Goal: Task Accomplishment & Management: Manage account settings

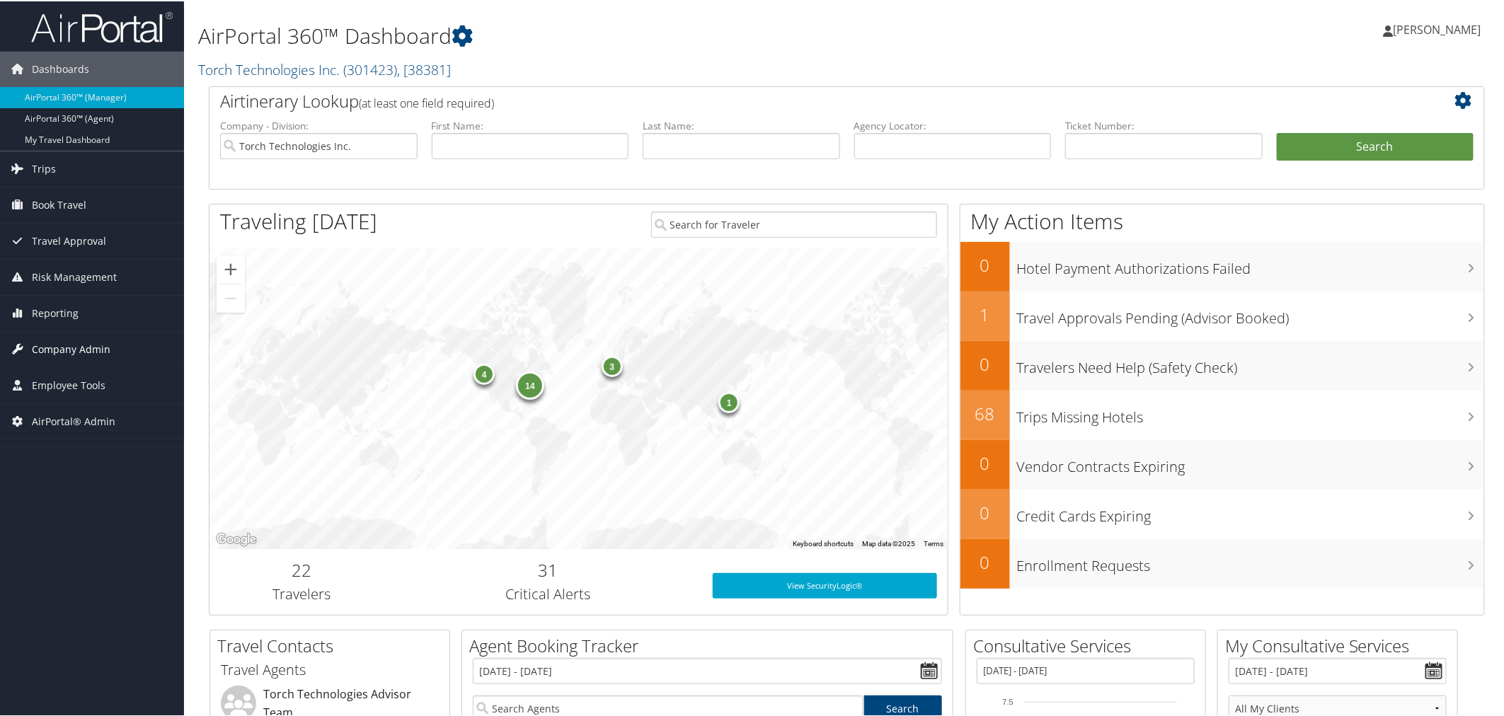
click at [90, 348] on span "Company Admin" at bounding box center [71, 348] width 79 height 35
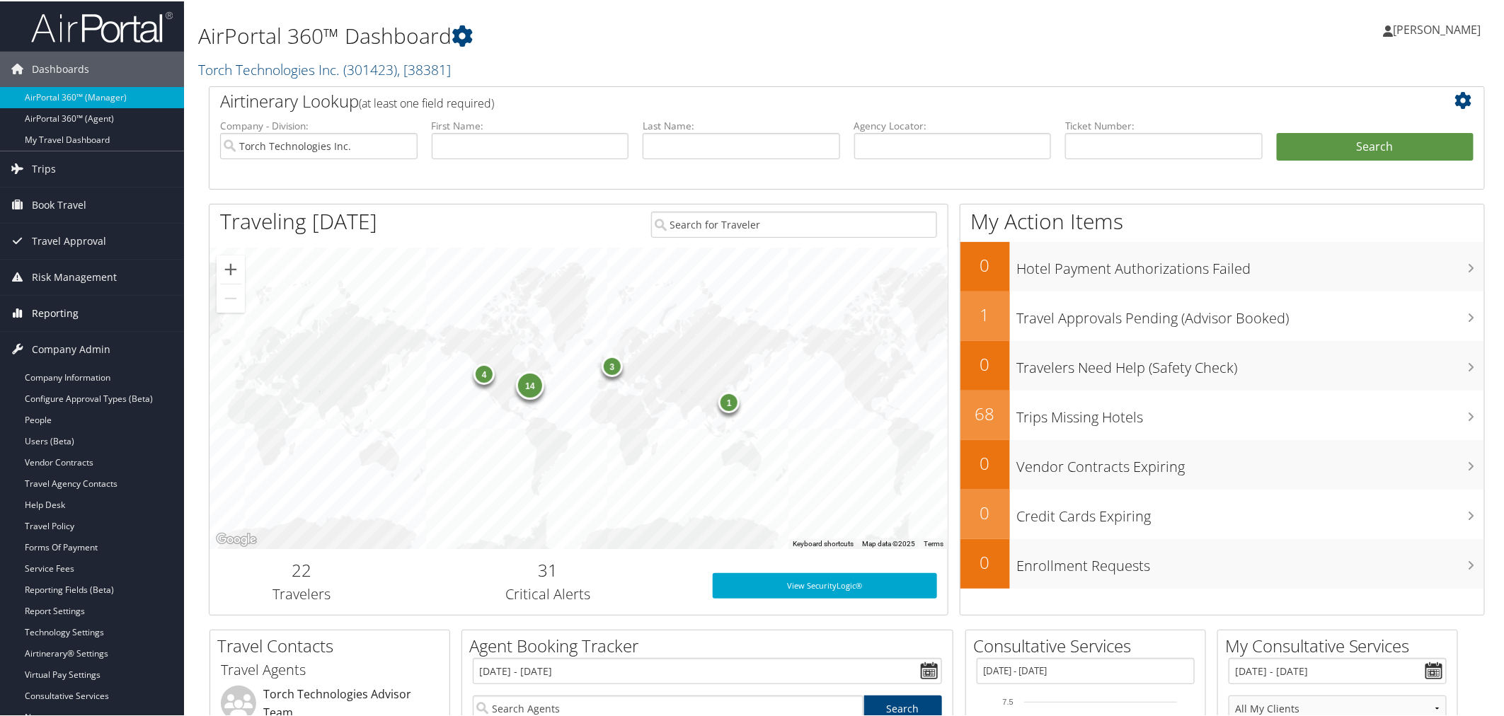
click at [59, 312] on span "Reporting" at bounding box center [55, 311] width 47 height 35
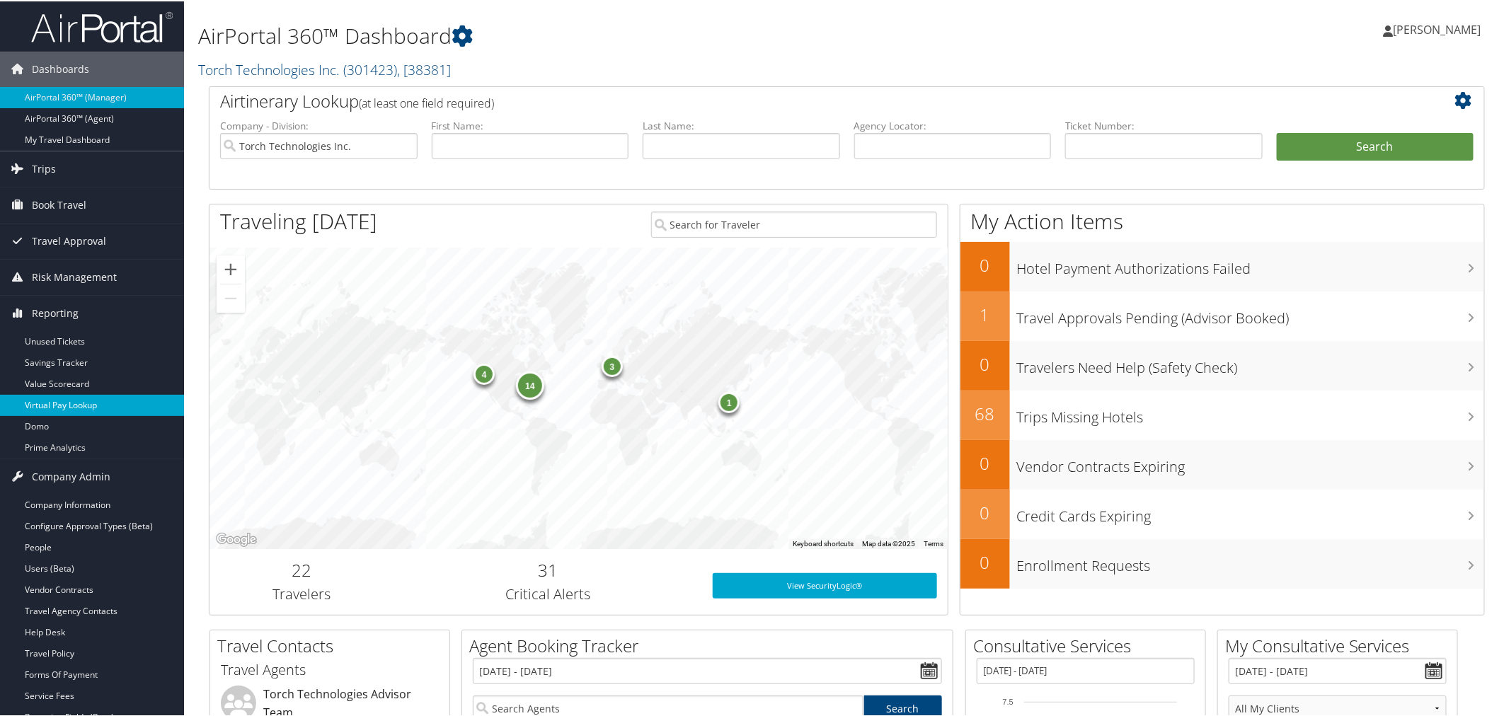
click at [61, 402] on link "Virtual Pay Lookup" at bounding box center [92, 404] width 184 height 21
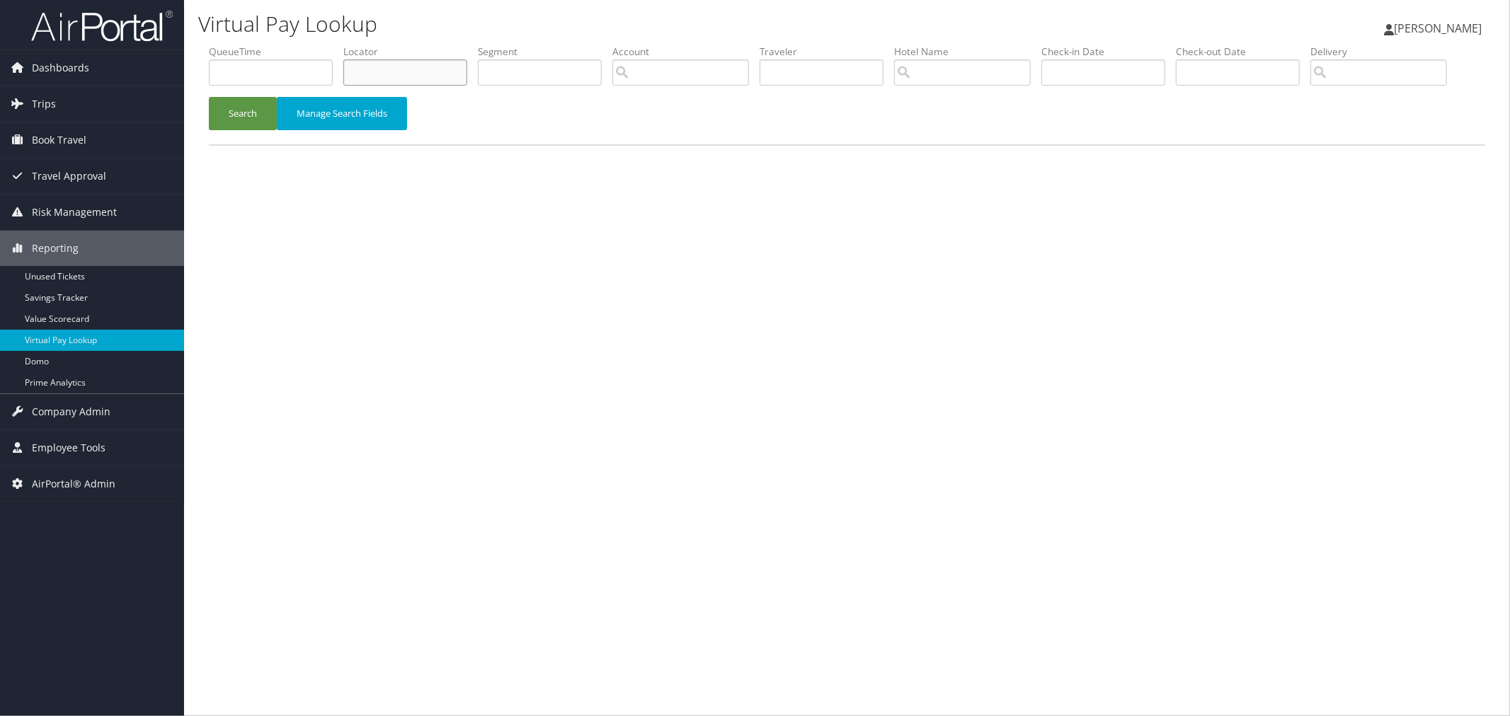
click at [427, 67] on input "text" at bounding box center [405, 72] width 124 height 26
paste input "AABFMH"
type input "AABFMH"
click at [249, 130] on button "Search" at bounding box center [243, 113] width 68 height 33
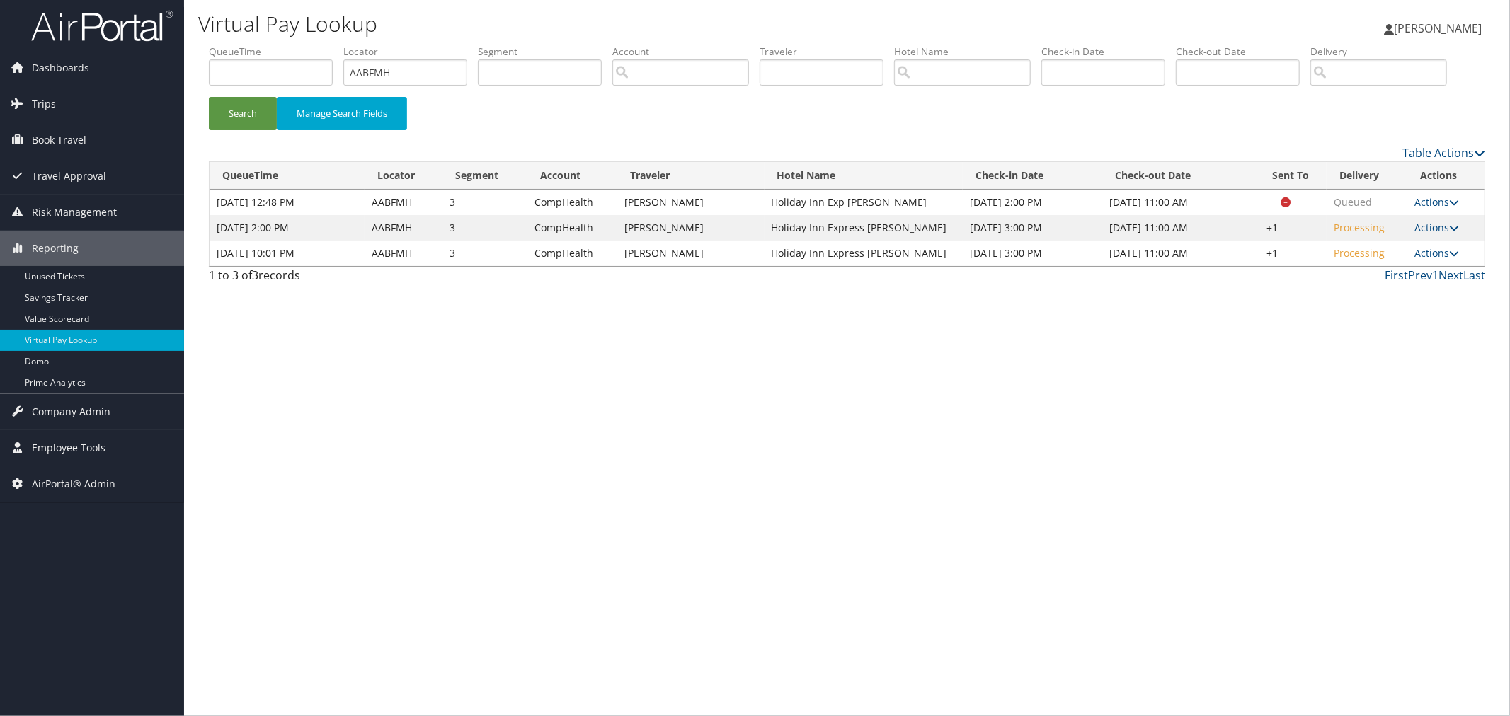
click at [515, 144] on div "Search Manage Search Fields" at bounding box center [847, 120] width 1298 height 47
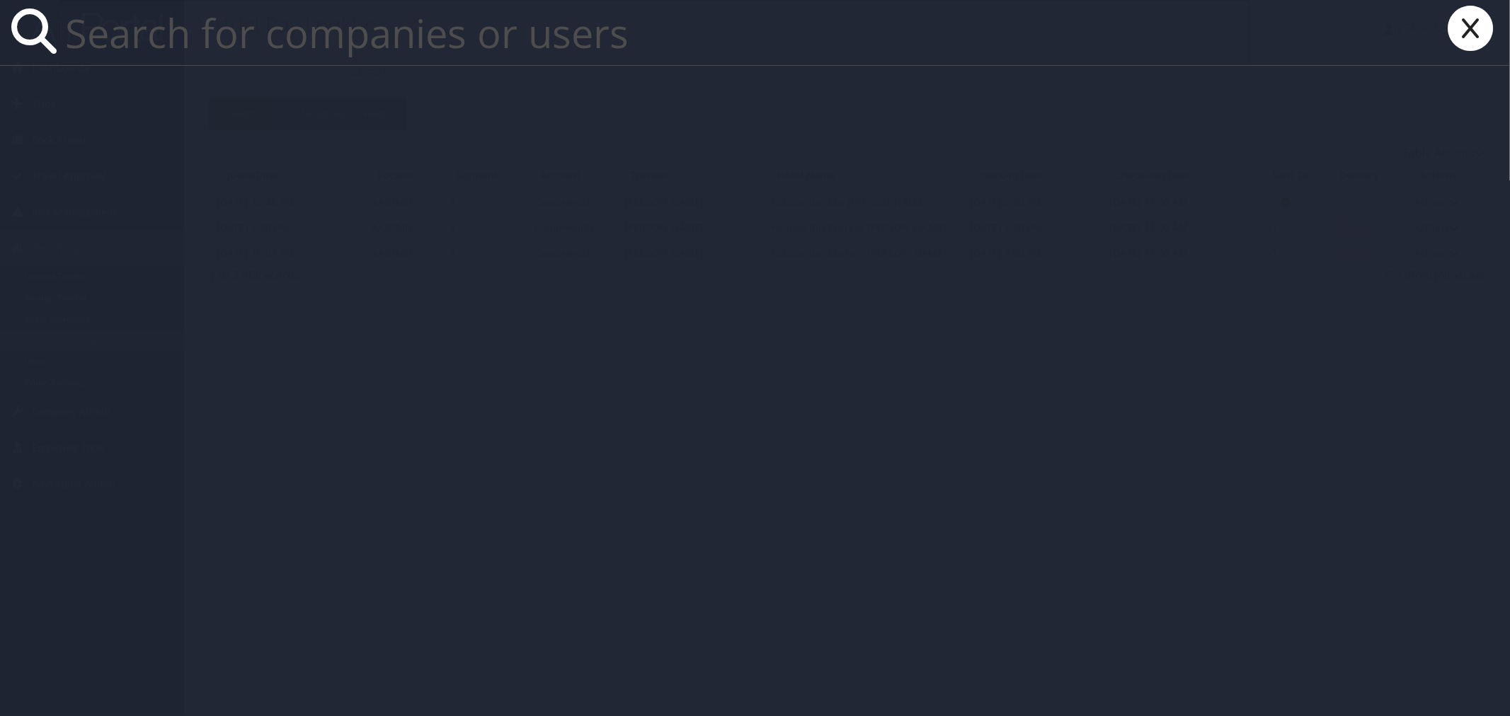
paste input "[EMAIL_ADDRESS][DOMAIN_NAME]"
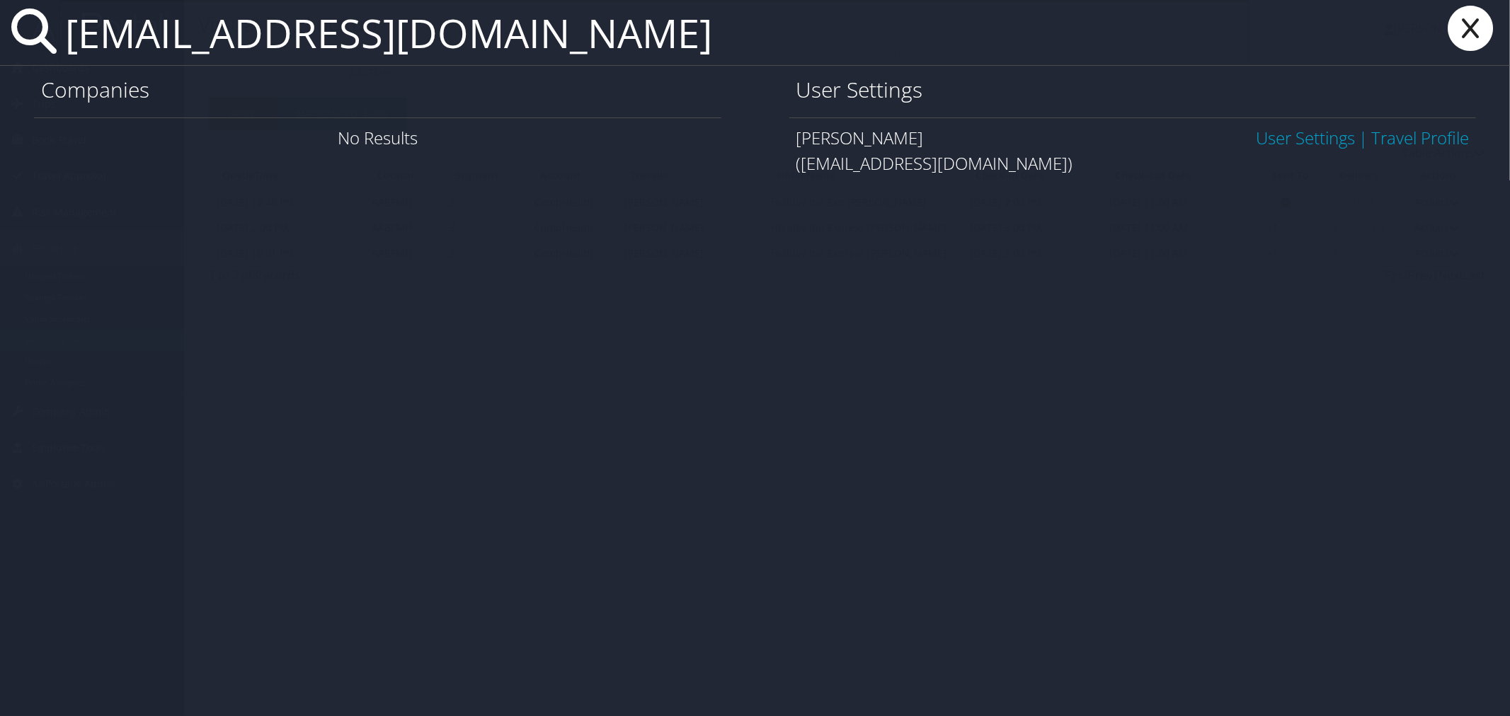
type input "[EMAIL_ADDRESS][DOMAIN_NAME]"
click at [1273, 132] on link "User Settings" at bounding box center [1305, 137] width 99 height 23
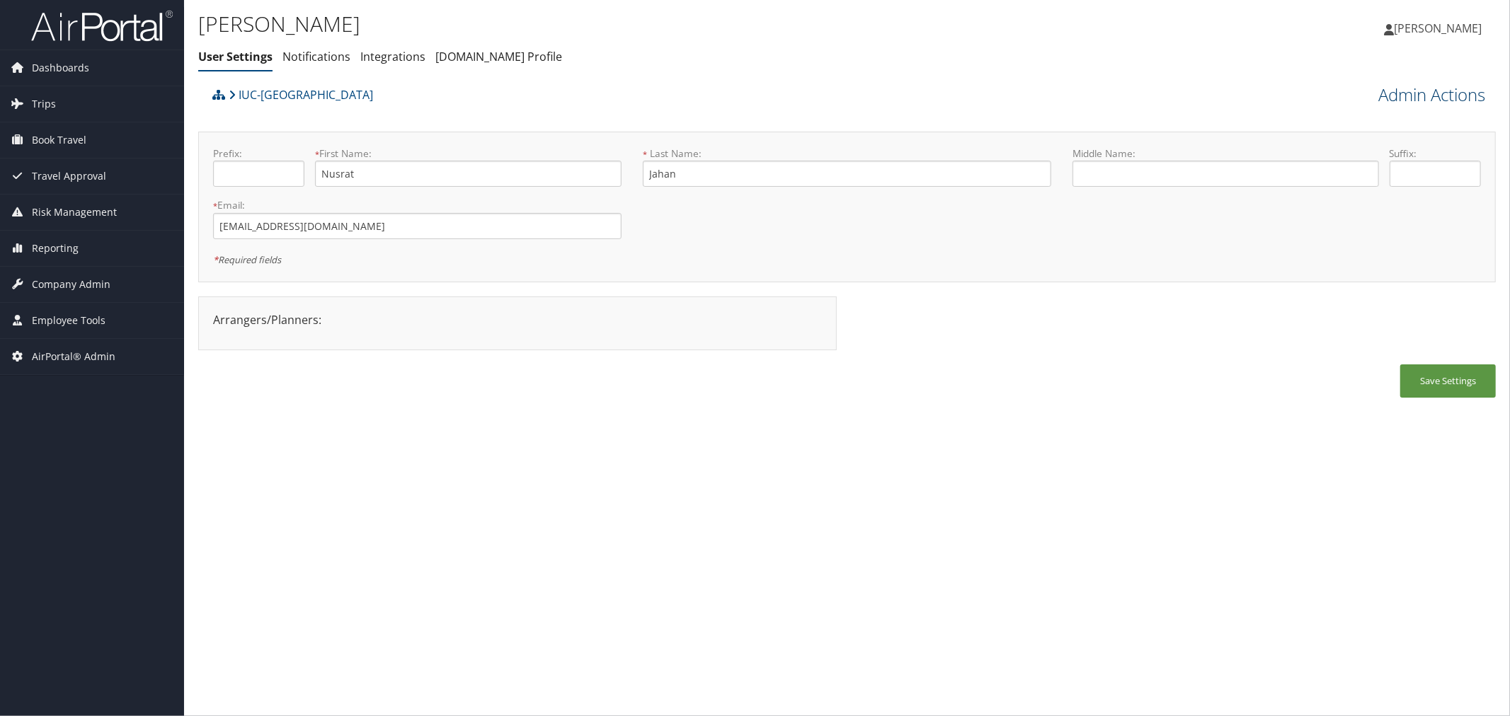
click at [1427, 91] on link "Admin Actions" at bounding box center [1431, 95] width 107 height 24
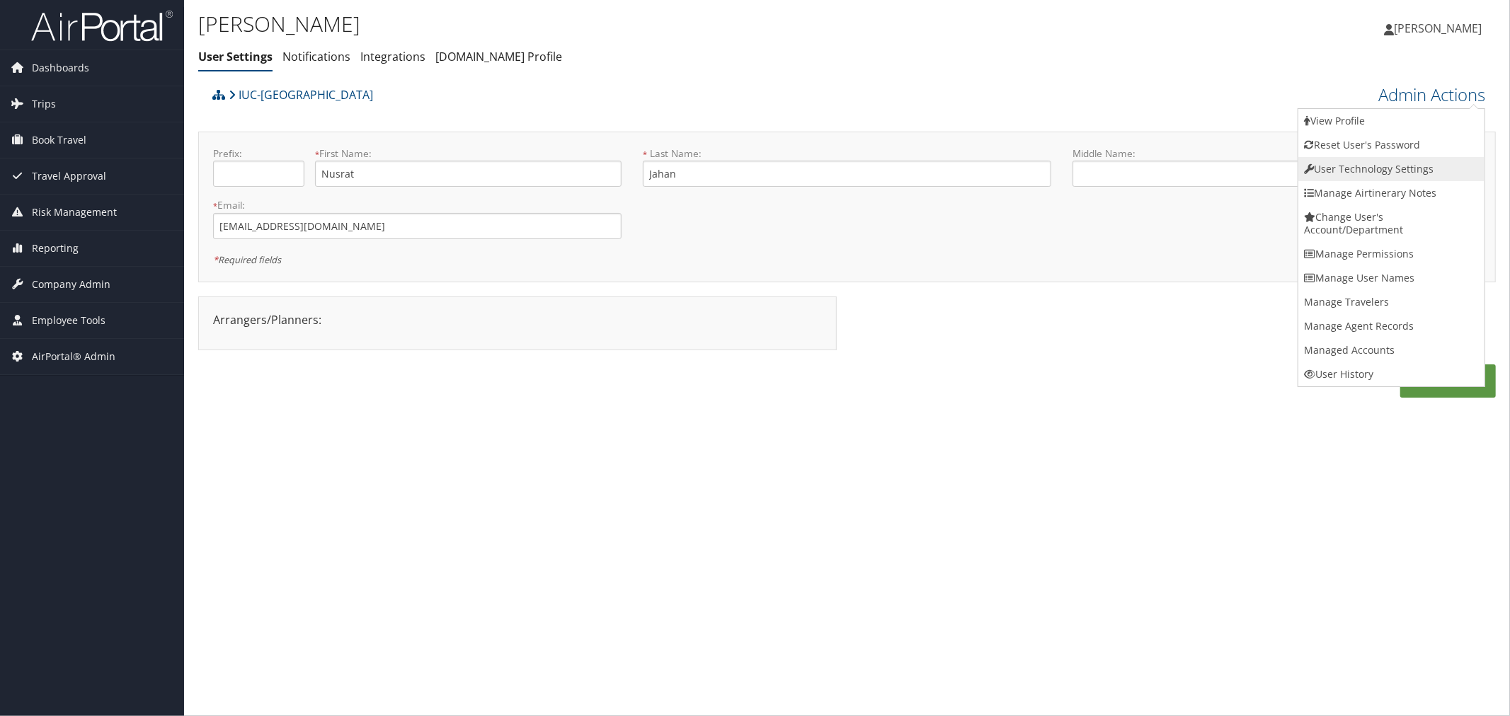
click at [1377, 173] on link "User Technology Settings" at bounding box center [1391, 169] width 186 height 24
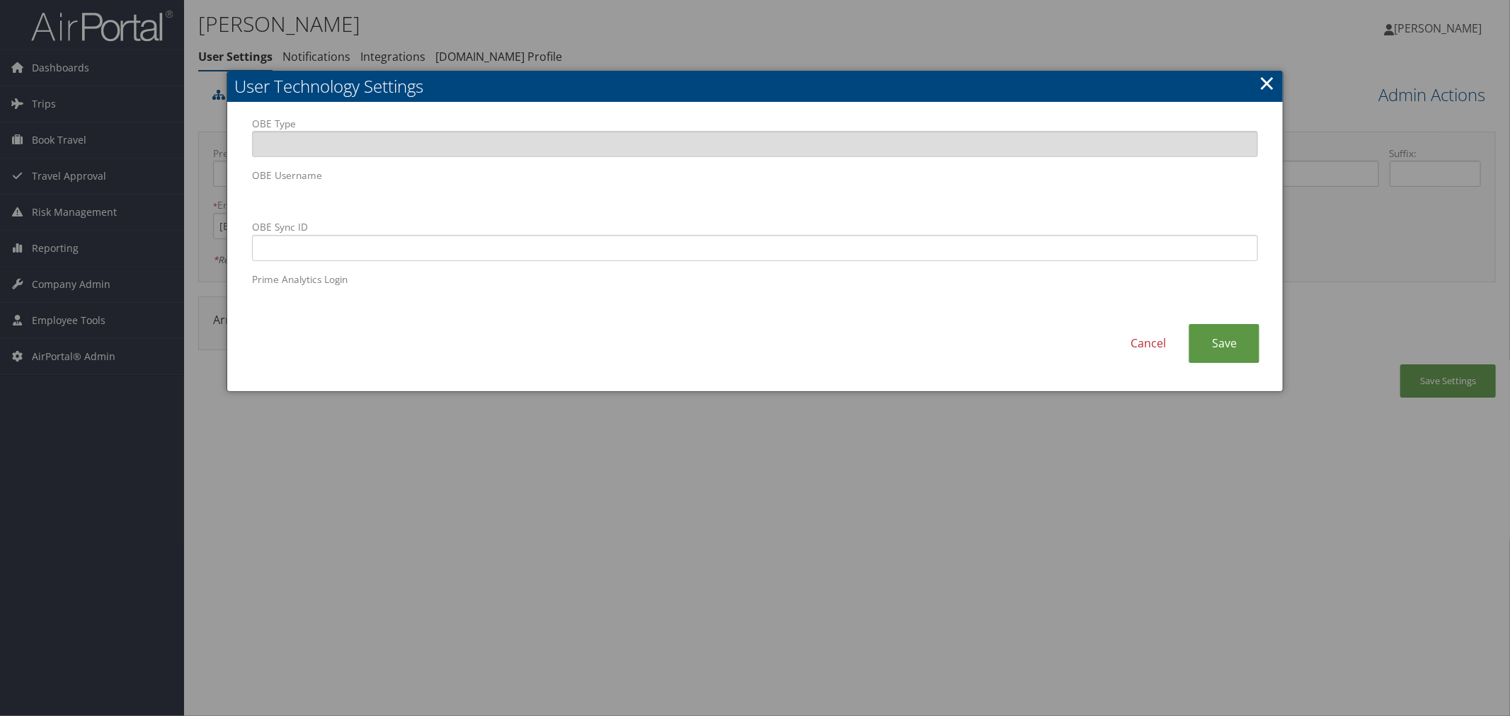
click at [377, 29] on div at bounding box center [755, 358] width 1510 height 716
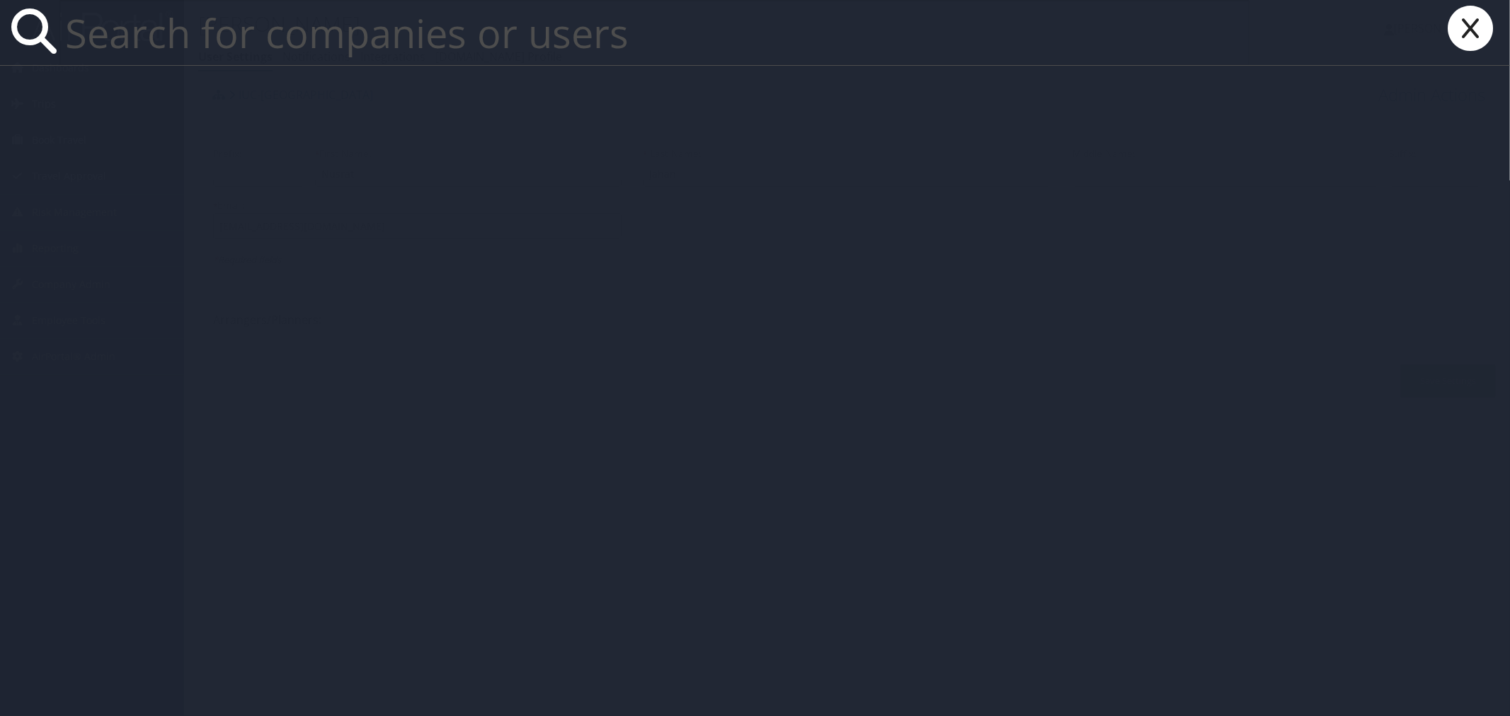
paste input "Micah.Grey@howard.edu"
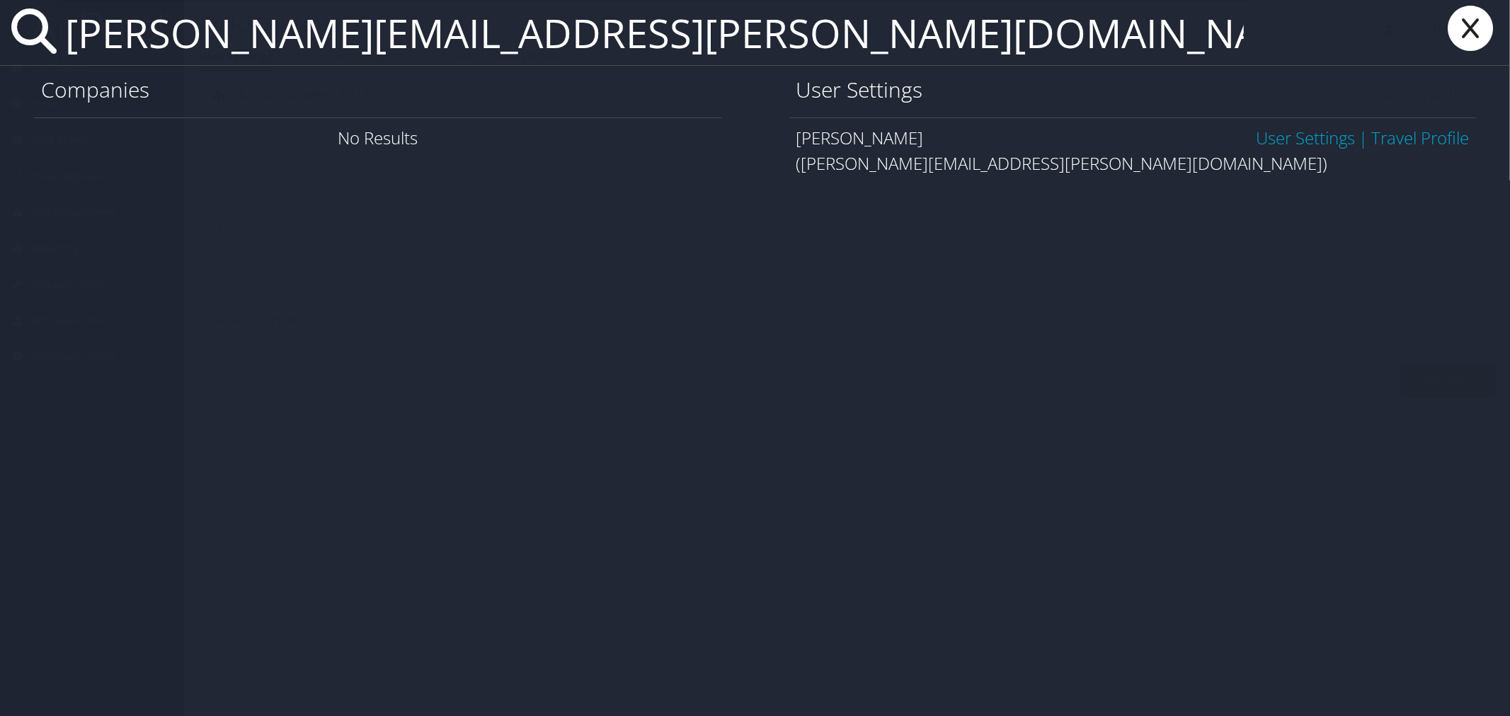
type input "Micah.Grey@howard.edu"
click at [1281, 135] on link "User Settings" at bounding box center [1305, 137] width 99 height 23
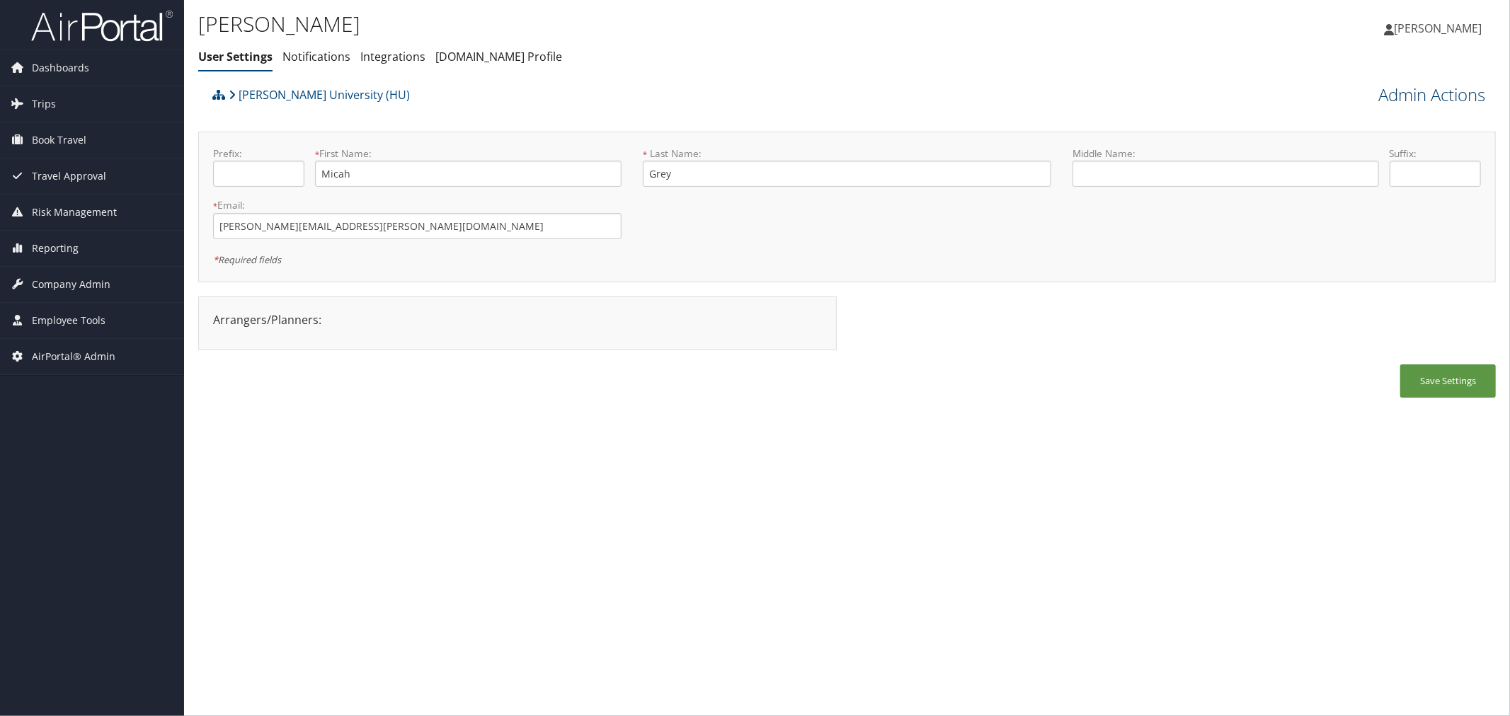
click at [1400, 86] on link "Admin Actions" at bounding box center [1431, 95] width 107 height 24
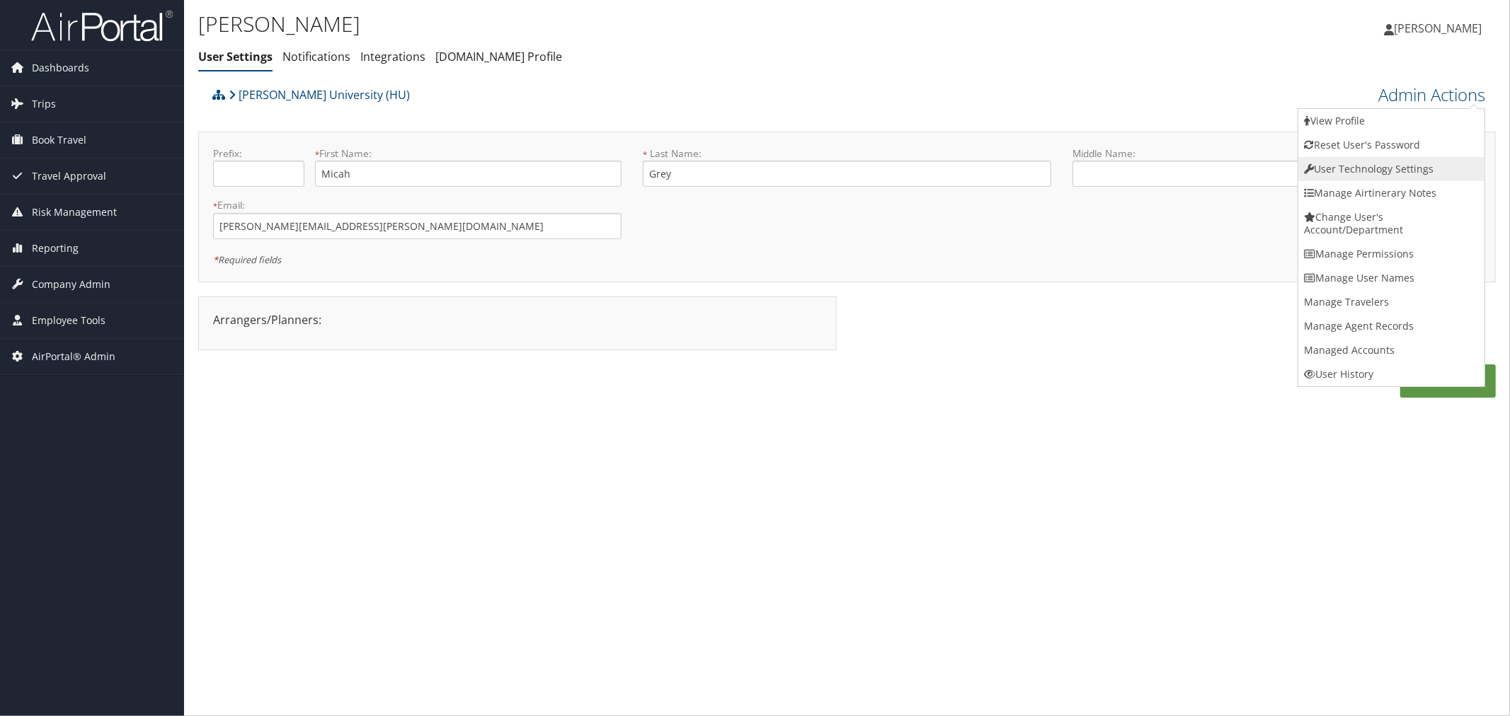
click at [1338, 176] on link "User Technology Settings" at bounding box center [1391, 169] width 186 height 24
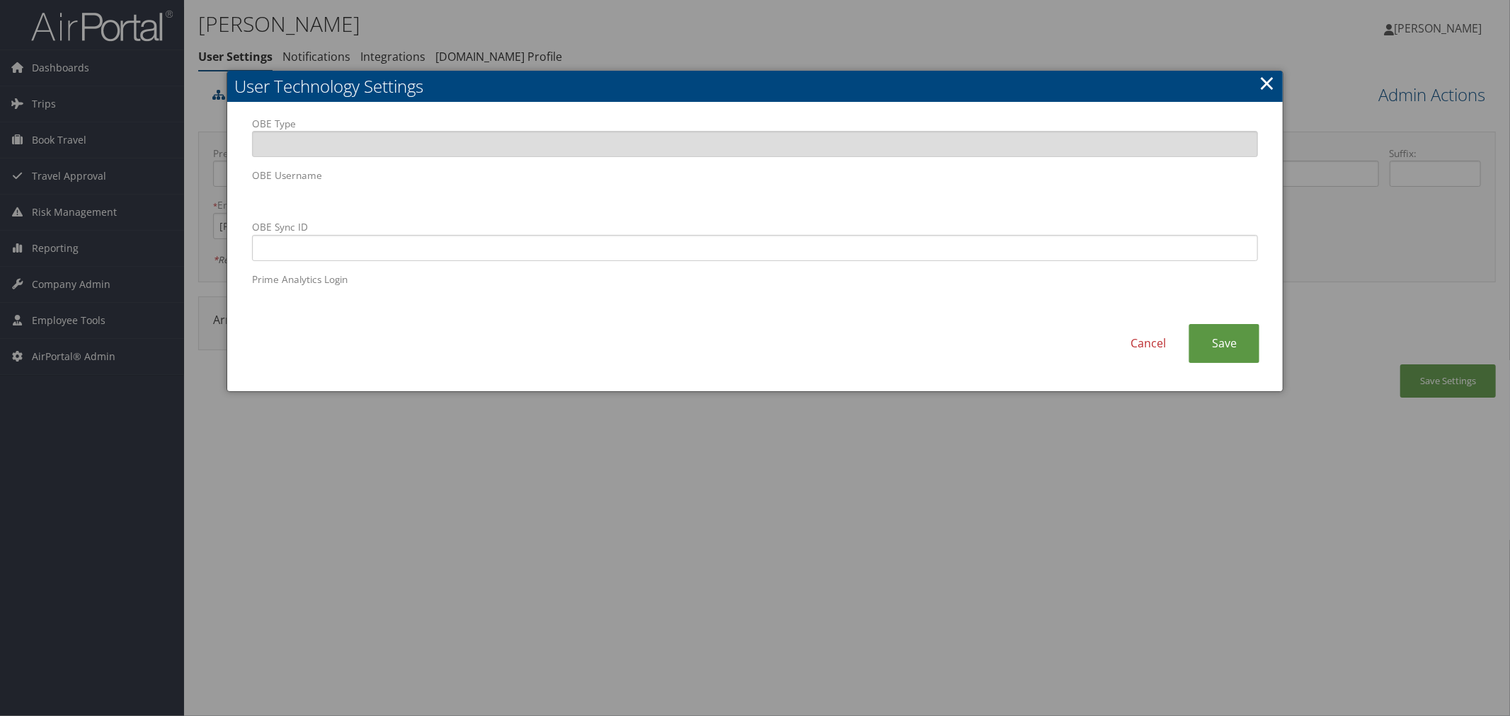
drag, startPoint x: 525, startPoint y: 19, endPoint x: 333, endPoint y: 0, distance: 193.5
click at [524, 18] on div at bounding box center [755, 358] width 1510 height 716
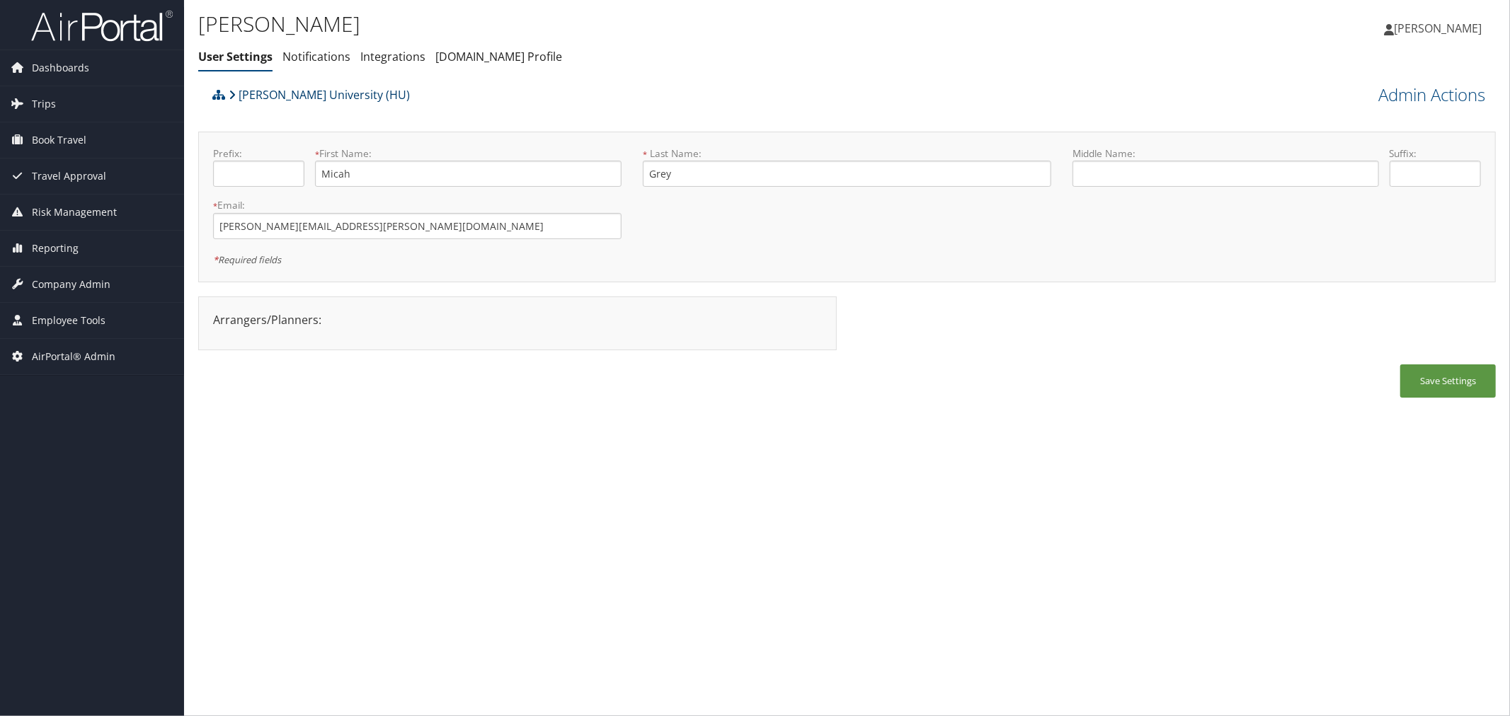
drag, startPoint x: 303, startPoint y: 95, endPoint x: 307, endPoint y: 81, distance: 13.9
drag, startPoint x: 340, startPoint y: 223, endPoint x: 218, endPoint y: 229, distance: 121.9
click at [218, 229] on input "Micah.Grey@howard.edu" at bounding box center [417, 226] width 408 height 26
click at [99, 354] on span "AirPortal® Admin" at bounding box center [74, 356] width 84 height 35
click at [480, 105] on div "Howard University (HU)" at bounding box center [685, 100] width 952 height 38
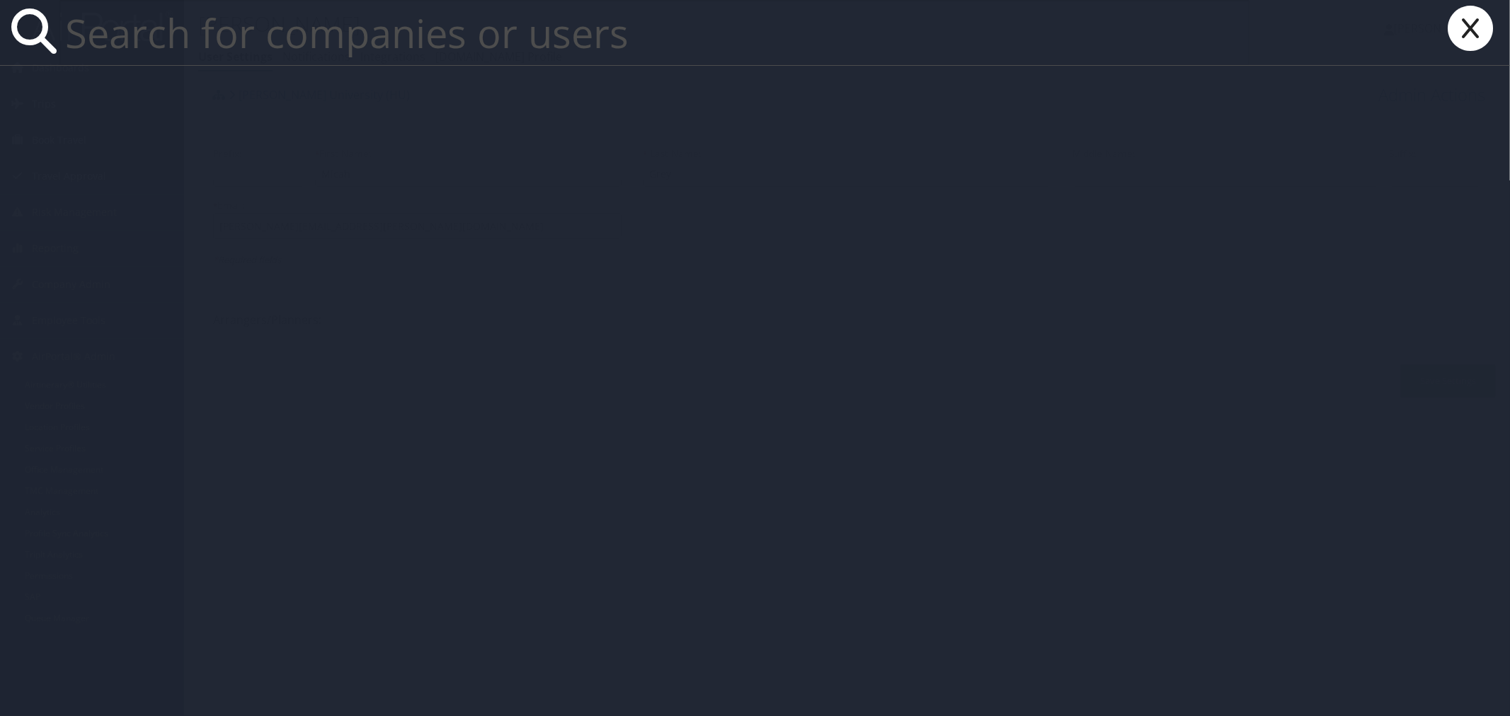
paste input "[PERSON_NAME] Construction"
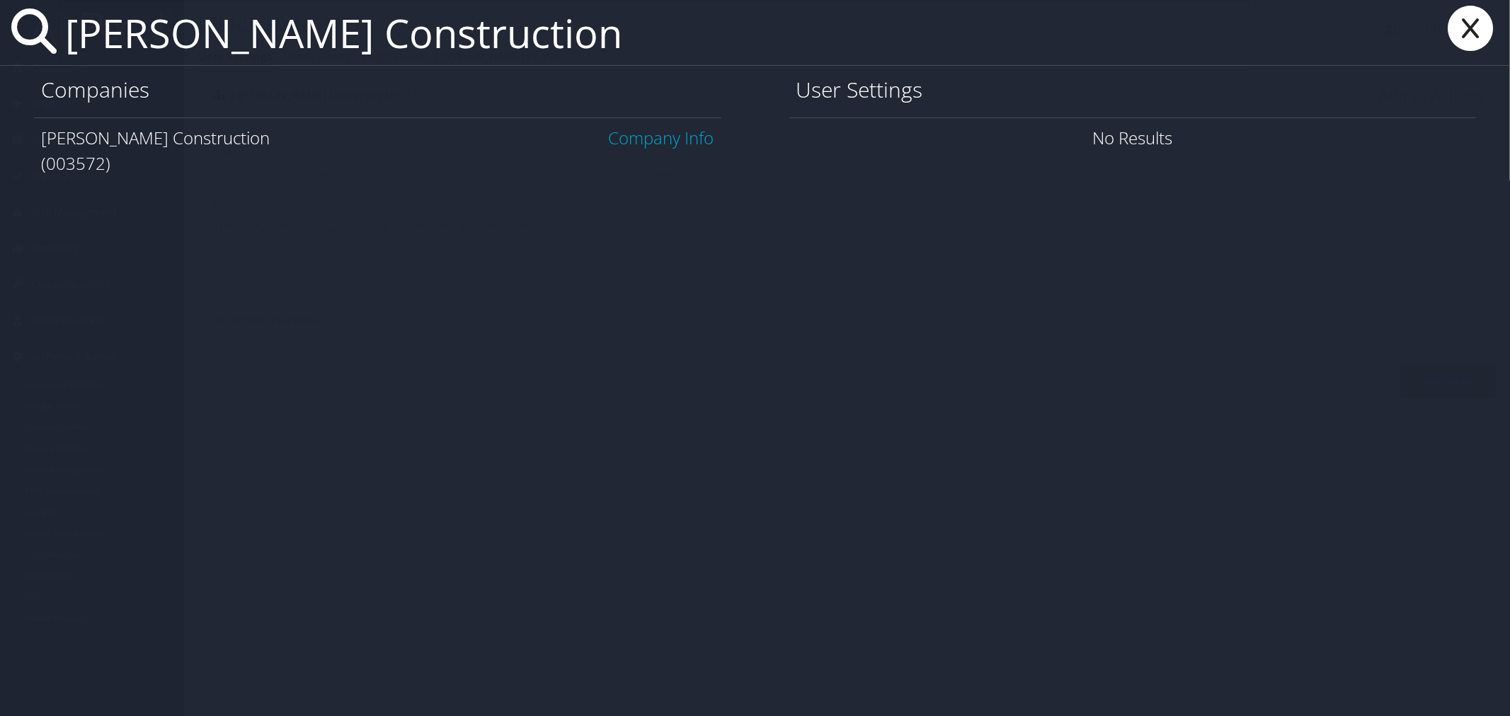
type input "[PERSON_NAME] Construction"
click at [668, 138] on link "Company Info" at bounding box center [661, 137] width 105 height 23
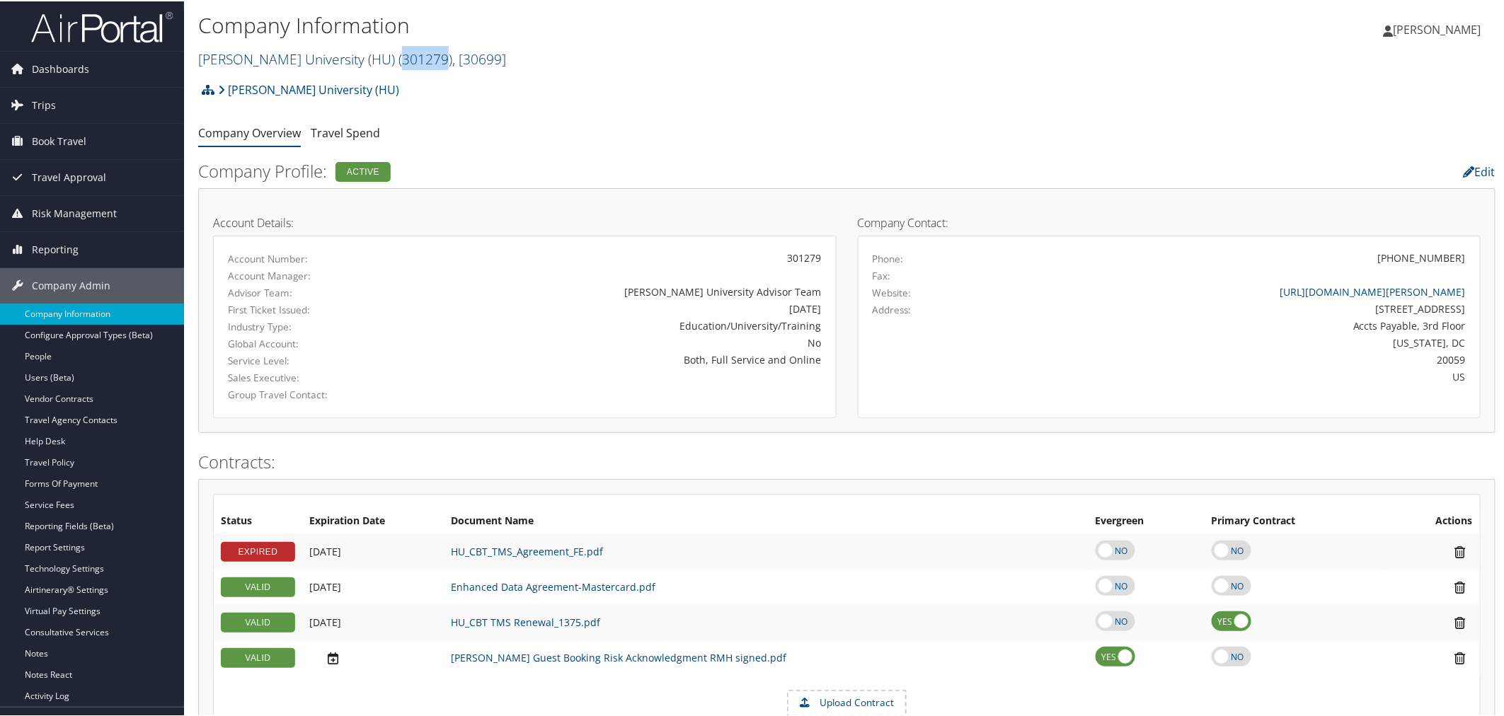
drag, startPoint x: 395, startPoint y: 61, endPoint x: 350, endPoint y: 61, distance: 45.3
click at [399, 61] on span "( 301279 )" at bounding box center [426, 57] width 54 height 19
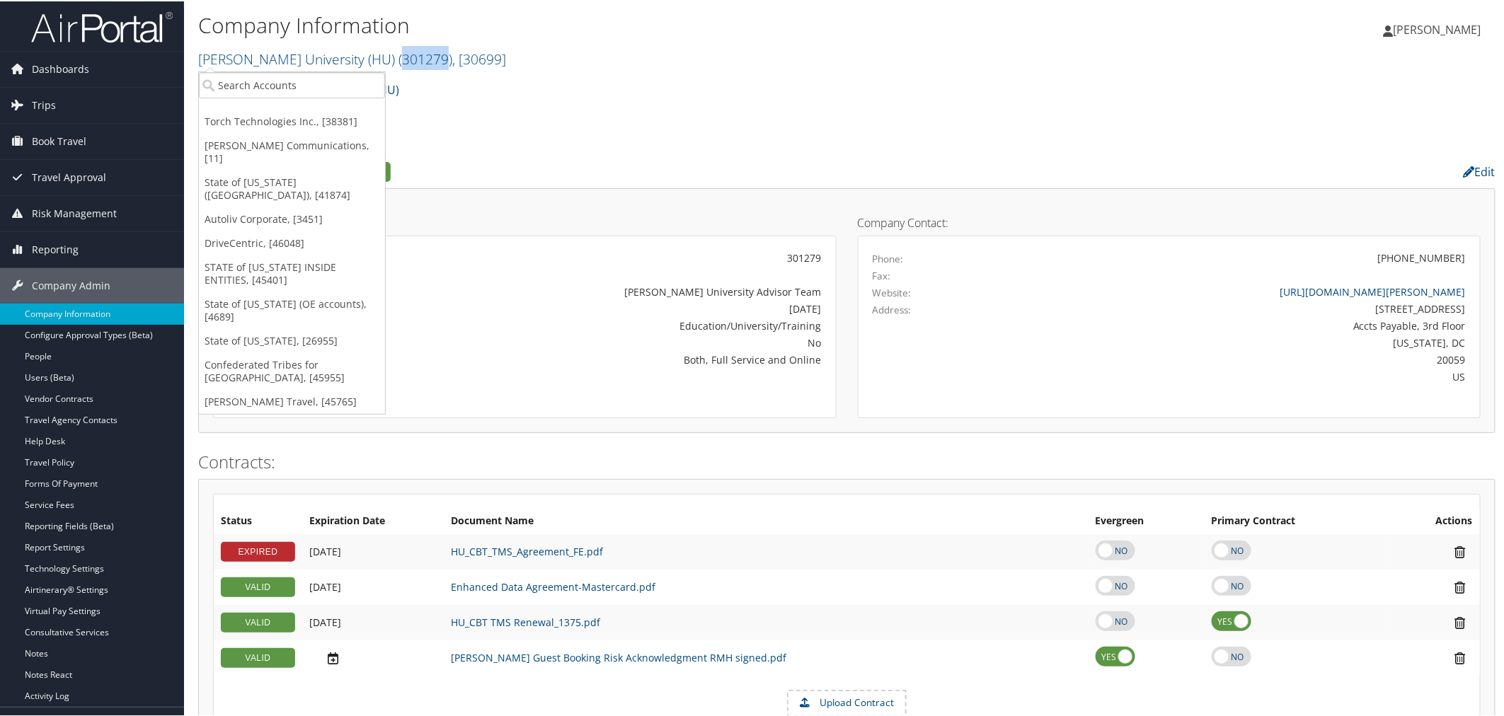
copy span "301279"
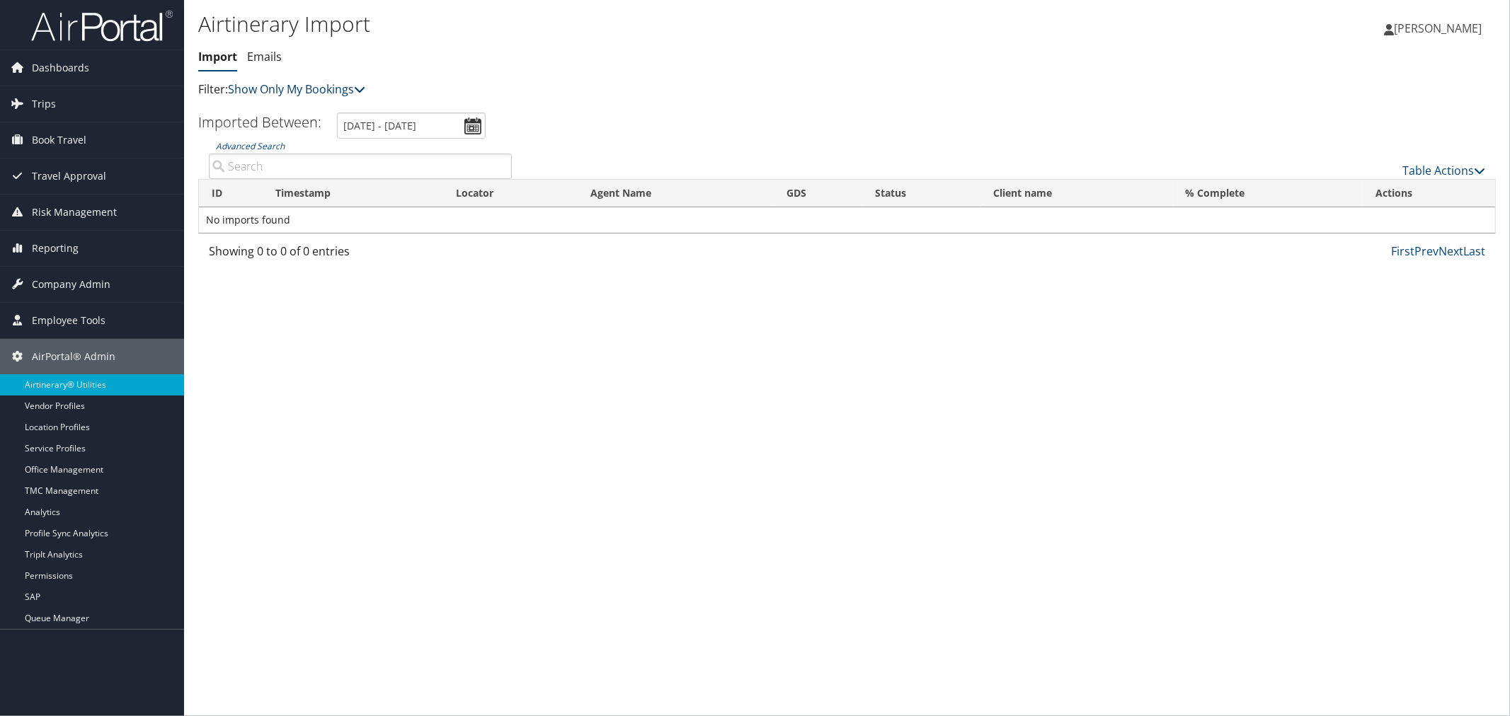
click at [279, 85] on link "Show Only My Bookings" at bounding box center [296, 89] width 137 height 16
click at [327, 114] on link "Show My TMC Bookings" at bounding box center [324, 111] width 186 height 24
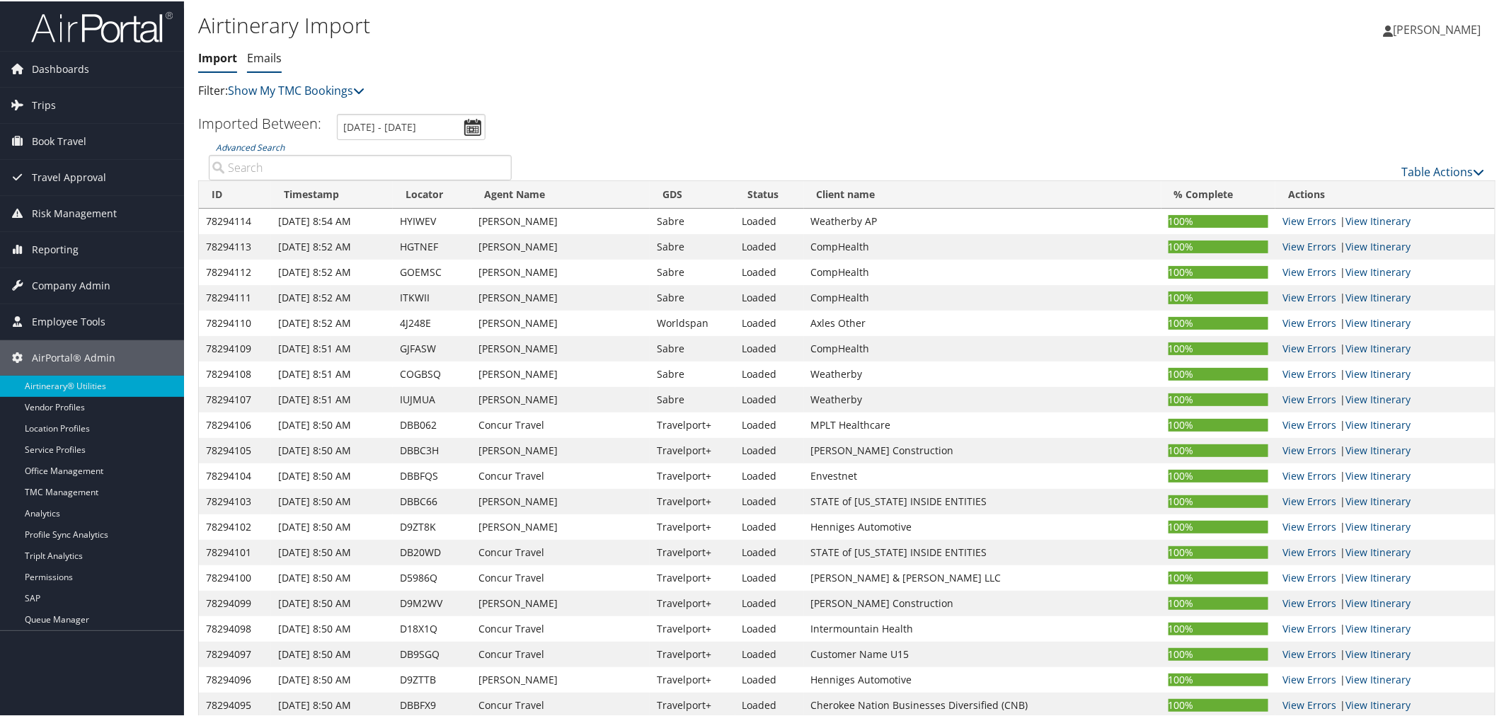
click at [260, 57] on link "Emails" at bounding box center [264, 57] width 35 height 16
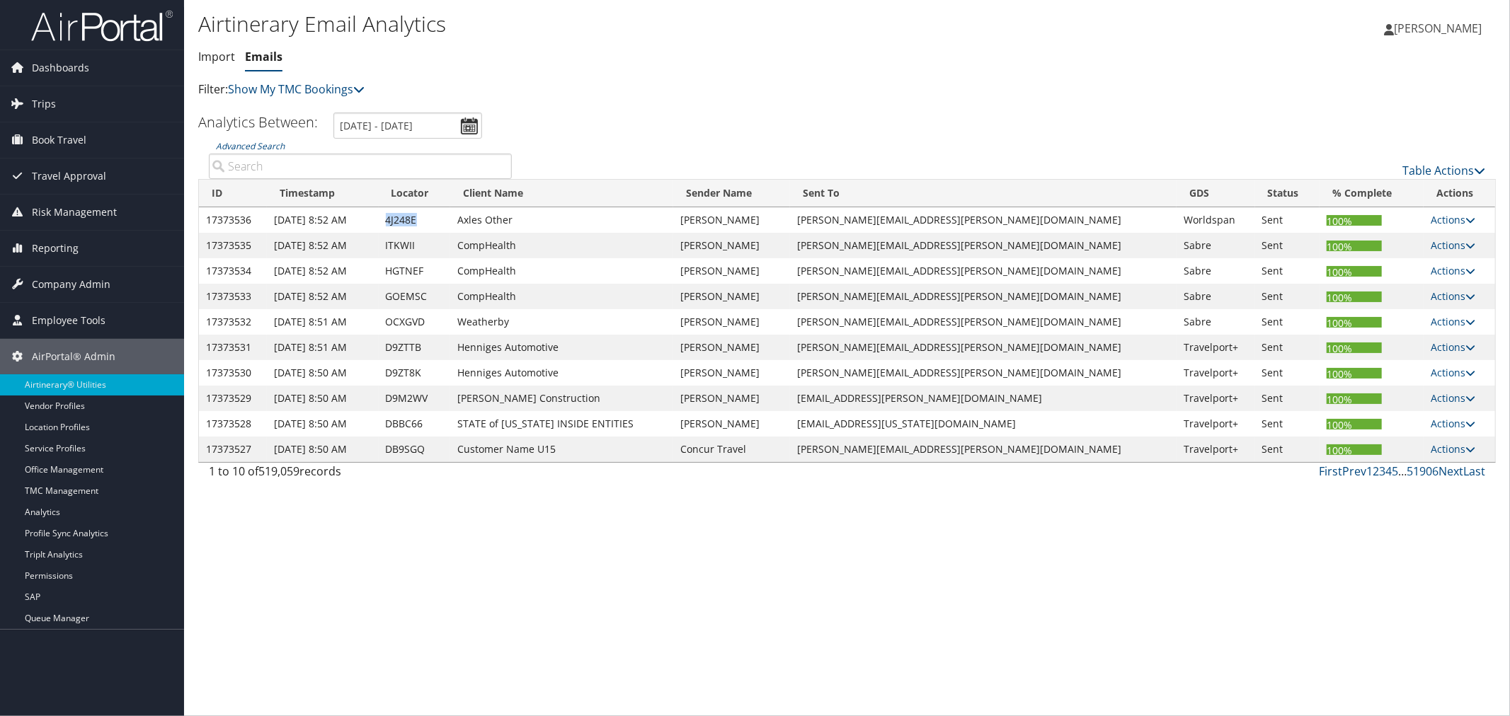
drag, startPoint x: 430, startPoint y: 221, endPoint x: 401, endPoint y: 221, distance: 29.0
click at [401, 221] on td "4J248E" at bounding box center [415, 219] width 72 height 25
copy td "4J248E"
drag, startPoint x: 435, startPoint y: 343, endPoint x: 399, endPoint y: 343, distance: 36.1
click at [399, 343] on td "D9ZTTB" at bounding box center [415, 347] width 72 height 25
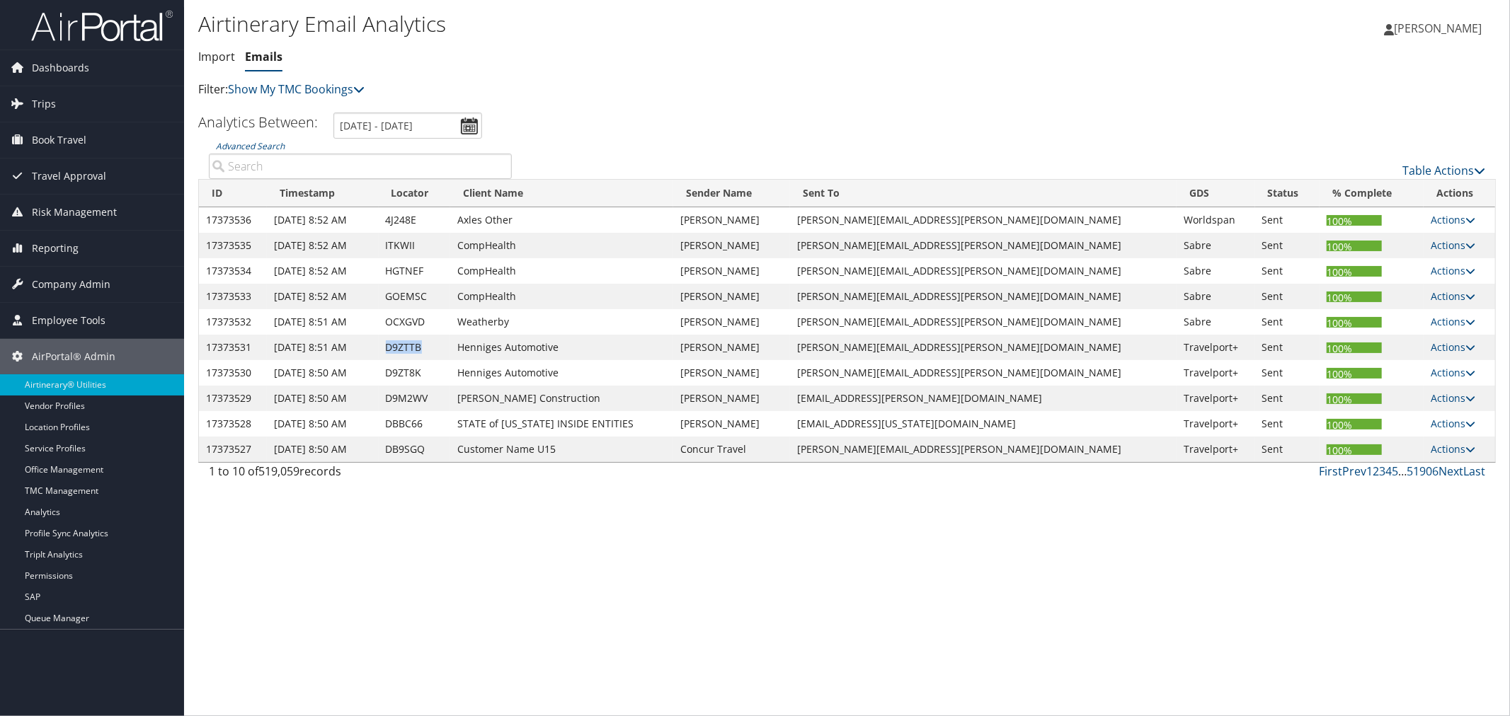
copy td "D9ZTTB"
click at [1423, 171] on link "Table Actions" at bounding box center [1443, 171] width 83 height 16
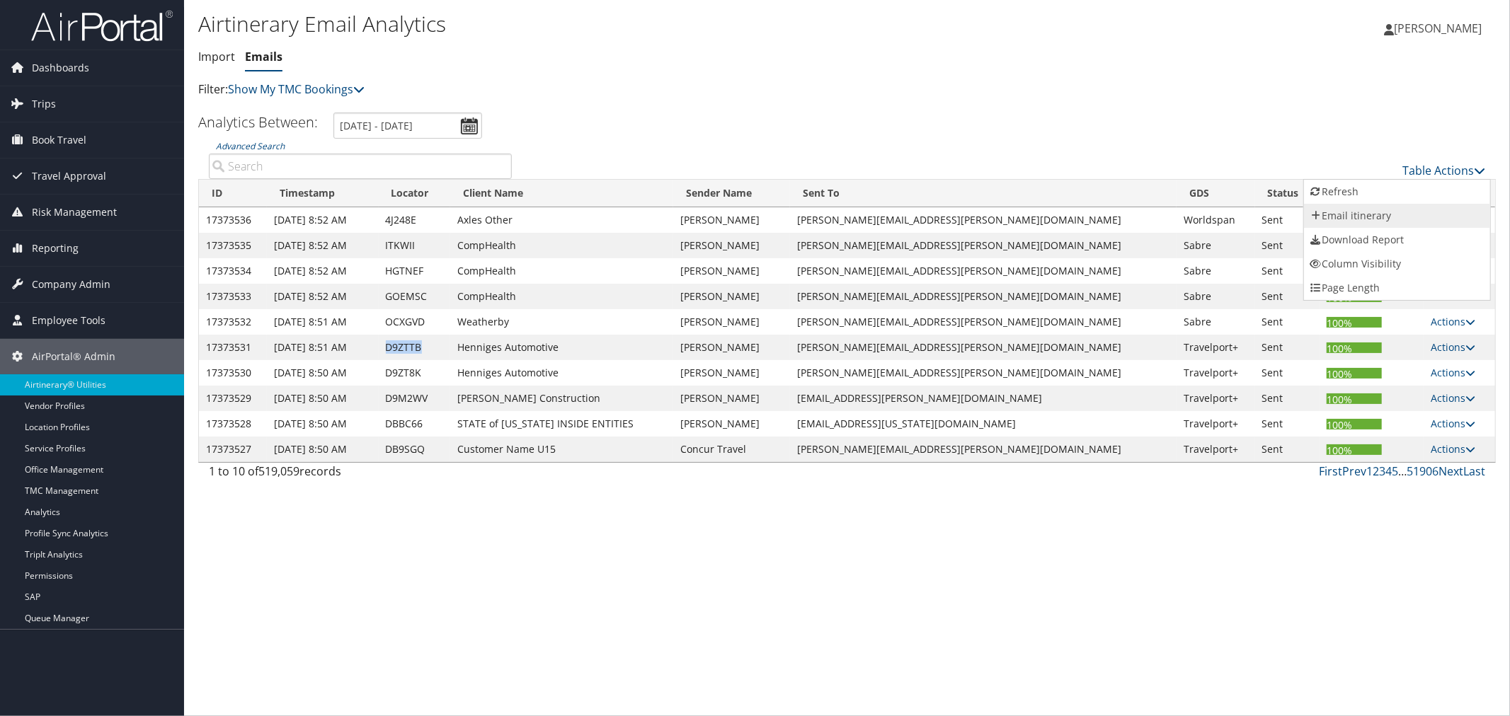
click at [1352, 210] on link "Email itinerary" at bounding box center [1397, 216] width 186 height 24
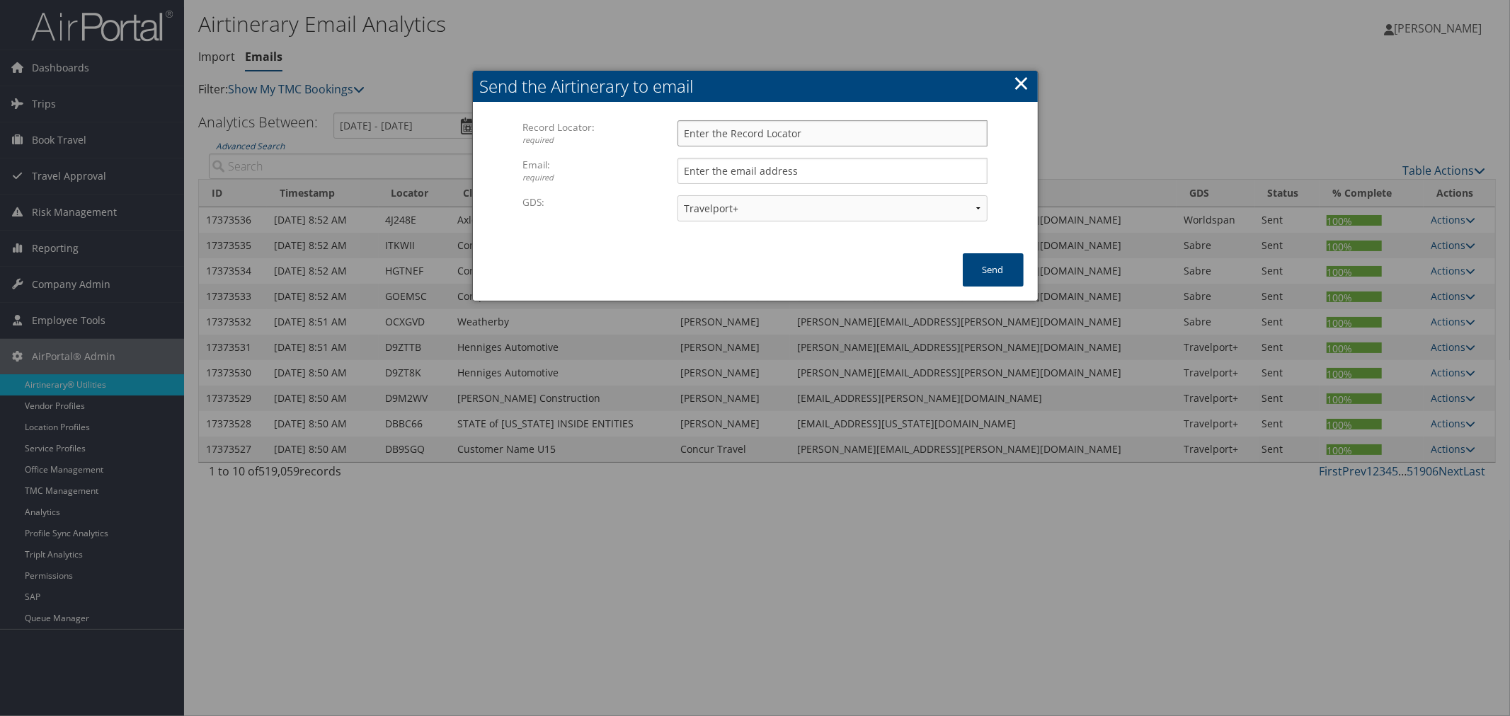
click at [739, 125] on input "Record Locator: required" at bounding box center [831, 133] width 309 height 26
paste input "D9ZTTB"
type input "D9ZTTB"
drag, startPoint x: 731, startPoint y: 171, endPoint x: 893, endPoint y: 173, distance: 162.1
click at [743, 171] on input "Email: required" at bounding box center [831, 171] width 309 height 26
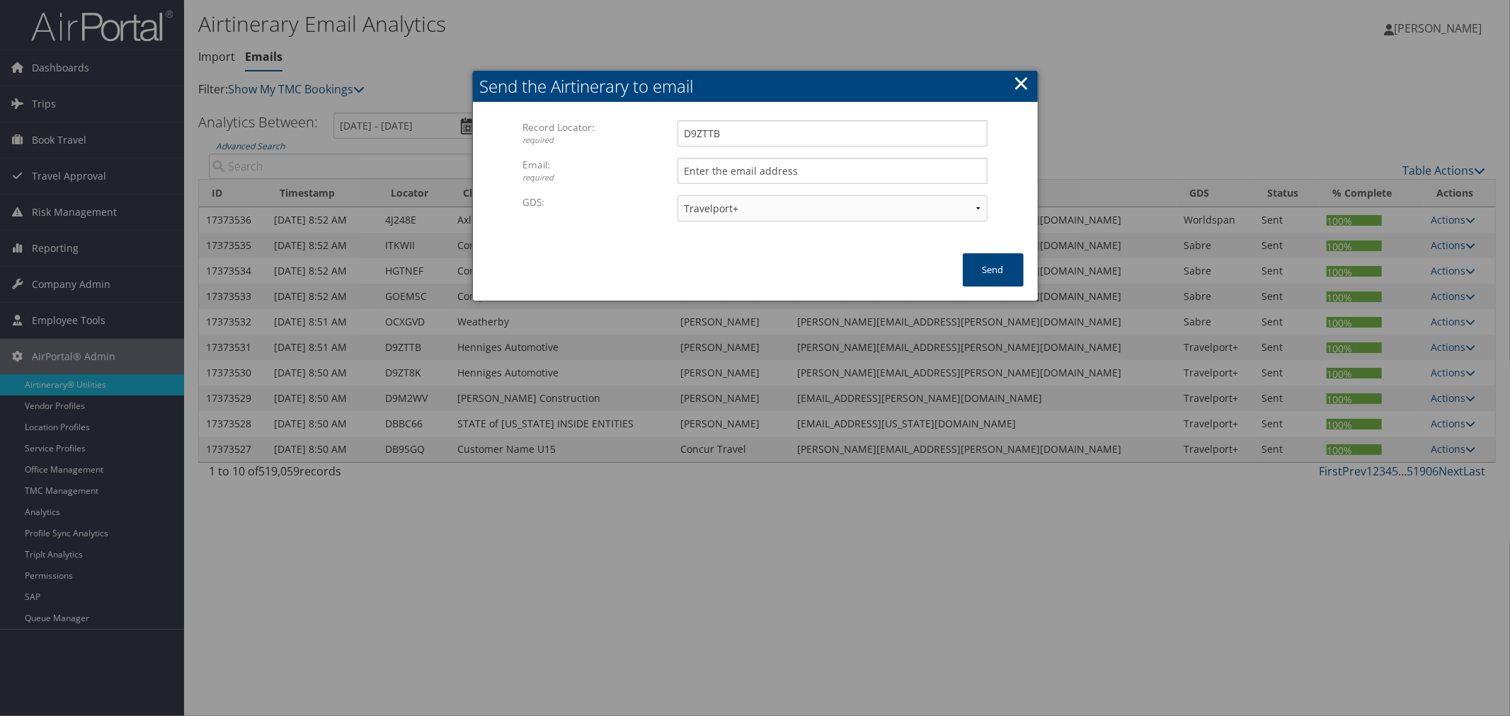
drag, startPoint x: 1008, startPoint y: 167, endPoint x: 871, endPoint y: 168, distance: 137.3
click at [1002, 167] on form "Record Locator: required D9ZTTB Please enter a valid record locator. Email: req…" at bounding box center [755, 177] width 537 height 120
click at [866, 167] on input "Email: required" at bounding box center [831, 171] width 309 height 26
click at [630, 218] on div "GDS: Travelport+ Worldspan Apollo Sabre Amadeus" at bounding box center [754, 214] width 464 height 38
click at [1126, 139] on div at bounding box center [755, 358] width 1510 height 716
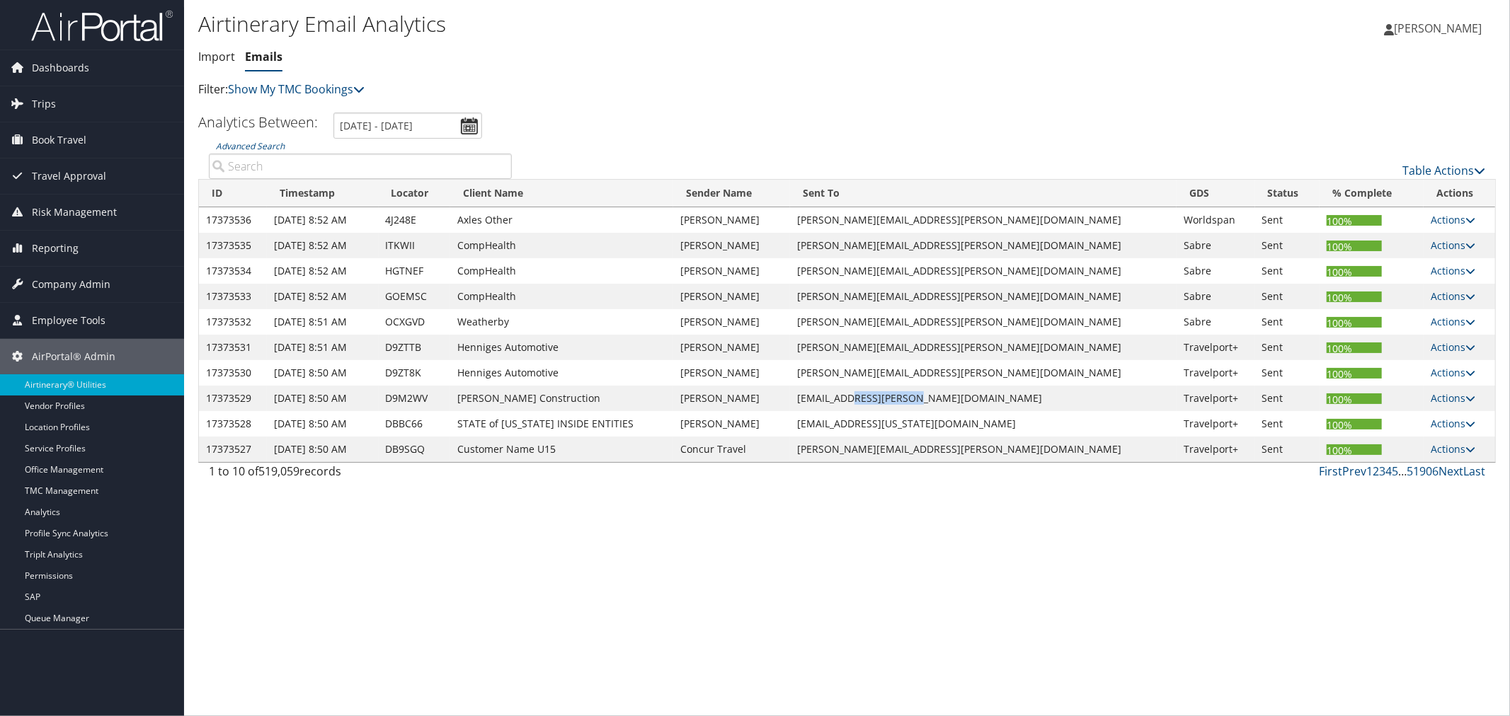
drag, startPoint x: 979, startPoint y: 399, endPoint x: 879, endPoint y: 399, distance: 100.5
click at [900, 399] on td "BATU.ARRIK@CADDELL.COM" at bounding box center [983, 398] width 387 height 25
drag, startPoint x: 575, startPoint y: 395, endPoint x: 478, endPoint y: 396, distance: 97.0
click at [478, 396] on td "Caddell Construction" at bounding box center [561, 398] width 223 height 25
copy td "Caddell Construction"
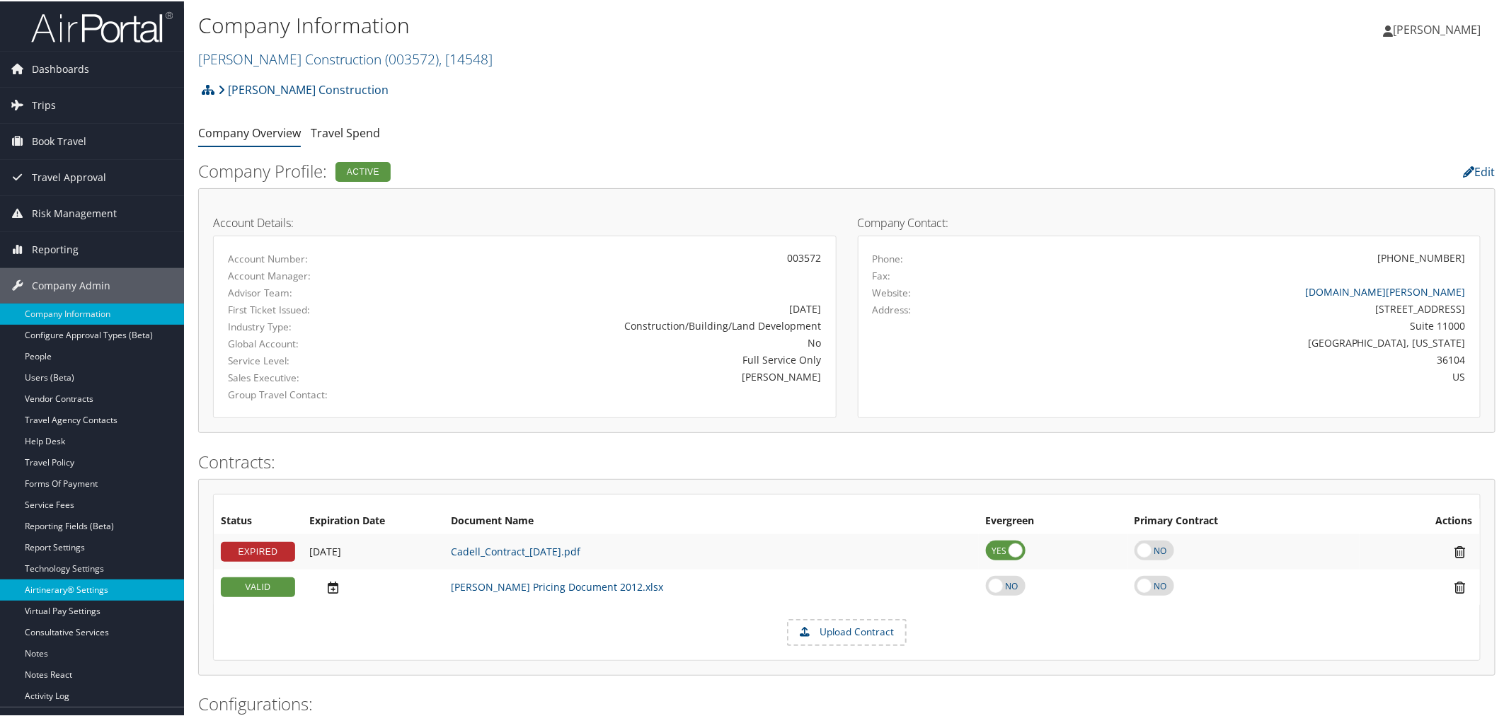
click at [64, 593] on link "Airtinerary® Settings" at bounding box center [92, 588] width 184 height 21
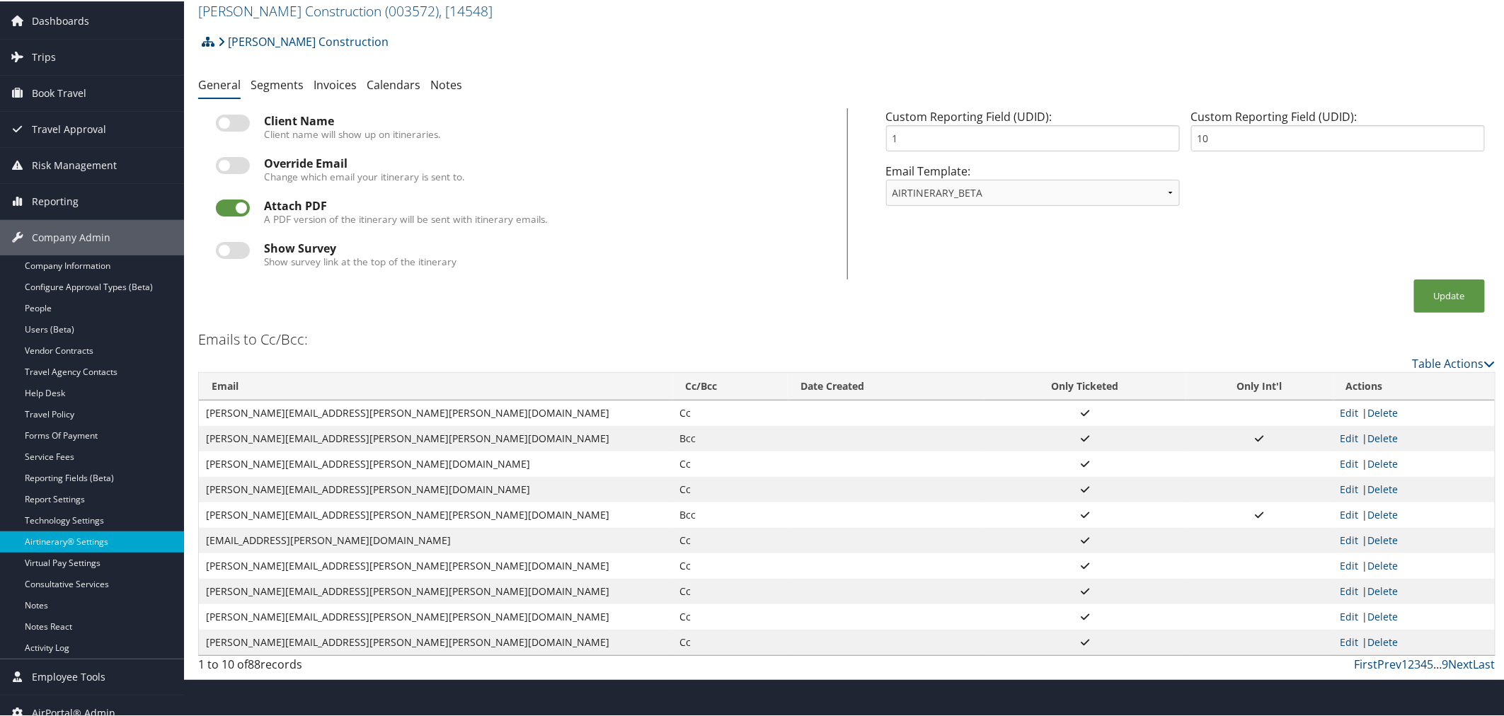
scroll to position [62, 0]
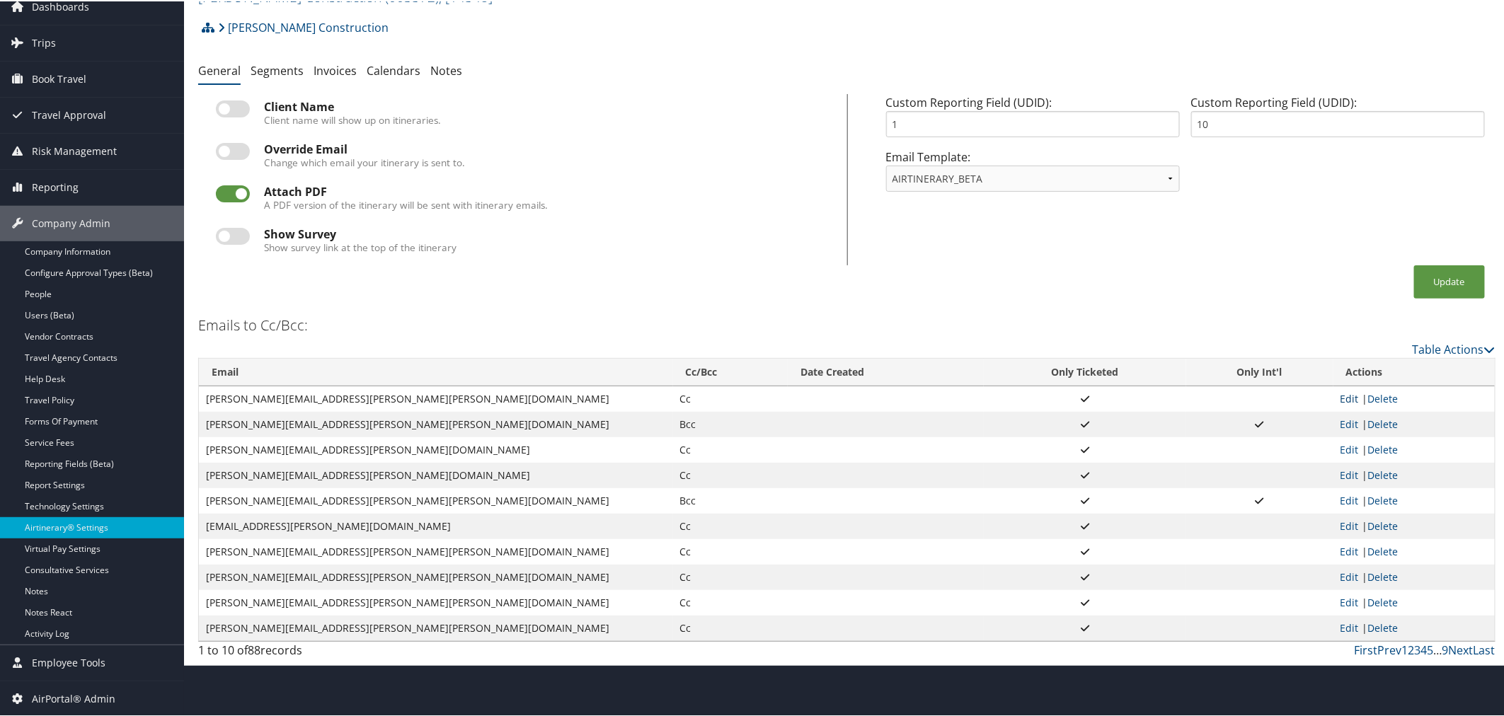
click at [1343, 397] on link "Edit" at bounding box center [1350, 397] width 18 height 13
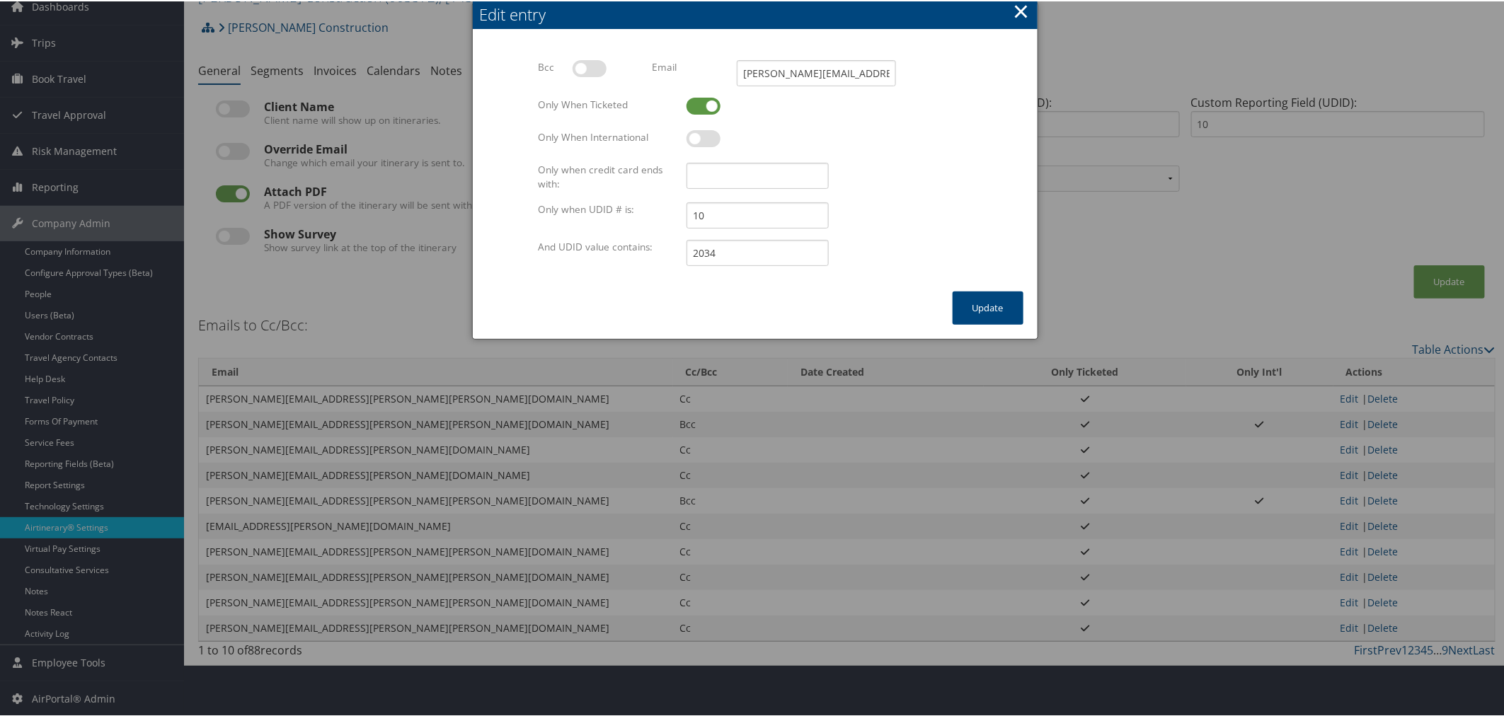
click at [1016, 13] on button "×" at bounding box center [1021, 10] width 16 height 28
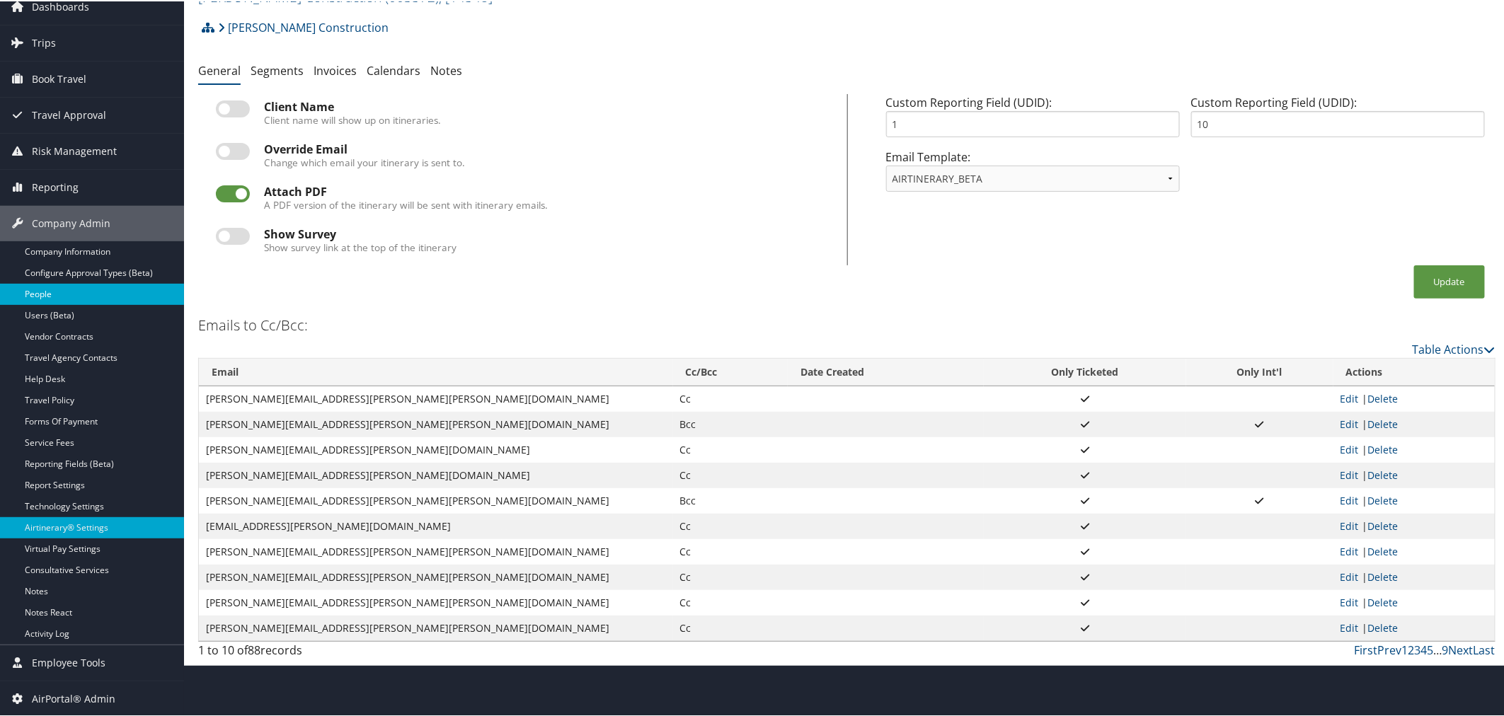
scroll to position [0, 0]
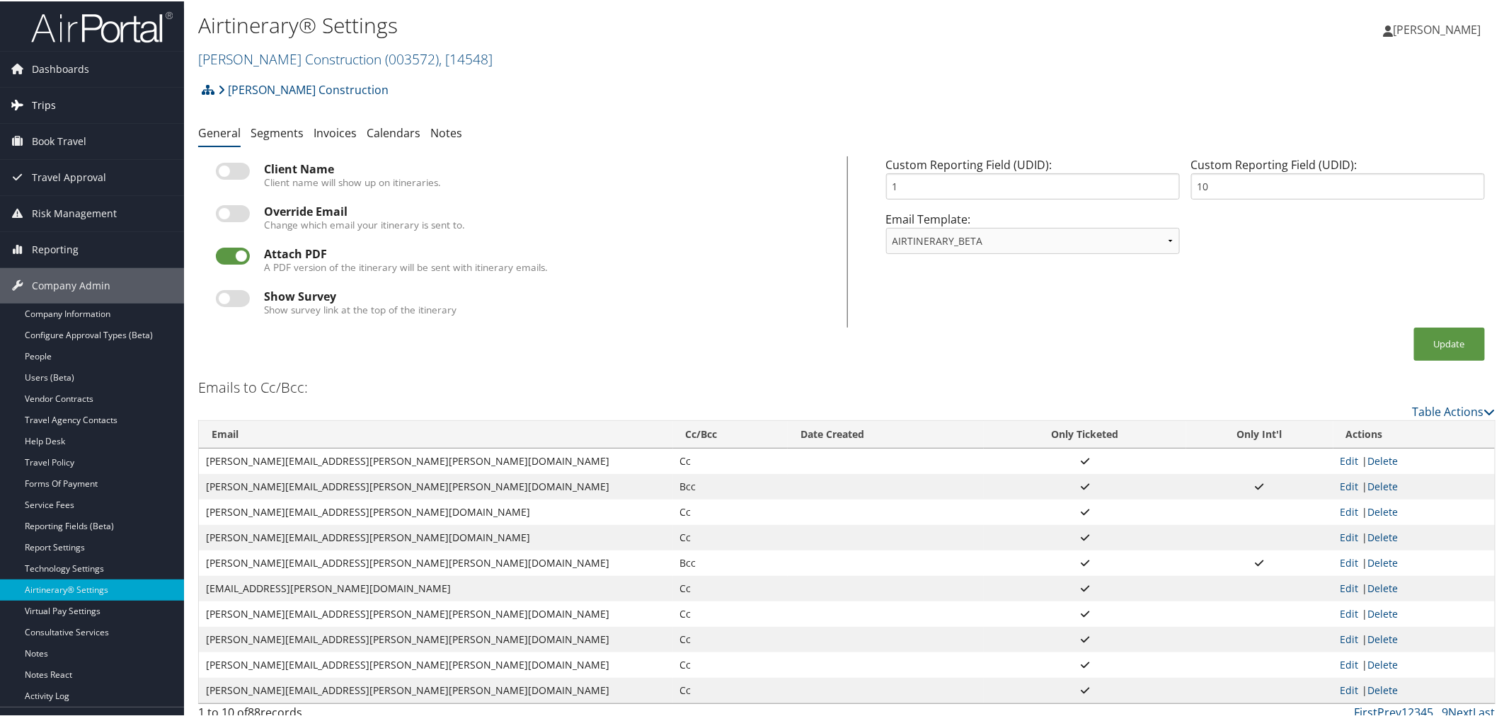
click at [48, 112] on span "Trips" at bounding box center [44, 103] width 24 height 35
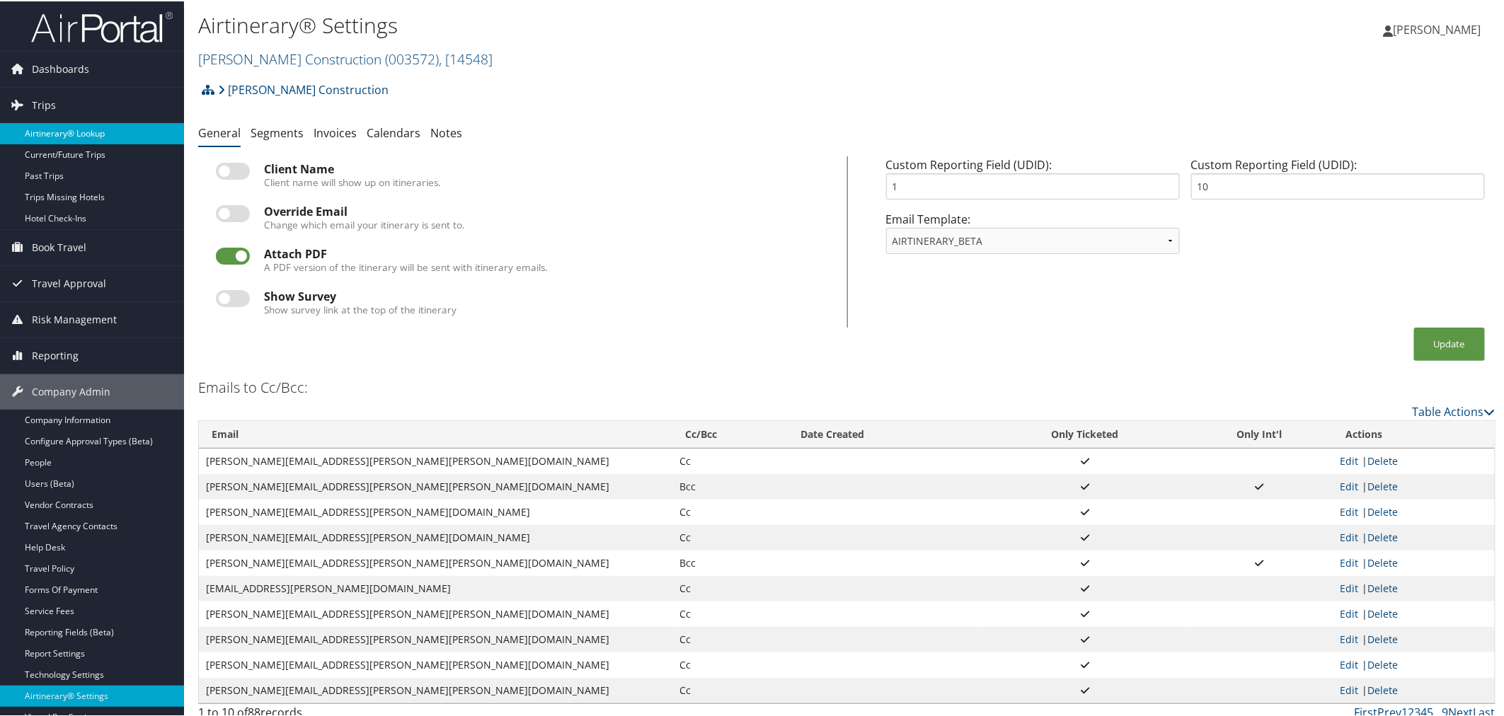
drag, startPoint x: 81, startPoint y: 132, endPoint x: 92, endPoint y: 136, distance: 12.1
click at [80, 132] on link "Airtinerary® Lookup" at bounding box center [92, 132] width 184 height 21
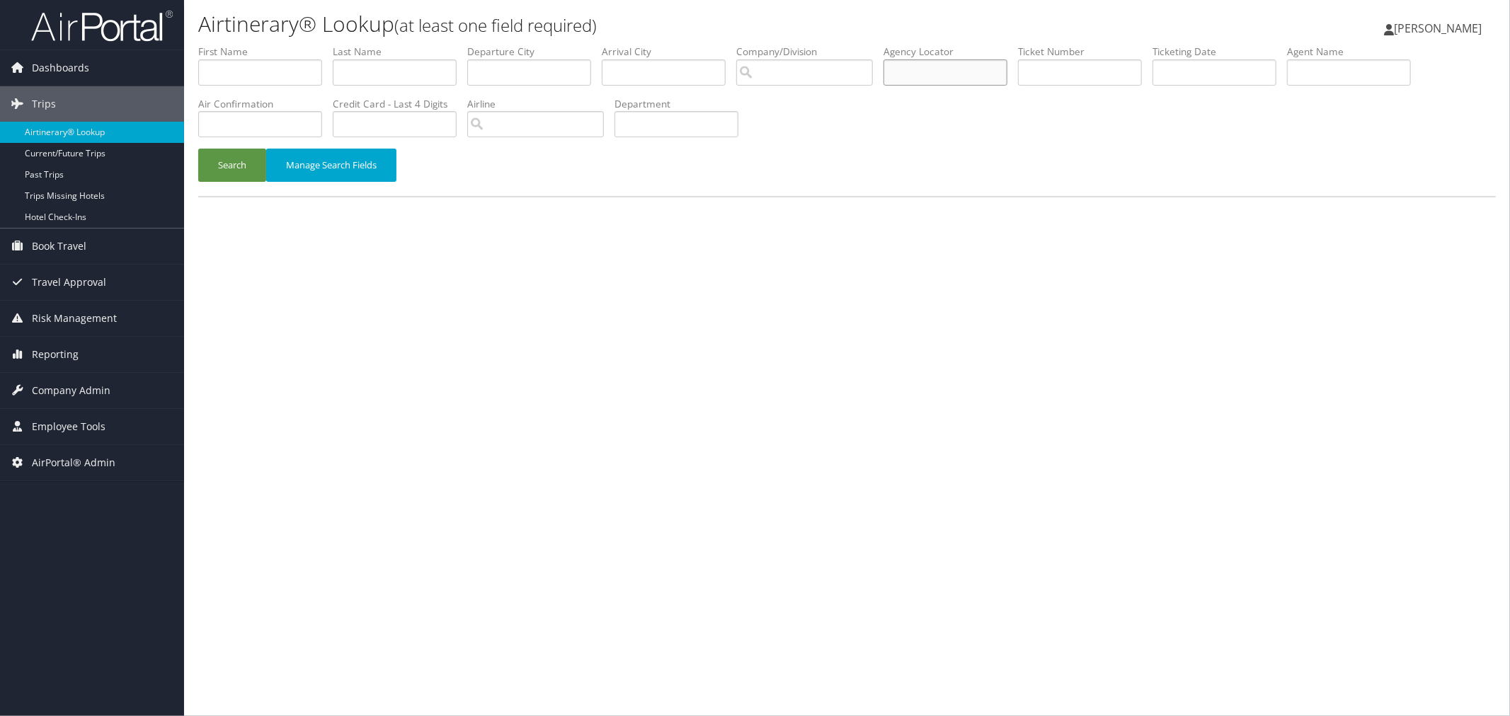
click at [954, 73] on input "text" at bounding box center [945, 72] width 124 height 26
paste input "86140730 86140802 86141113"
type input "86140730 86140802 86141113"
click at [997, 75] on input "text" at bounding box center [945, 72] width 124 height 26
paste input "DB1HLP"
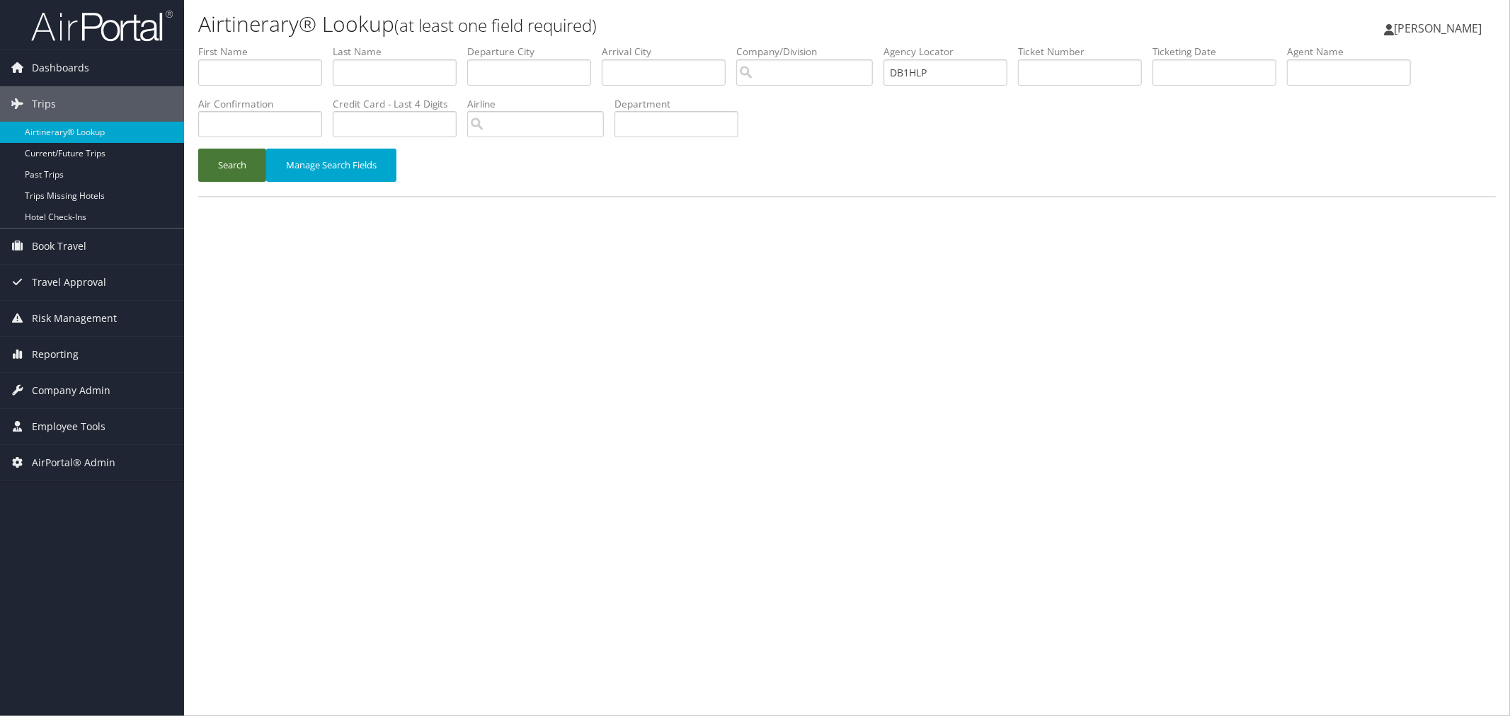
click at [230, 161] on button "Search" at bounding box center [232, 165] width 68 height 33
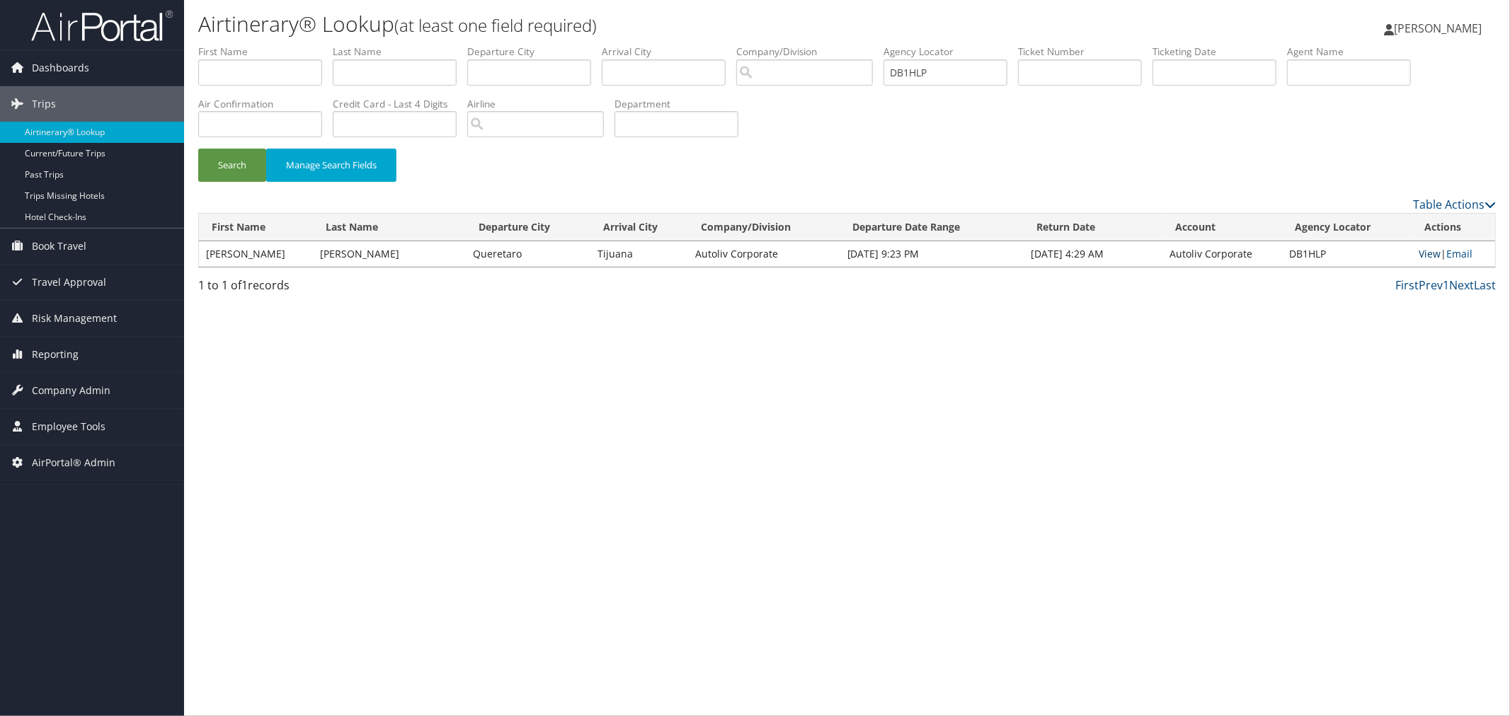
click at [1426, 253] on link "View" at bounding box center [1430, 253] width 22 height 13
drag, startPoint x: 981, startPoint y: 76, endPoint x: 922, endPoint y: 71, distance: 59.6
click at [922, 71] on input "DB1HLP" at bounding box center [945, 72] width 124 height 26
paste input "CH308C"
type input "CH308C"
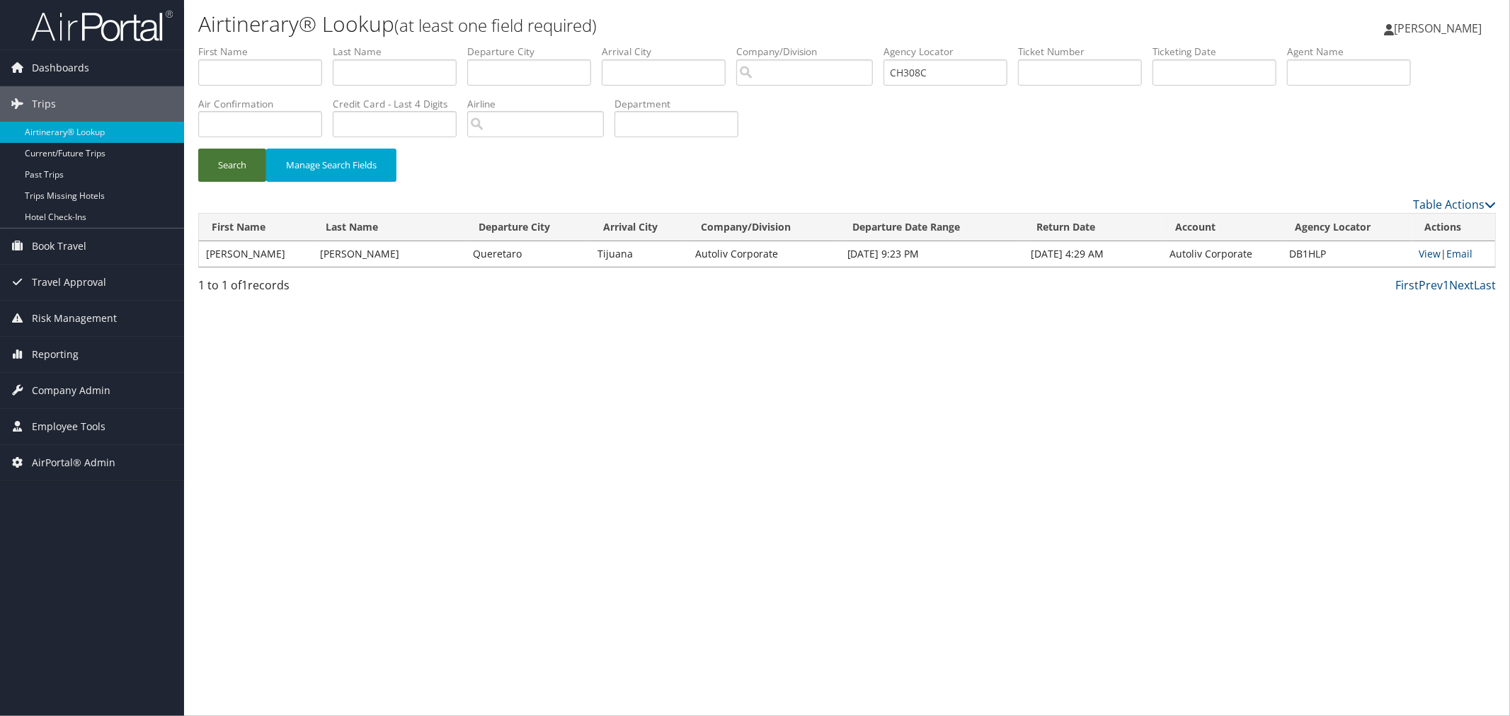
click at [234, 158] on button "Search" at bounding box center [232, 165] width 68 height 33
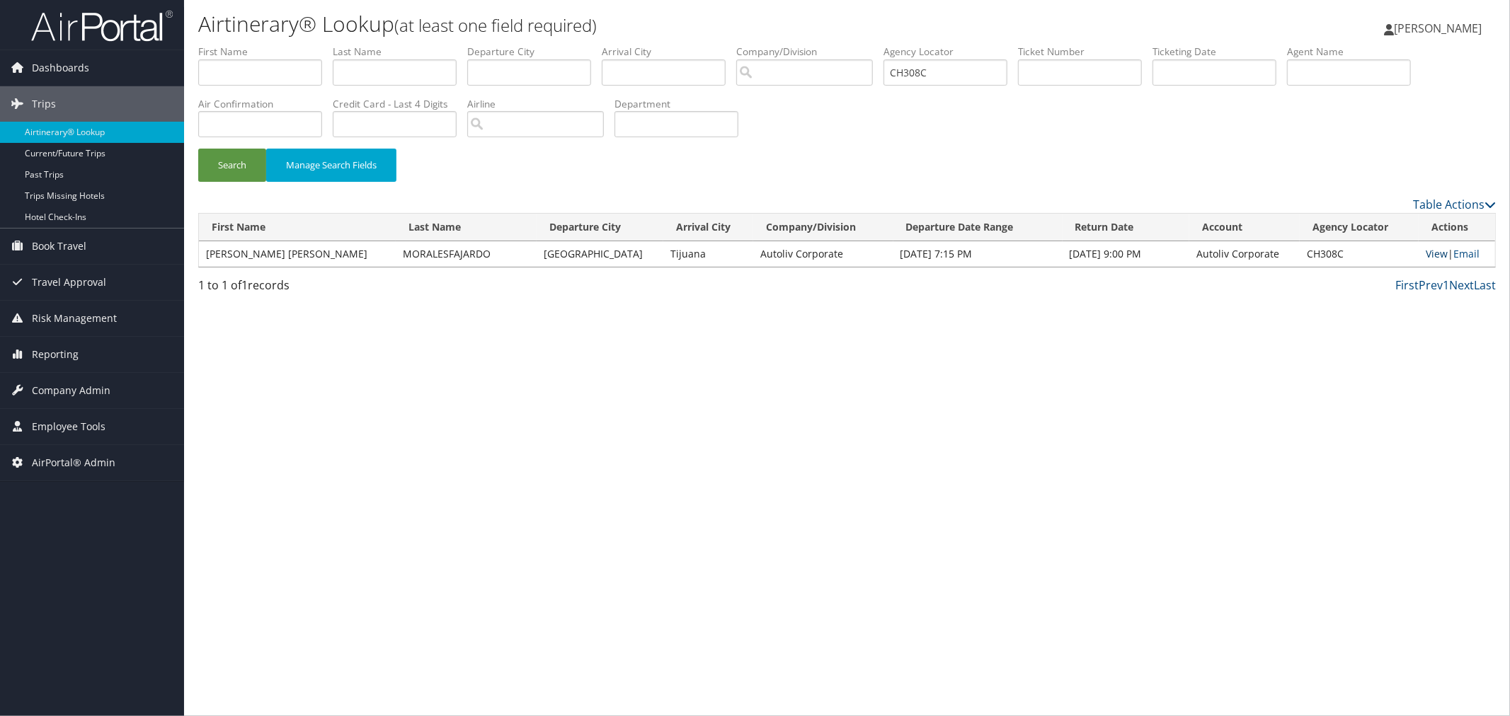
click at [1432, 251] on link "View" at bounding box center [1437, 253] width 22 height 13
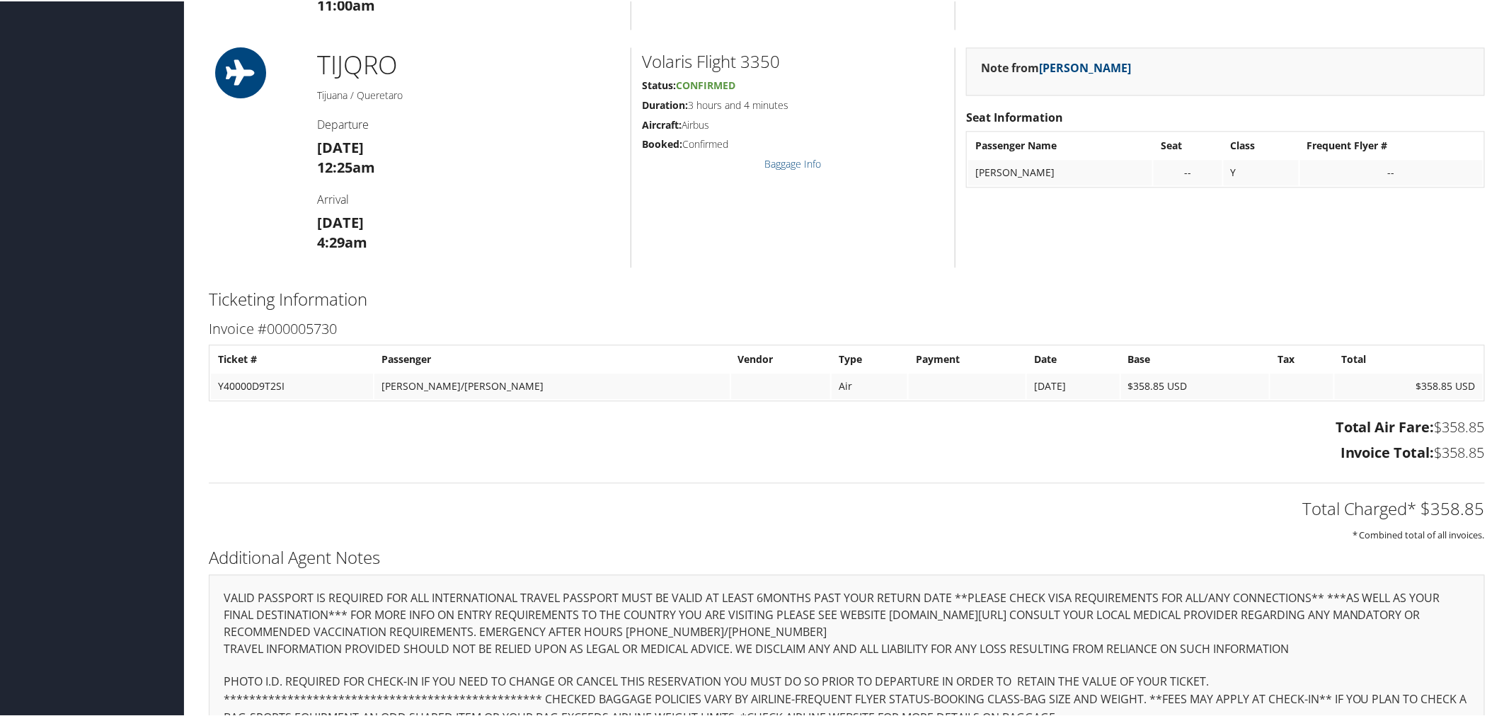
scroll to position [1647, 0]
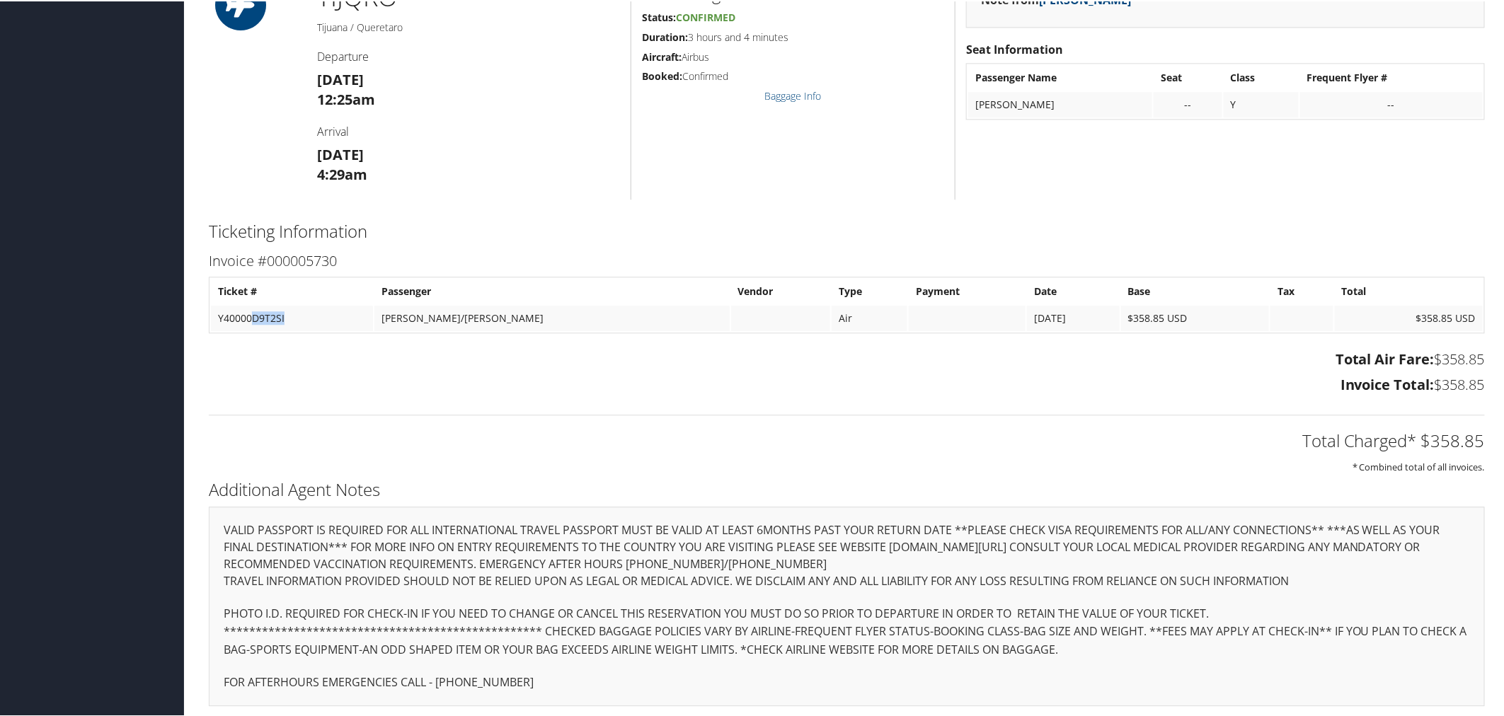
drag, startPoint x: 287, startPoint y: 316, endPoint x: 253, endPoint y: 319, distance: 34.2
click at [253, 319] on td "Y40000D9T2SI" at bounding box center [292, 316] width 162 height 25
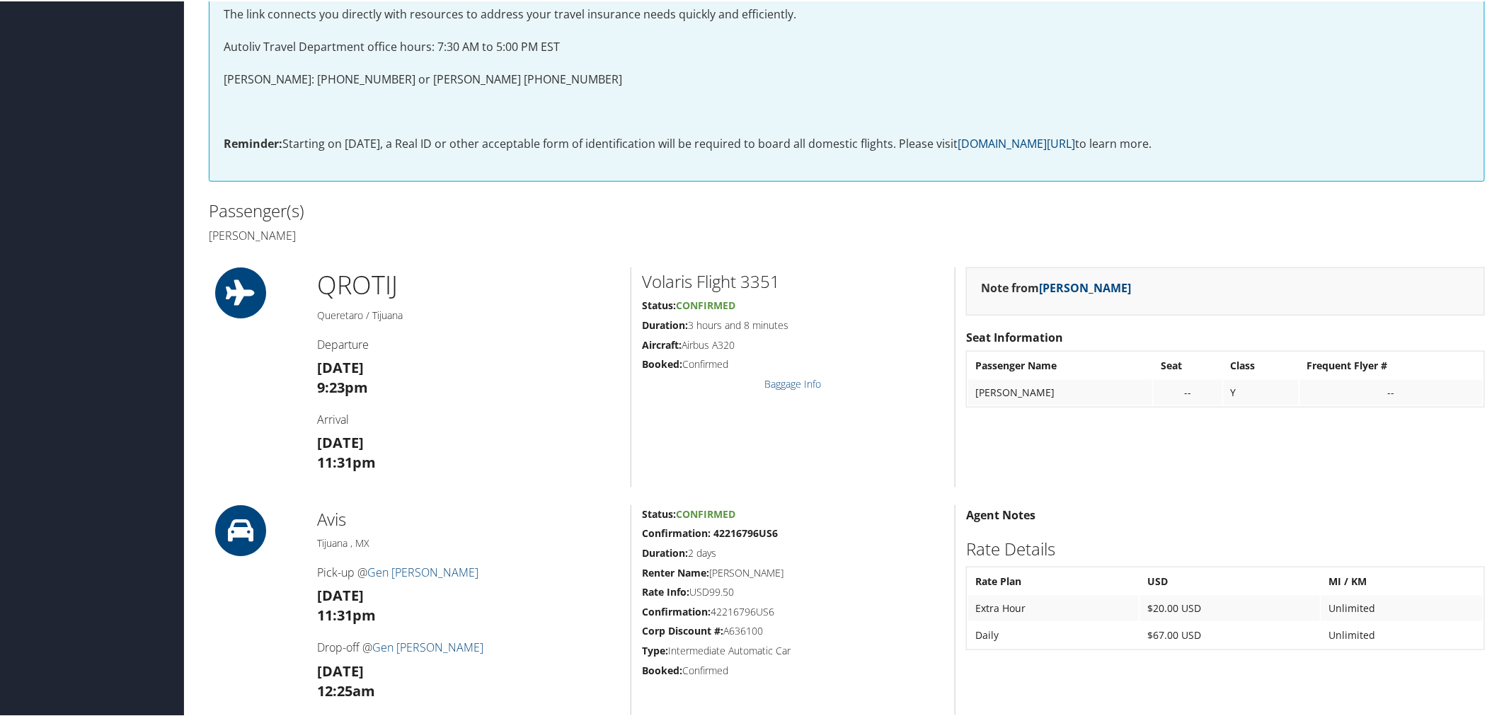
scroll to position [624, 0]
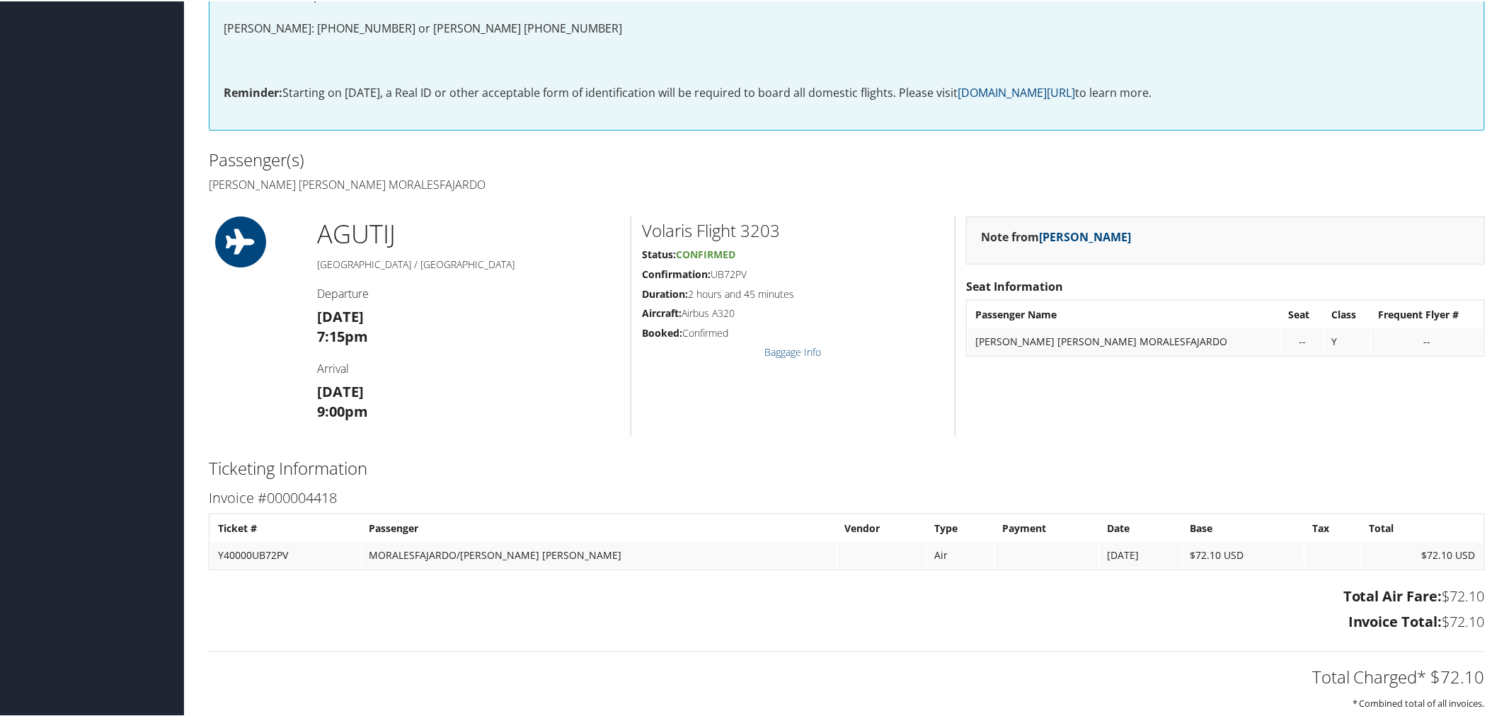
scroll to position [708, 0]
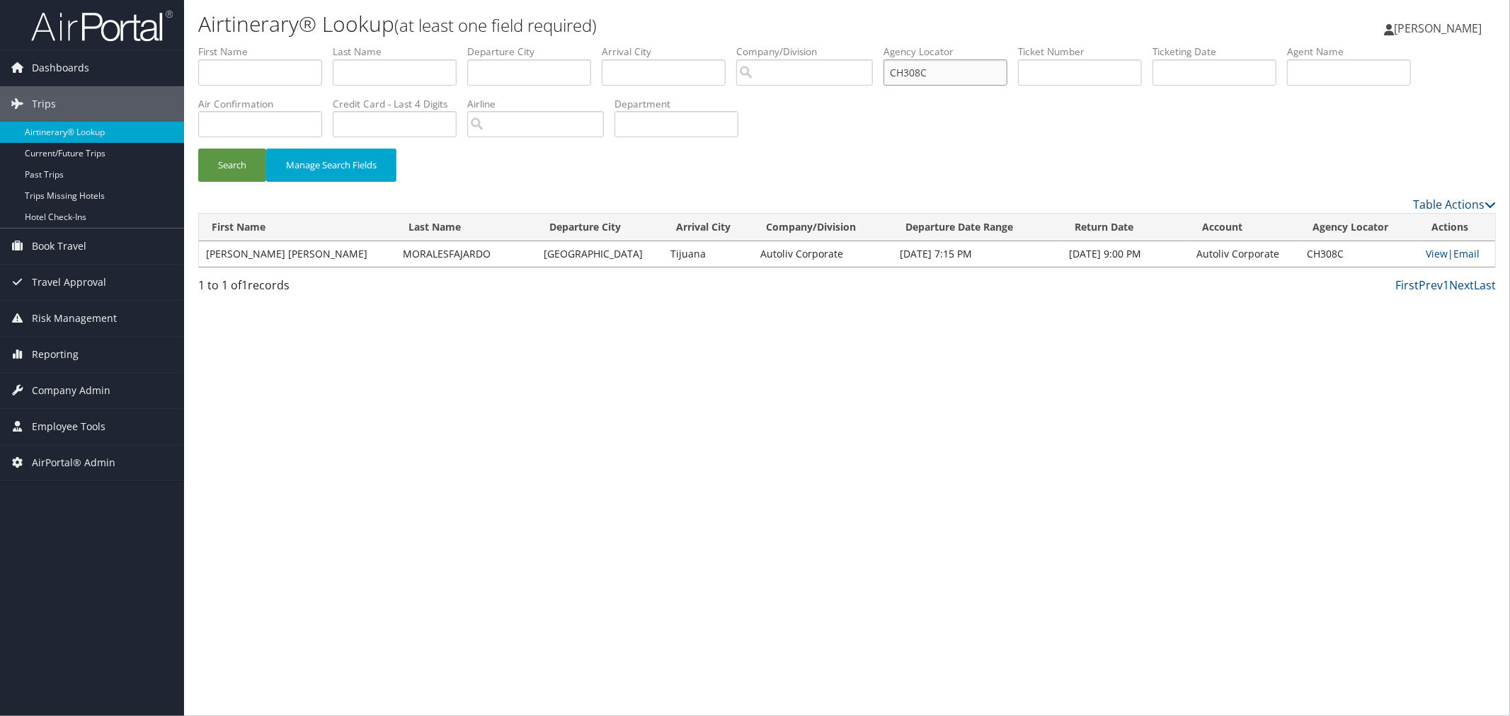
drag, startPoint x: 956, startPoint y: 74, endPoint x: 927, endPoint y: 74, distance: 29.0
click at [927, 74] on input "CH308C" at bounding box center [945, 72] width 124 height 26
paste input "D9PJZ0"
type input "D9PJZ0"
click at [239, 166] on button "Search" at bounding box center [232, 165] width 68 height 33
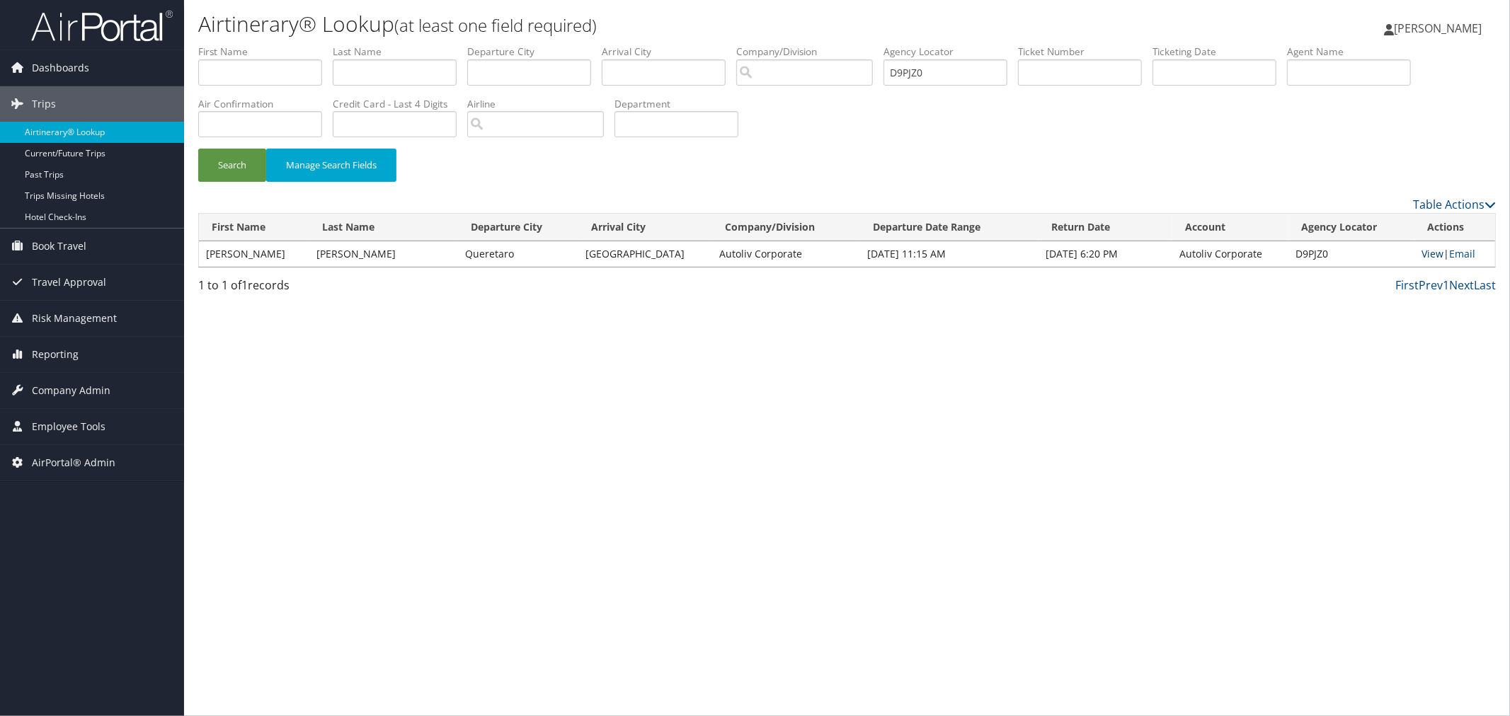
click at [1421, 248] on link "View" at bounding box center [1432, 253] width 22 height 13
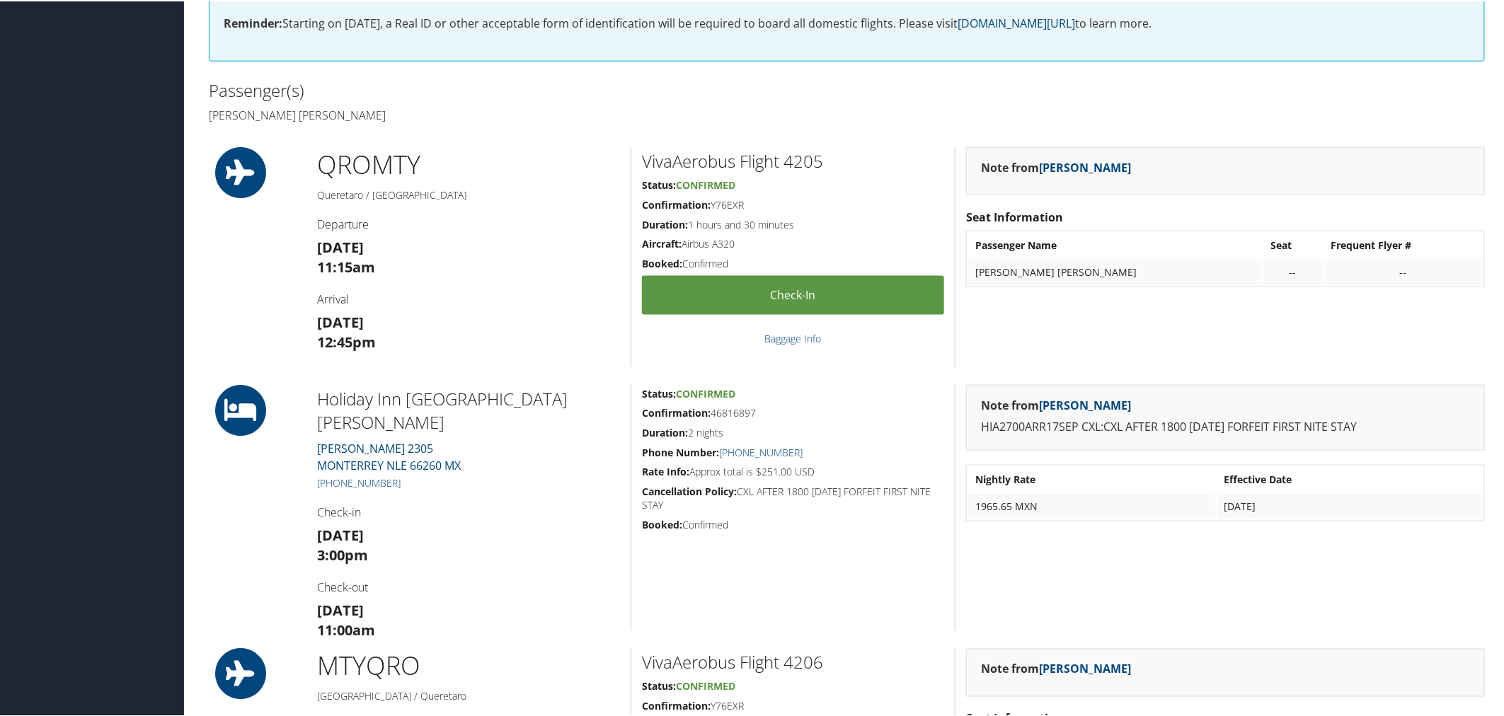
scroll to position [708, 0]
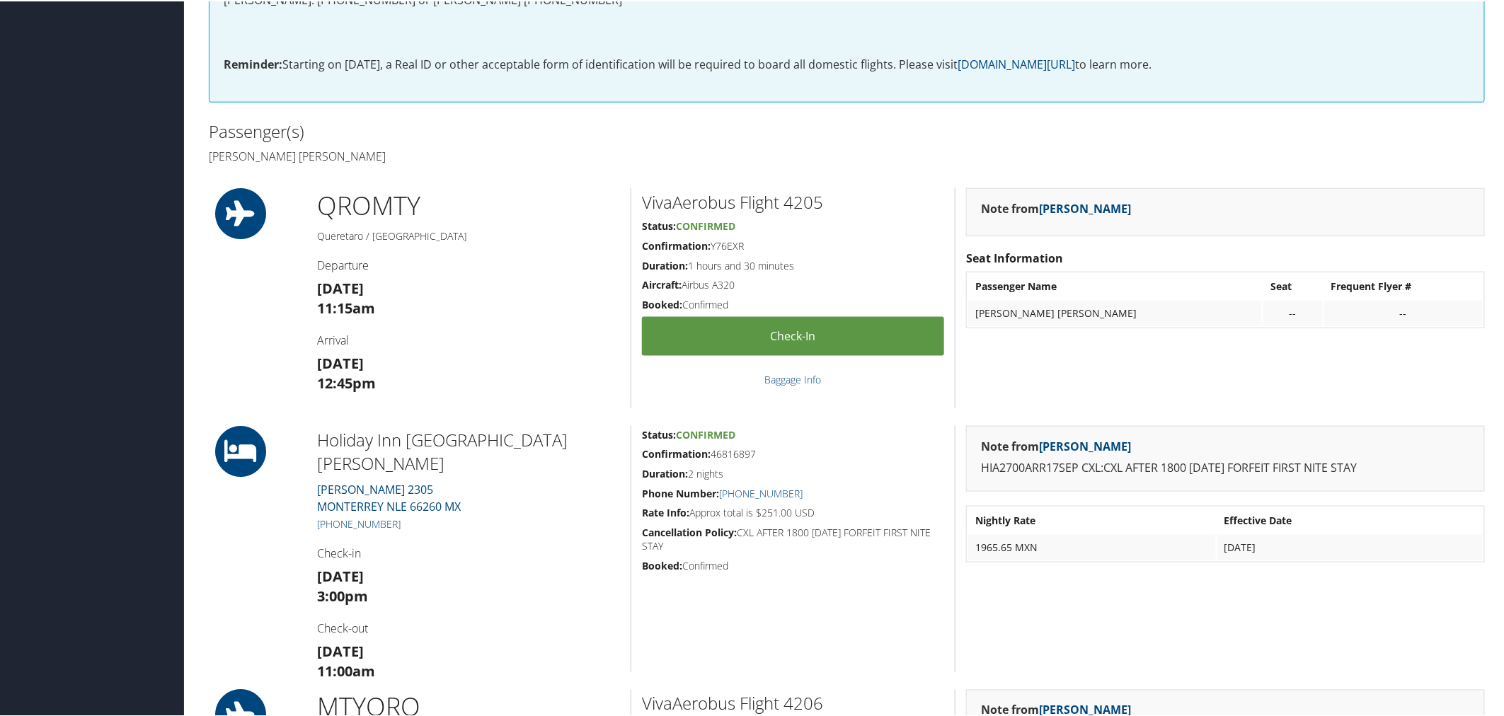
click at [422, 127] on h2 "Passenger(s)" at bounding box center [523, 130] width 628 height 24
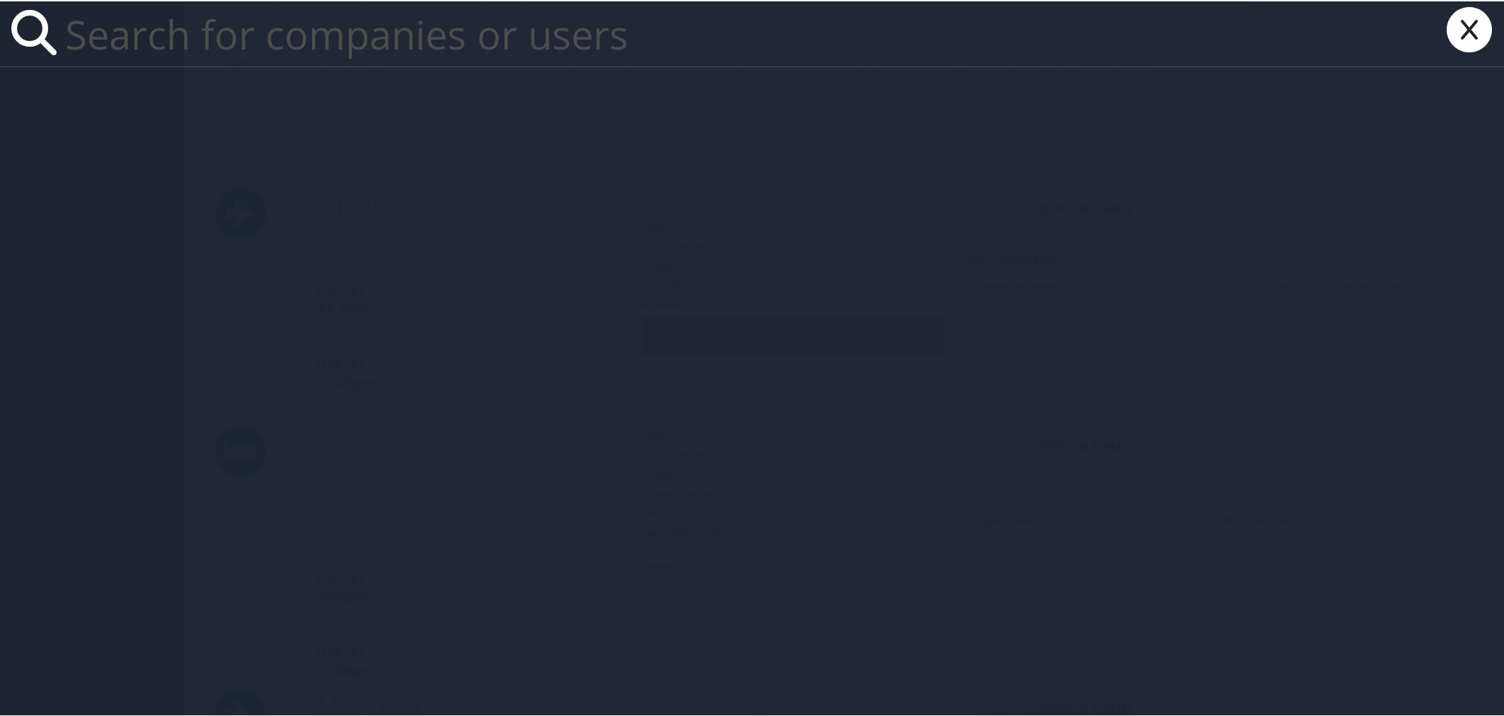
paste input "Bosshart"
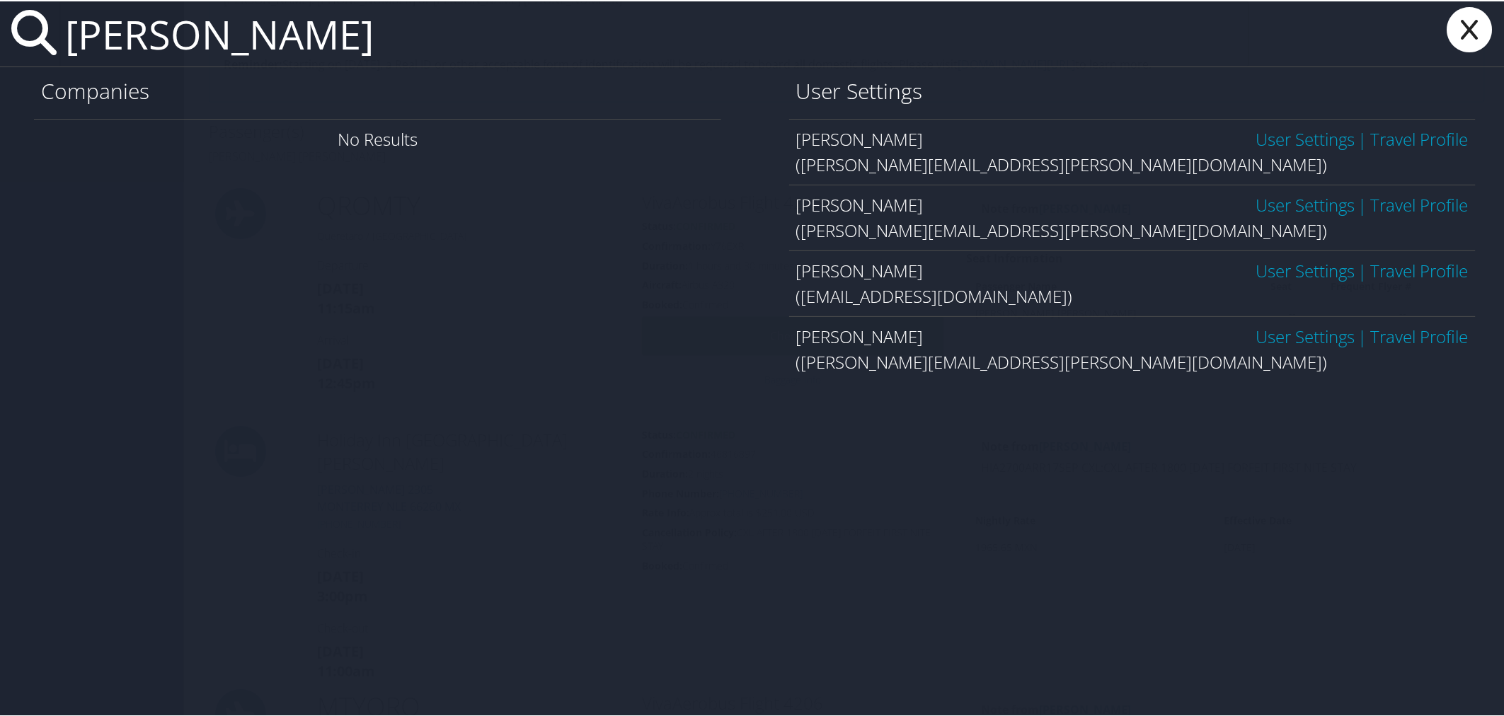
type input "Bosshart"
click at [1258, 268] on link "User Settings" at bounding box center [1305, 269] width 99 height 23
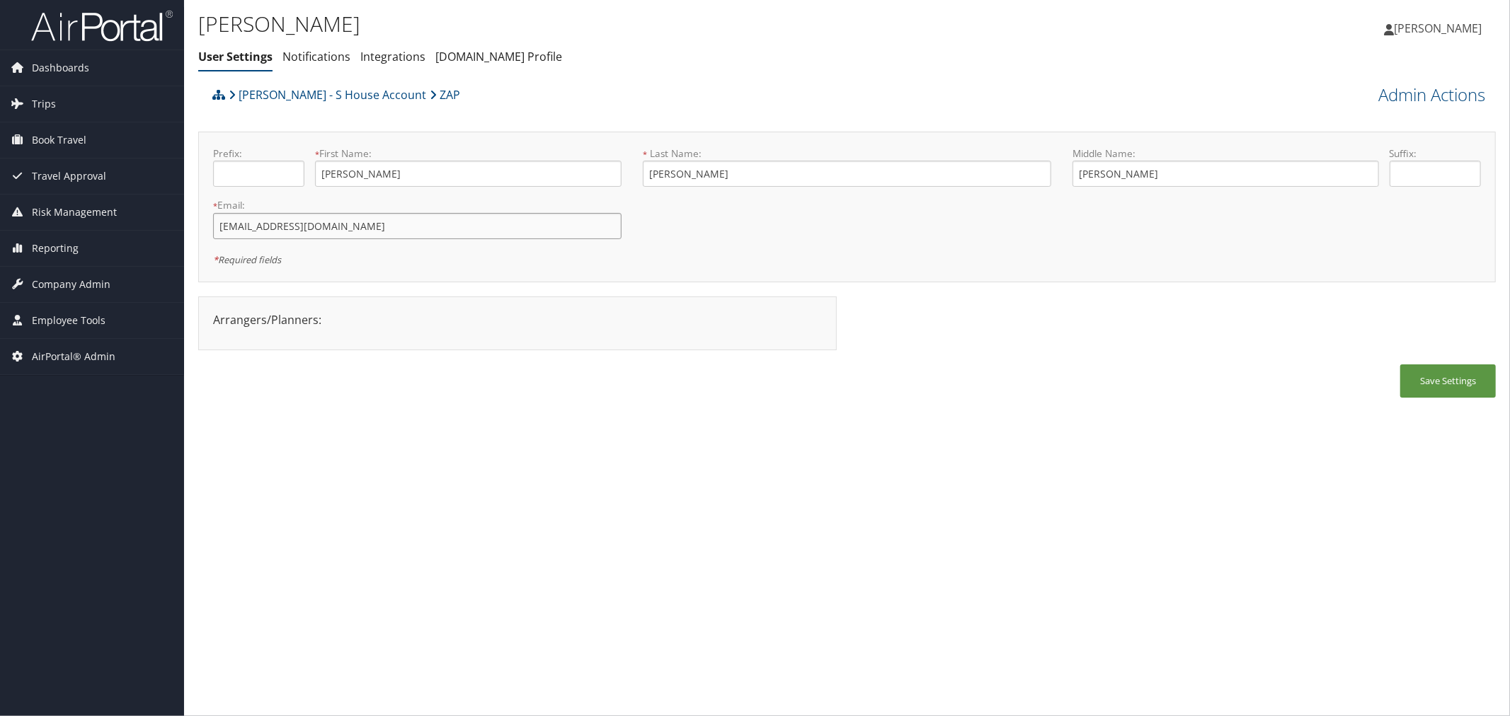
drag, startPoint x: 387, startPoint y: 220, endPoint x: 219, endPoint y: 224, distance: 167.8
click at [219, 224] on input "[EMAIL_ADDRESS][DOMAIN_NAME]" at bounding box center [417, 226] width 408 height 26
click at [526, 101] on div "Danielle Rockett - S House Account ZAP" at bounding box center [685, 100] width 952 height 38
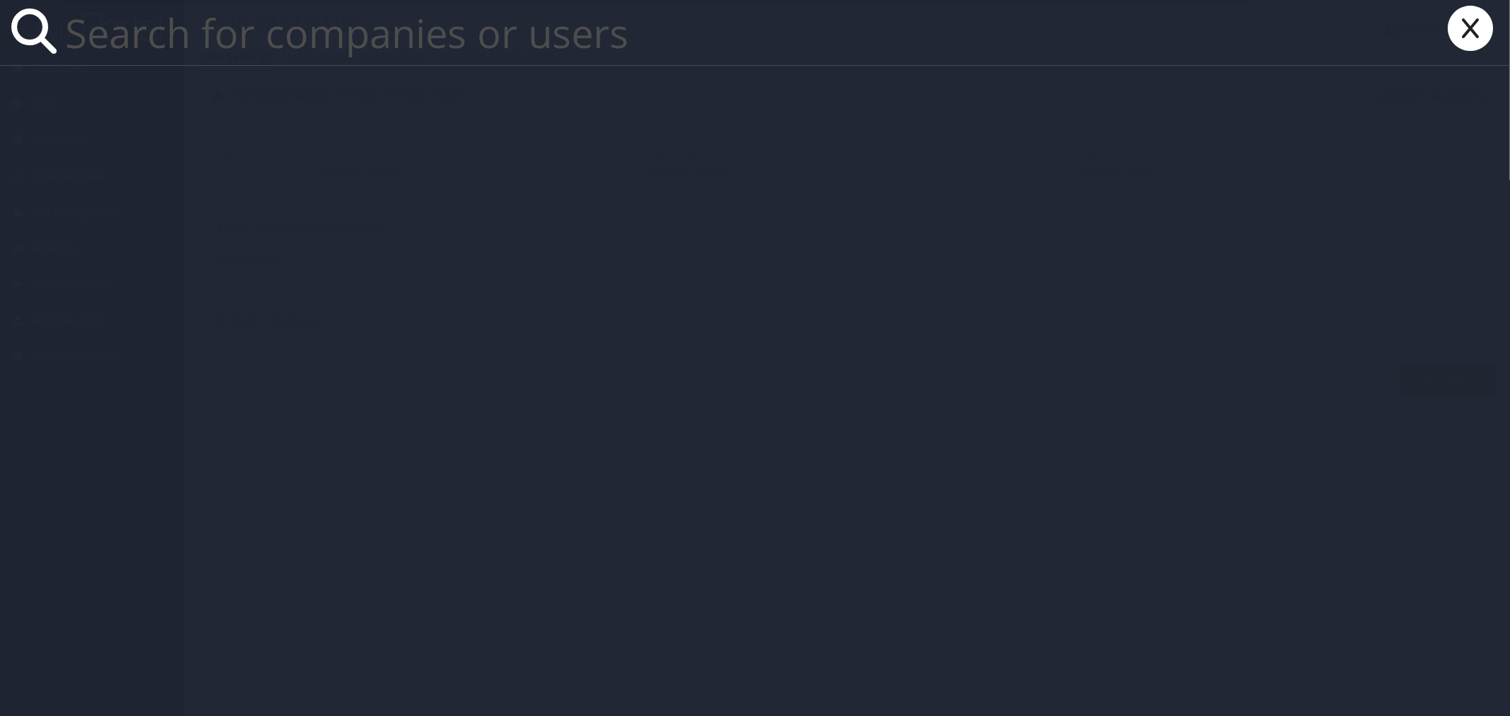
paste input "Bullock"
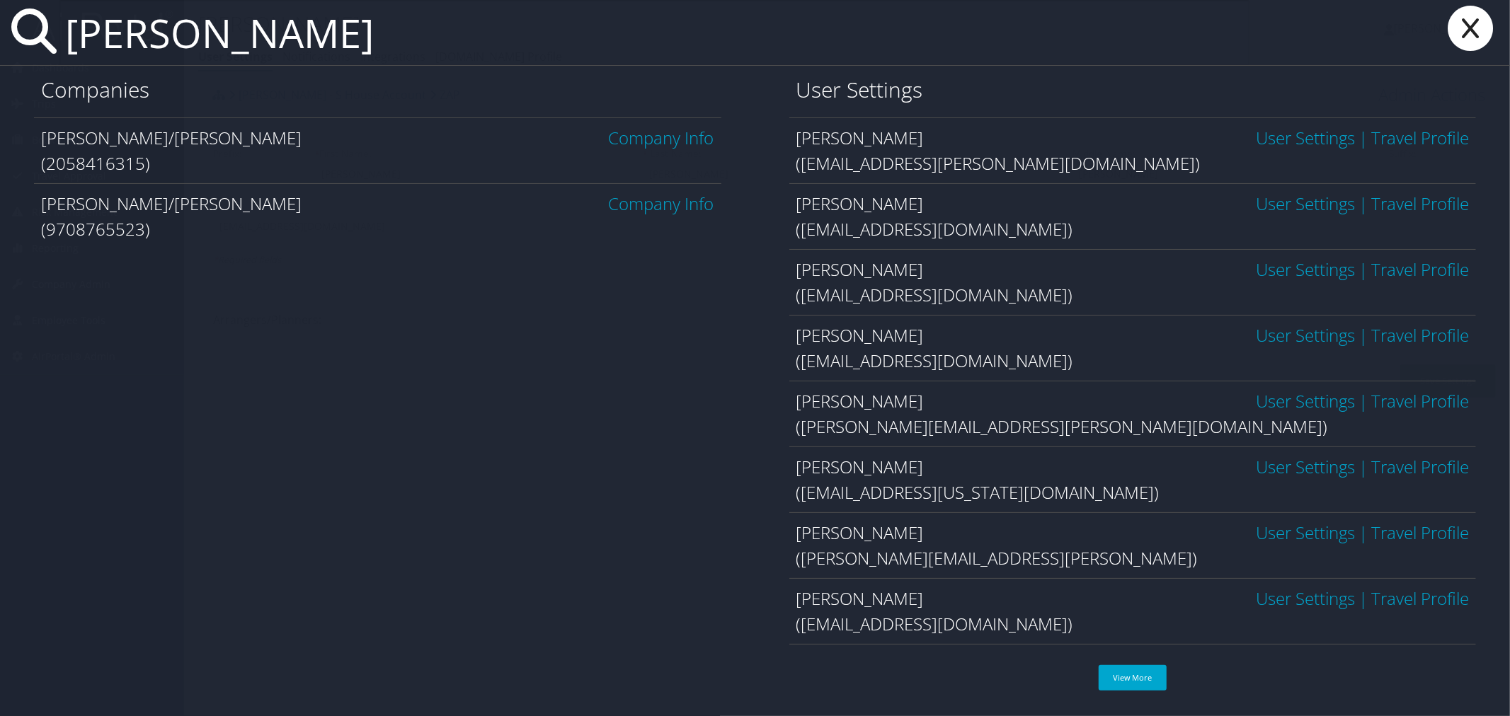
click at [74, 33] on input "Bullock" at bounding box center [654, 32] width 1190 height 65
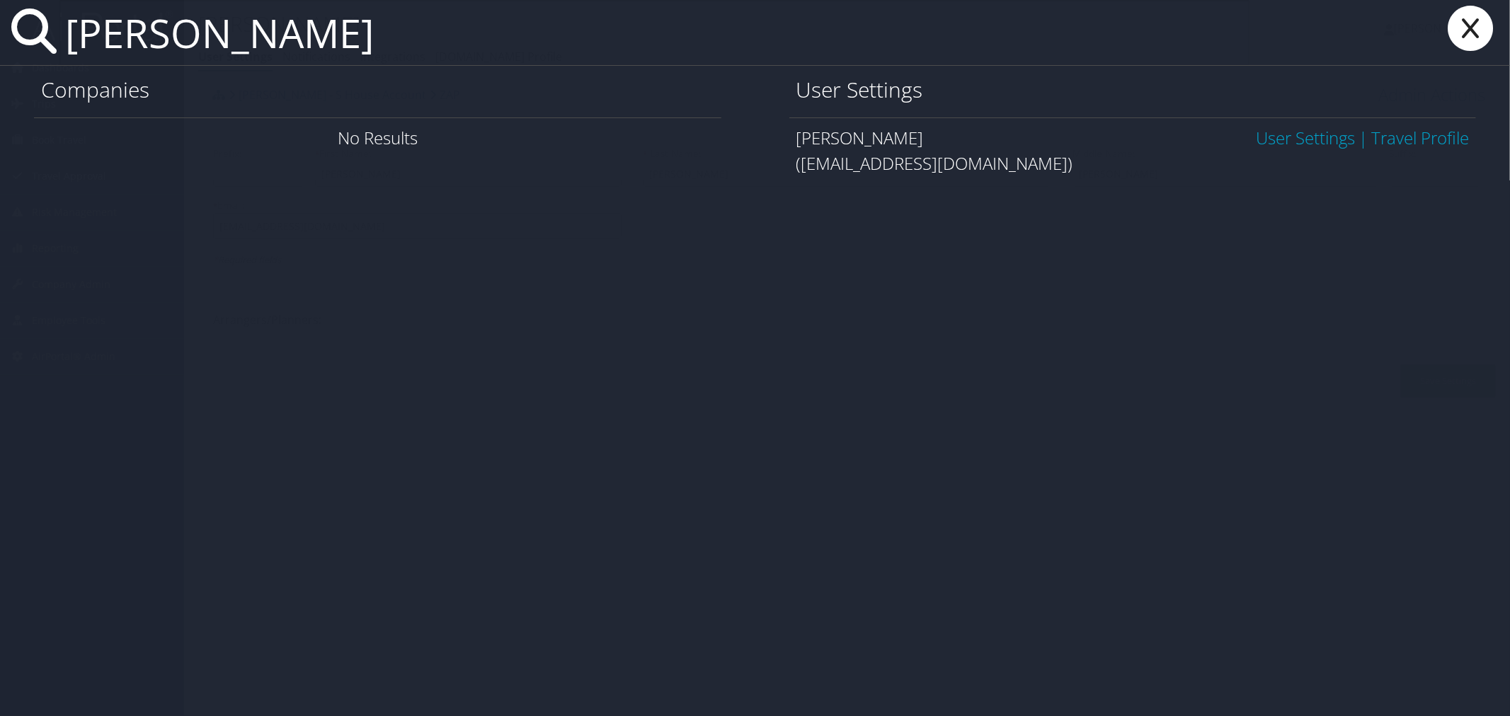
type input "Edward Bullock"
click at [1262, 137] on link "User Settings" at bounding box center [1305, 137] width 99 height 23
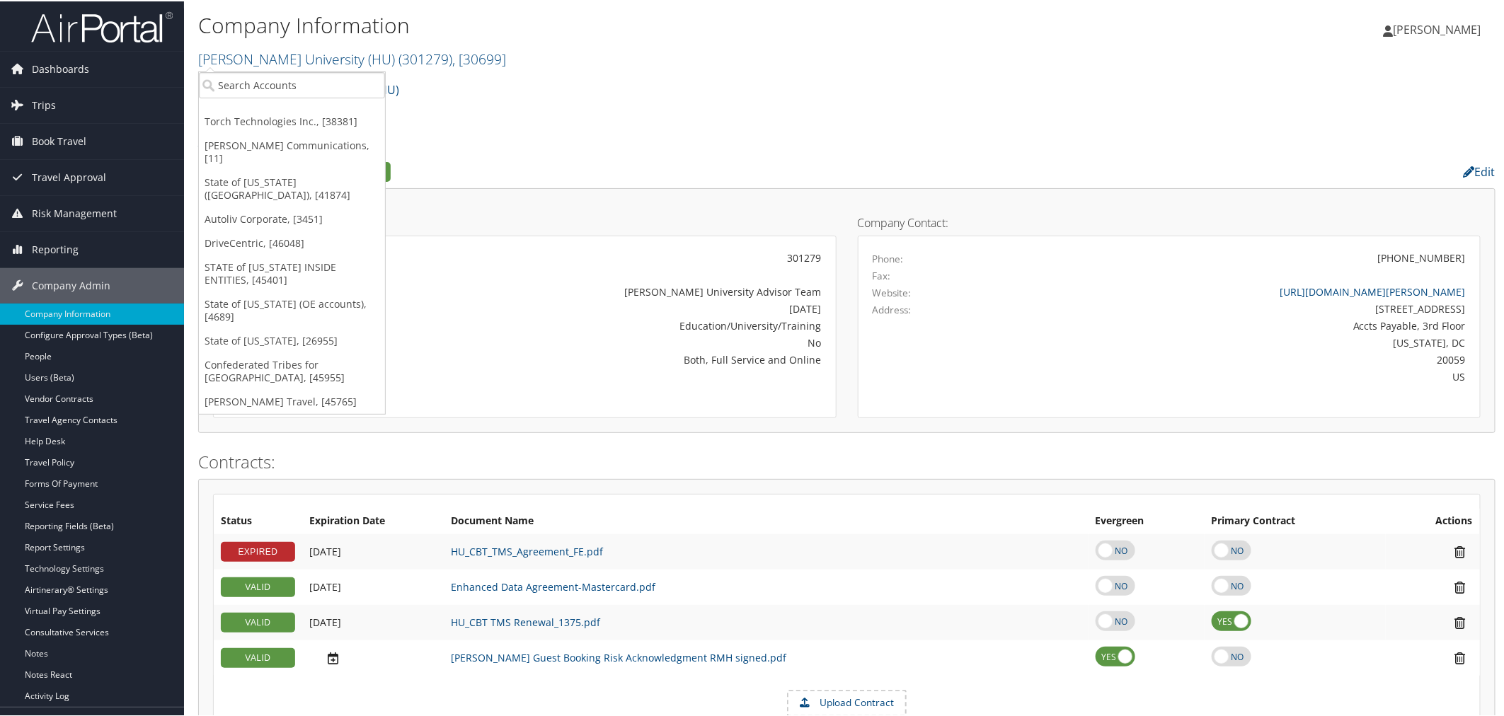
click at [508, 81] on div "Howard University (HU) Account Structure Howard University (HU) (301279) ACTIVE…" at bounding box center [847, 93] width 1298 height 38
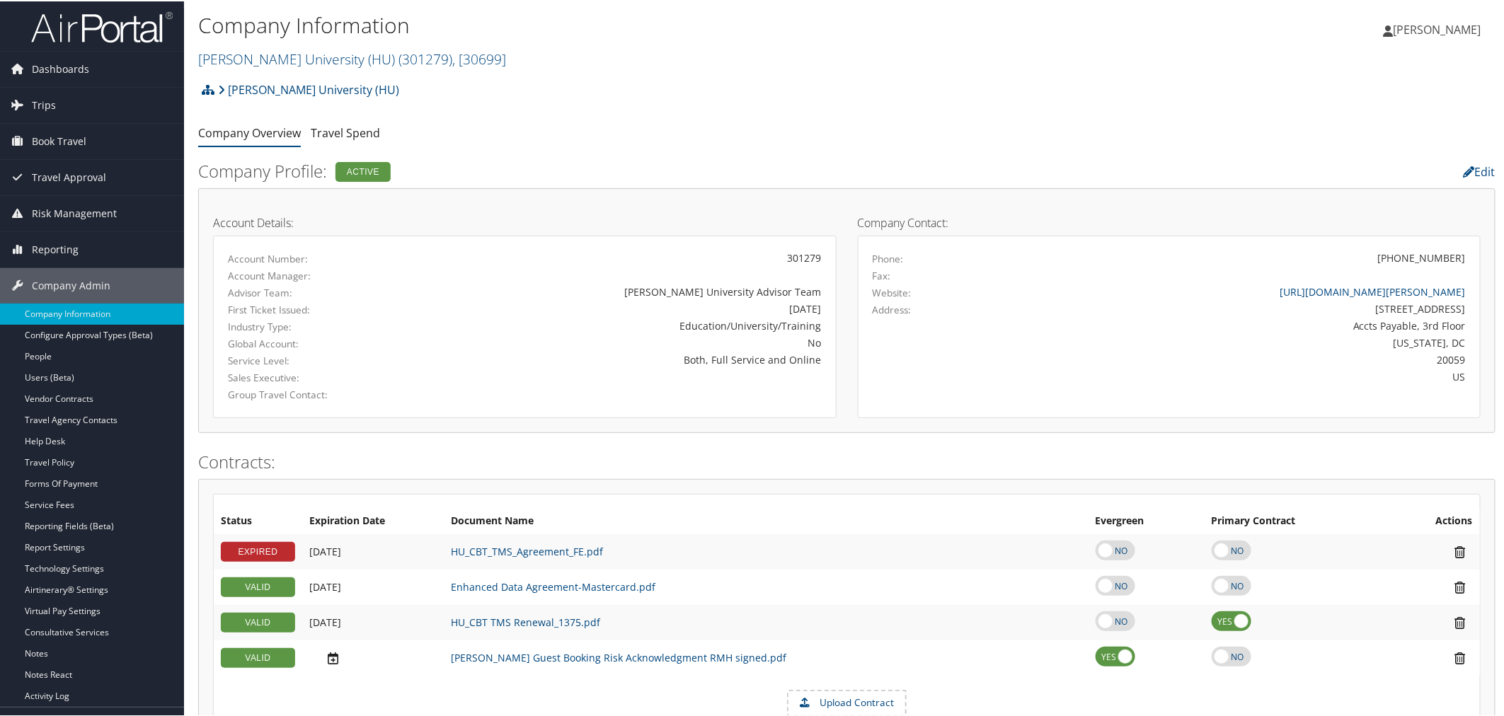
click at [669, 93] on div "Howard University (HU) Account Structure Howard University (HU) (301279) ACTIVE…" at bounding box center [847, 93] width 1298 height 38
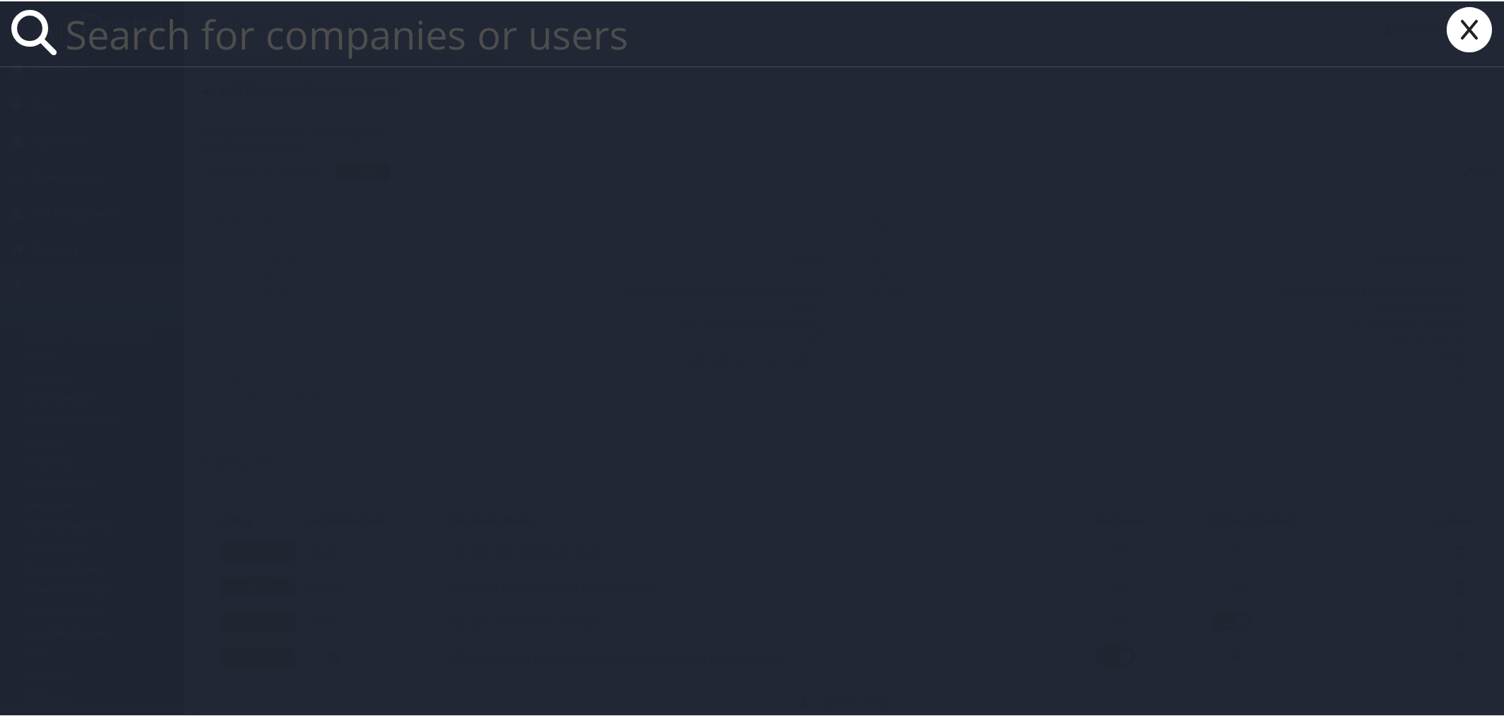
paste input "kcombass94@mplthealthcare.com"
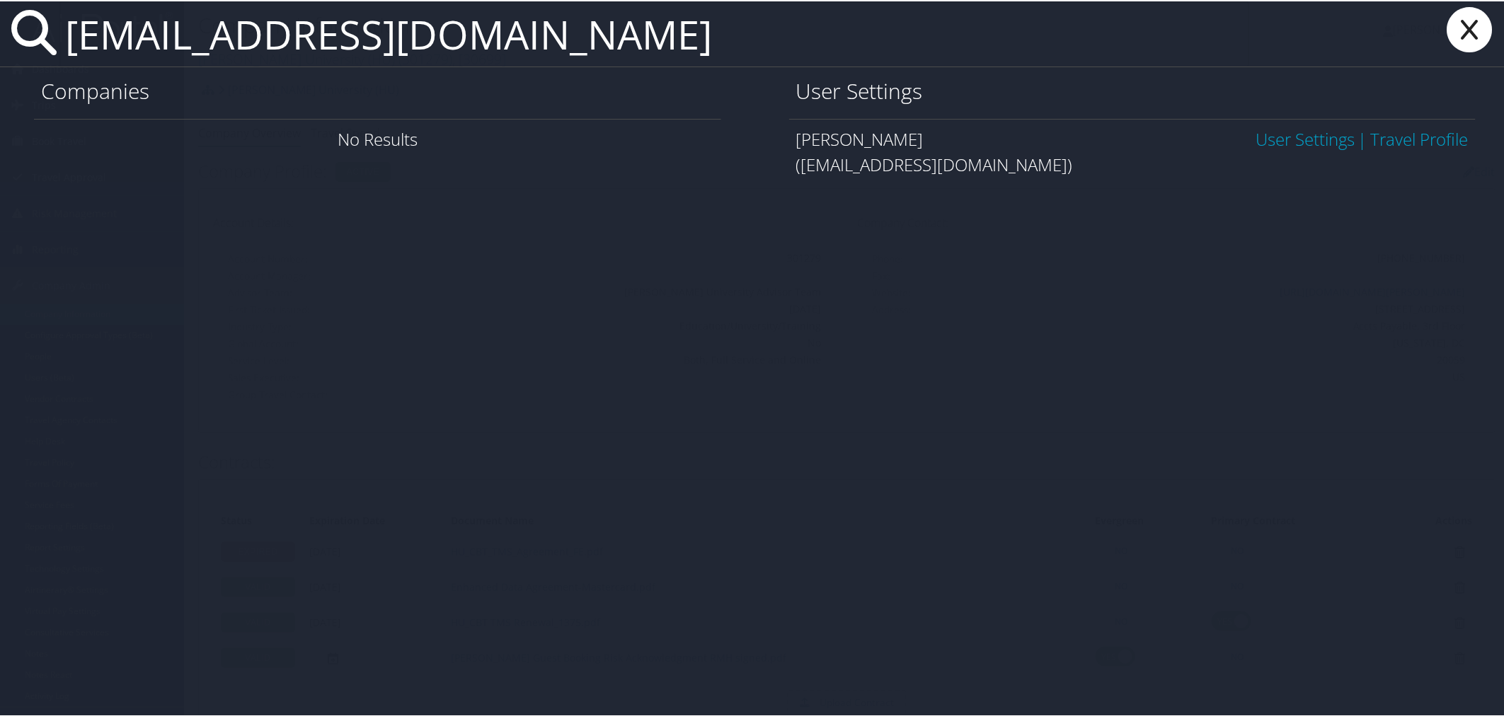
type input "kcombass94@mplthealthcare.com"
click at [1256, 137] on link "User Settings" at bounding box center [1305, 137] width 99 height 23
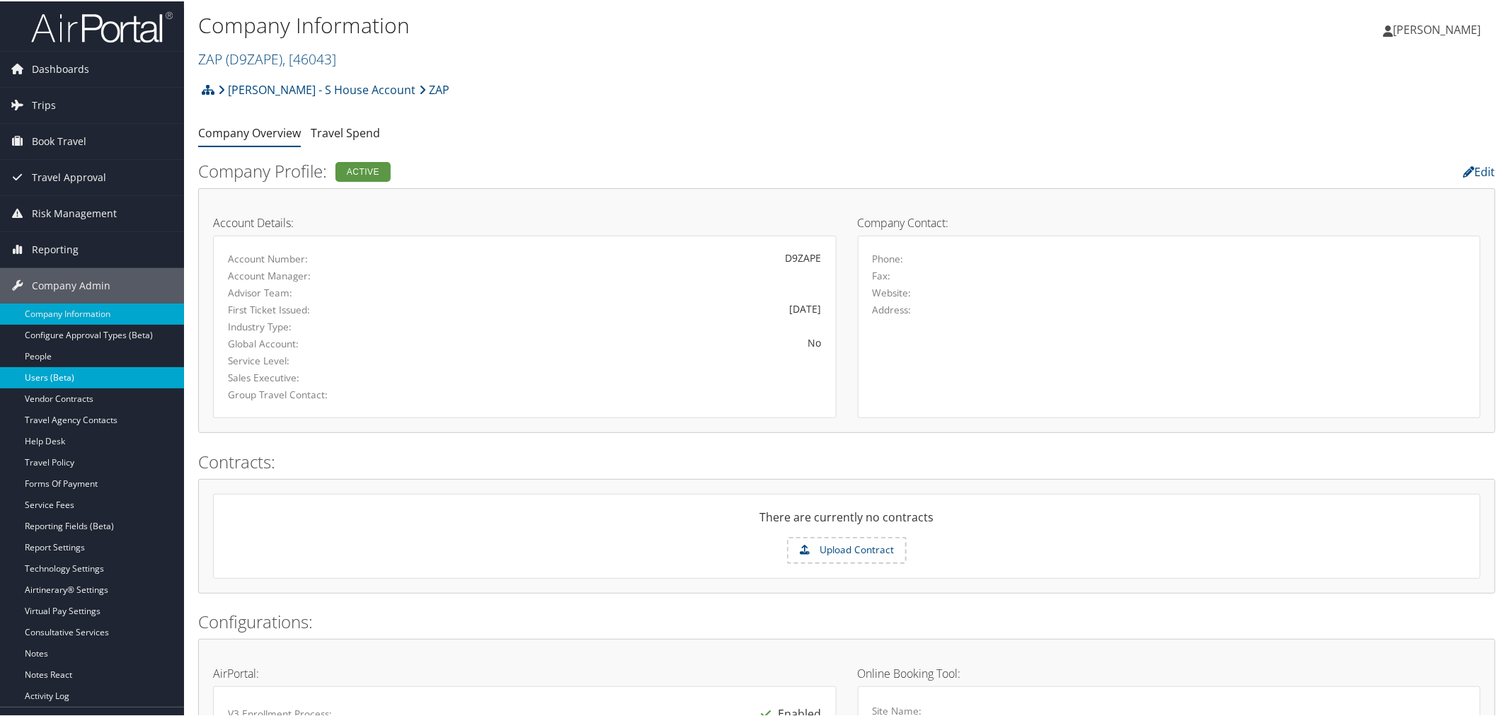
click at [54, 377] on link "Users (Beta)" at bounding box center [92, 376] width 184 height 21
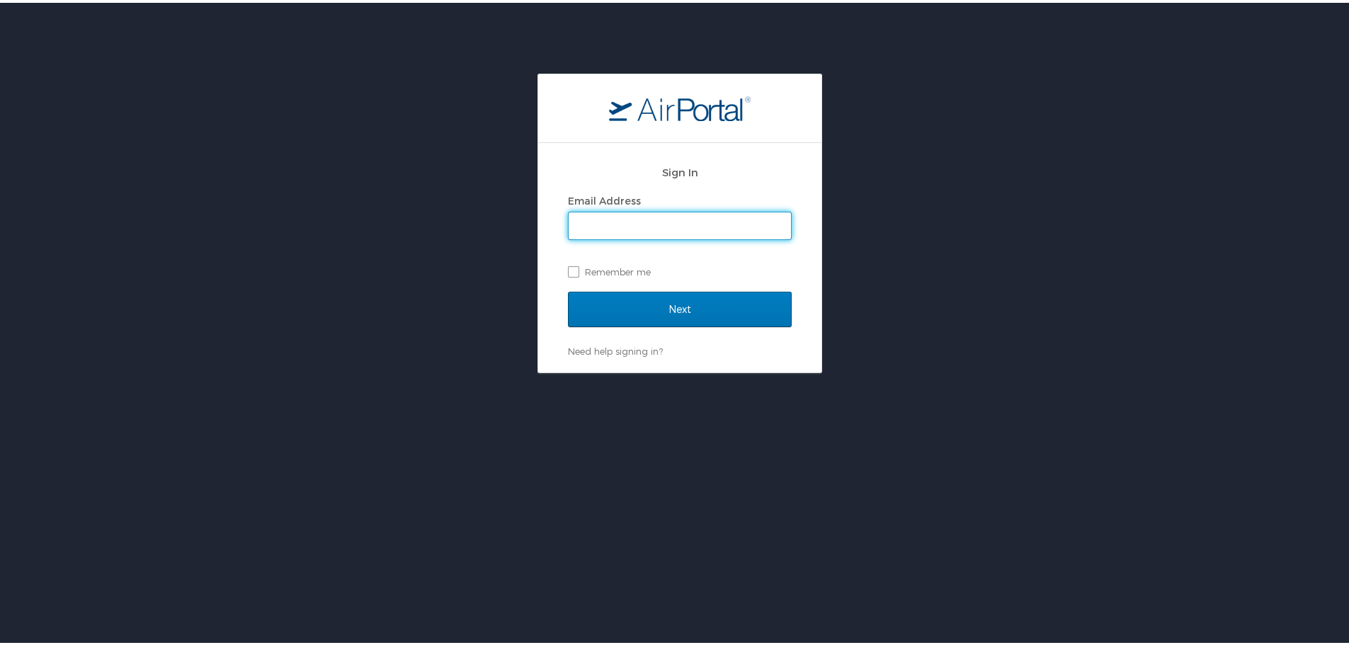
type input "[PERSON_NAME][EMAIL_ADDRESS][PERSON_NAME][DOMAIN_NAME]"
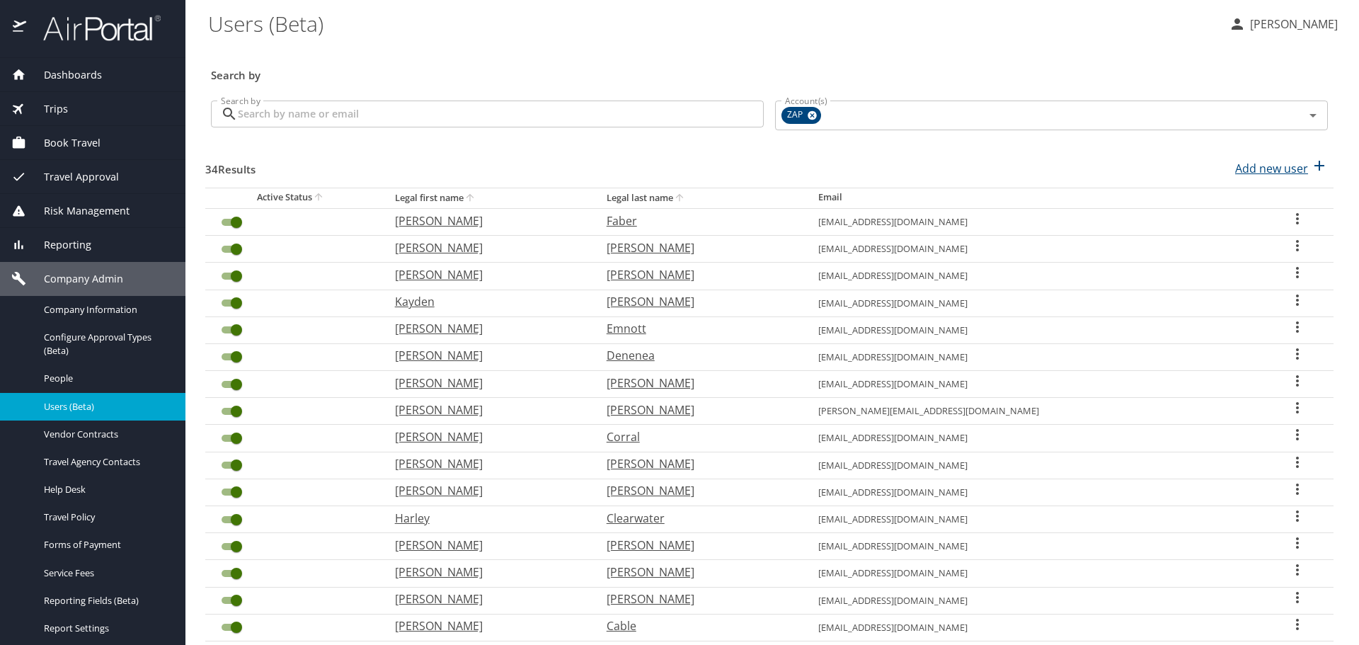
click at [1293, 164] on p "Add new user" at bounding box center [1271, 168] width 73 height 17
select select "US"
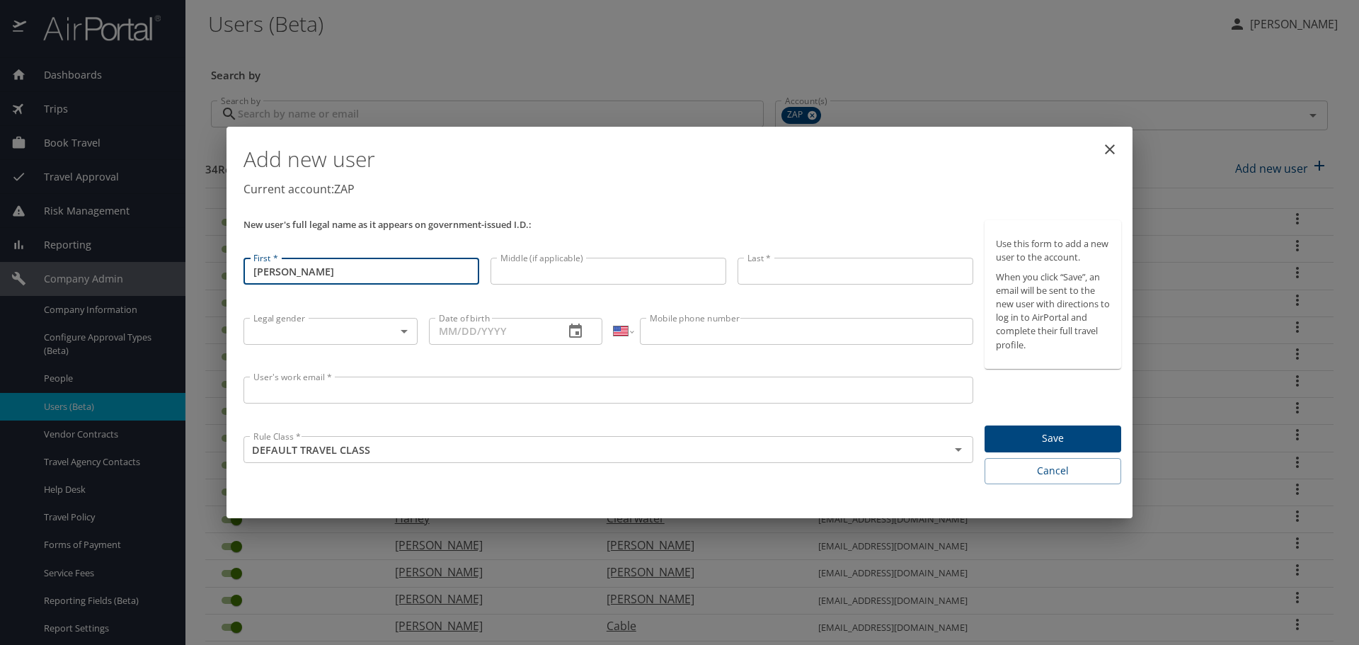
type input "kyle"
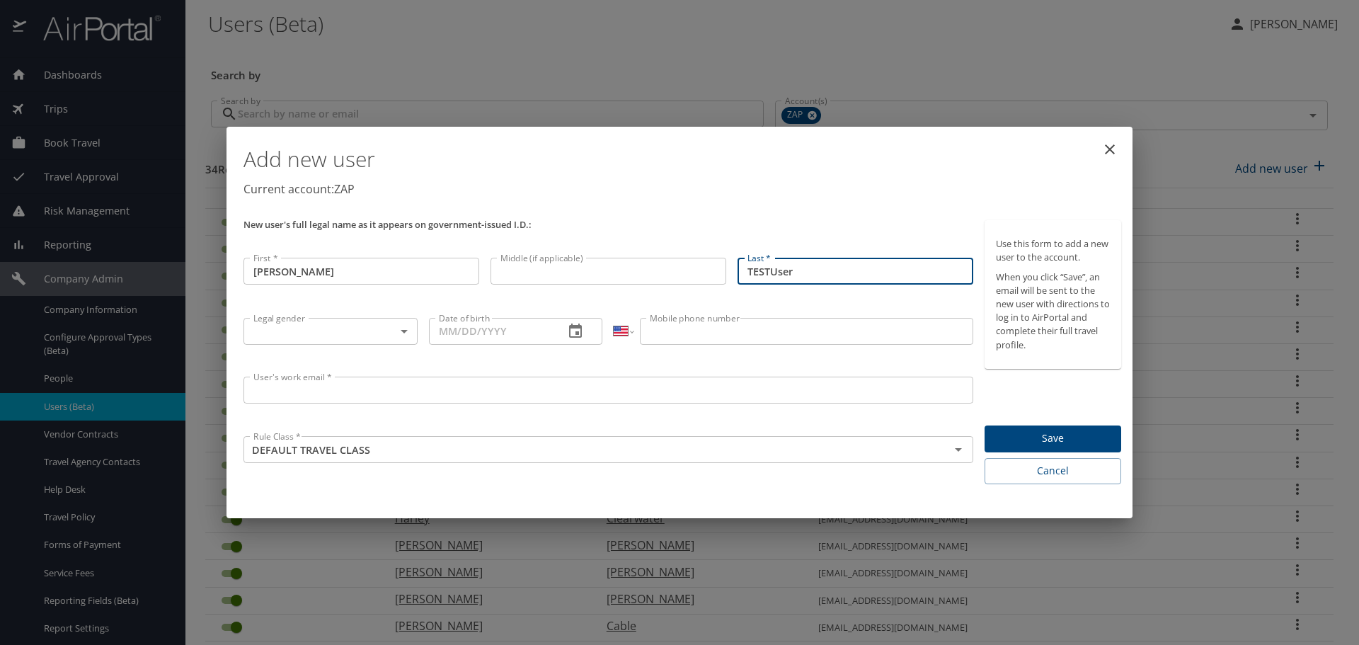
type input "TESTUser"
click at [341, 326] on body "Dashboards AirPortal 360™ Manager AirPortal 360™ Agent My Travel Dashboard Trip…" at bounding box center [679, 322] width 1359 height 645
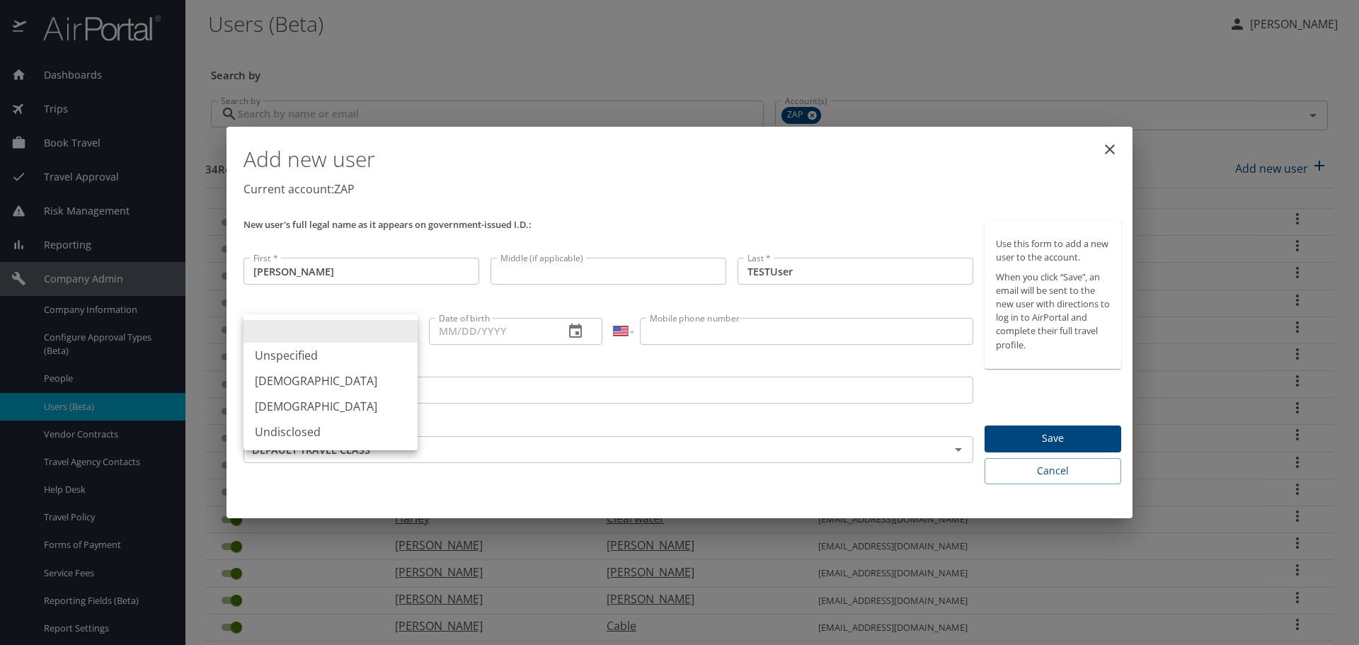
click at [310, 379] on li "Male" at bounding box center [331, 380] width 174 height 25
type input "Male"
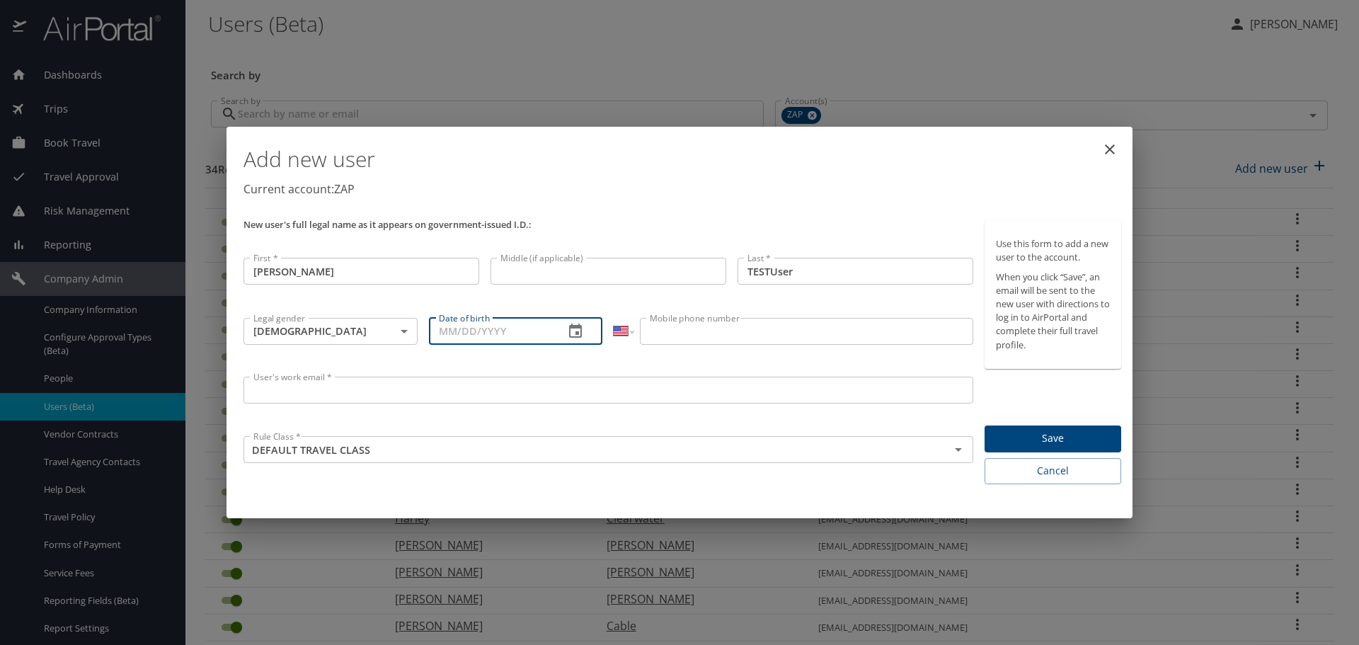
click at [537, 332] on input "Date of birth" at bounding box center [491, 331] width 125 height 27
click at [579, 331] on icon "button" at bounding box center [575, 331] width 17 height 17
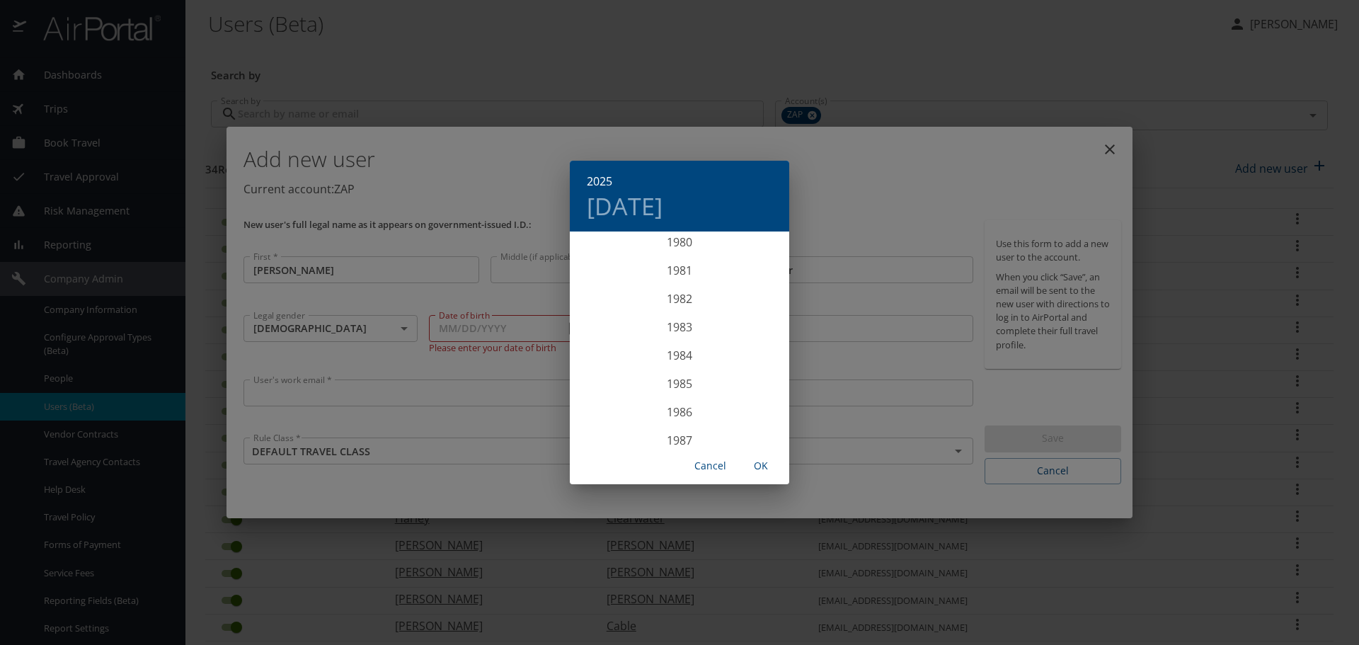
scroll to position [2279, 0]
click at [685, 348] on div "1983" at bounding box center [679, 346] width 219 height 28
click at [743, 362] on div "Sep" at bounding box center [752, 365] width 73 height 53
click at [595, 252] on icon "button" at bounding box center [586, 251] width 17 height 17
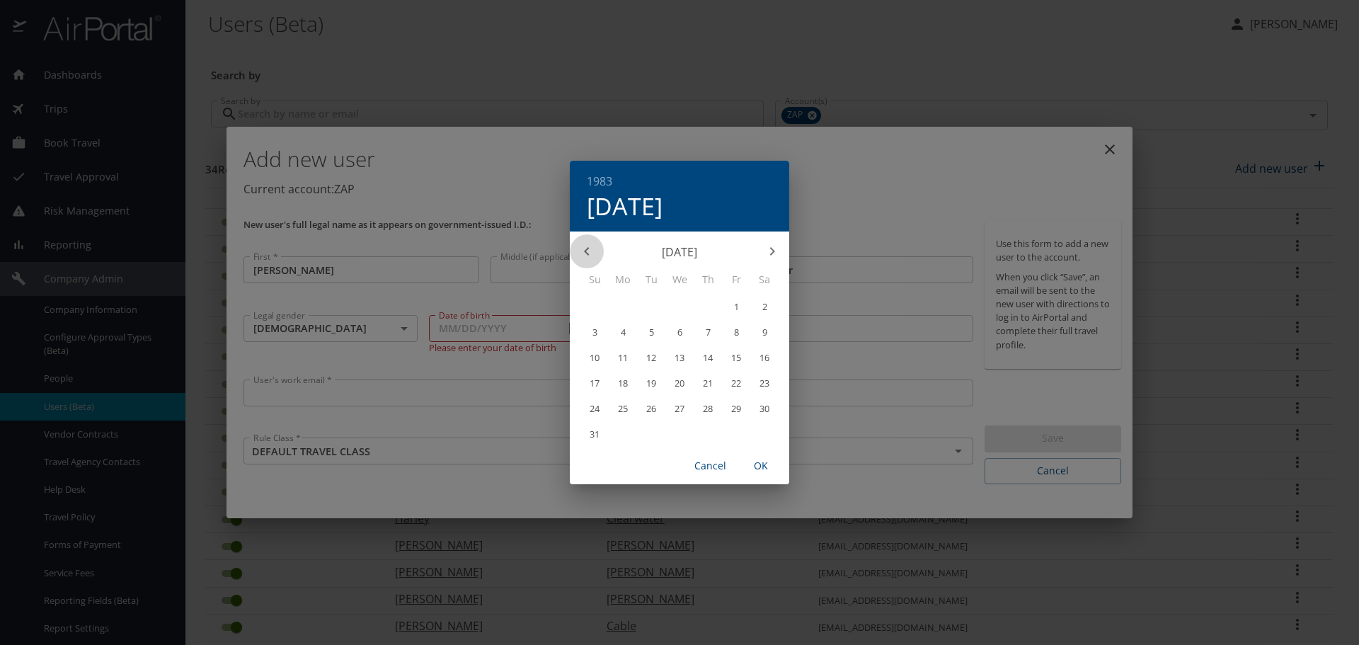
click at [595, 252] on icon "button" at bounding box center [586, 251] width 17 height 17
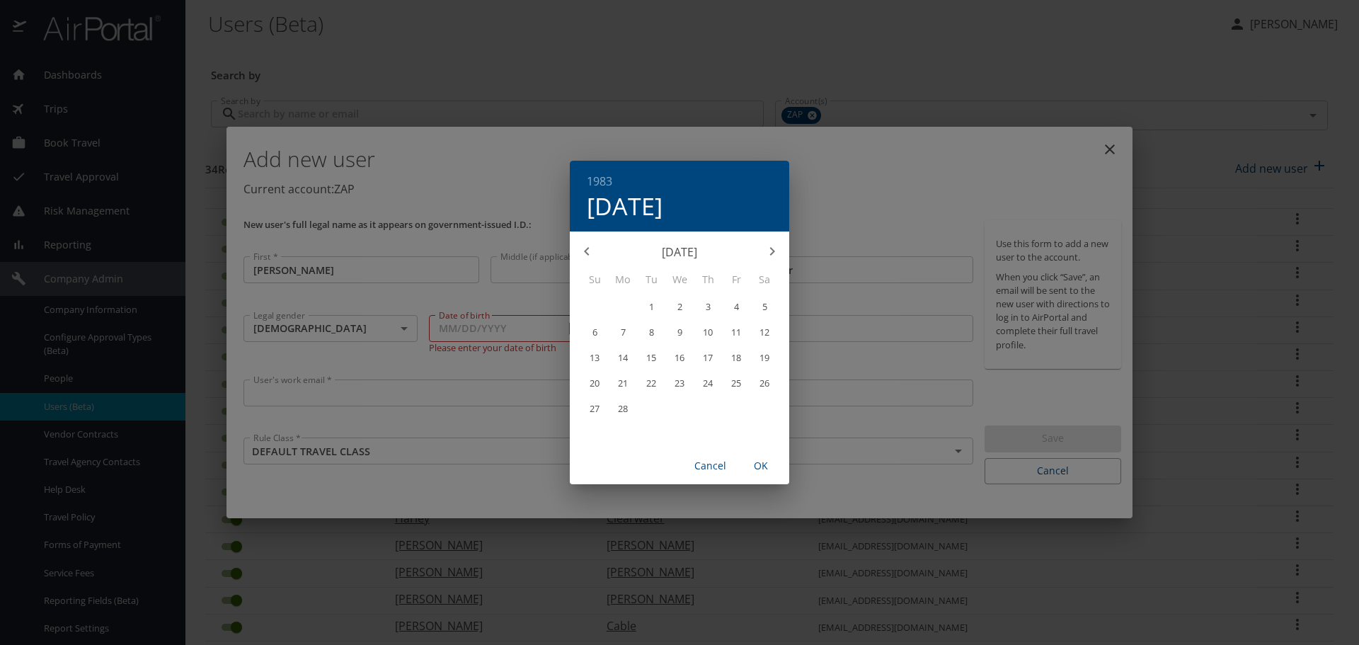
click at [769, 249] on icon "button" at bounding box center [772, 251] width 17 height 17
click at [682, 330] on span "9" at bounding box center [679, 332] width 25 height 9
click at [762, 459] on span "OK" at bounding box center [761, 466] width 34 height 18
type input "03/09/1983"
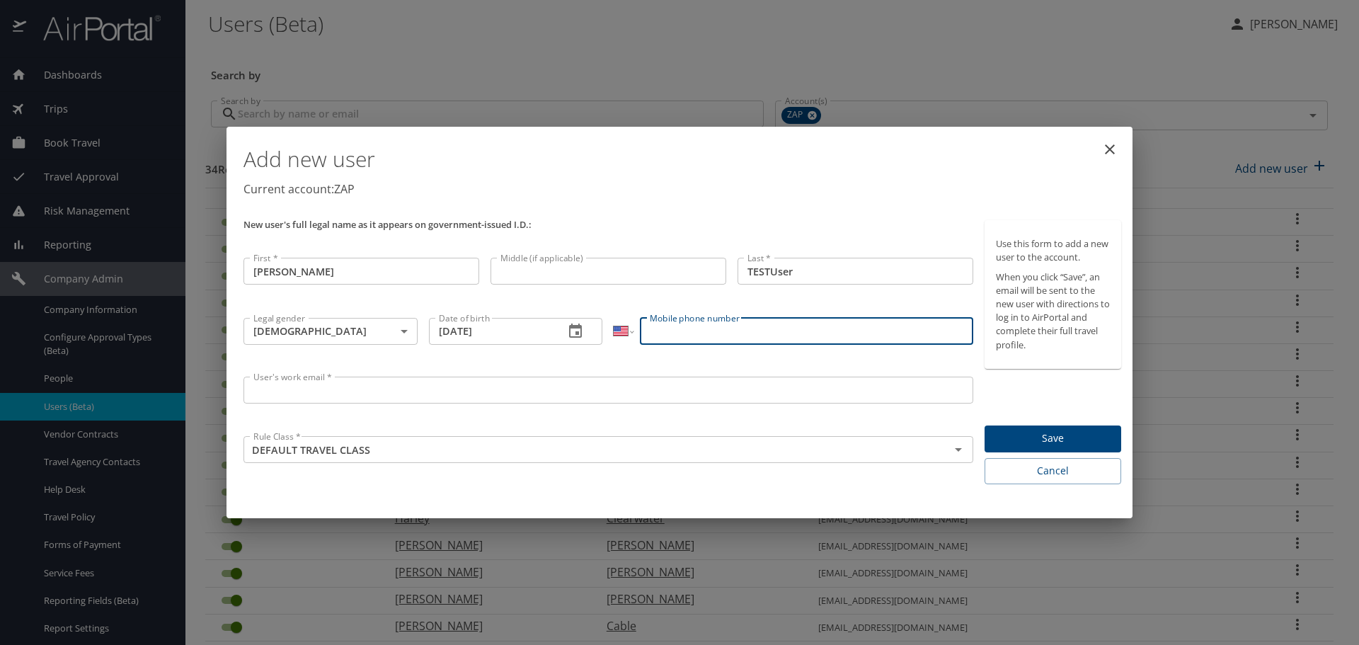
click at [702, 338] on input "Mobile phone number" at bounding box center [806, 331] width 333 height 27
type input "(801) 595-5656"
click at [571, 383] on input "User's work email *" at bounding box center [609, 390] width 730 height 27
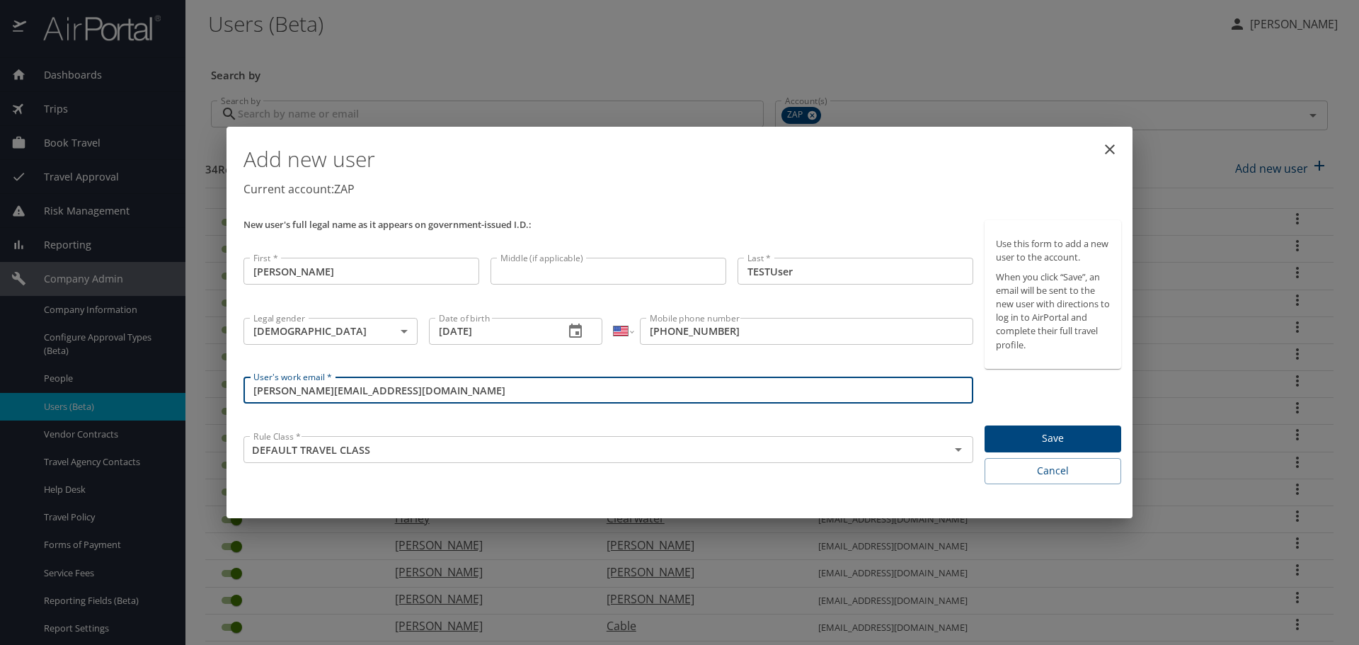
type input "kyle.testDOB@Zapecs.com"
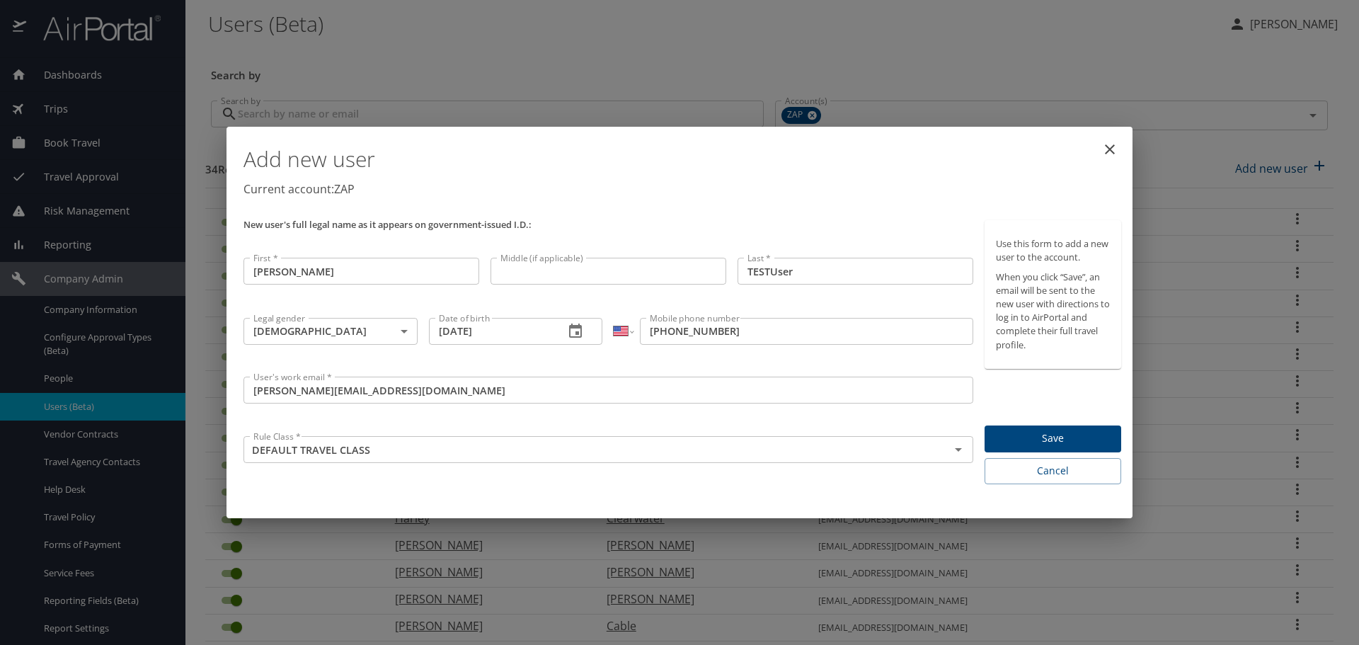
click at [1037, 437] on span "Save" at bounding box center [1053, 439] width 114 height 18
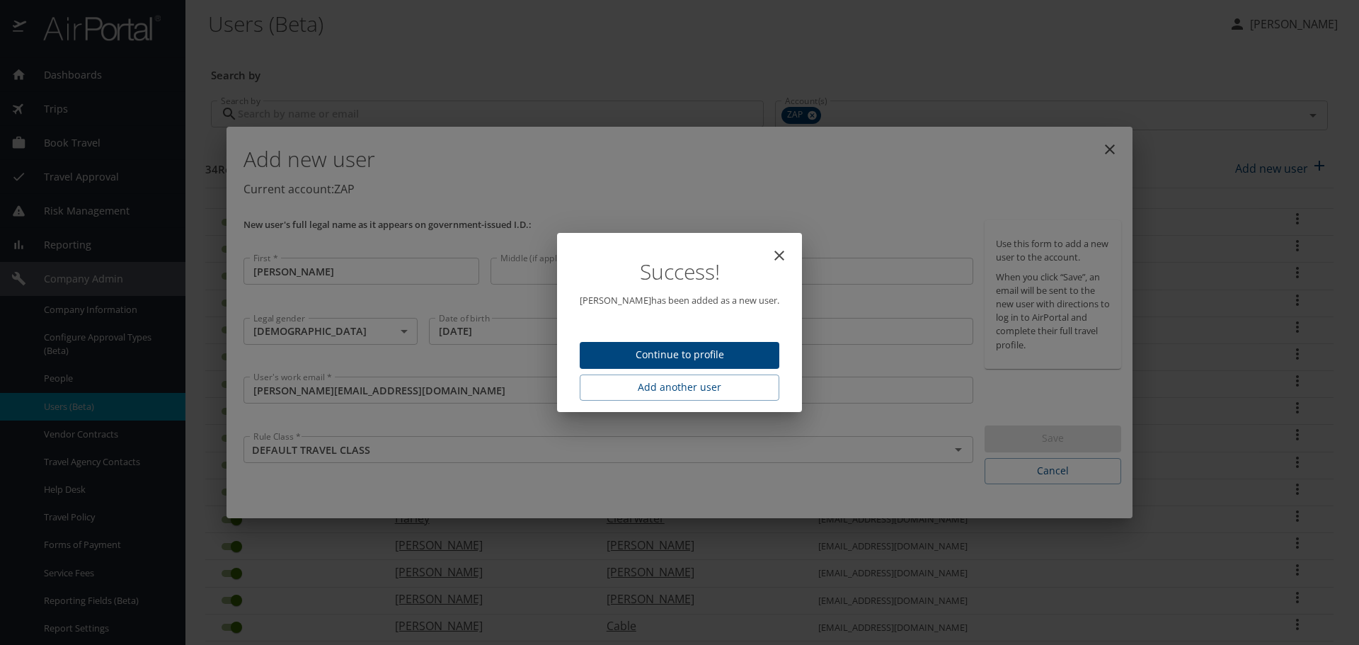
click at [716, 353] on span "Continue to profile" at bounding box center [679, 355] width 177 height 18
select select "US"
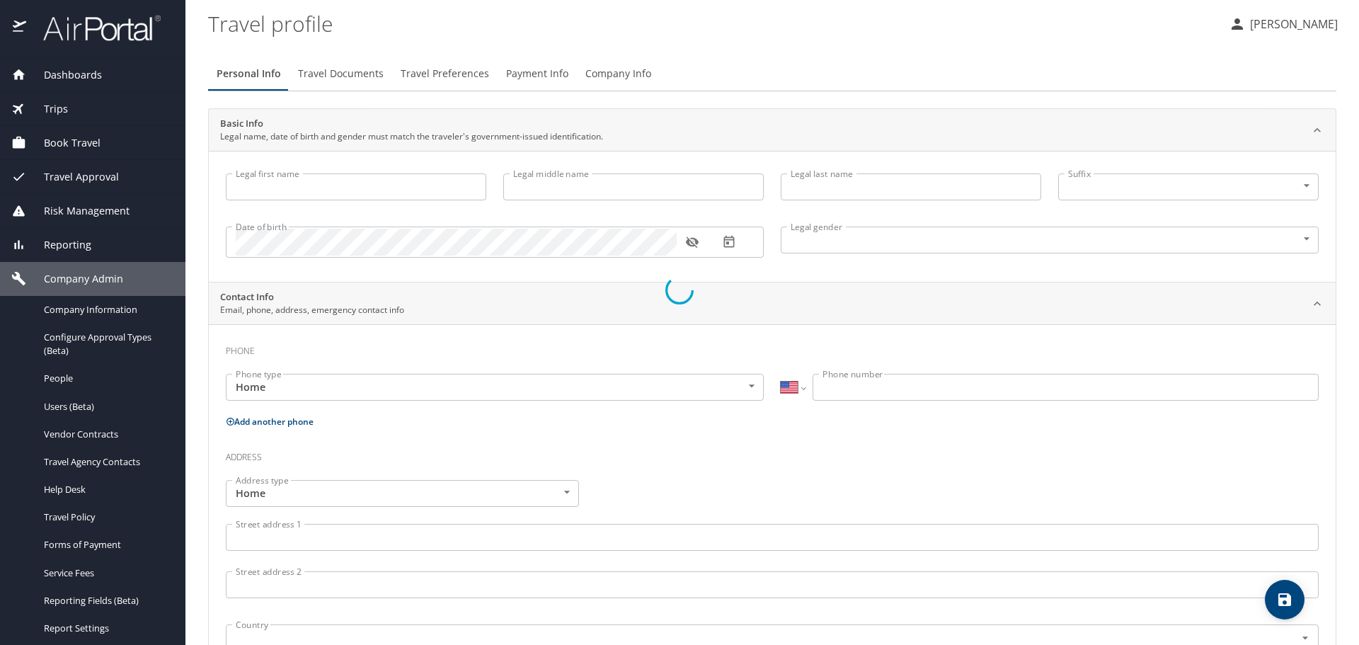
type input "kyle"
type input "TESTUser"
type input "Male"
select select "US"
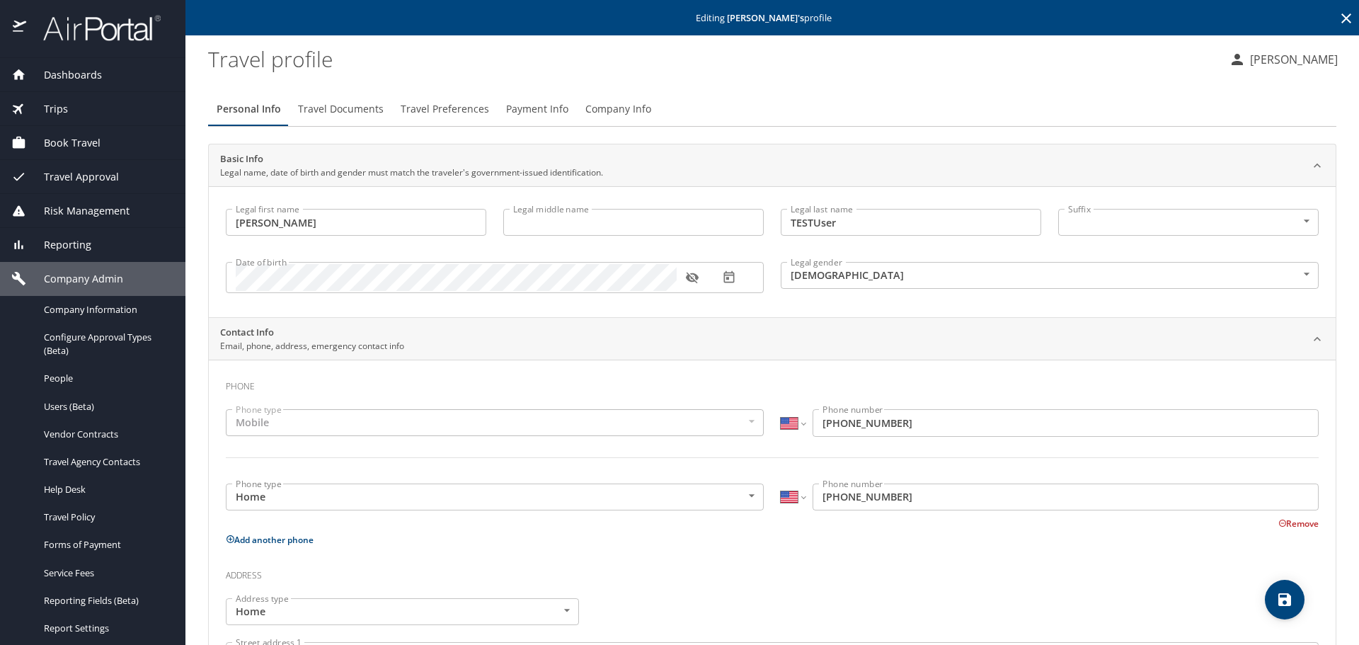
click at [694, 278] on icon "button" at bounding box center [692, 277] width 14 height 14
click at [1341, 18] on icon at bounding box center [1346, 18] width 10 height 10
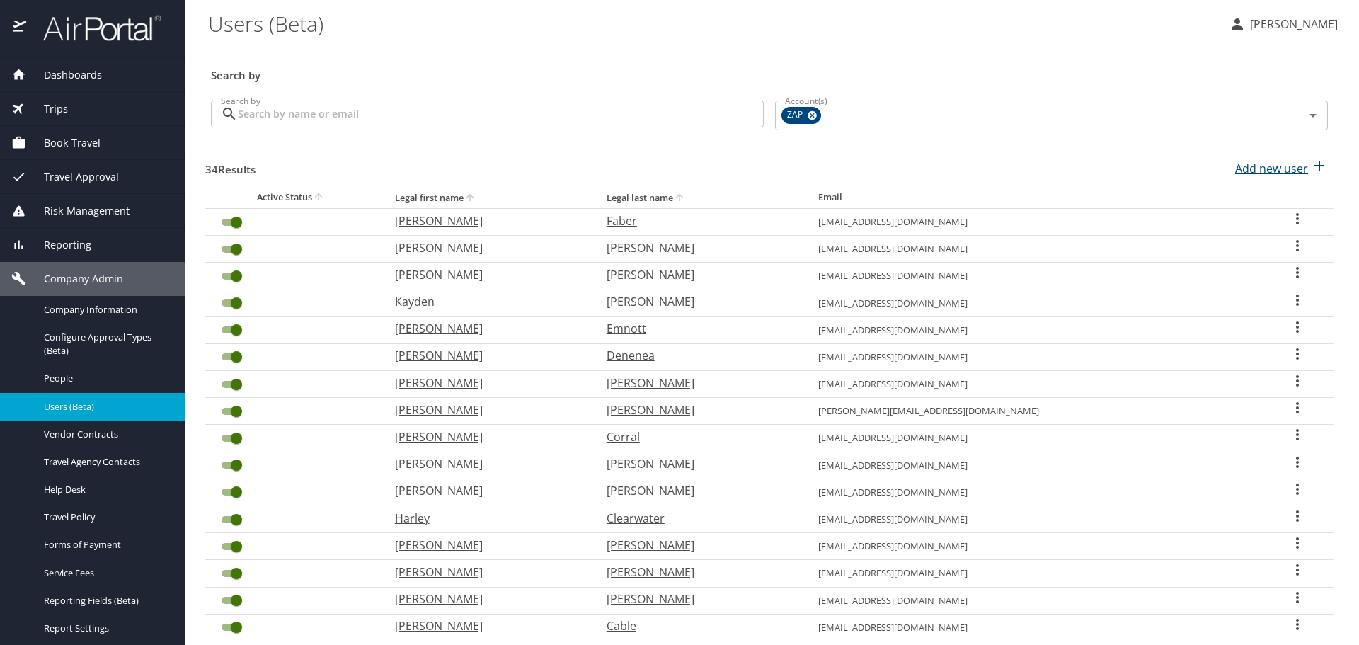
click at [1251, 160] on p "Add new user" at bounding box center [1271, 168] width 73 height 17
select select "US"
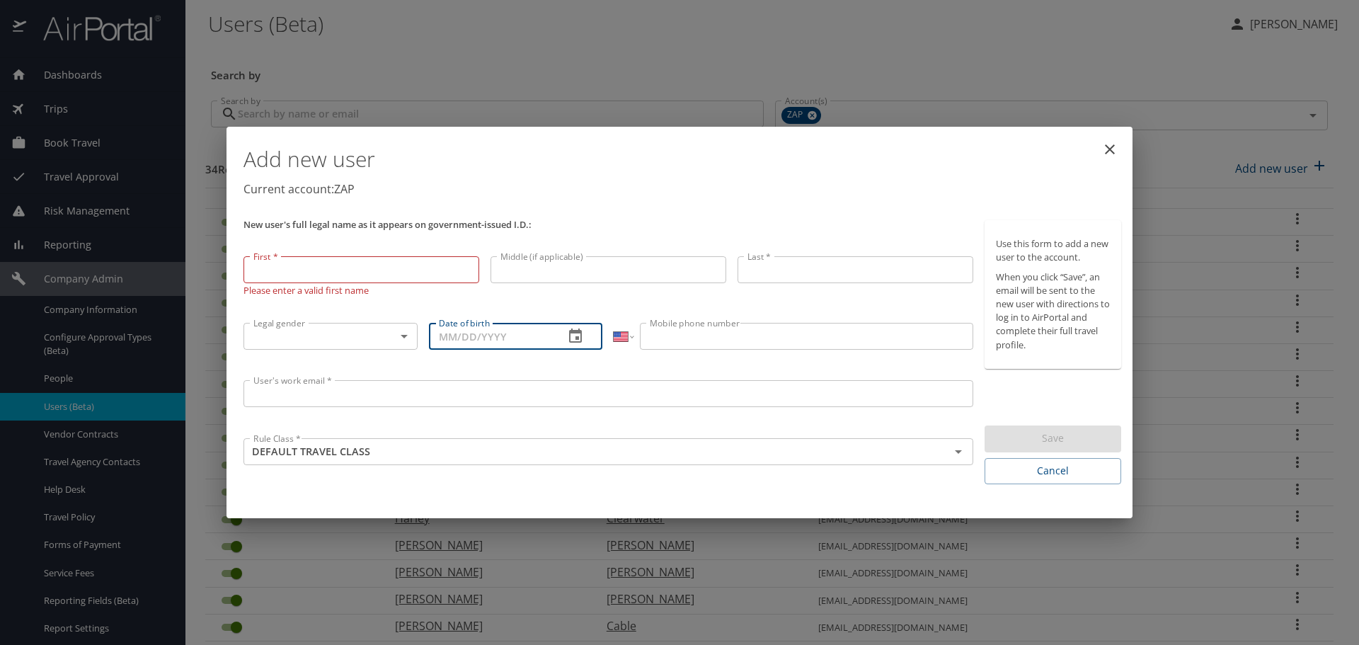
click at [513, 332] on input "Date of birth" at bounding box center [491, 336] width 125 height 27
click at [568, 338] on icon "button" at bounding box center [575, 336] width 17 height 17
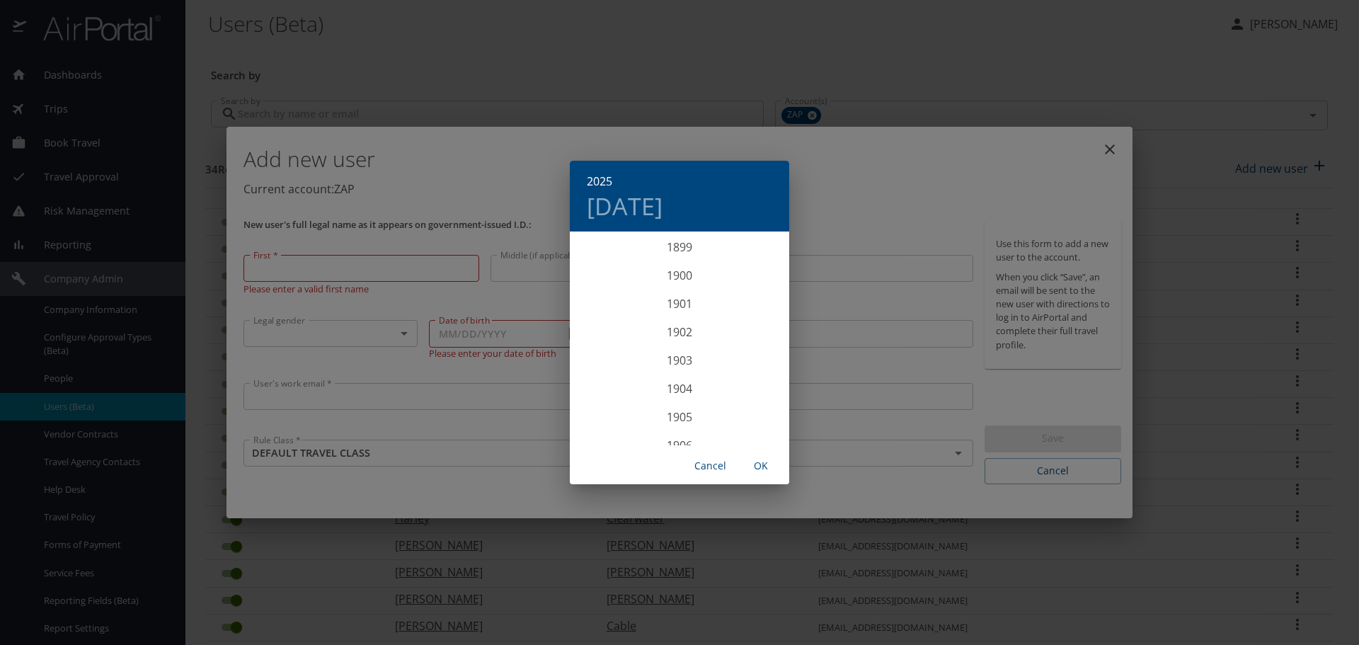
scroll to position [3483, 0]
click at [525, 300] on div "2025 Fri, Sep 5 1899 1900 1901 1902 1903 1904 1905 1906 1907 1908 1909 1910 191…" at bounding box center [679, 322] width 1359 height 645
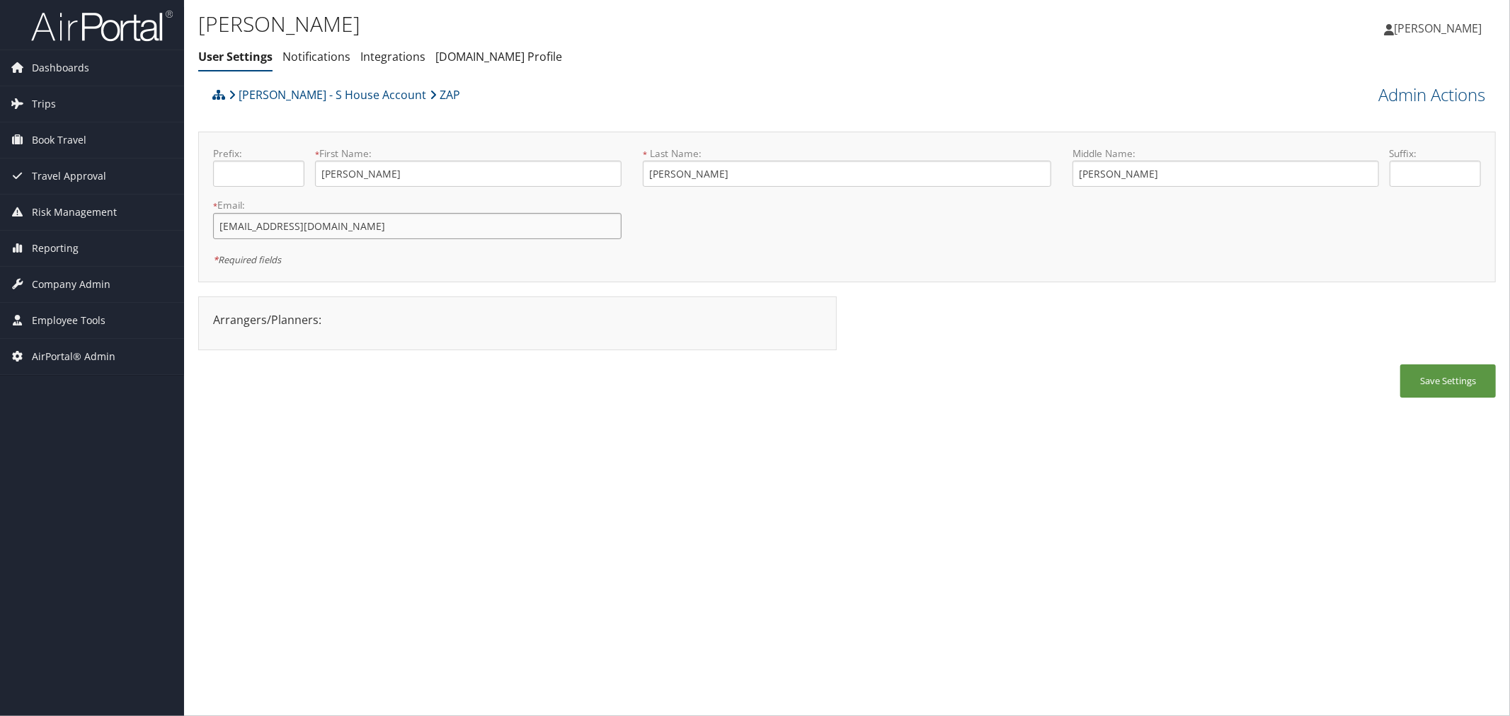
drag, startPoint x: 341, startPoint y: 222, endPoint x: 211, endPoint y: 222, distance: 130.3
click at [211, 222] on div "* Email: BULLOCKM@ZAPECS.COM This field is required" at bounding box center [417, 224] width 430 height 52
click at [600, 104] on div "Danielle Rockett - S House Account ZAP" at bounding box center [685, 100] width 952 height 38
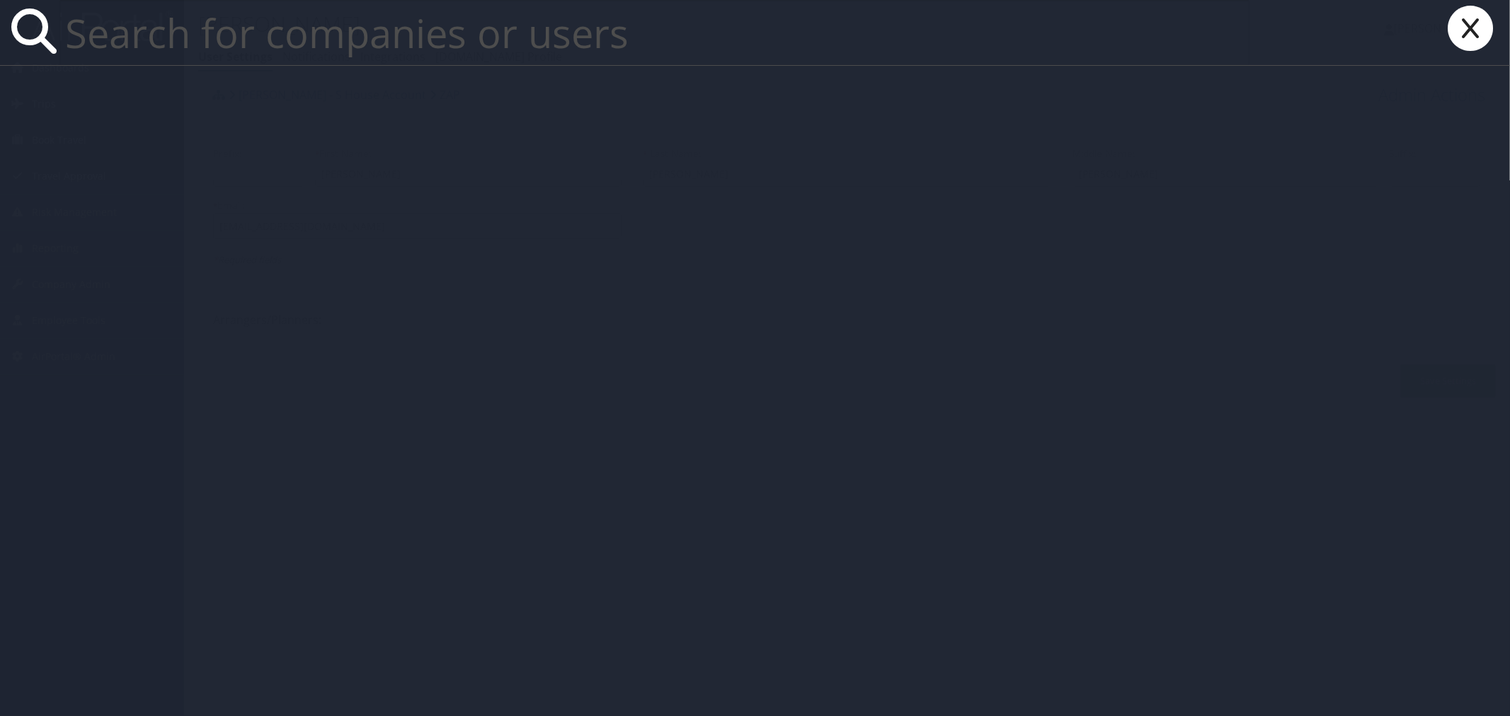
paste input "her2ua@virginia.edu"
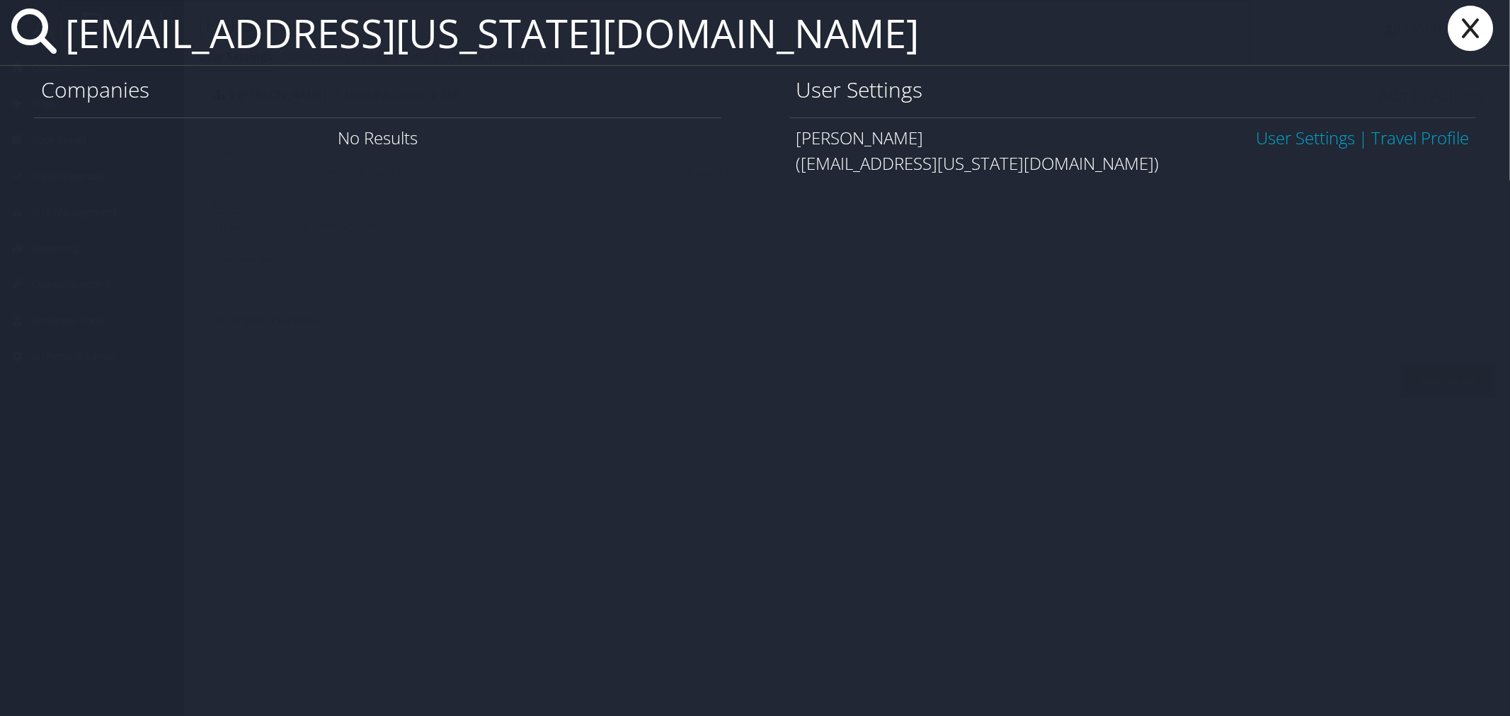
type input "her2ua@virginia.edu"
click at [1312, 132] on link "User Settings" at bounding box center [1305, 137] width 99 height 23
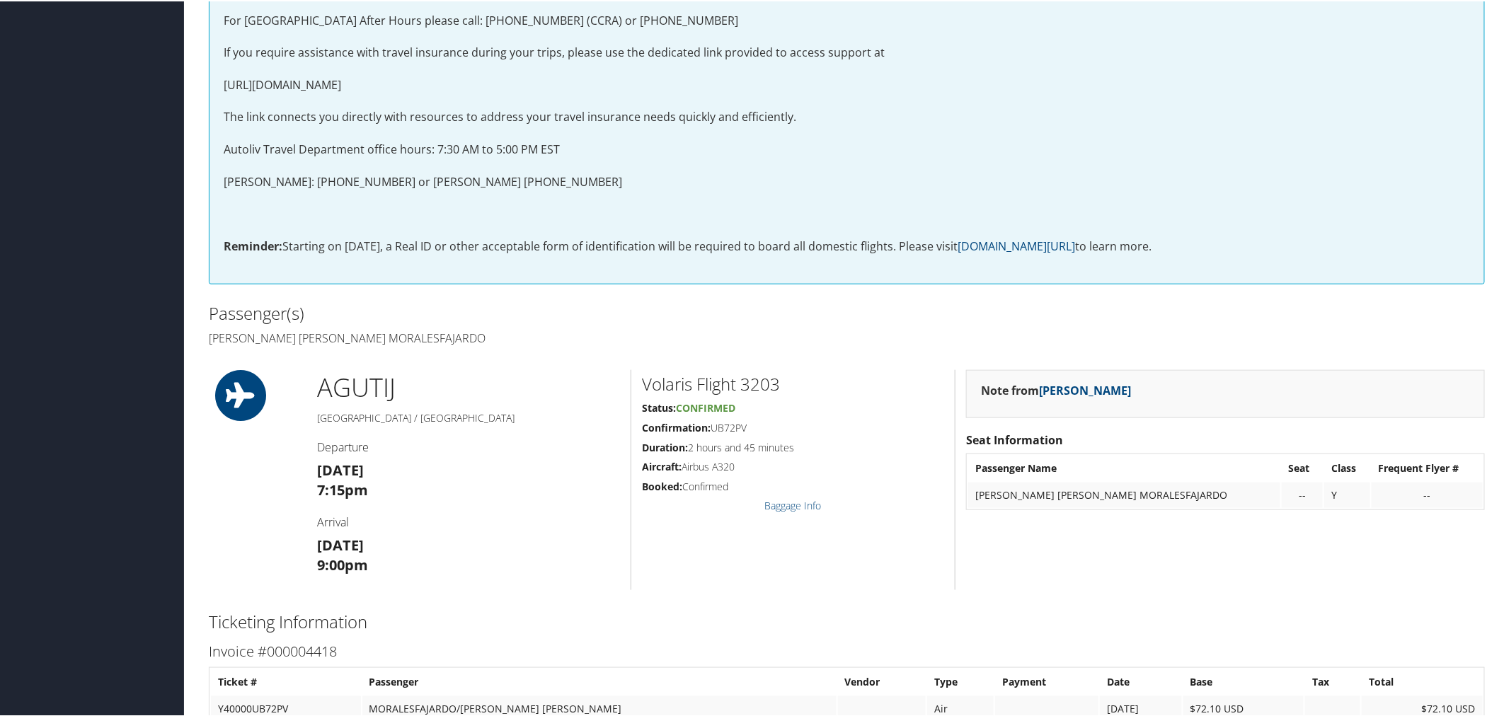
scroll to position [550, 0]
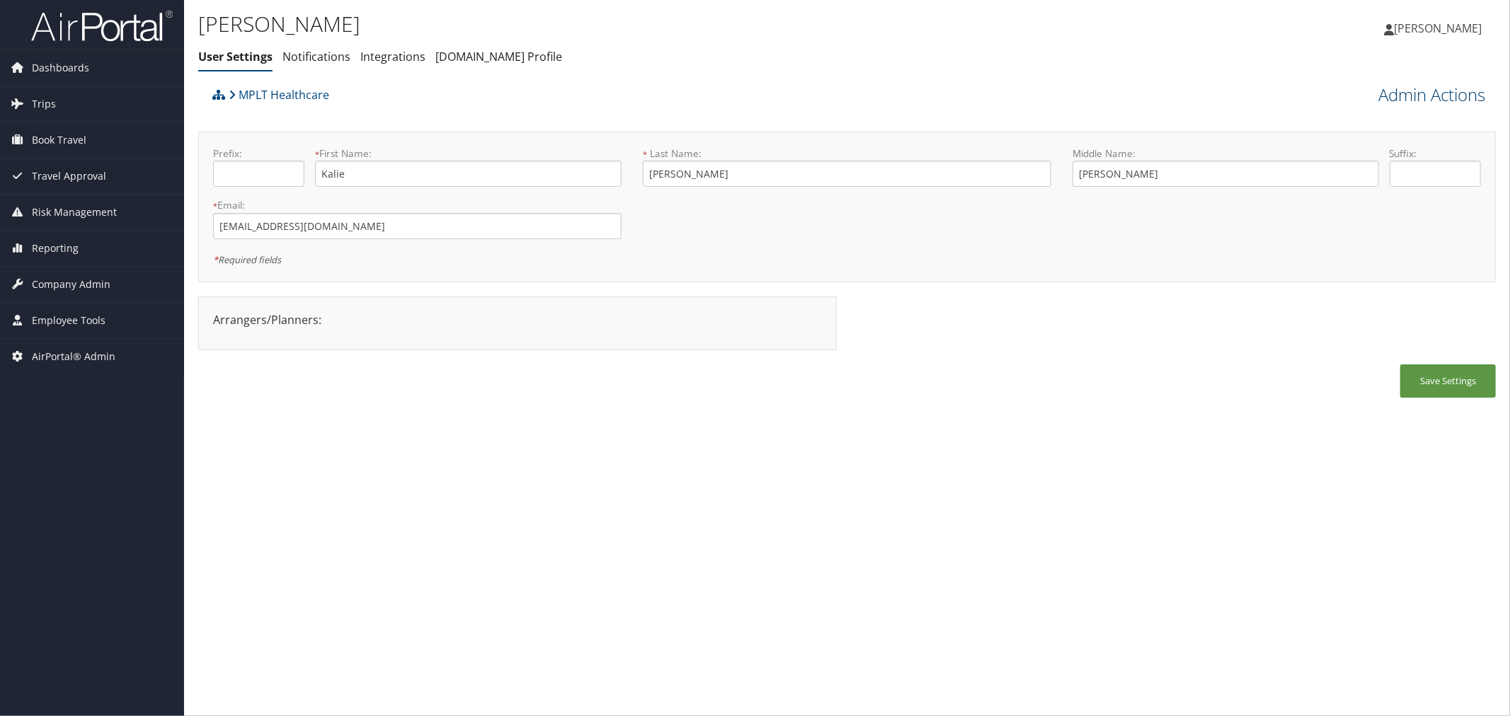
drag, startPoint x: 1400, startPoint y: 100, endPoint x: 1410, endPoint y: 108, distance: 13.1
click at [1400, 100] on link "Admin Actions" at bounding box center [1431, 95] width 107 height 24
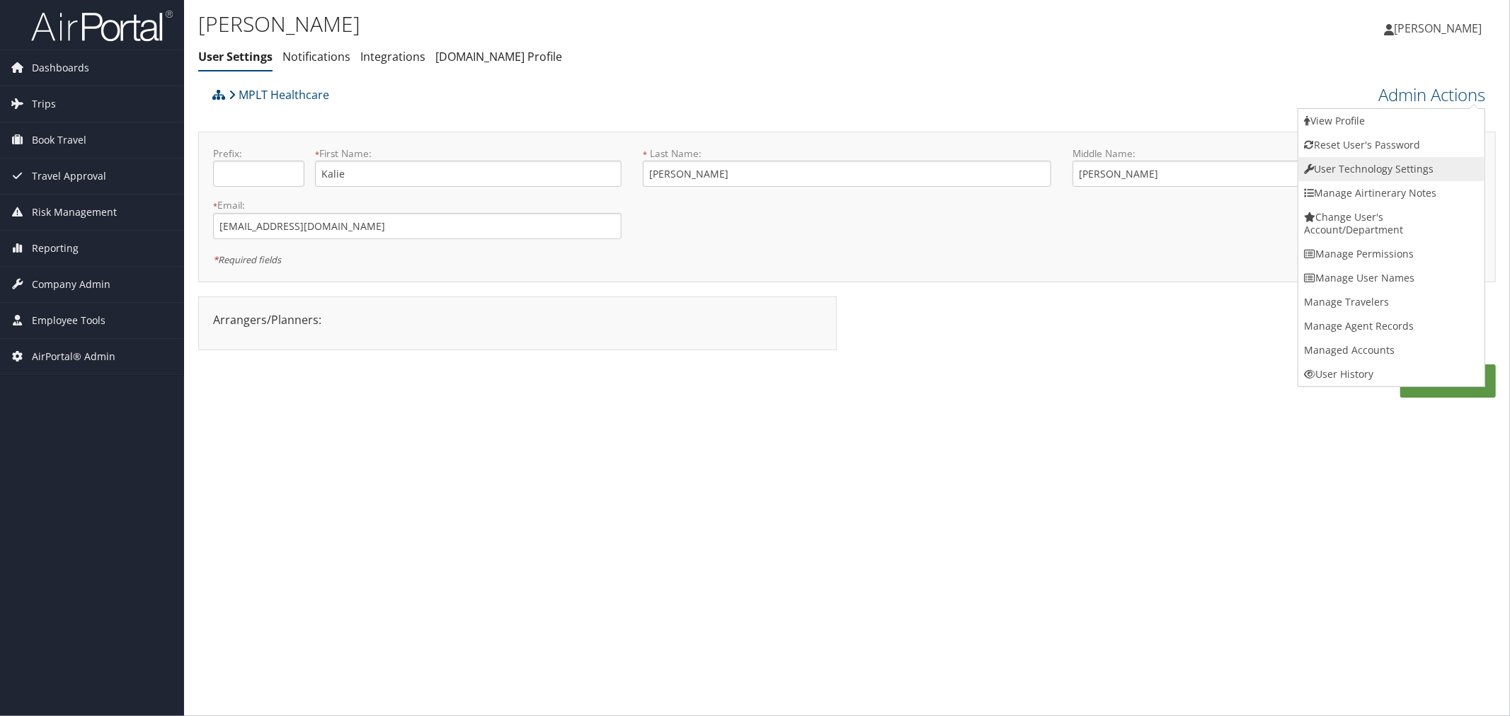
click at [1370, 168] on link "User Technology Settings" at bounding box center [1391, 169] width 186 height 24
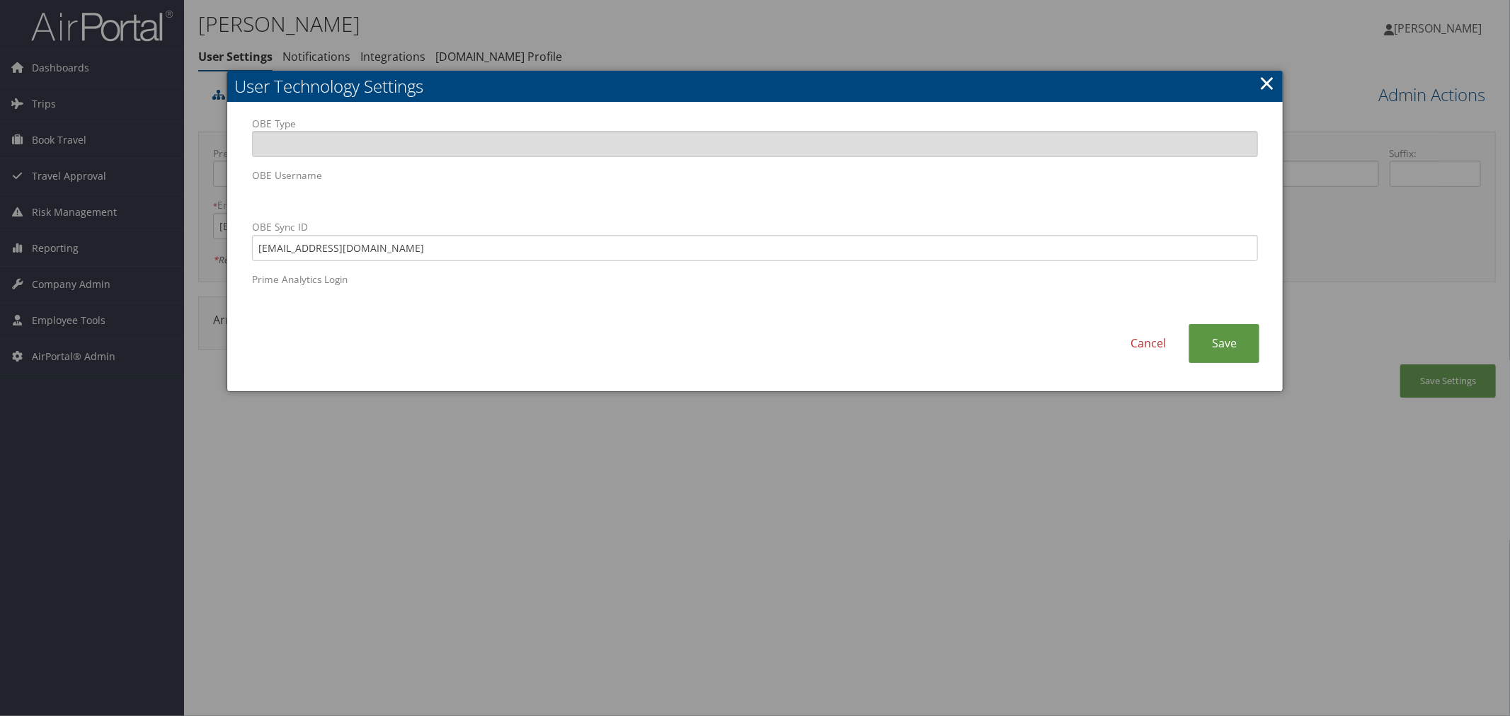
click at [710, 50] on div at bounding box center [755, 358] width 1510 height 716
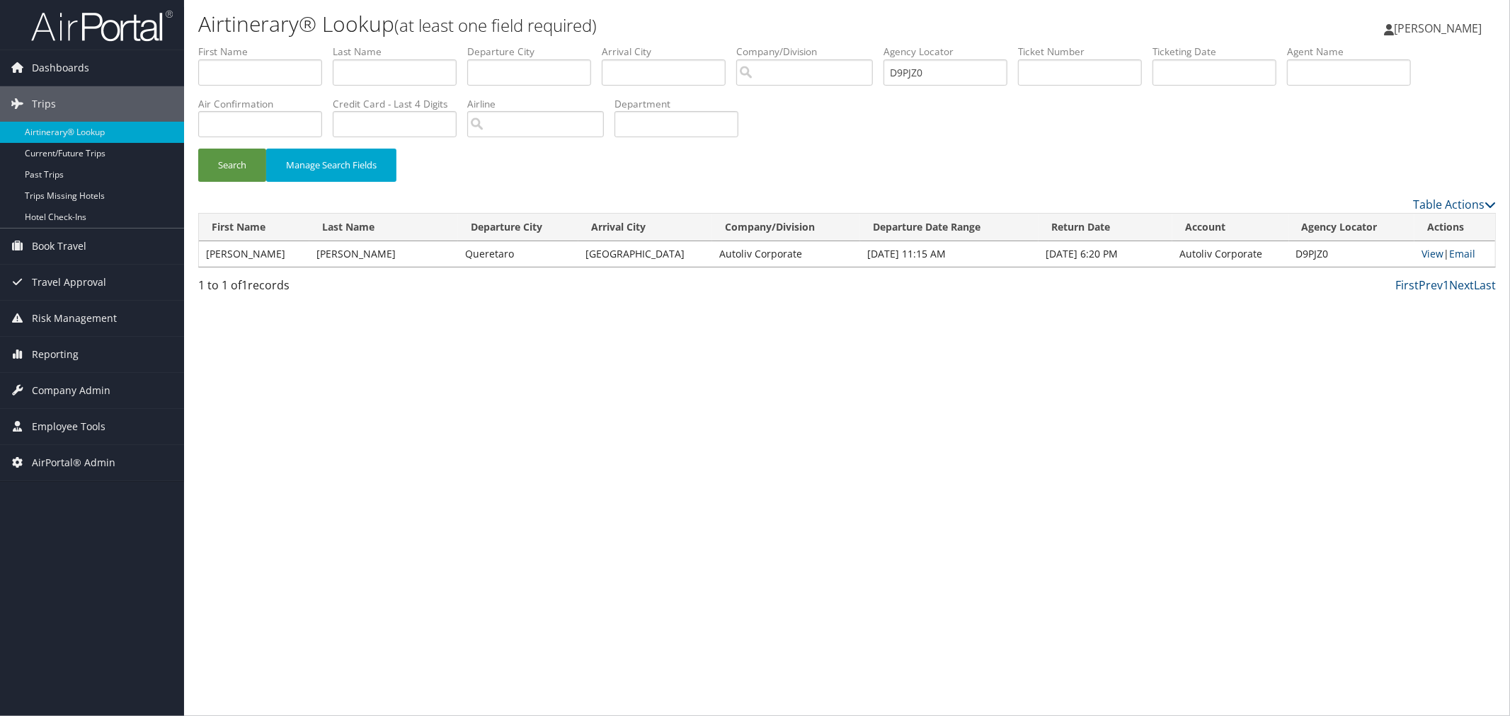
click at [857, 154] on div "Search Manage Search Fields" at bounding box center [847, 172] width 1319 height 47
click at [476, 166] on div "Search Manage Search Fields" at bounding box center [847, 172] width 1319 height 47
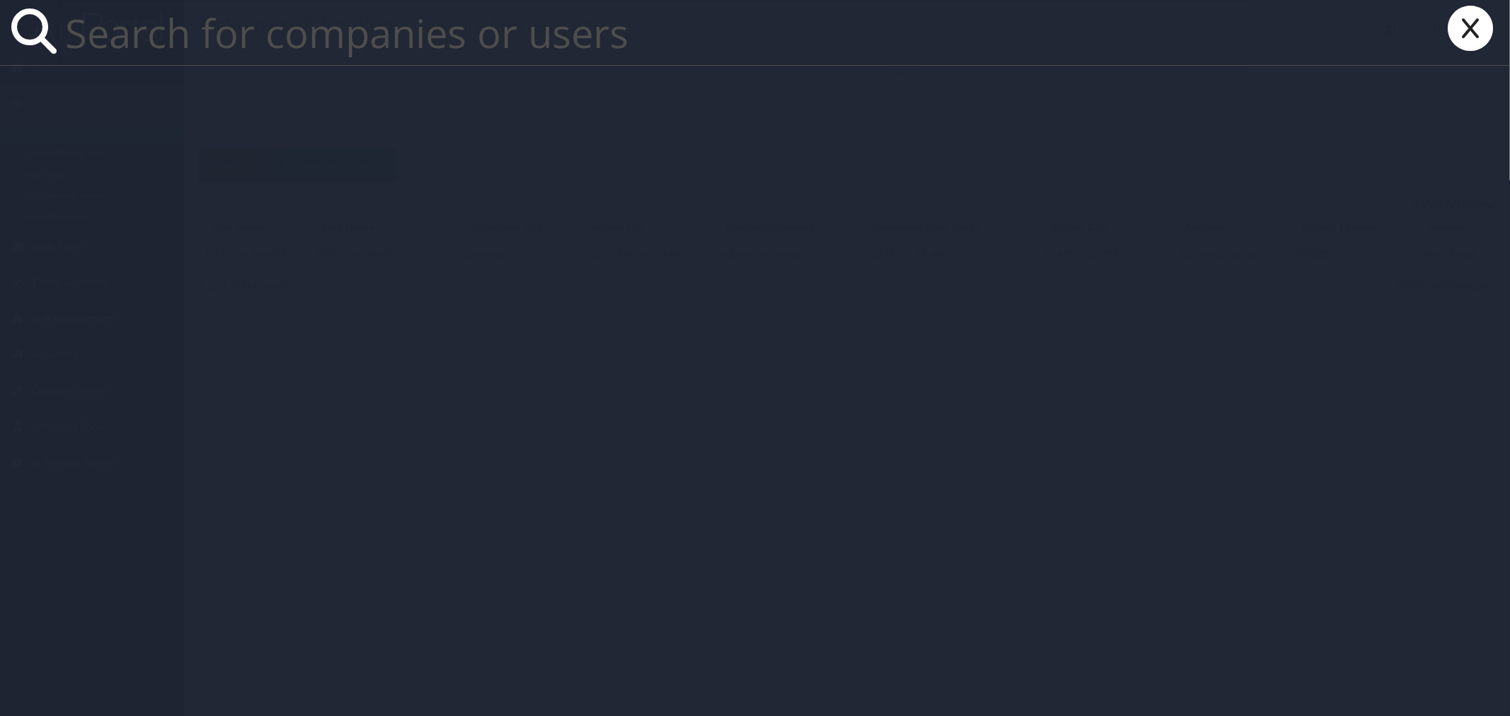
paste input "Hannah Robinson her2ua@virginia.edu"
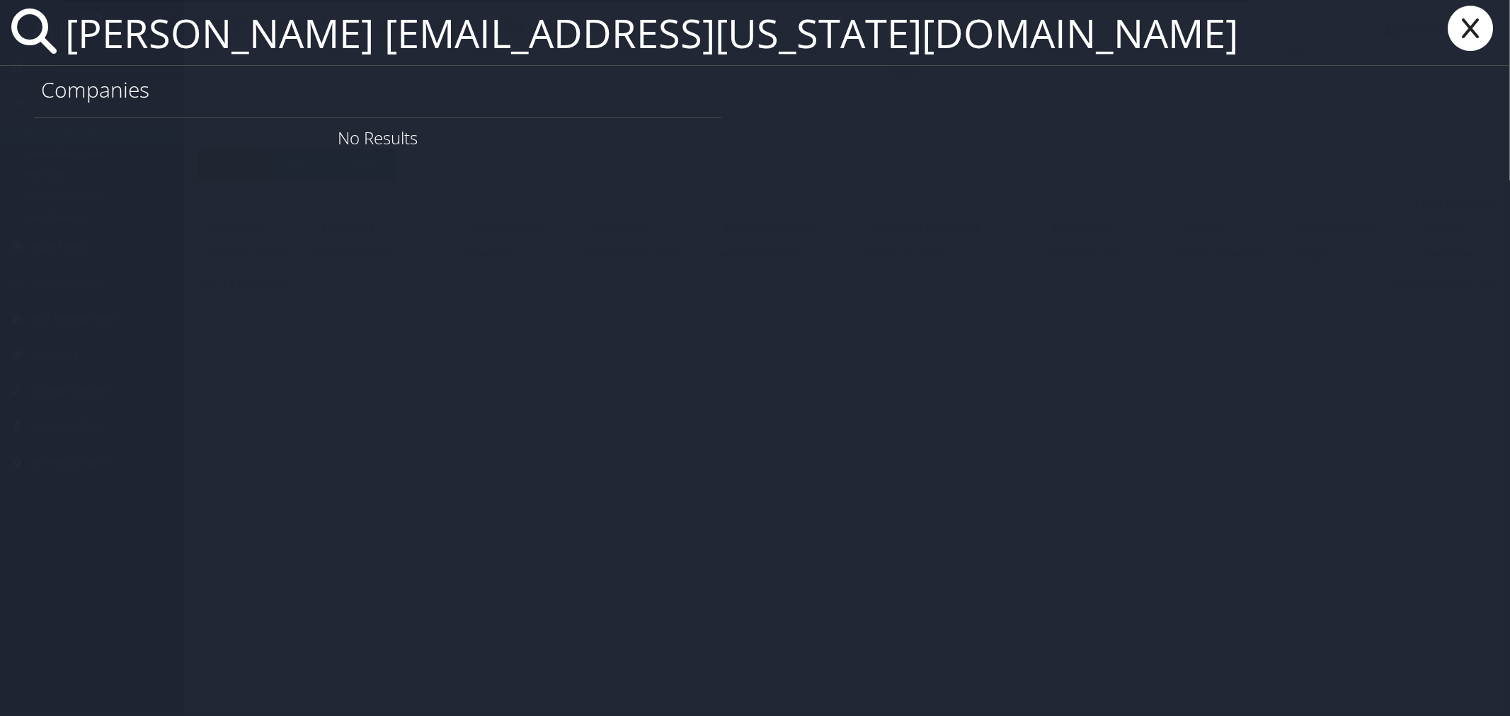
drag, startPoint x: 409, startPoint y: 39, endPoint x: 47, endPoint y: 51, distance: 362.6
click at [47, 51] on div "Hannah Robinson her2ua@virginia.edu" at bounding box center [755, 33] width 1510 height 66
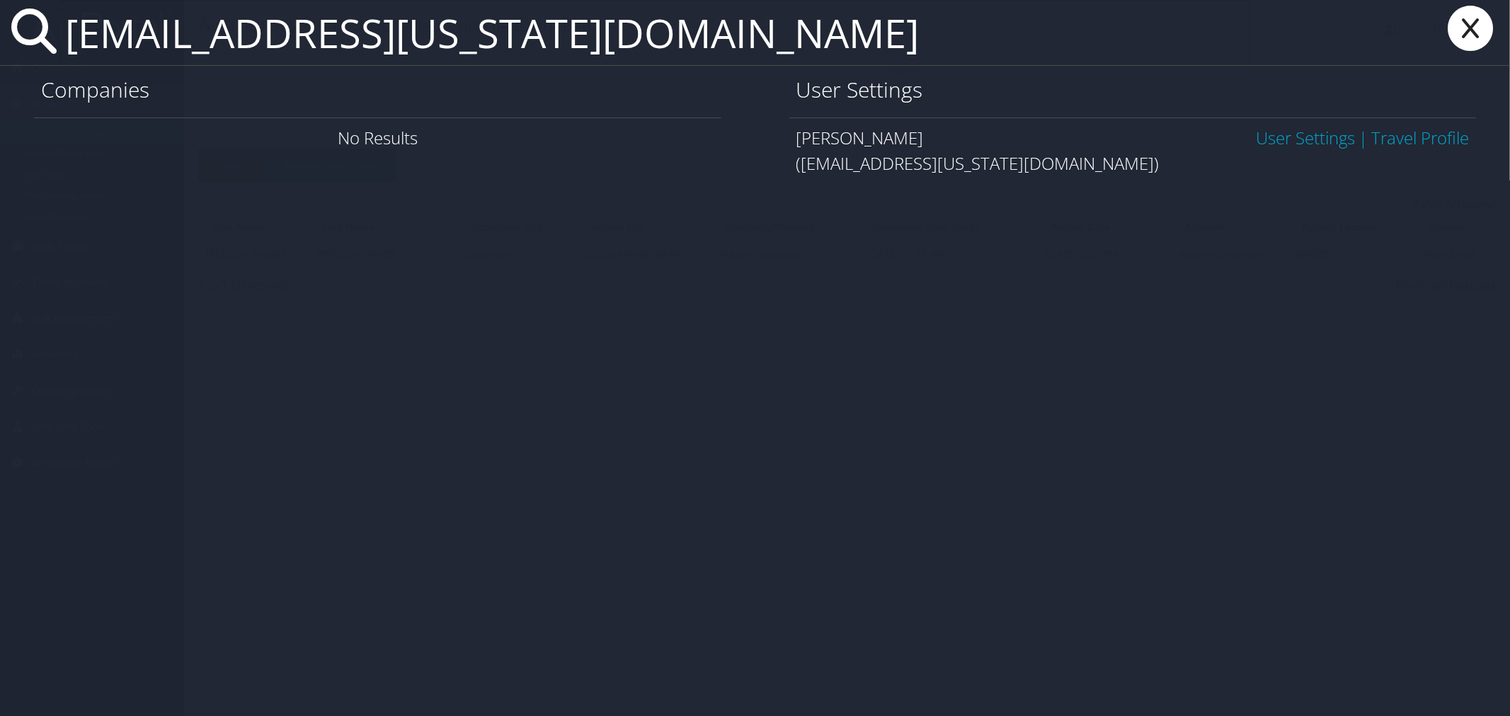
type input "[EMAIL_ADDRESS][US_STATE][DOMAIN_NAME]"
click at [1294, 132] on link "User Settings" at bounding box center [1305, 137] width 99 height 23
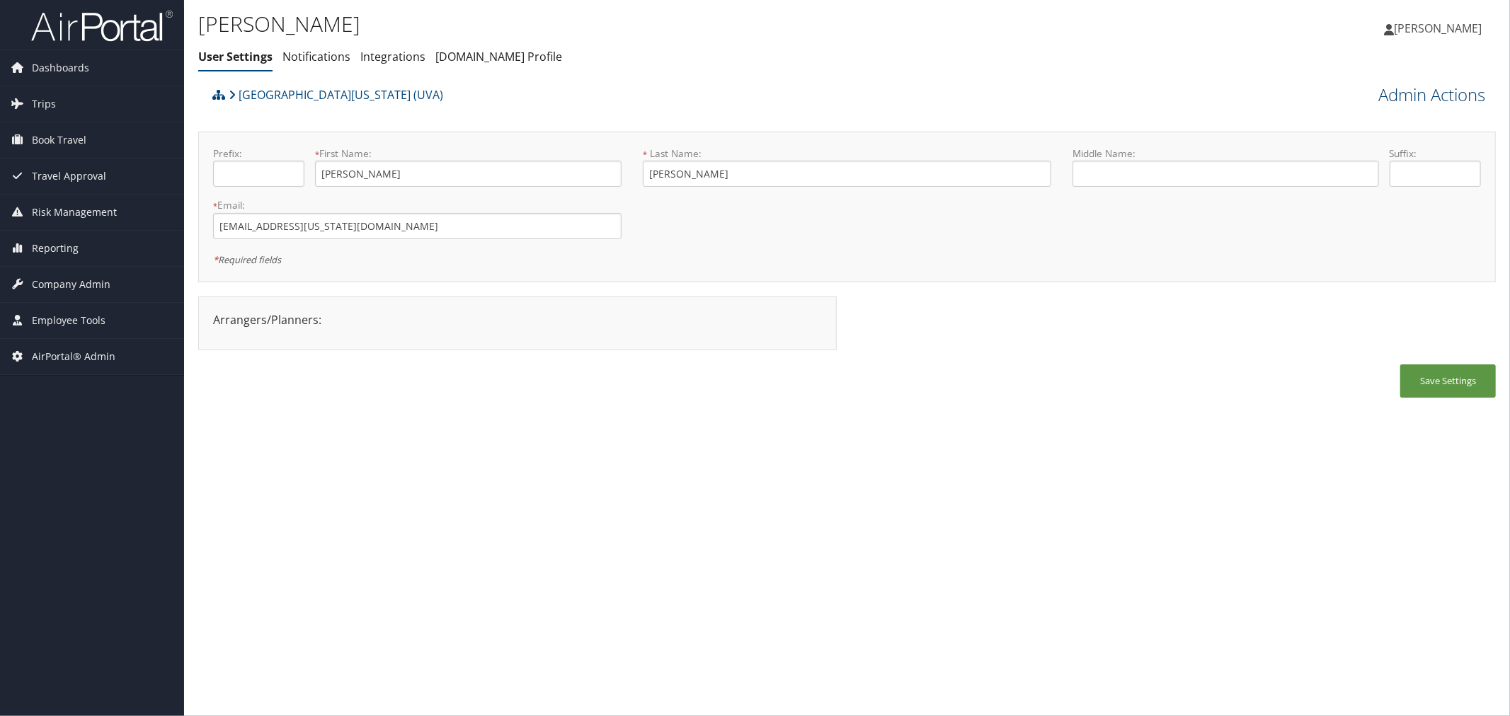
click at [1419, 91] on link "Admin Actions" at bounding box center [1431, 95] width 107 height 24
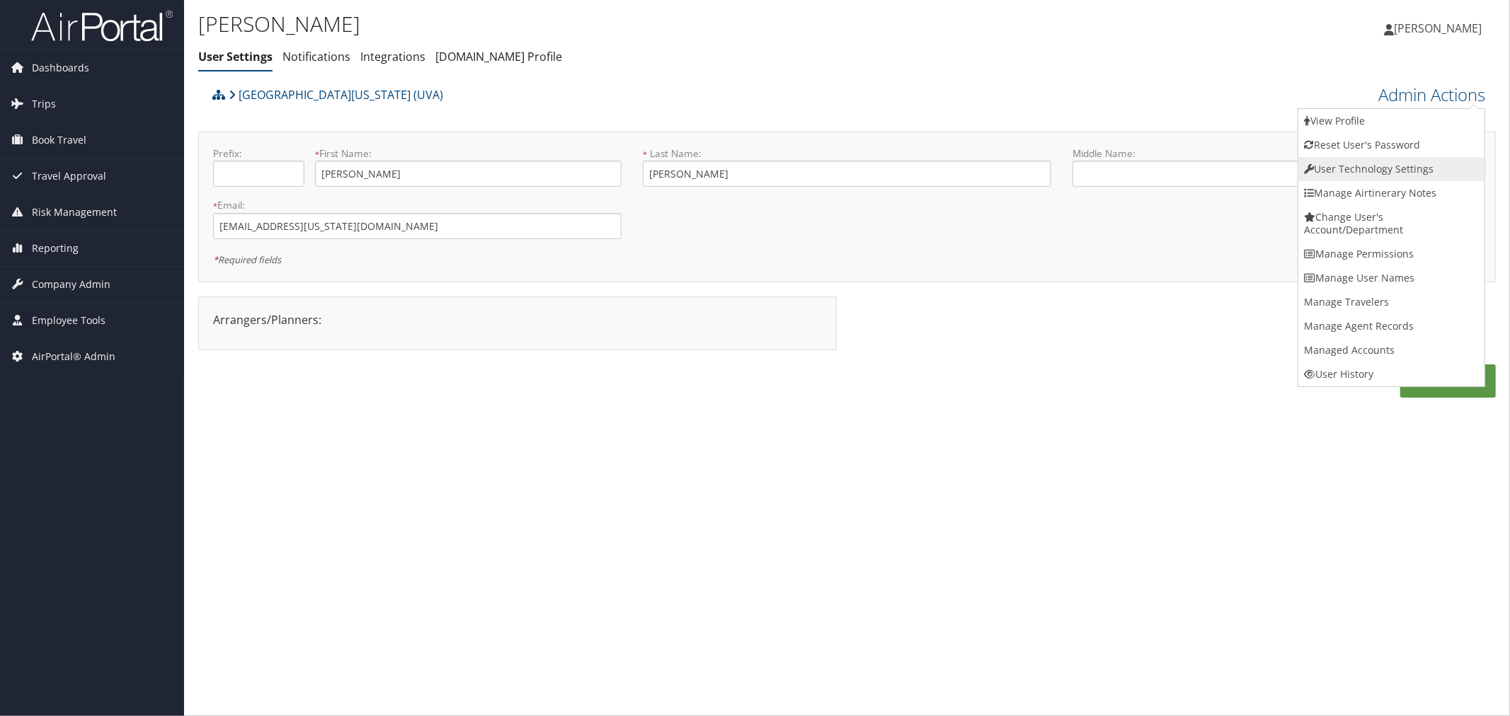
click at [1365, 161] on link "User Technology Settings" at bounding box center [1391, 169] width 186 height 24
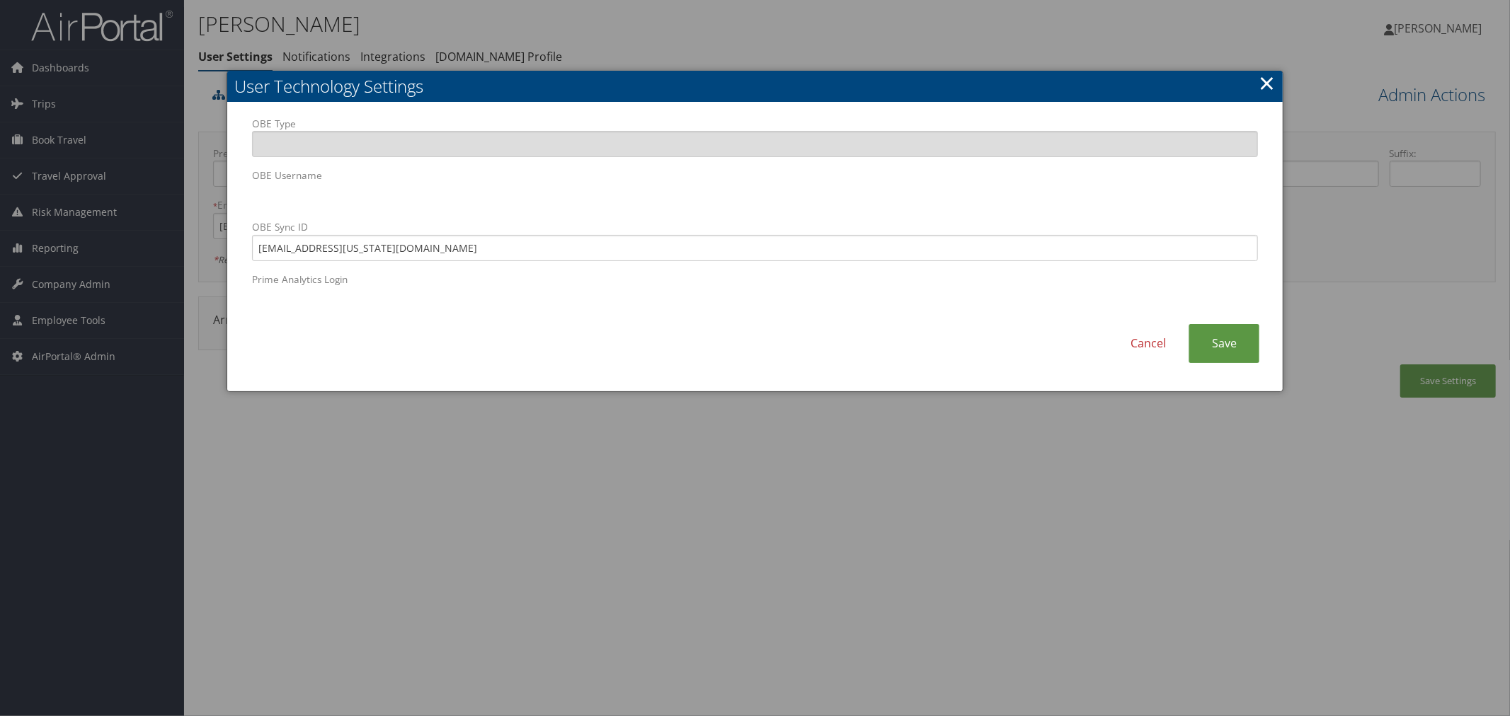
click at [248, 200] on div "OBE Type OBE Username OBE Sync ID [EMAIL_ADDRESS][US_STATE][DOMAIN_NAME] Prime …" at bounding box center [754, 220] width 1027 height 207
click at [425, 30] on div at bounding box center [755, 358] width 1510 height 716
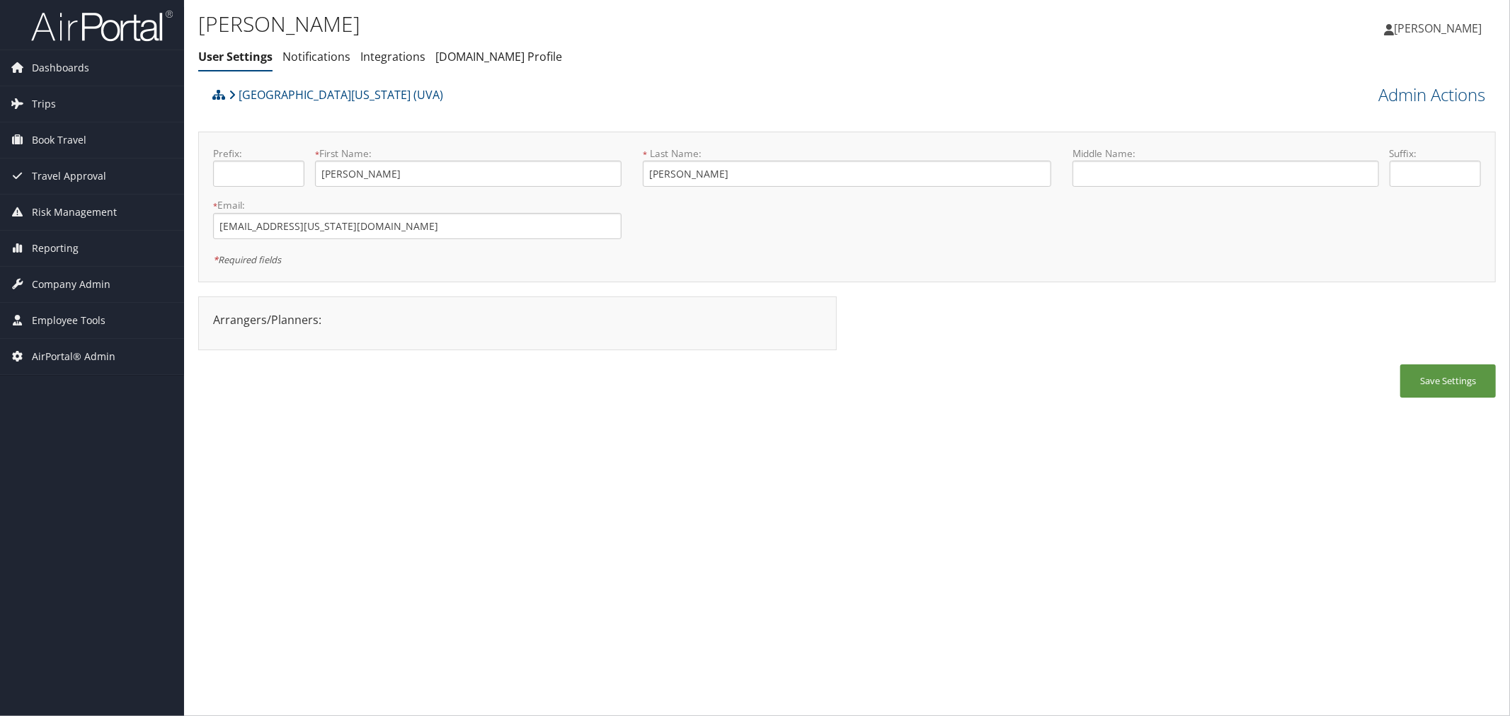
click at [513, 110] on div "University of Virginia (UVA)" at bounding box center [685, 100] width 952 height 38
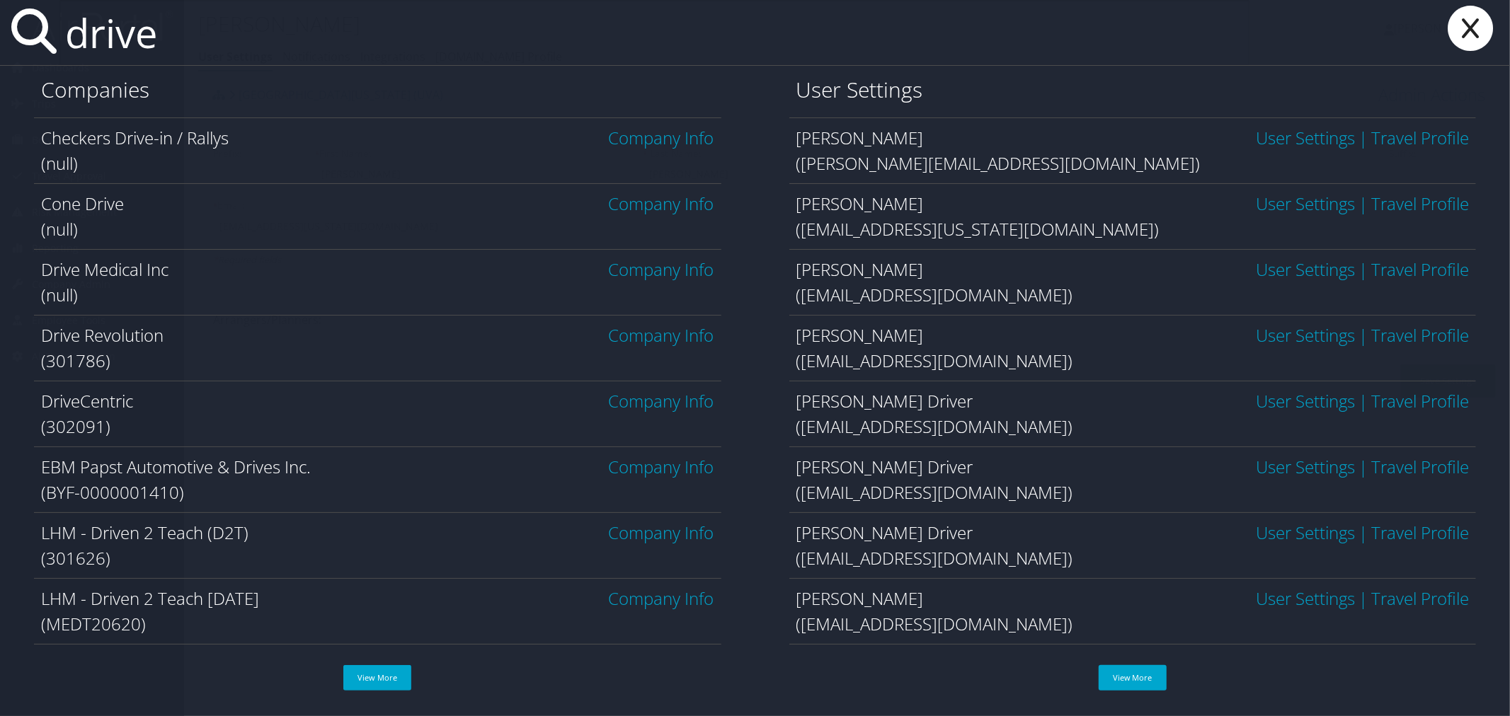
type input "drive"
click at [612, 398] on link "Company Info" at bounding box center [661, 400] width 105 height 23
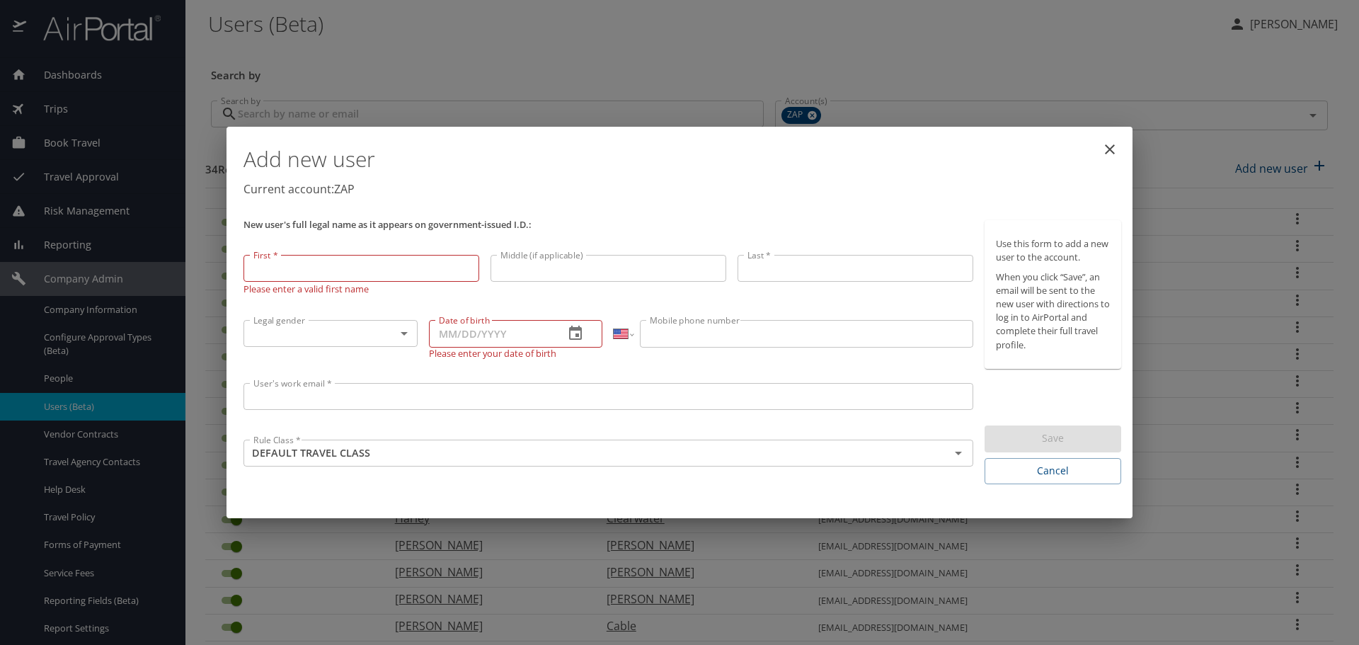
select select "US"
click at [560, 66] on div "Add new user Current account: ZAP New user's full legal name as it appears on g…" at bounding box center [679, 322] width 1359 height 645
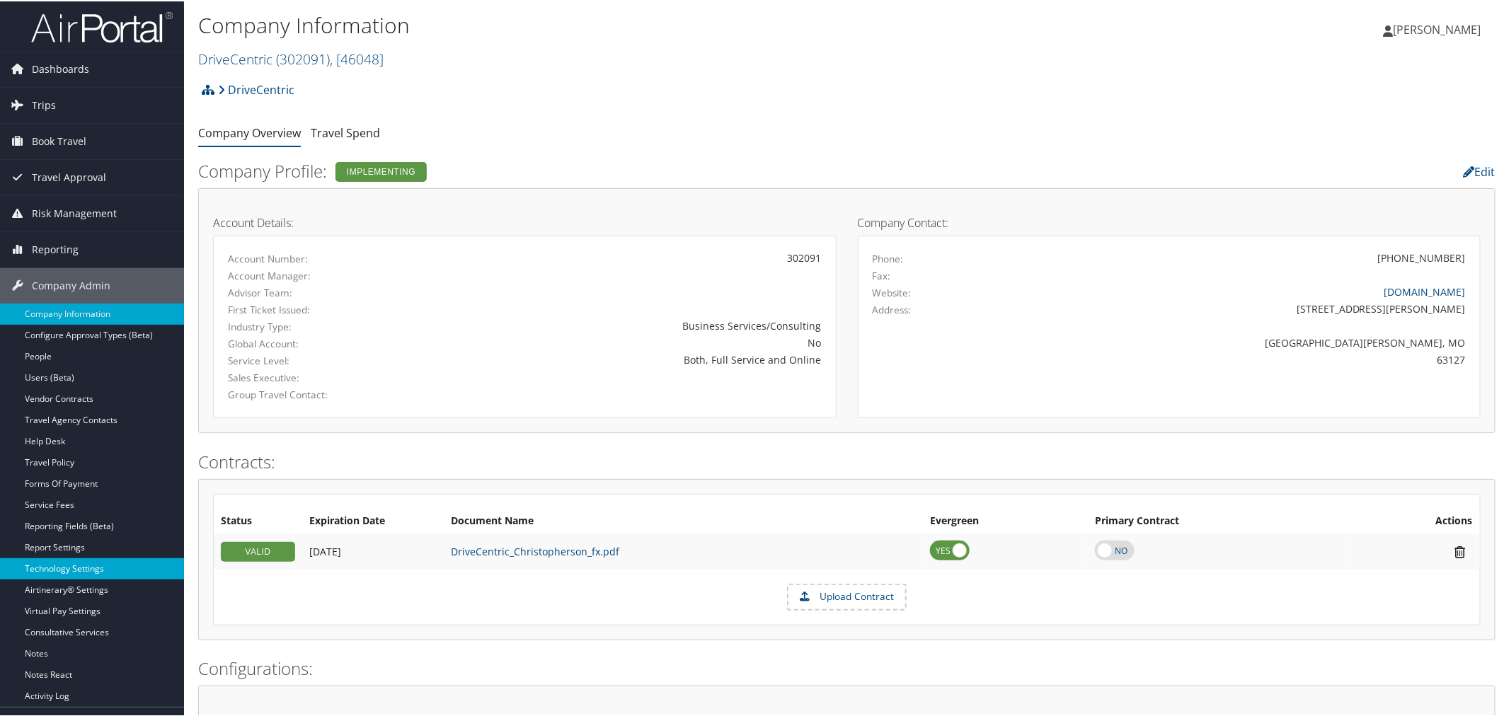
click at [90, 575] on link "Technology Settings" at bounding box center [92, 567] width 184 height 21
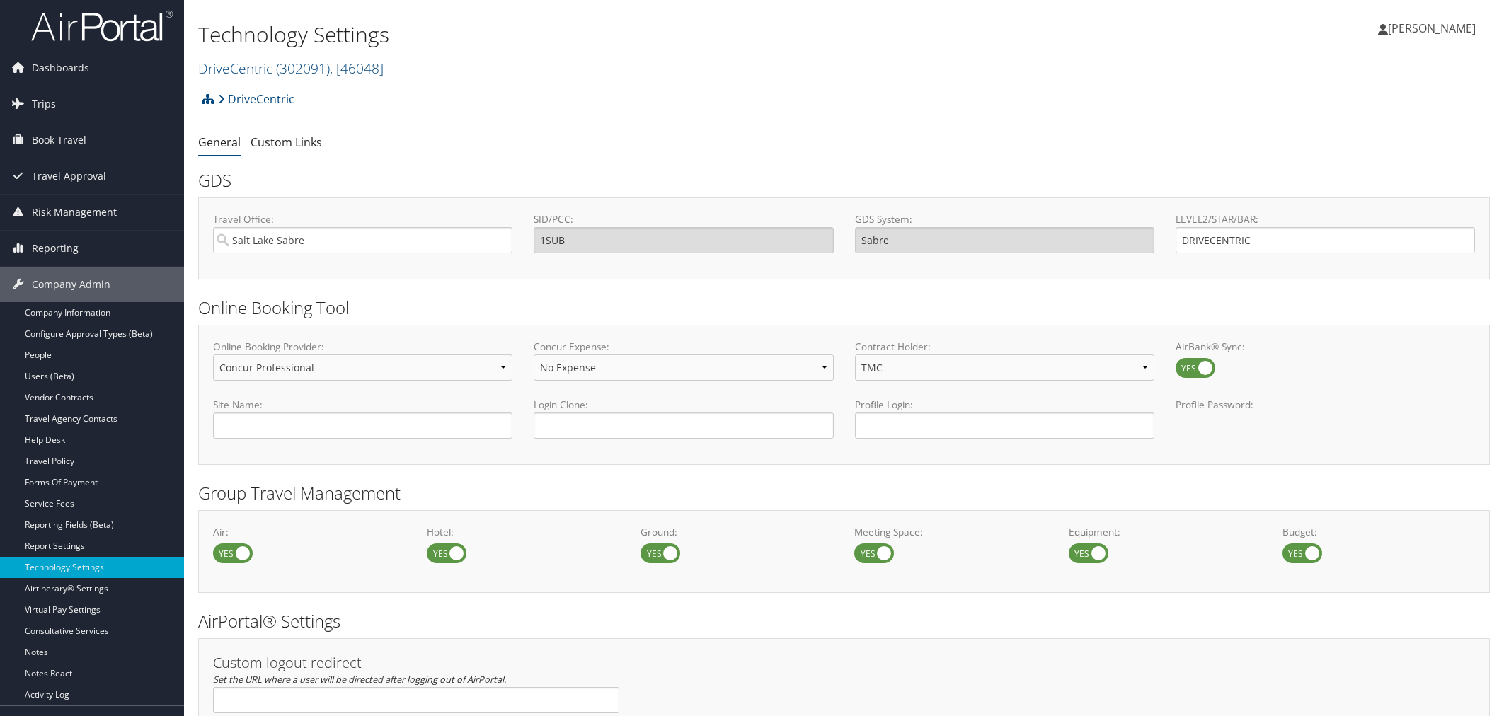
select select "4"
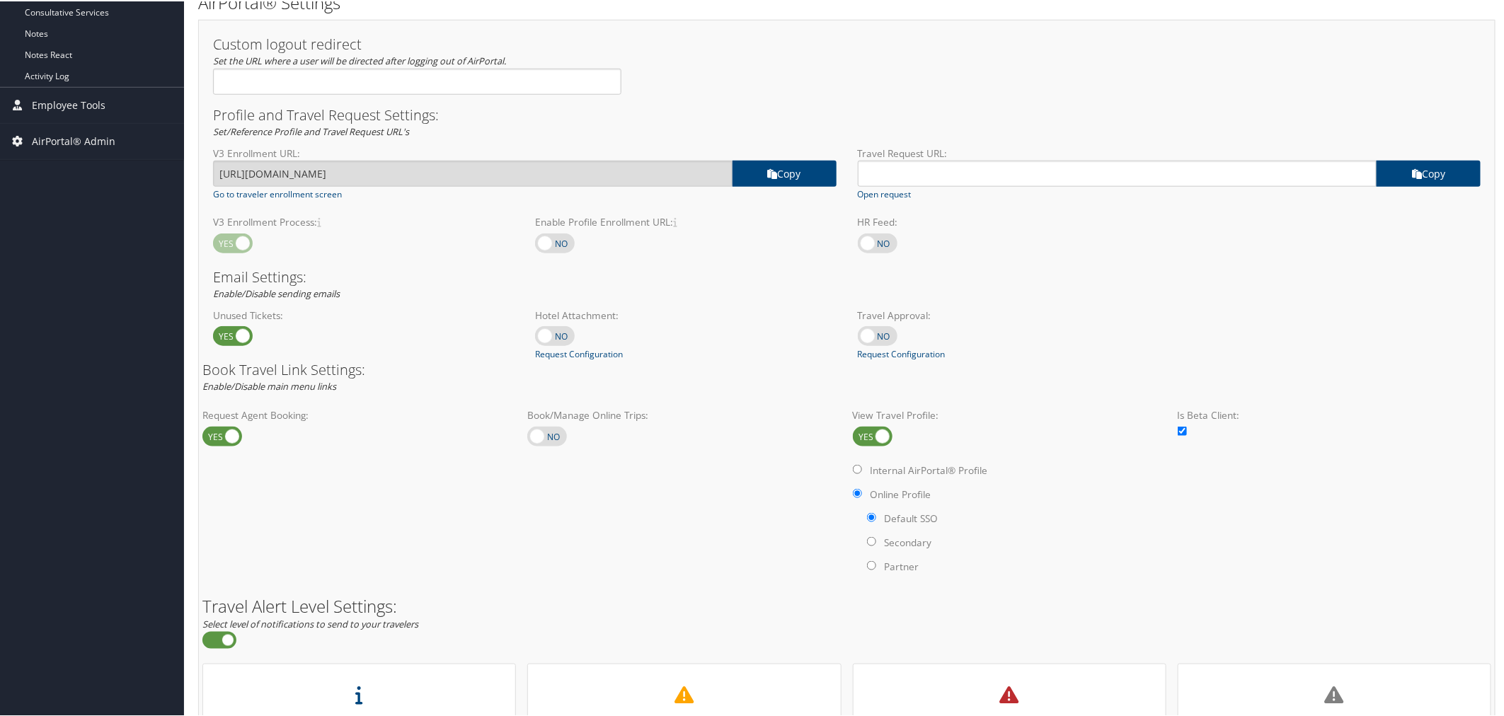
scroll to position [629, 0]
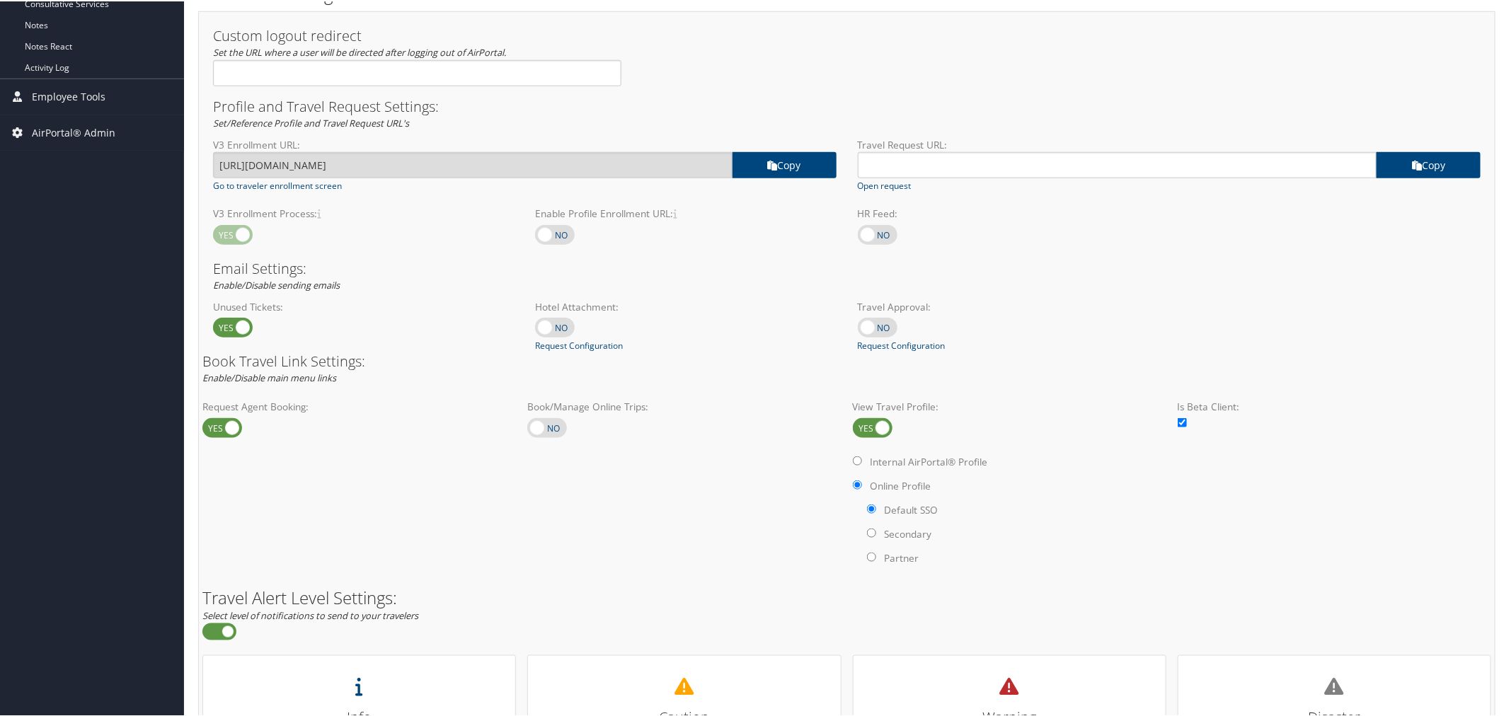
click at [620, 109] on h3 "Profile and Travel Request Settings:" at bounding box center [847, 105] width 1268 height 14
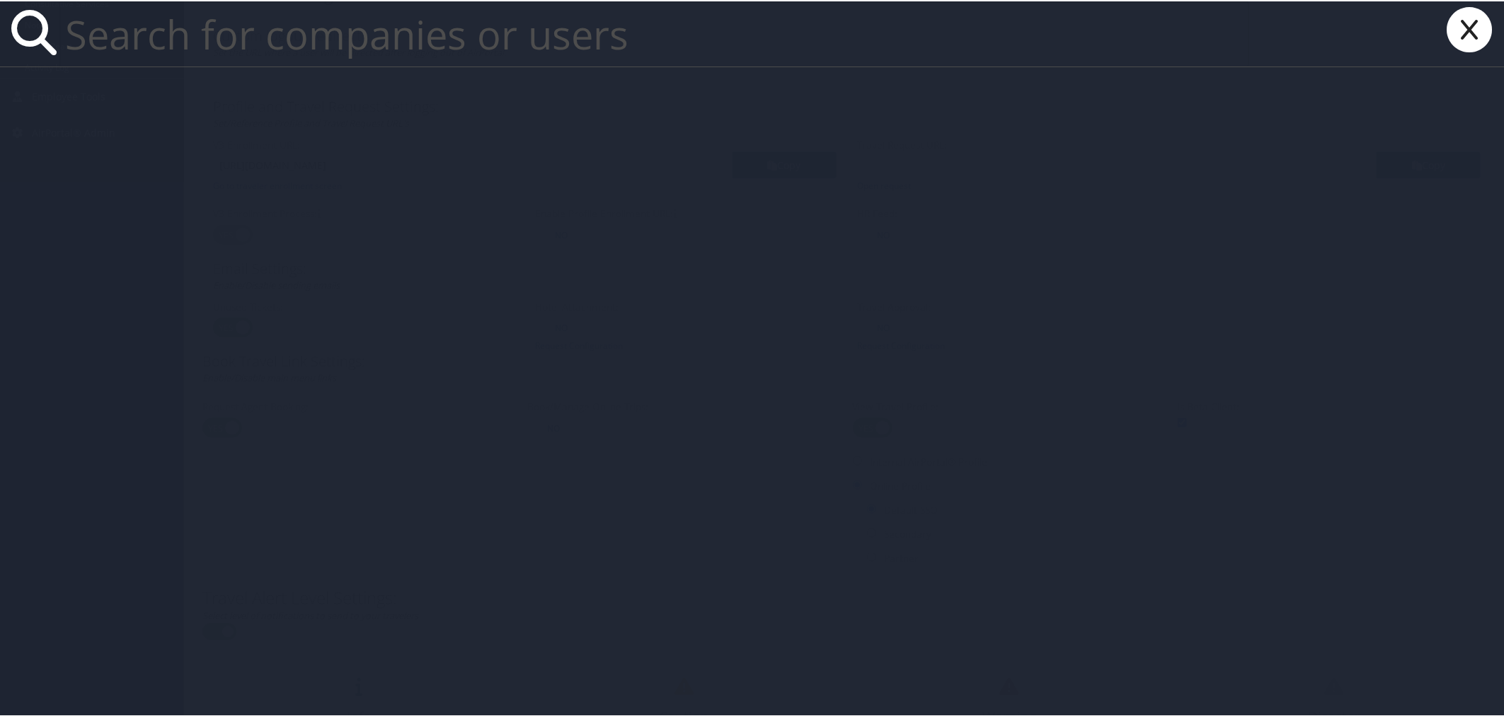
paste input "cathy.stress@autoliv.com"
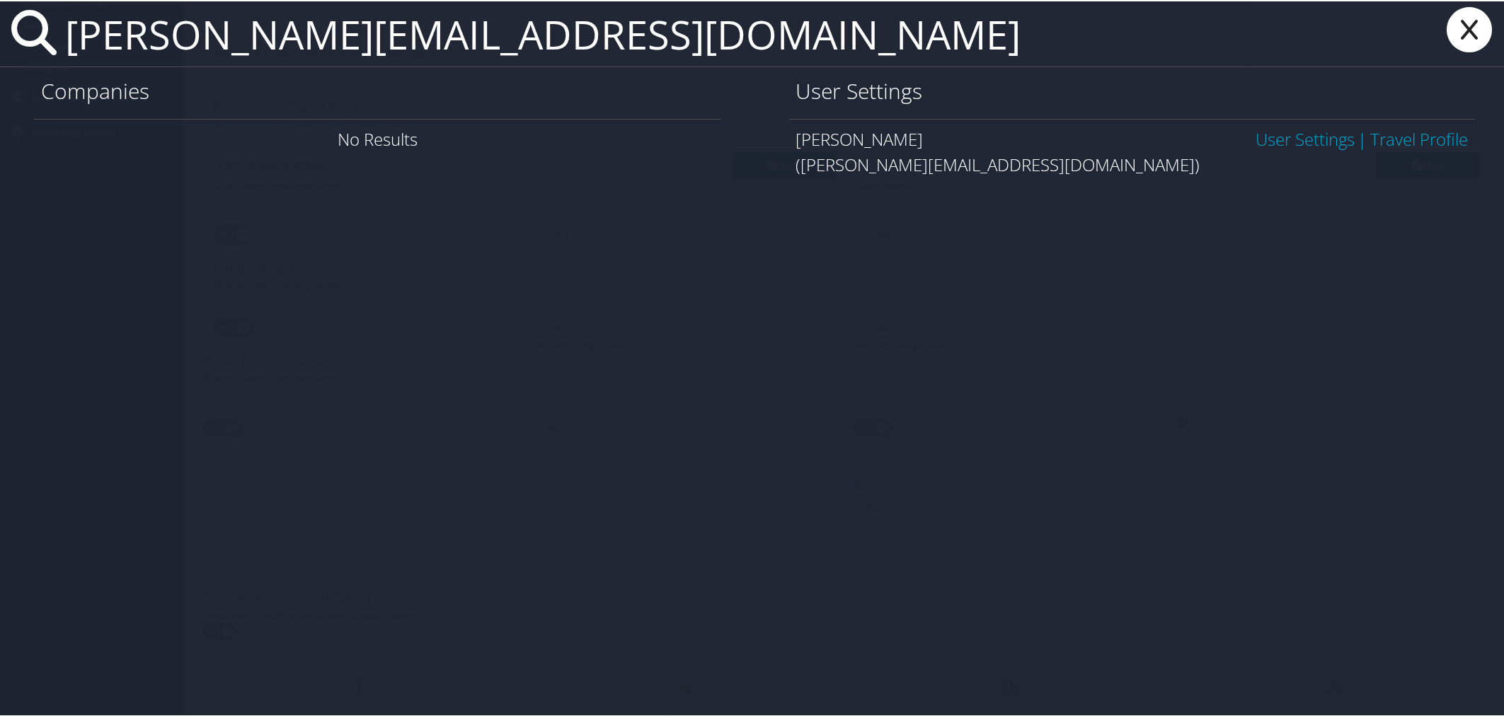
type input "cathy.stress@autoliv.com"
click at [1271, 135] on link "User Settings" at bounding box center [1305, 137] width 99 height 23
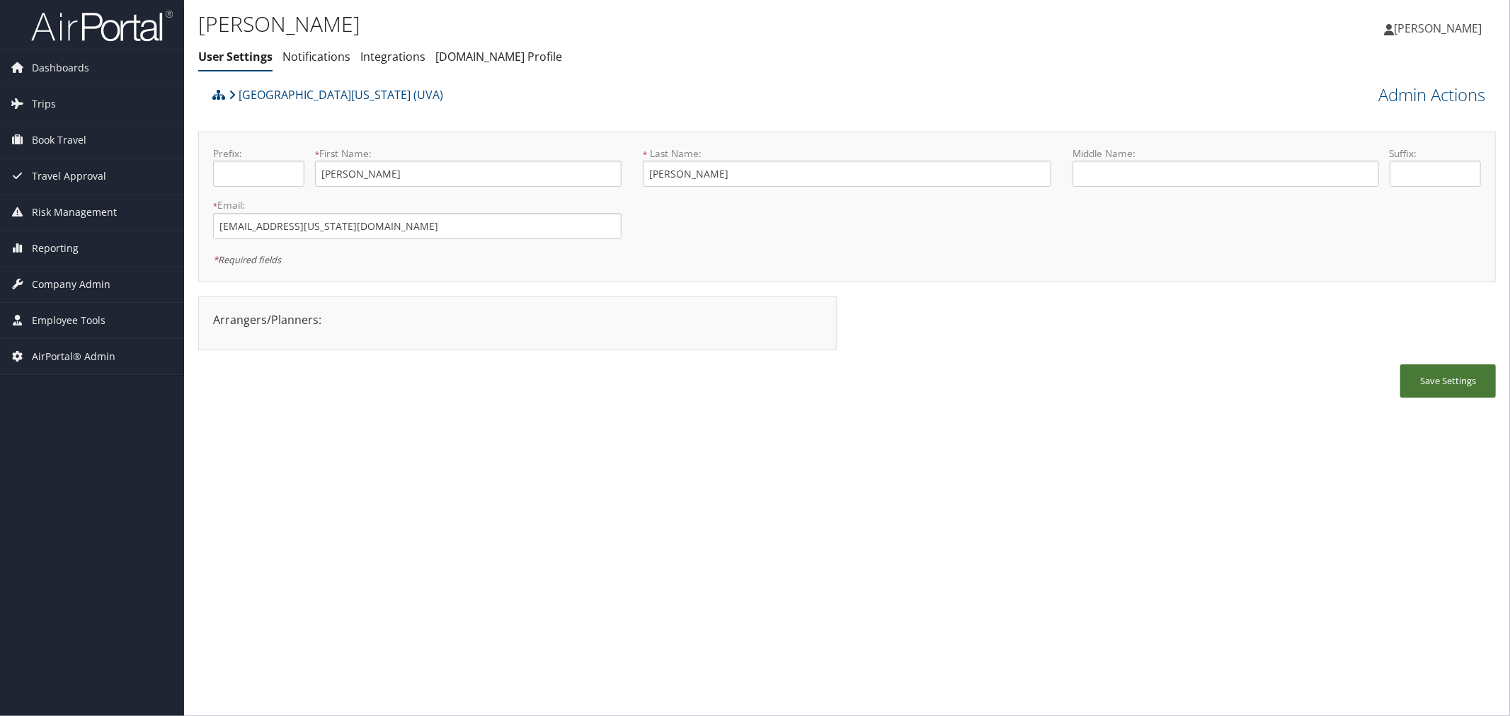
click at [1448, 383] on button "Save Settings" at bounding box center [1448, 381] width 96 height 33
drag, startPoint x: 1450, startPoint y: 371, endPoint x: 1445, endPoint y: 364, distance: 8.6
click at [1449, 370] on button "Save Settings" at bounding box center [1448, 381] width 96 height 33
click at [72, 175] on span "Travel Approval" at bounding box center [69, 176] width 74 height 35
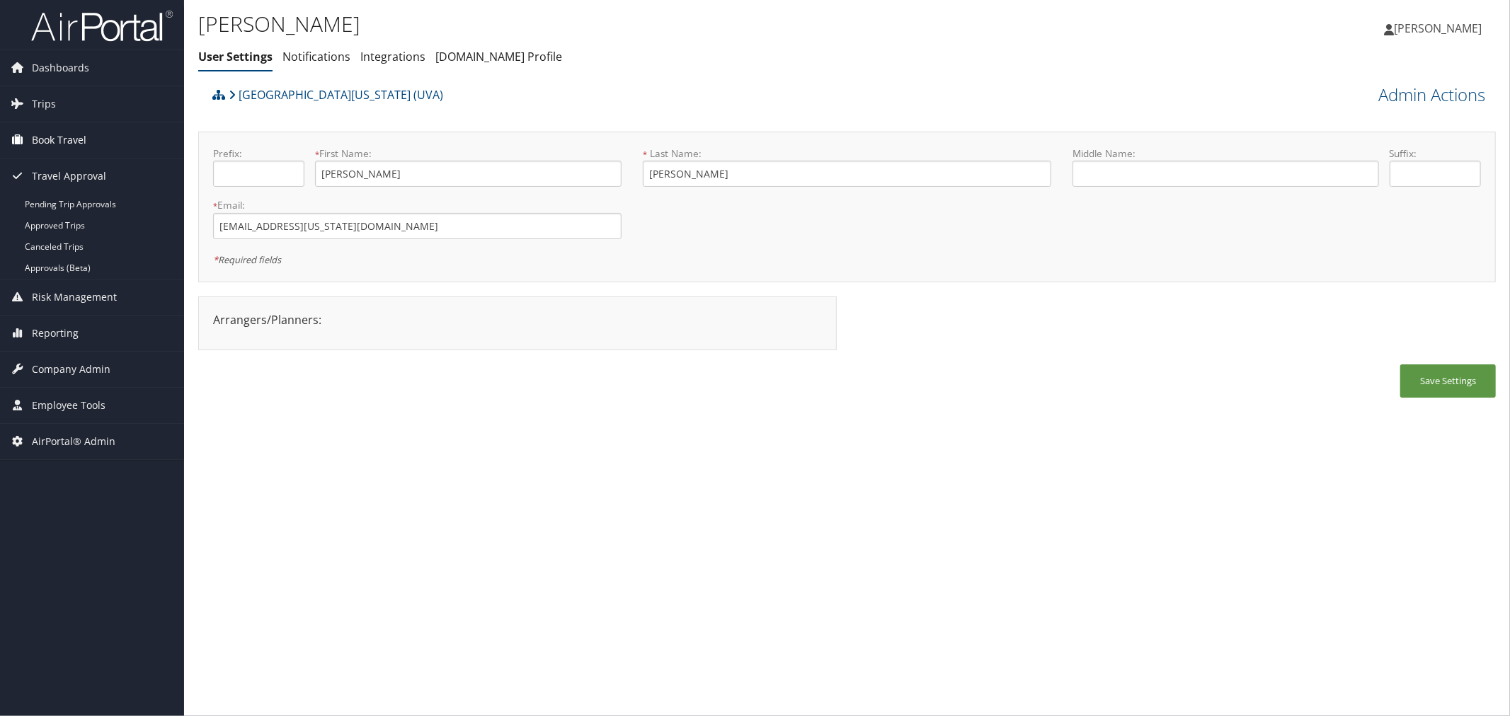
click at [67, 140] on span "Book Travel" at bounding box center [59, 139] width 55 height 35
click at [51, 109] on span "Trips" at bounding box center [44, 103] width 24 height 35
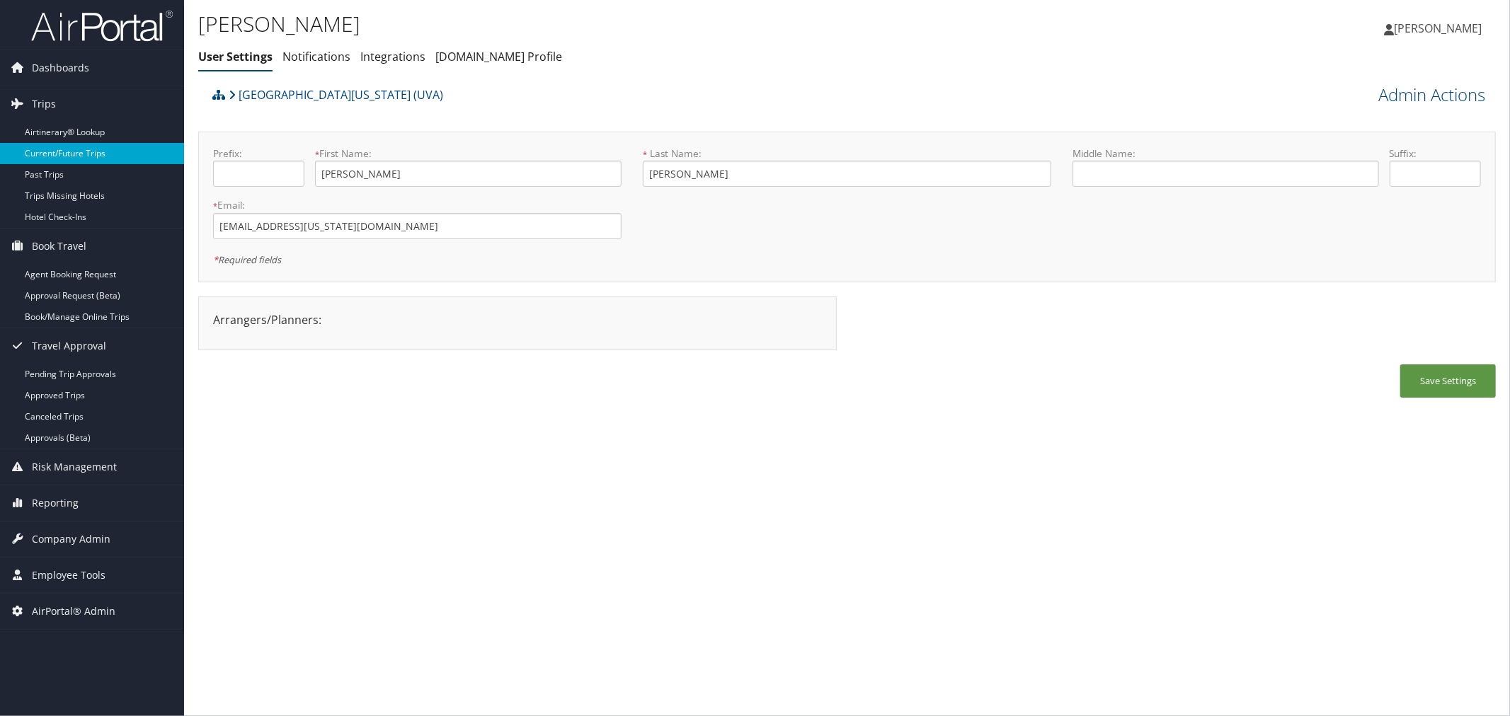
click at [53, 150] on link "Current/Future Trips" at bounding box center [92, 153] width 184 height 21
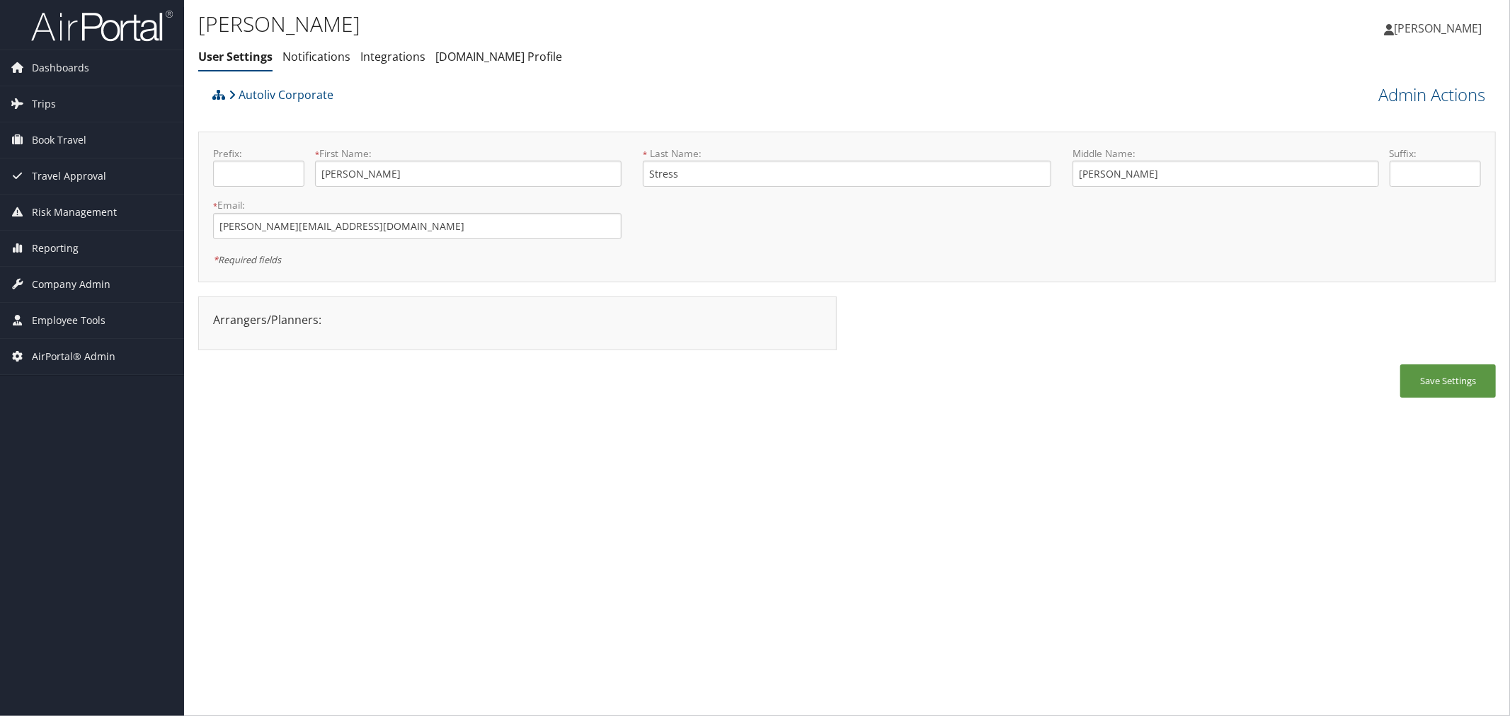
click at [487, 110] on div "Autoliv Corporate" at bounding box center [685, 100] width 952 height 38
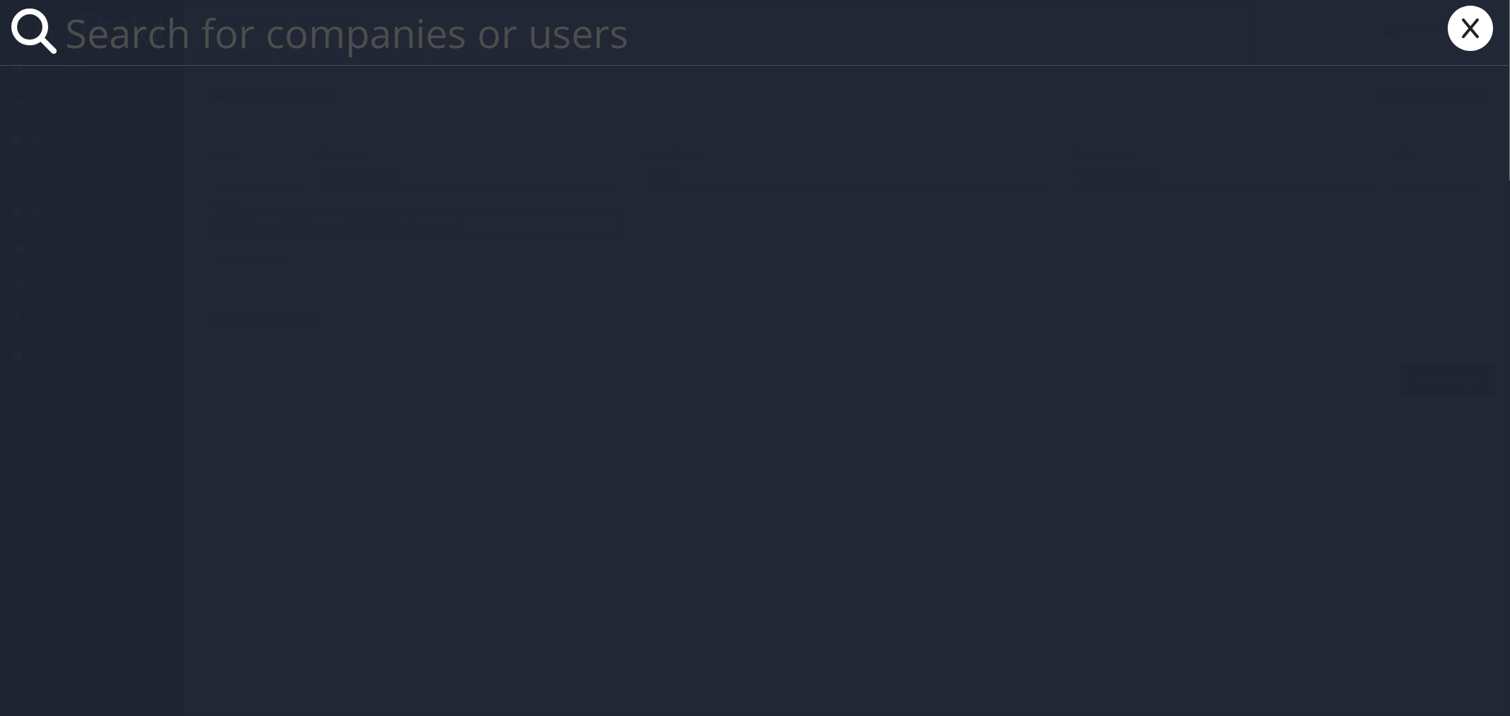
paste input "[PERSON_NAME][EMAIL_ADDRESS][PERSON_NAME][DOMAIN_NAME]"
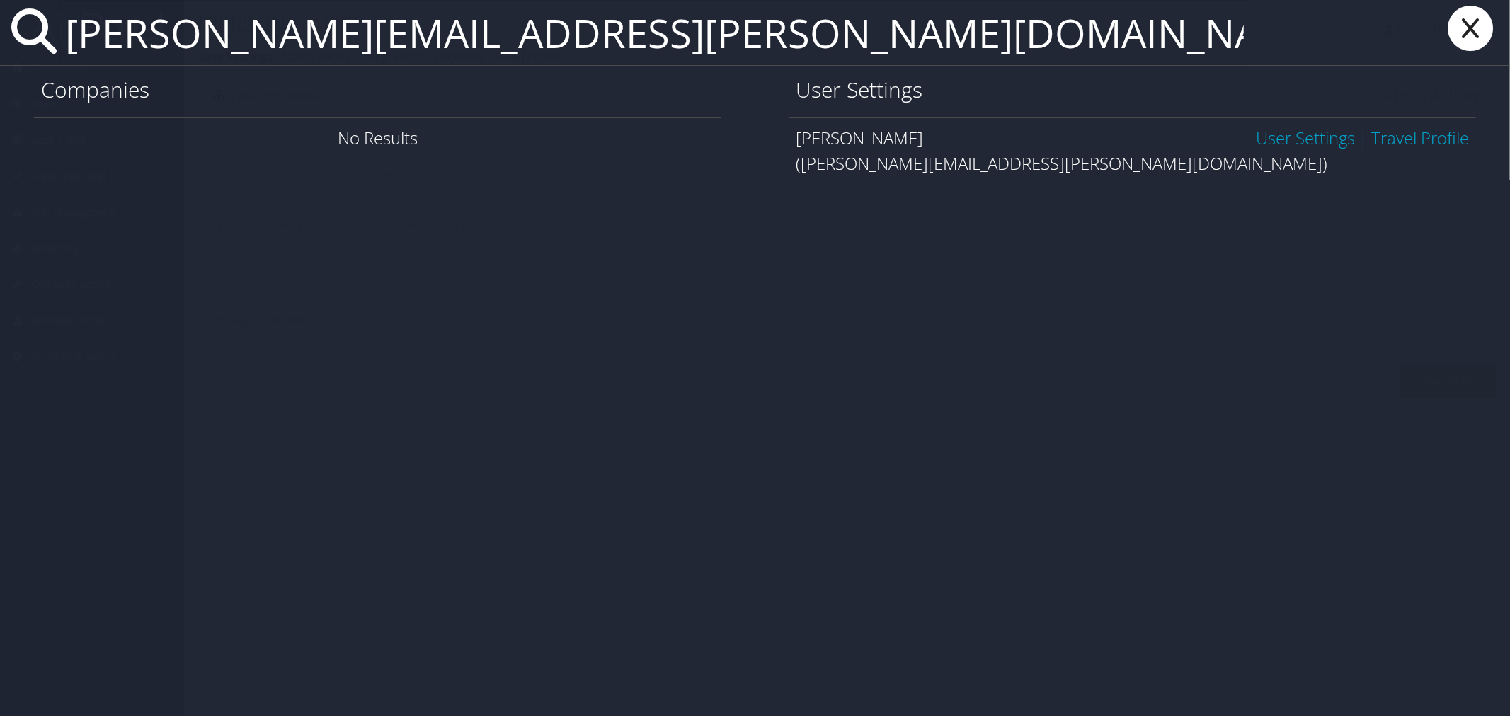
type input "[PERSON_NAME][EMAIL_ADDRESS][PERSON_NAME][DOMAIN_NAME]"
drag, startPoint x: 1272, startPoint y: 136, endPoint x: 886, endPoint y: 73, distance: 390.9
click at [1271, 135] on link "User Settings" at bounding box center [1305, 137] width 99 height 23
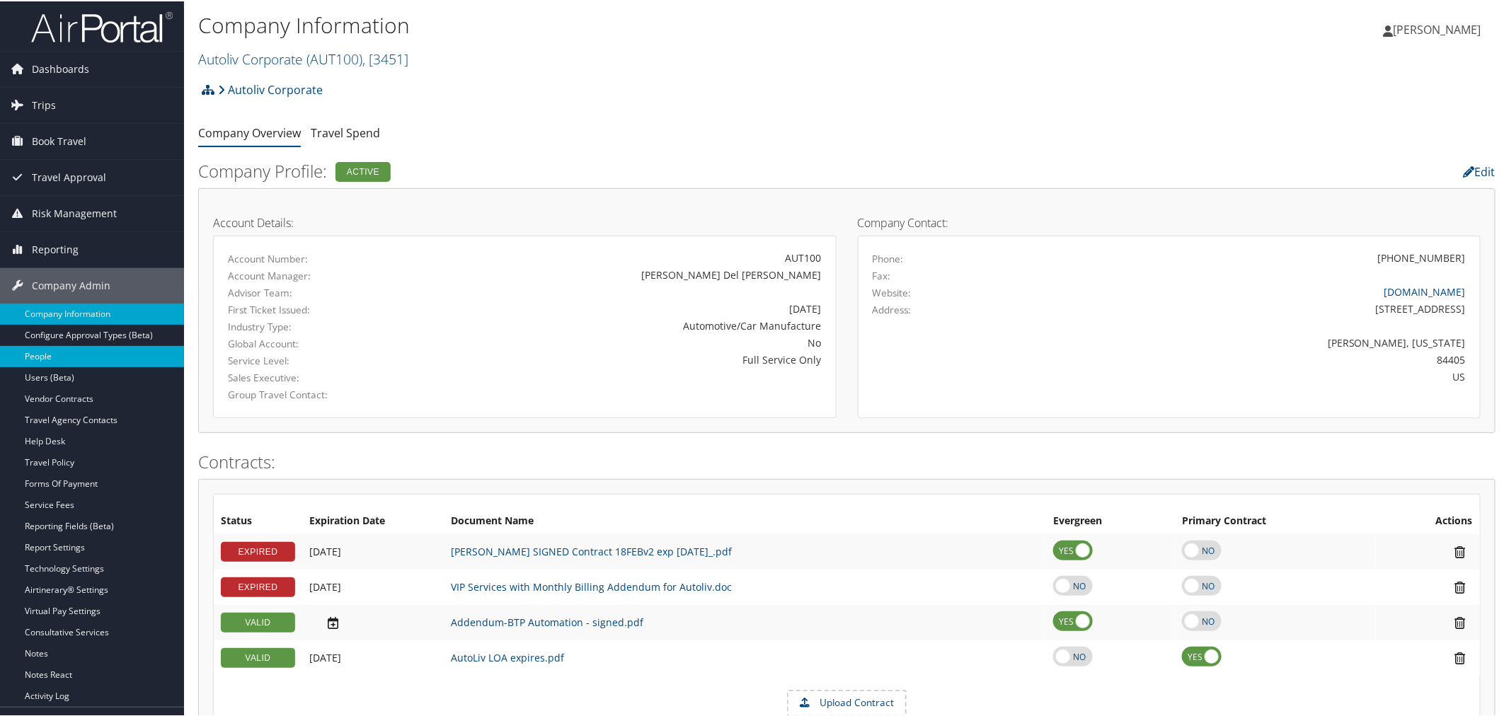
click at [57, 357] on link "People" at bounding box center [92, 355] width 184 height 21
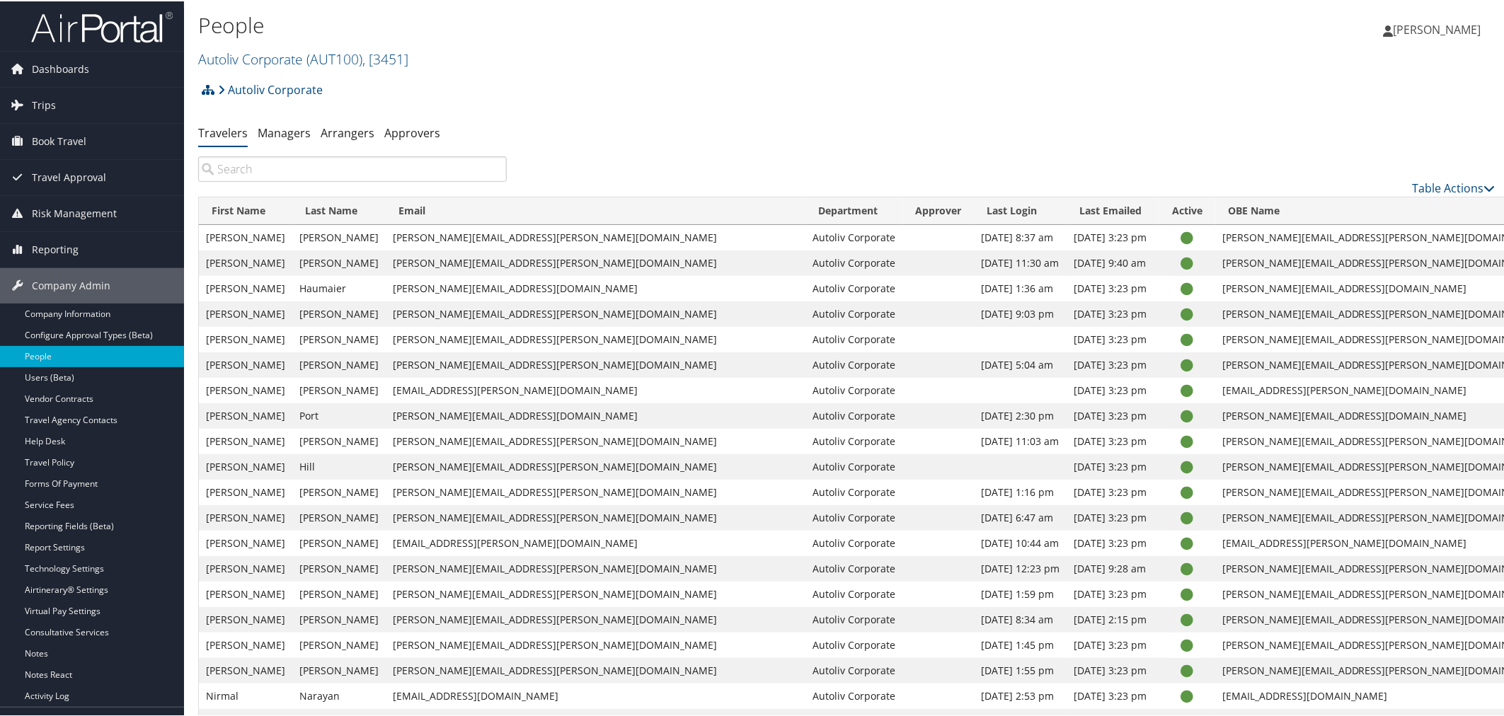
click at [344, 164] on input "search" at bounding box center [352, 167] width 309 height 25
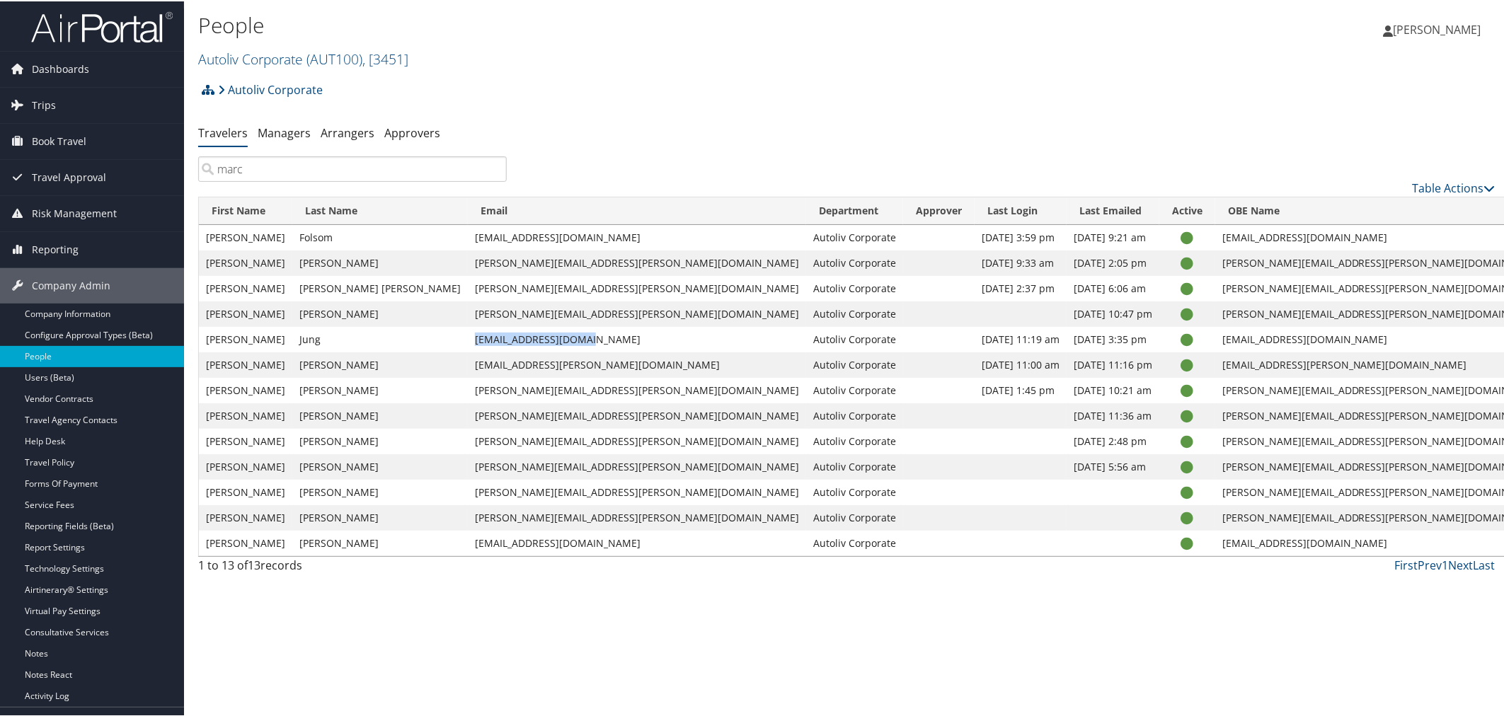
drag, startPoint x: 520, startPoint y: 336, endPoint x: 409, endPoint y: 338, distance: 111.2
click at [468, 338] on td "[EMAIL_ADDRESS][DOMAIN_NAME]" at bounding box center [637, 338] width 338 height 25
copy td "[EMAIL_ADDRESS][DOMAIN_NAME]"
drag, startPoint x: 267, startPoint y: 174, endPoint x: 207, endPoint y: 168, distance: 59.7
click at [207, 168] on input "marc" at bounding box center [352, 167] width 309 height 25
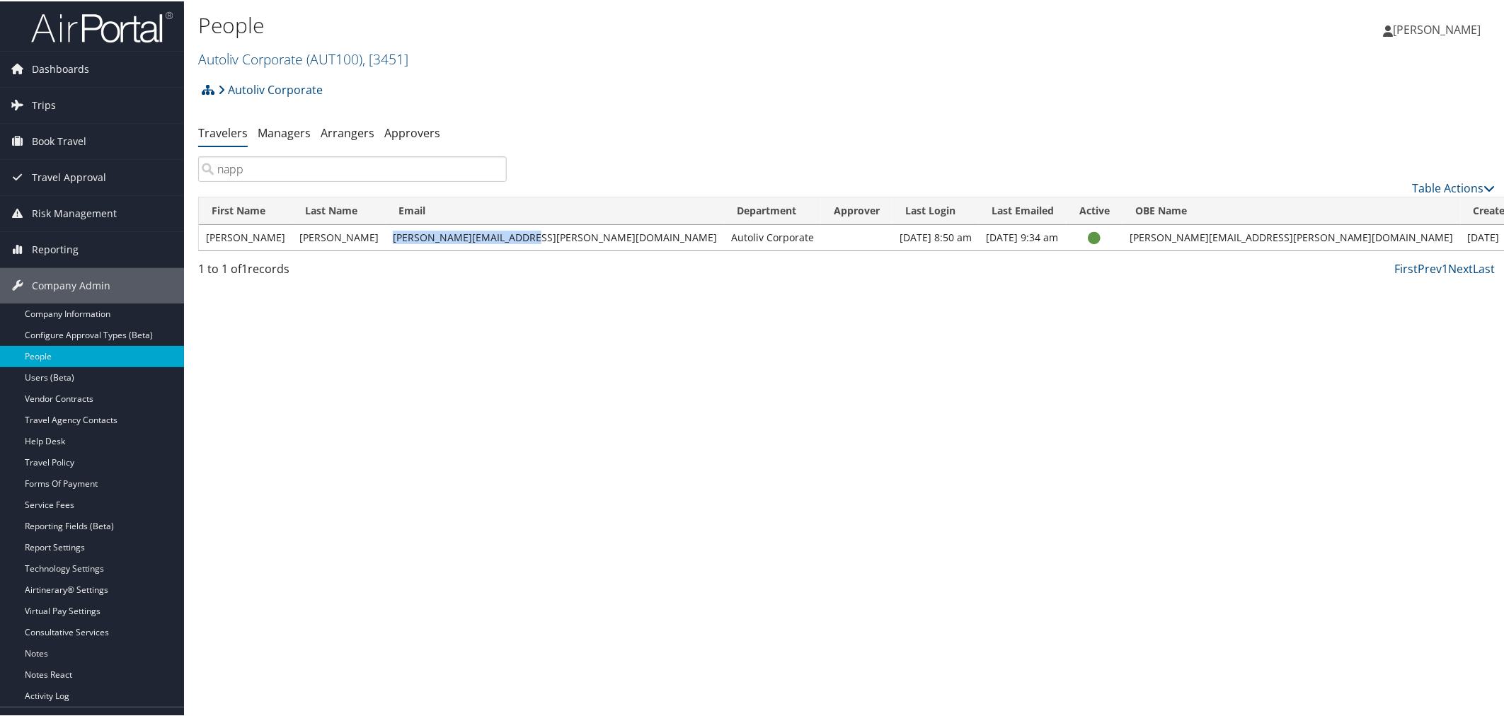
drag, startPoint x: 540, startPoint y: 236, endPoint x: 401, endPoint y: 238, distance: 138.8
click at [401, 238] on td "[PERSON_NAME][EMAIL_ADDRESS][PERSON_NAME][DOMAIN_NAME]" at bounding box center [555, 236] width 338 height 25
copy td "[PERSON_NAME][EMAIL_ADDRESS][PERSON_NAME][DOMAIN_NAME]"
drag, startPoint x: 259, startPoint y: 168, endPoint x: 184, endPoint y: 168, distance: 75.0
click at [185, 168] on div "People Autoliv Corporate ( AUT100 ) , [ 3451 ] Autoliv Corporate DriveCentric Z…" at bounding box center [847, 358] width 1326 height 716
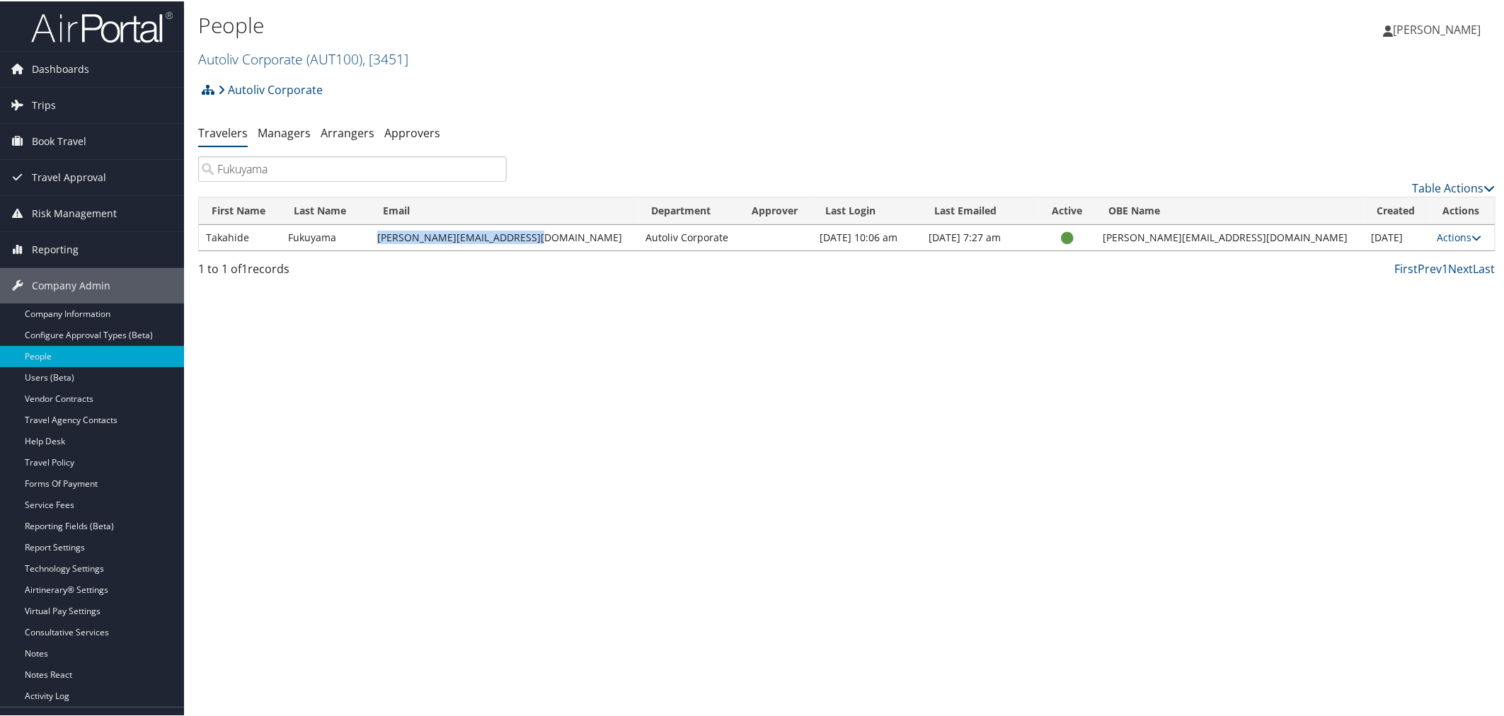
drag, startPoint x: 542, startPoint y: 237, endPoint x: 400, endPoint y: 244, distance: 142.5
click at [400, 244] on td "takahide.fukuyama@autoliv.com" at bounding box center [504, 236] width 268 height 25
copy td "takahide.fukuyama@autoliv.com"
drag, startPoint x: 278, startPoint y: 171, endPoint x: 210, endPoint y: 171, distance: 68.0
click at [210, 171] on input "Fukuyama" at bounding box center [352, 167] width 309 height 25
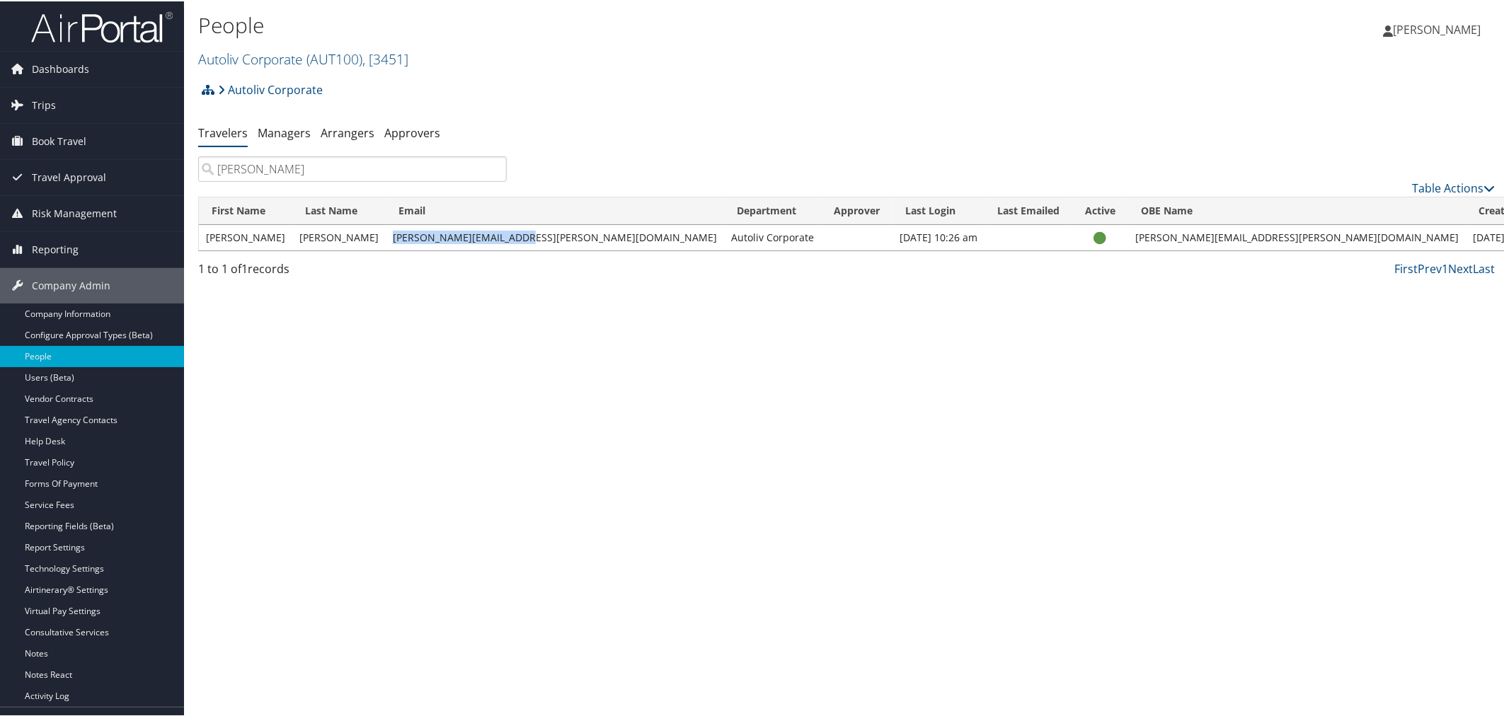
drag, startPoint x: 520, startPoint y: 236, endPoint x: 398, endPoint y: 236, distance: 122.5
click at [398, 236] on td "Jon.Karibian@autoliv.com" at bounding box center [555, 236] width 338 height 25
copy td "Jon.Karibian@autoliv.com"
drag, startPoint x: 243, startPoint y: 171, endPoint x: 213, endPoint y: 171, distance: 29.7
click at [213, 171] on input "[PERSON_NAME]" at bounding box center [352, 167] width 309 height 25
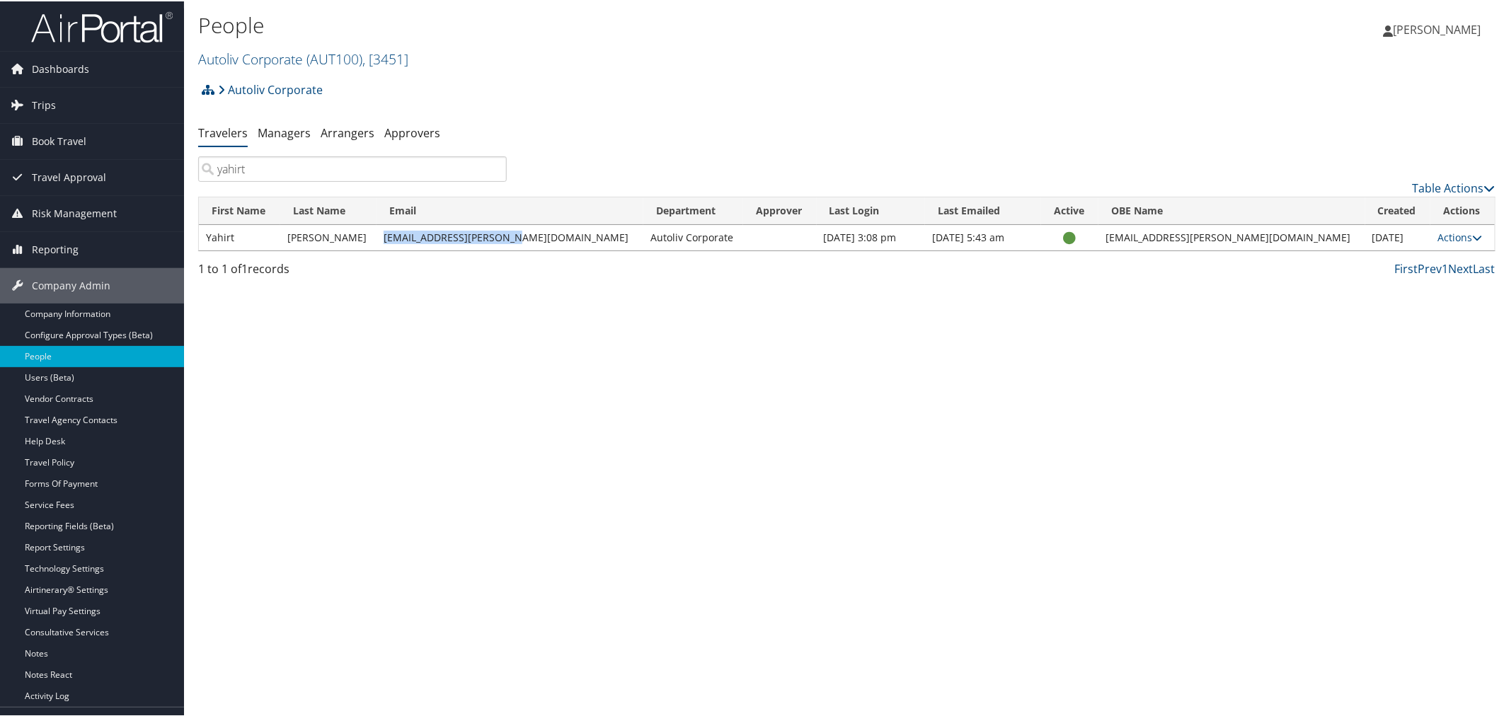
drag, startPoint x: 518, startPoint y: 234, endPoint x: 402, endPoint y: 235, distance: 116.1
click at [402, 235] on td "yahirt.perez@autoliv.com" at bounding box center [510, 236] width 267 height 25
copy td "yahirt.perez@autoliv.com"
drag, startPoint x: 269, startPoint y: 166, endPoint x: 213, endPoint y: 171, distance: 56.1
click at [213, 171] on input "yahirt" at bounding box center [352, 167] width 309 height 25
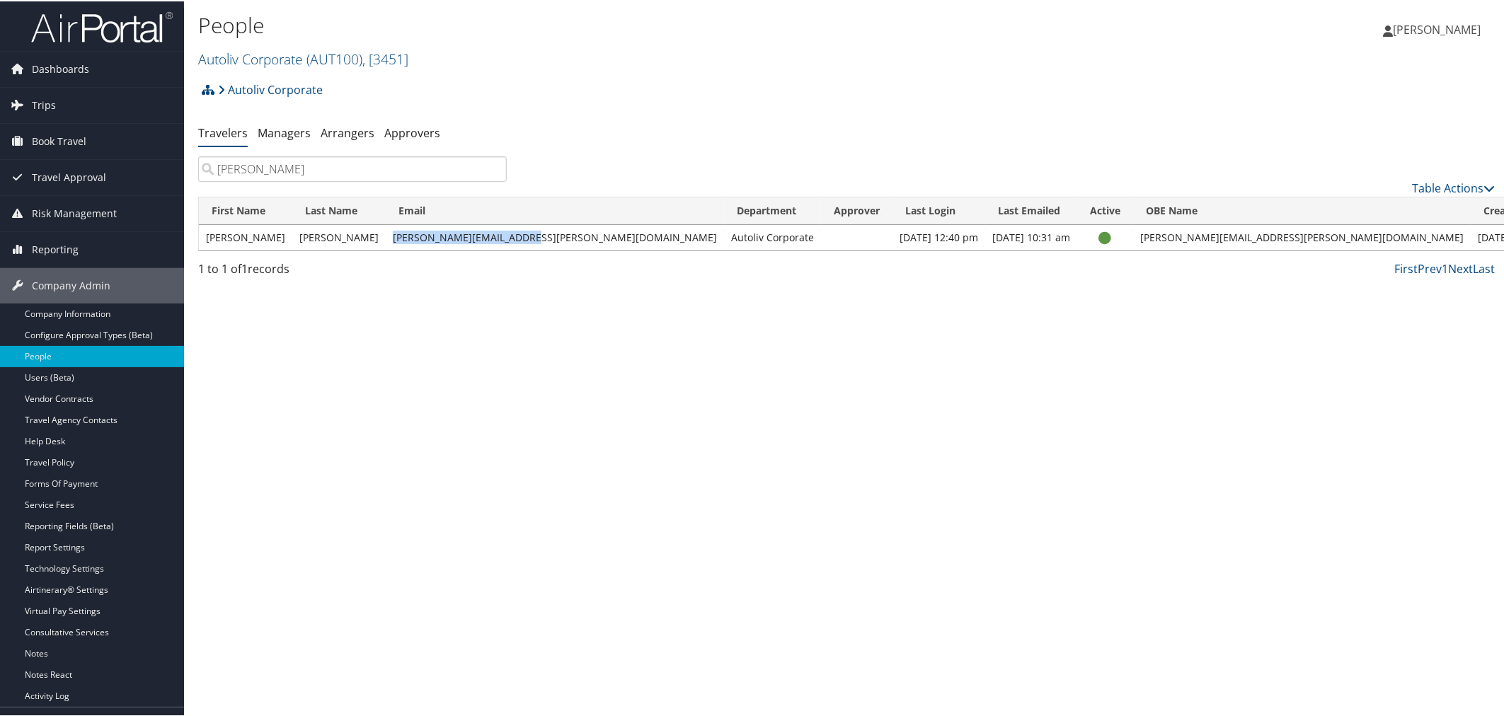
drag, startPoint x: 529, startPoint y: 236, endPoint x: 401, endPoint y: 234, distance: 127.4
click at [401, 234] on td "brian.seymour@autoliv.com" at bounding box center [555, 236] width 338 height 25
copy td "brian.seymour@autoliv.com"
drag, startPoint x: 270, startPoint y: 171, endPoint x: 218, endPoint y: 168, distance: 51.8
click at [218, 168] on input "[PERSON_NAME]" at bounding box center [352, 167] width 309 height 25
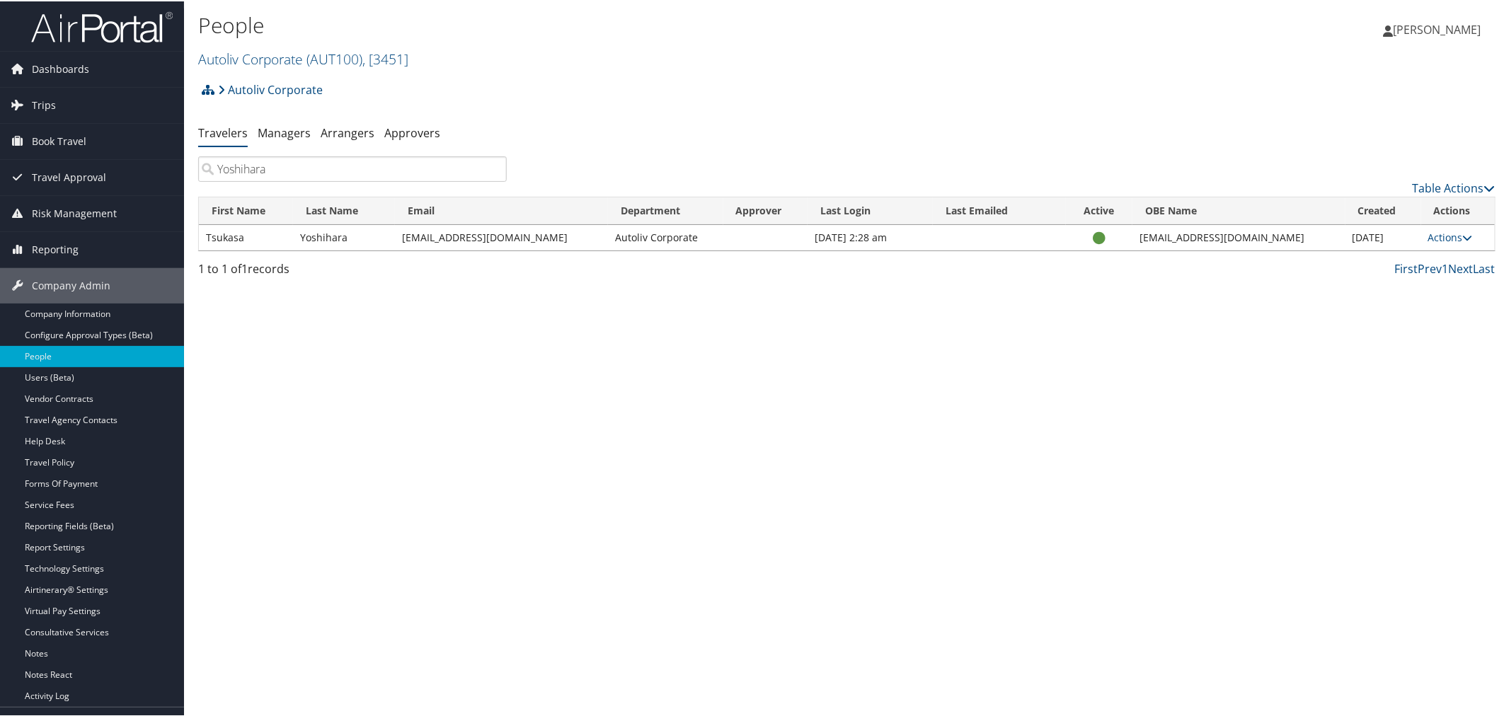
drag, startPoint x: 268, startPoint y: 167, endPoint x: 218, endPoint y: 168, distance: 49.6
click at [218, 168] on input "Yoshihara" at bounding box center [352, 167] width 309 height 25
drag, startPoint x: 548, startPoint y: 231, endPoint x: 399, endPoint y: 234, distance: 148.7
click at [399, 234] on td "tsukasa.yoshihara@autoliv.com" at bounding box center [501, 236] width 213 height 25
copy td "tsukasa.yoshihara@autoliv.com"
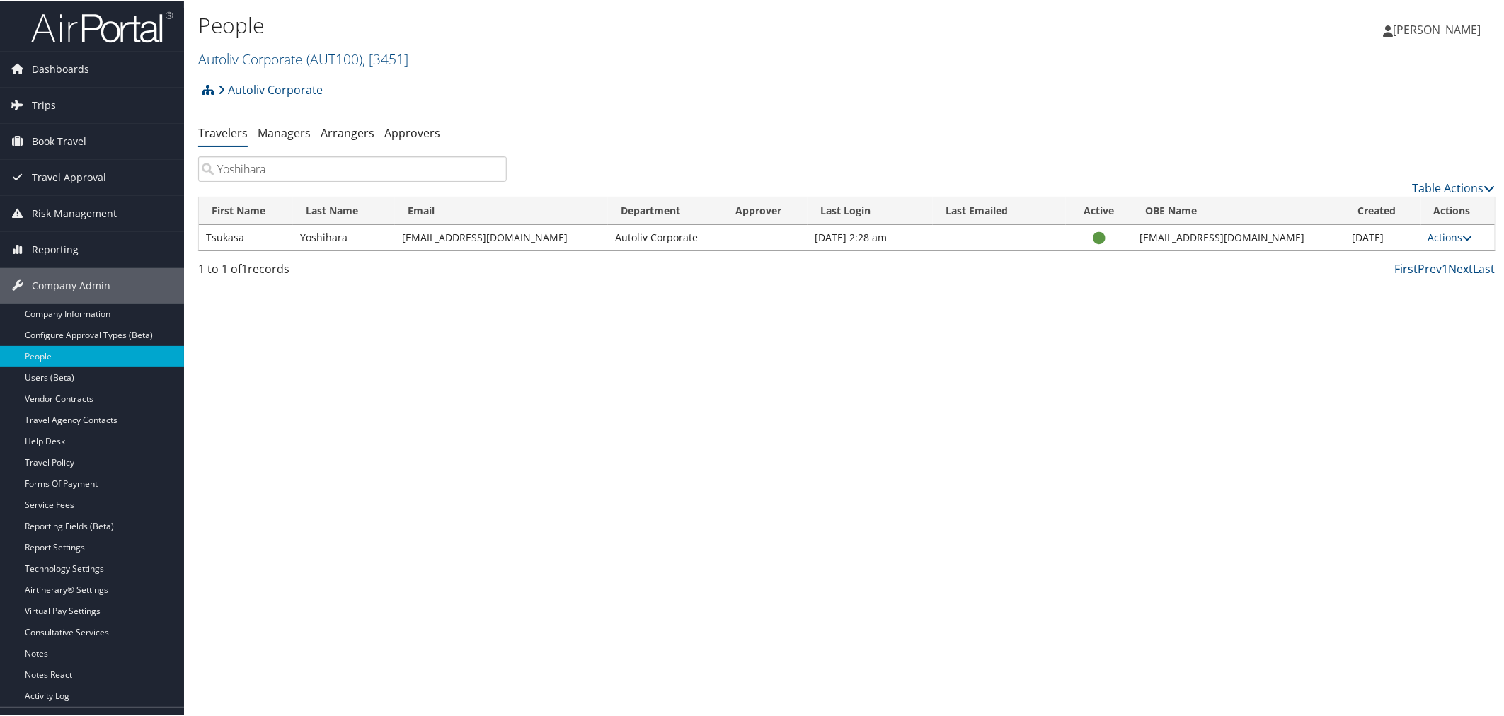
drag, startPoint x: 278, startPoint y: 166, endPoint x: 217, endPoint y: 170, distance: 61.0
click at [217, 170] on input "Yoshihara" at bounding box center [352, 167] width 309 height 25
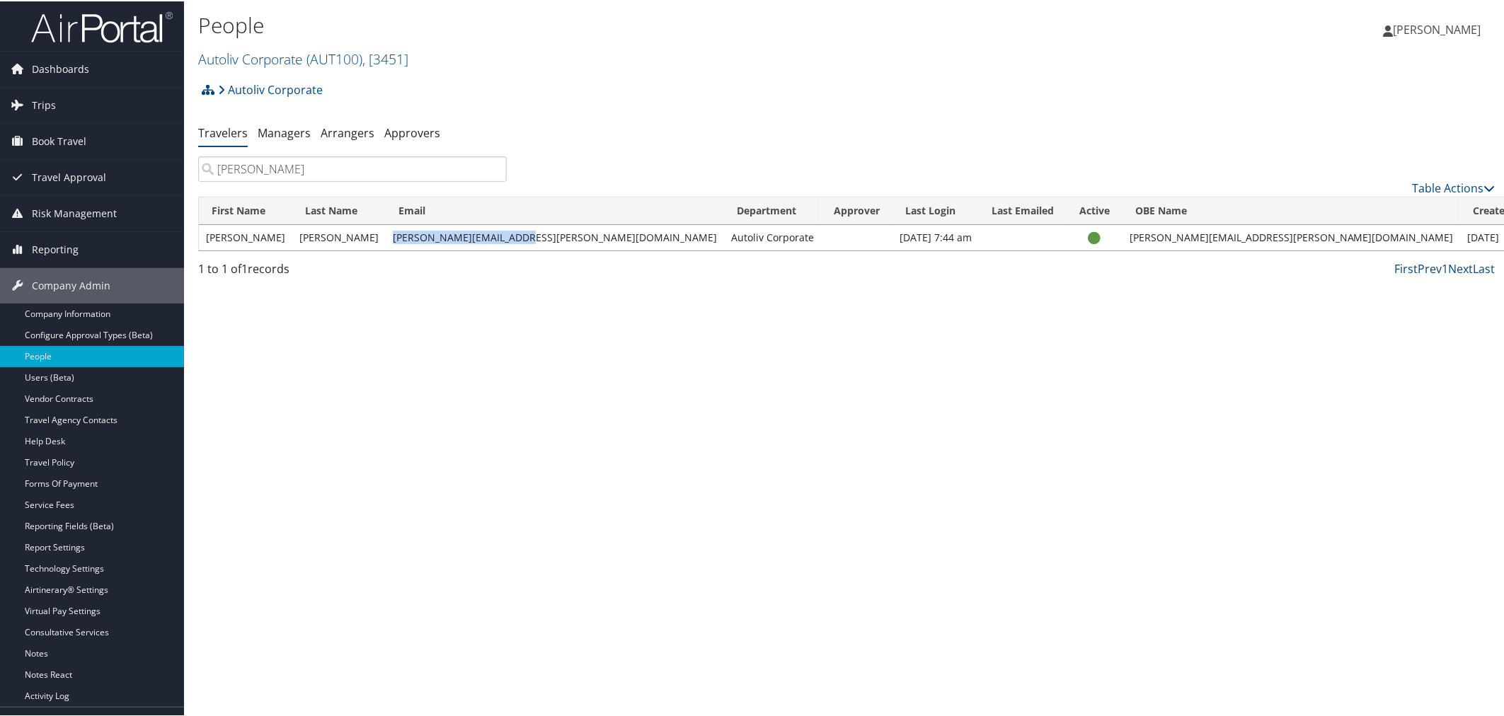
drag, startPoint x: 507, startPoint y: 236, endPoint x: 398, endPoint y: 243, distance: 109.2
click at [398, 243] on td "steve.henney@autoliv.com" at bounding box center [555, 236] width 338 height 25
copy td "steve.henney@autoliv.com"
drag, startPoint x: 256, startPoint y: 168, endPoint x: 211, endPoint y: 168, distance: 45.3
click at [211, 168] on input "[PERSON_NAME]" at bounding box center [352, 167] width 309 height 25
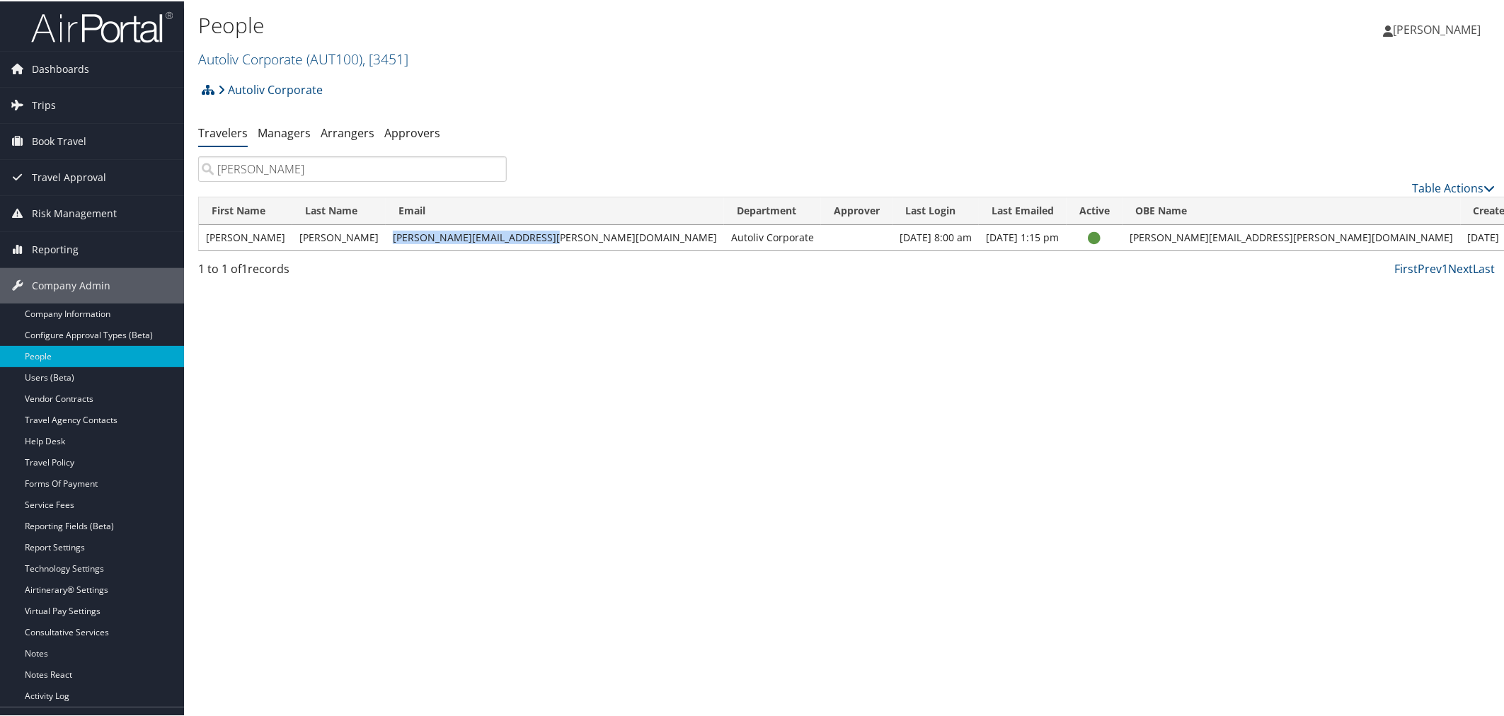
drag, startPoint x: 555, startPoint y: 237, endPoint x: 399, endPoint y: 242, distance: 155.8
click at [399, 242] on td "jonathon.boughner@autoliv.com" at bounding box center [555, 236] width 338 height 25
copy td "jonathon.boughner@autoliv.com"
drag, startPoint x: 278, startPoint y: 164, endPoint x: 215, endPoint y: 167, distance: 63.1
click at [215, 167] on input "Boughner" at bounding box center [352, 167] width 309 height 25
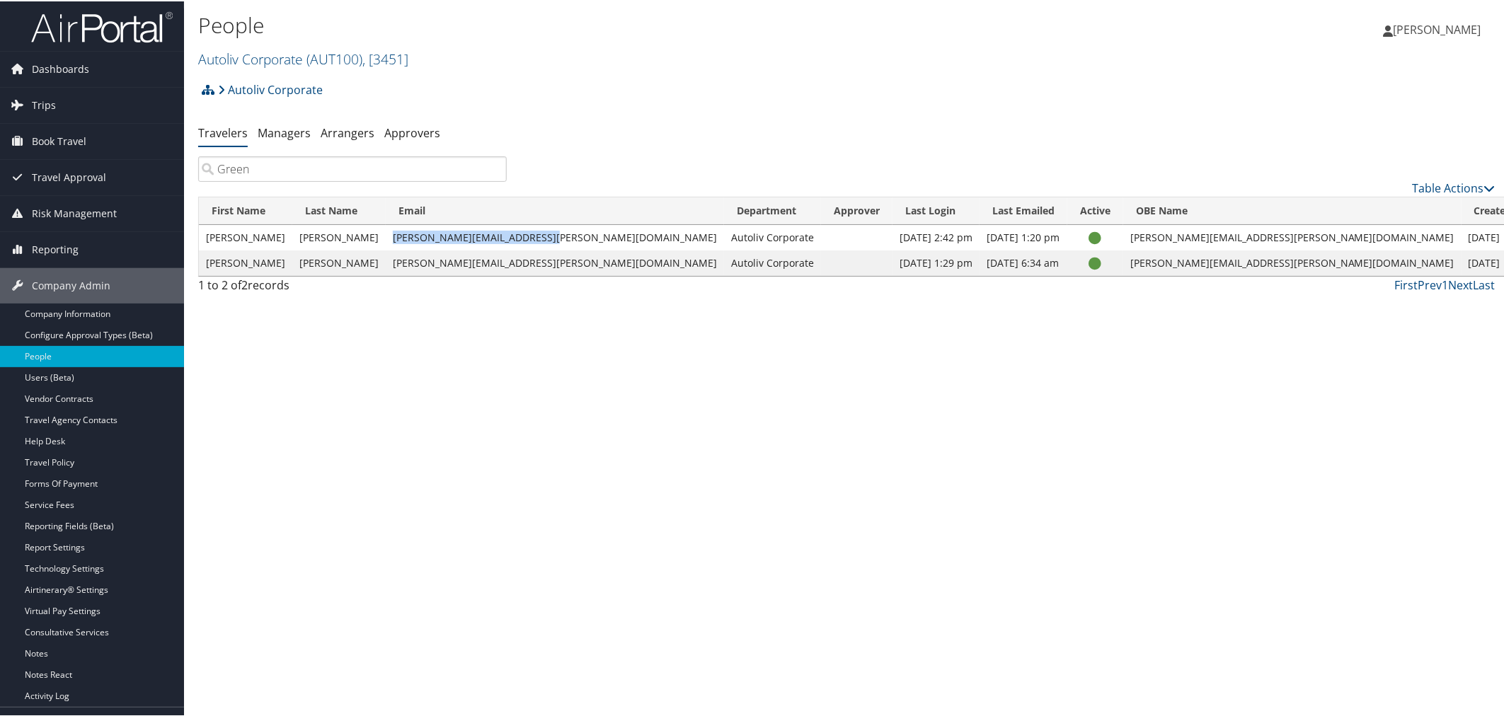
drag, startPoint x: 520, startPoint y: 237, endPoint x: 402, endPoint y: 238, distance: 118.2
click at [402, 238] on td "daniel.greenhalgh@autoliv.com" at bounding box center [555, 236] width 338 height 25
copy td "daniel.greenhalgh@autoliv.com"
drag, startPoint x: 258, startPoint y: 166, endPoint x: 198, endPoint y: 168, distance: 60.2
click at [198, 168] on input "Green" at bounding box center [352, 167] width 309 height 25
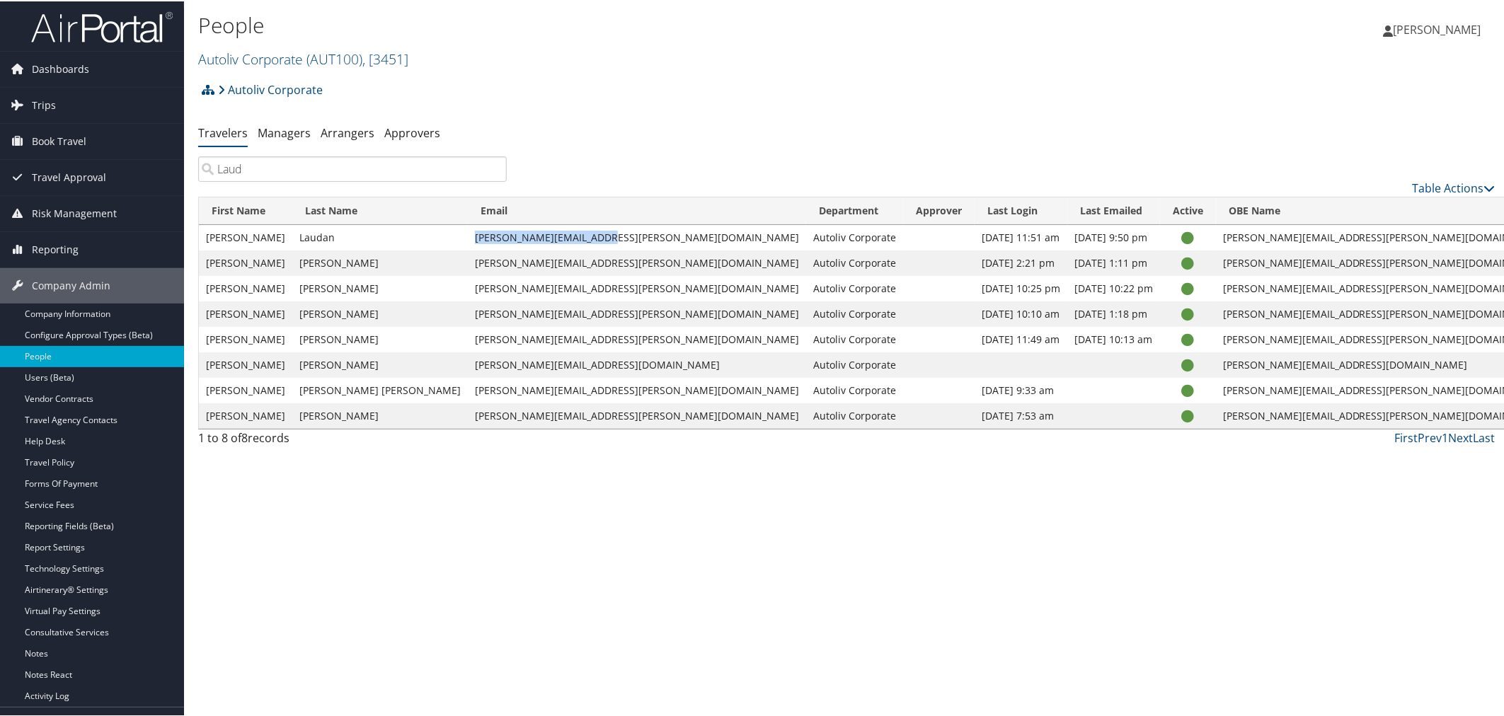
drag, startPoint x: 522, startPoint y: 236, endPoint x: 399, endPoint y: 238, distance: 122.5
click at [468, 238] on td "scott.laudan@autoliv.com" at bounding box center [637, 236] width 338 height 25
drag, startPoint x: 251, startPoint y: 164, endPoint x: 204, endPoint y: 176, distance: 48.1
click at [204, 176] on input "Laud" at bounding box center [352, 167] width 309 height 25
type input "W"
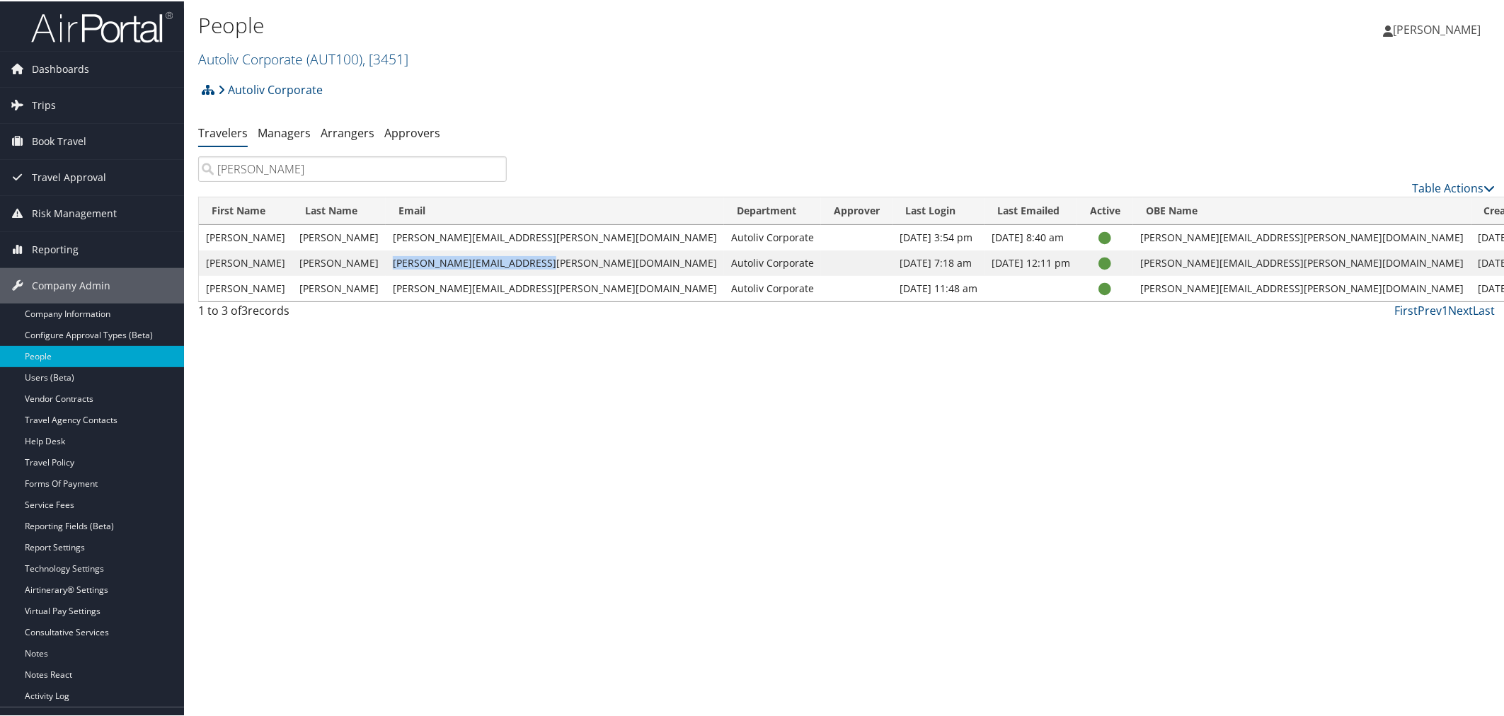
drag, startPoint x: 540, startPoint y: 263, endPoint x: 397, endPoint y: 264, distance: 143.0
click at [397, 264] on td "veronica.sheredy@autoliv.com" at bounding box center [555, 261] width 338 height 25
drag, startPoint x: 262, startPoint y: 168, endPoint x: 217, endPoint y: 166, distance: 45.4
click at [217, 167] on input "Veronica" at bounding box center [352, 167] width 309 height 25
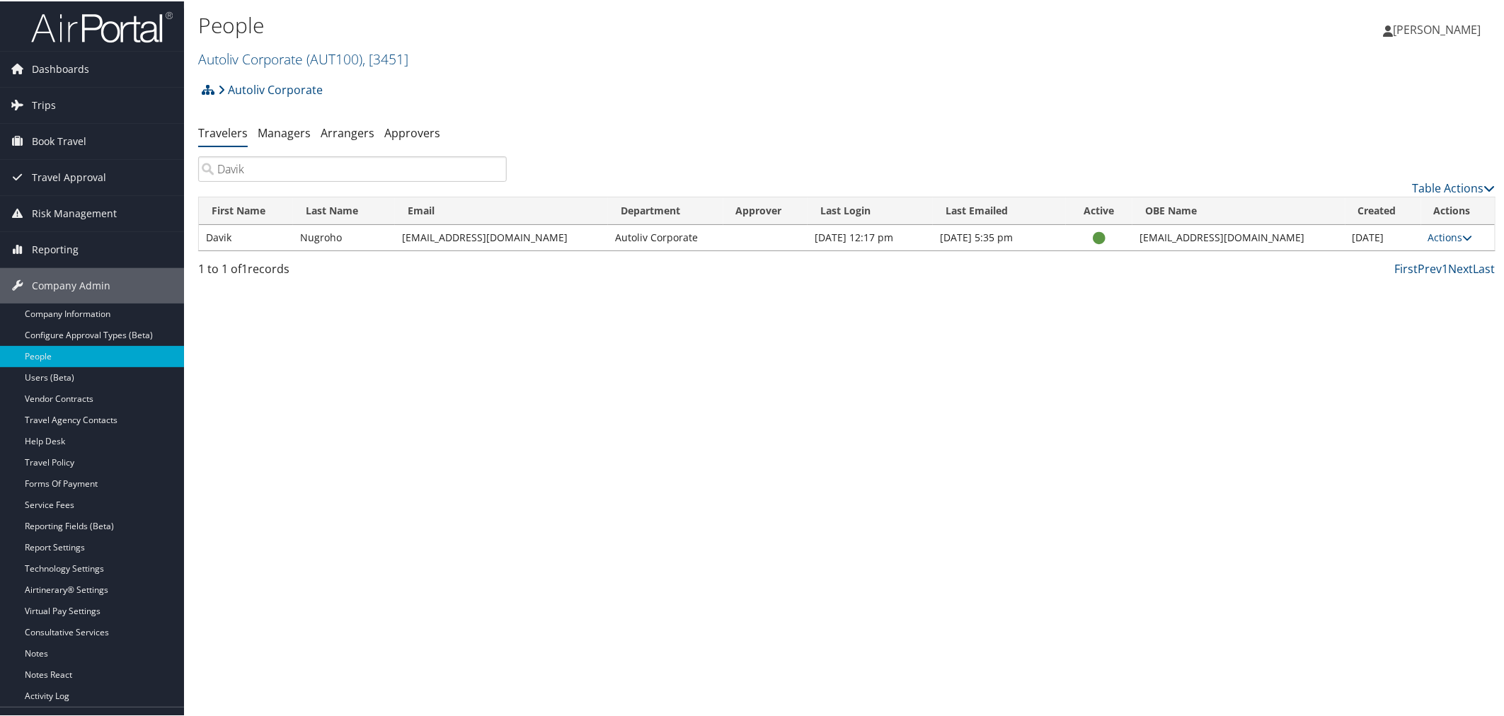
type input "Davik"
drag, startPoint x: 541, startPoint y: 239, endPoint x: 397, endPoint y: 239, distance: 143.7
click at [397, 238] on td "davik.nugroho@autoliv.com" at bounding box center [501, 236] width 213 height 25
drag, startPoint x: 173, startPoint y: 243, endPoint x: 645, endPoint y: 61, distance: 505.4
click at [653, 61] on h2 "Autoliv Corporate ( AUT100 ) , [ 3451 ]" at bounding box center [630, 57] width 865 height 24
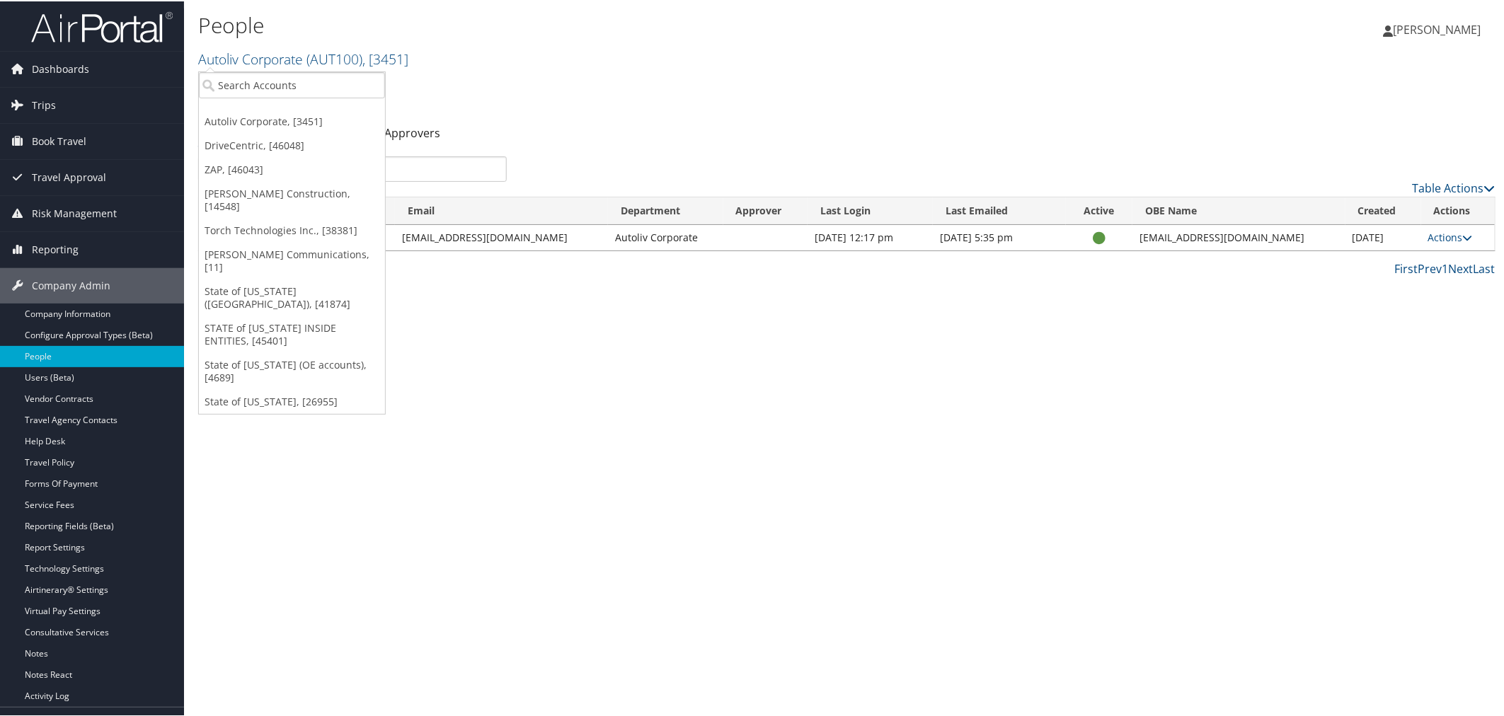
click at [532, 81] on div "Autoliv Corporate Account Structure Autoliv Corporate (AUT100) ACTIVE Create Ch…" at bounding box center [847, 93] width 1298 height 38
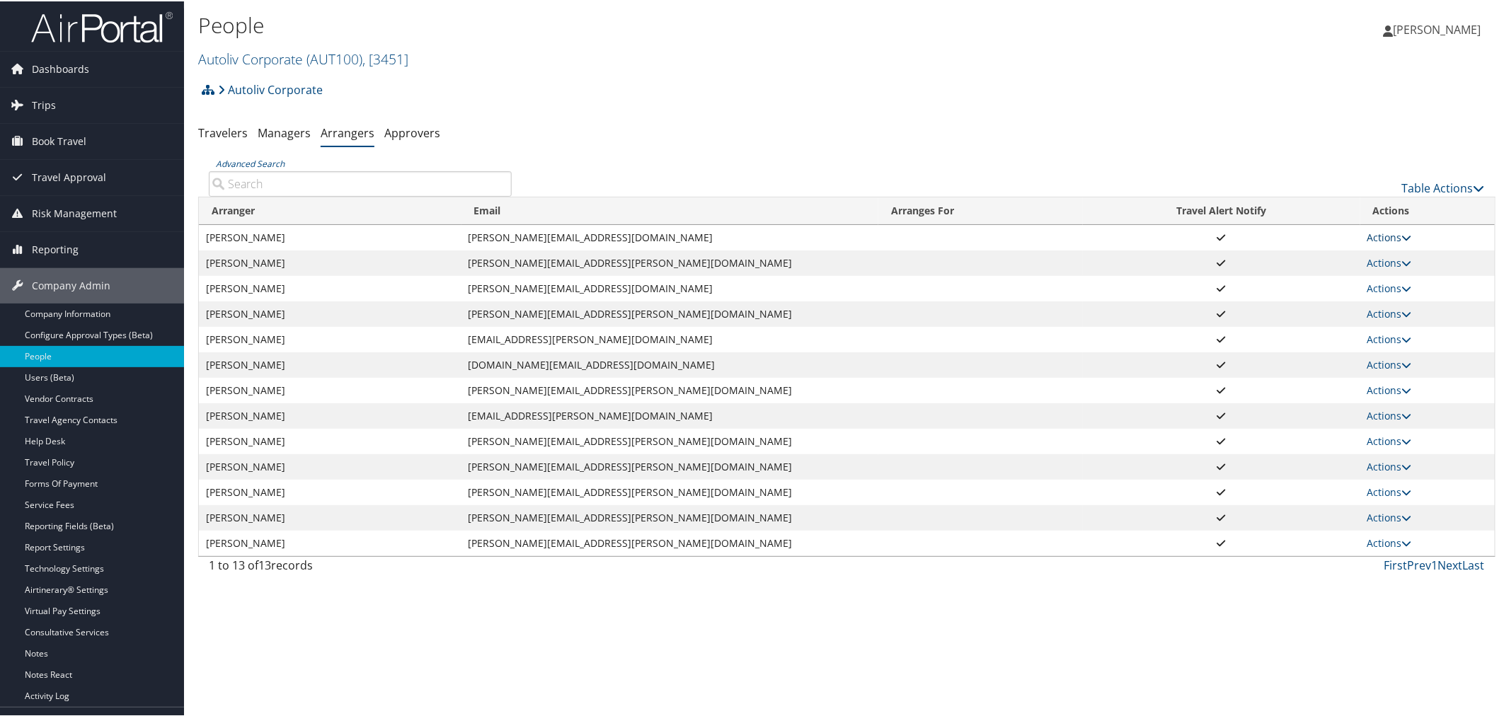
click at [1382, 234] on link "Actions" at bounding box center [1390, 235] width 45 height 13
click at [1386, 273] on link "View Group" at bounding box center [1402, 281] width 79 height 24
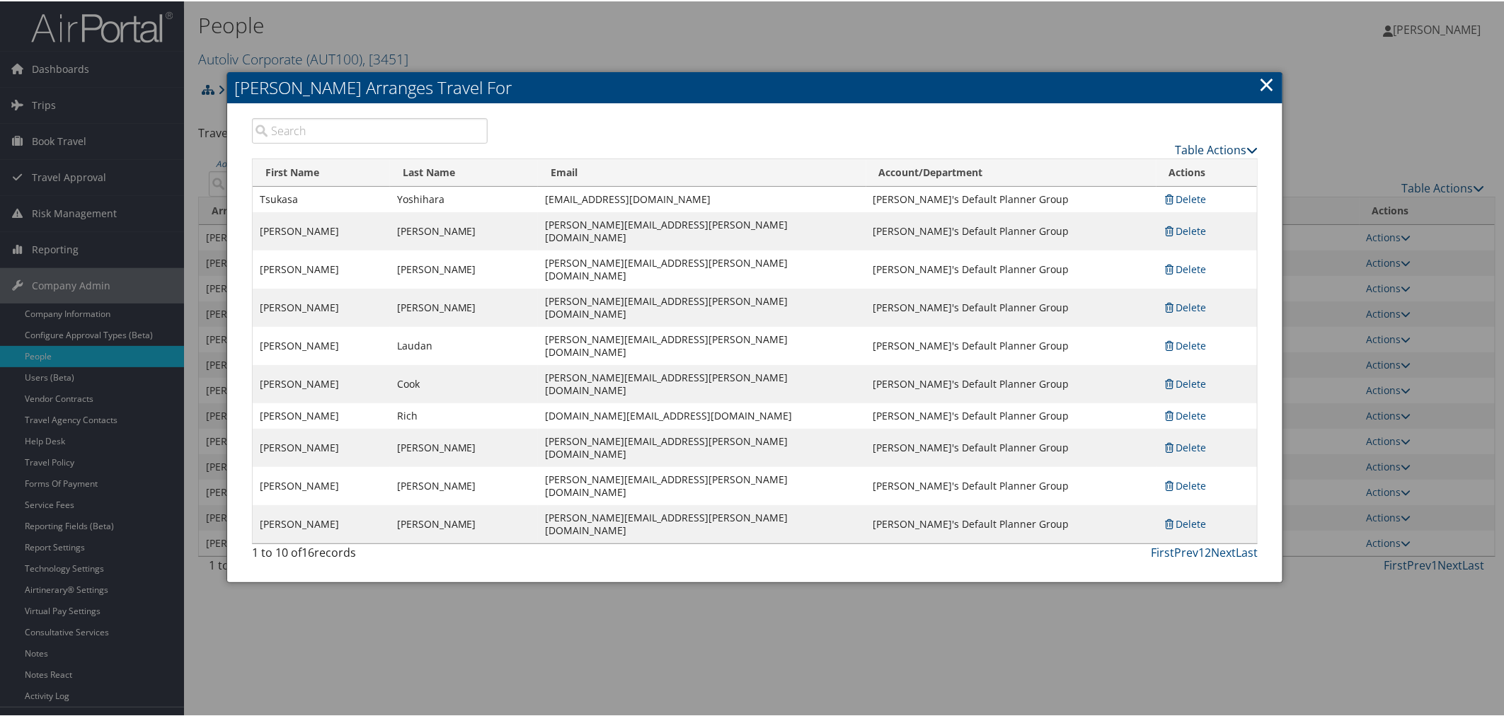
click at [1203, 147] on link "Table Actions" at bounding box center [1216, 149] width 83 height 16
click at [1107, 210] on link "Page Length" at bounding box center [1160, 218] width 186 height 24
click at [1085, 244] on link "100" at bounding box center [1160, 243] width 186 height 24
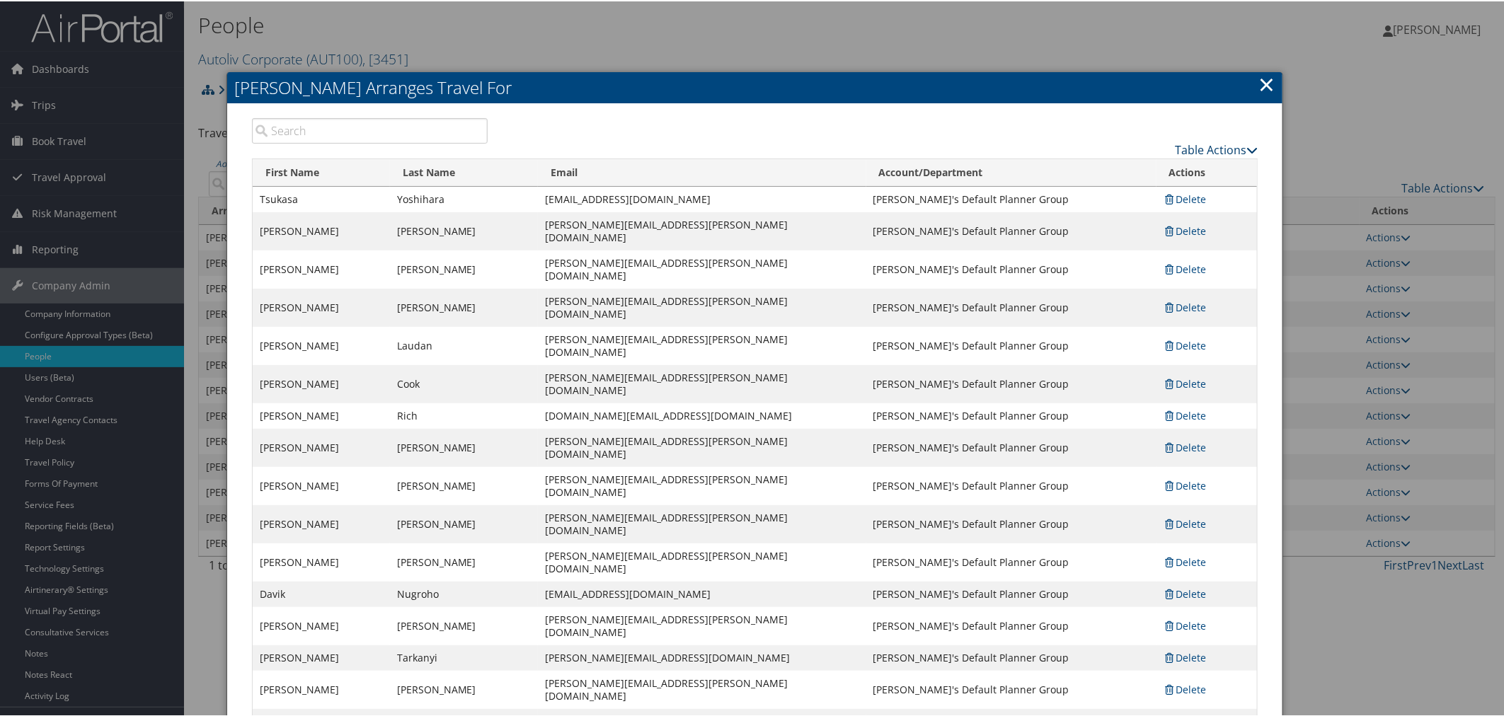
click at [1213, 144] on link "Table Actions" at bounding box center [1216, 149] width 83 height 16
click at [1130, 171] on link "Add A Traveler" at bounding box center [1160, 170] width 186 height 24
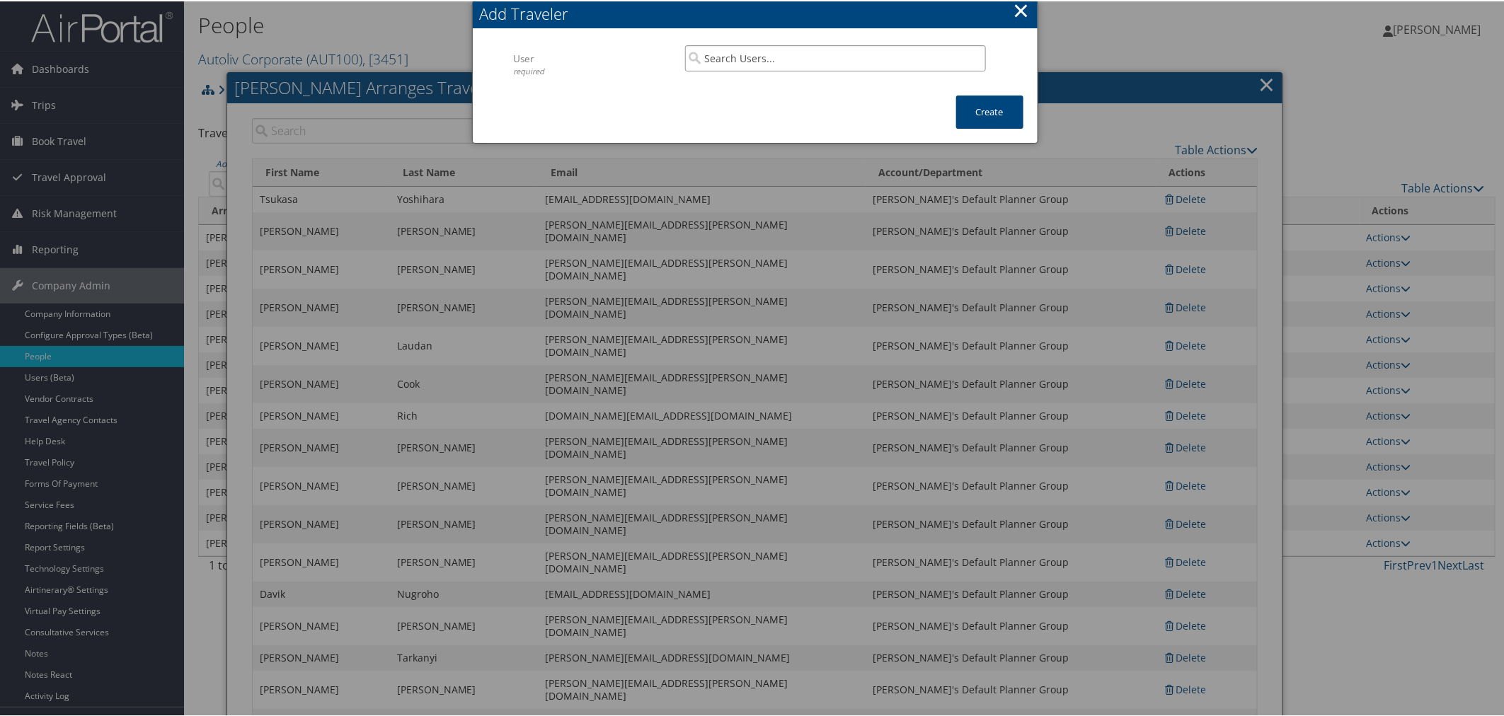
click at [730, 60] on input "search" at bounding box center [835, 57] width 301 height 26
paste input "marc.jung@autoliv.com"
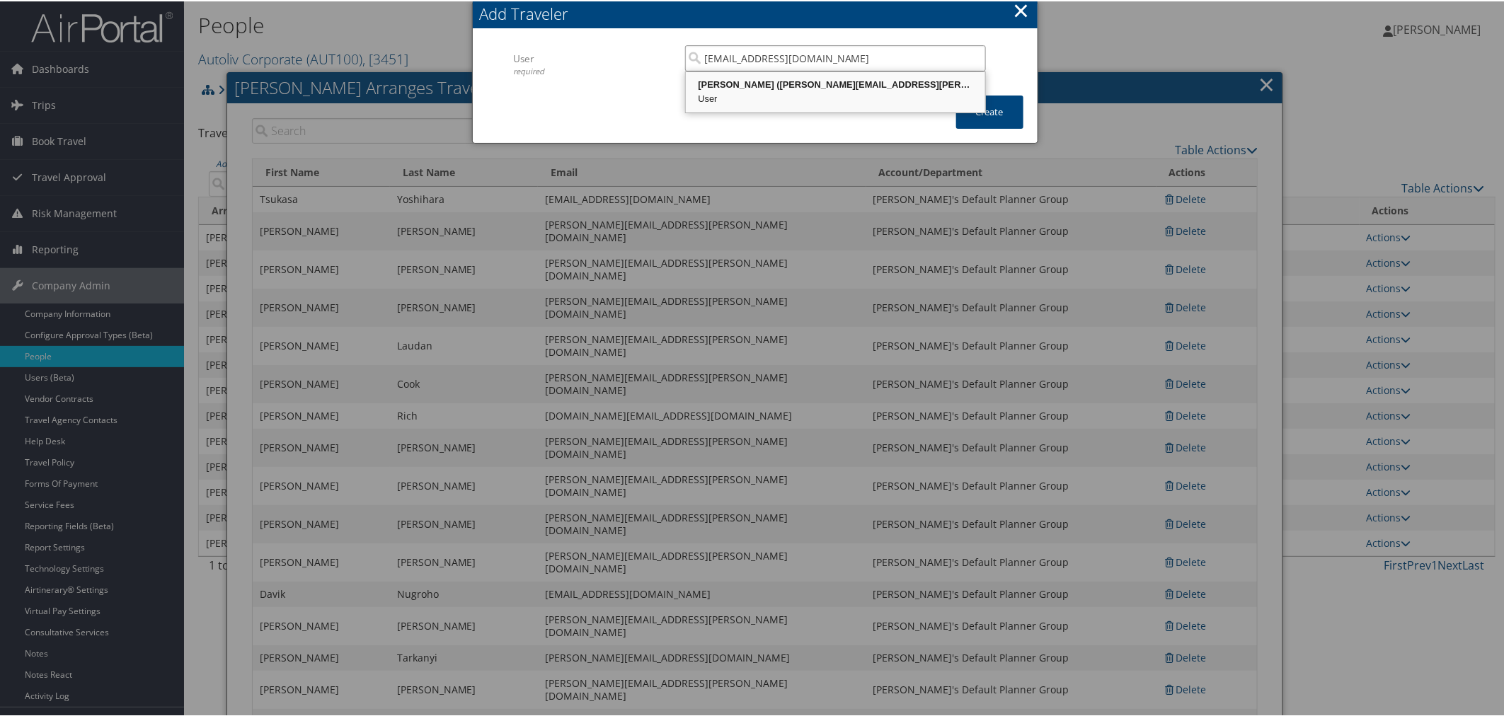
click at [734, 84] on div "Marc Jung (marc.jung@autoliv.com)" at bounding box center [835, 83] width 295 height 14
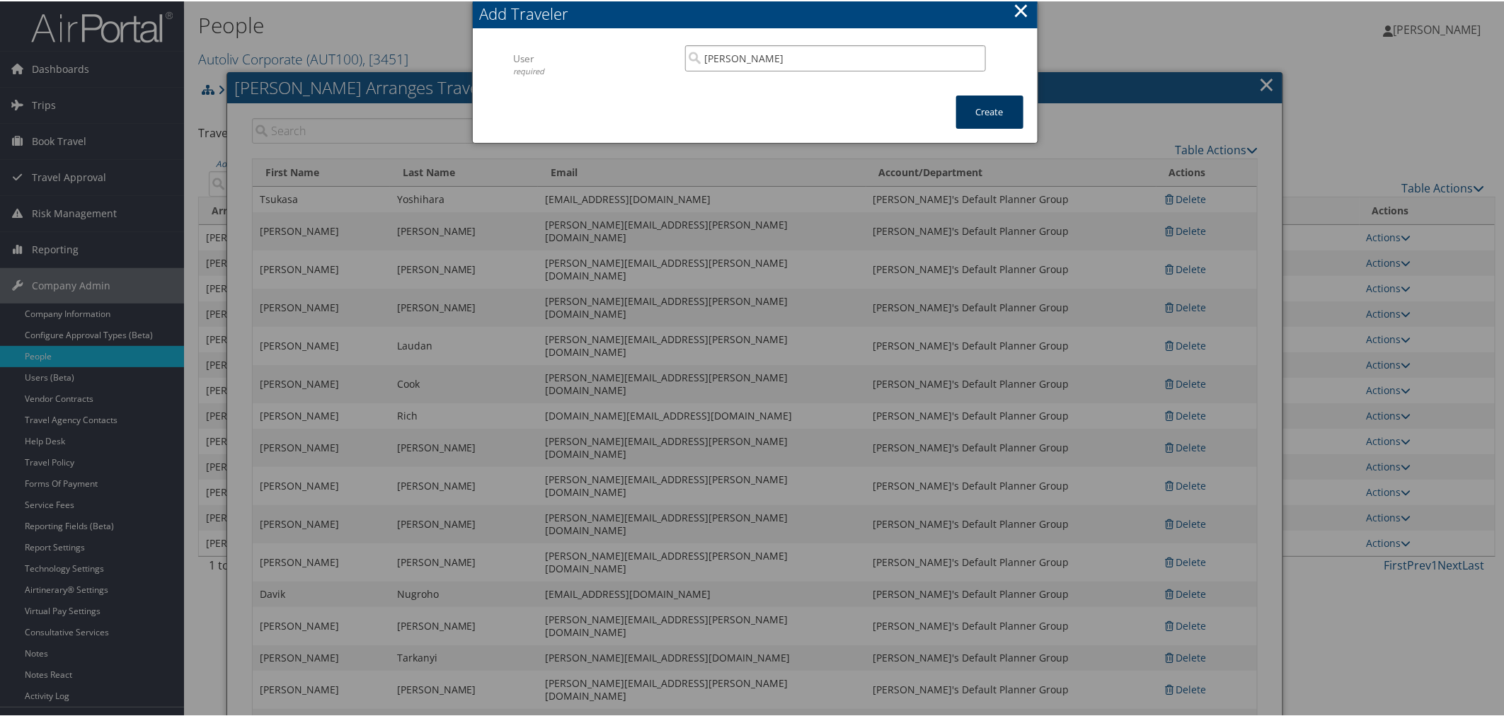
type input "Marc Jung"
click at [971, 101] on button "Create" at bounding box center [989, 110] width 67 height 33
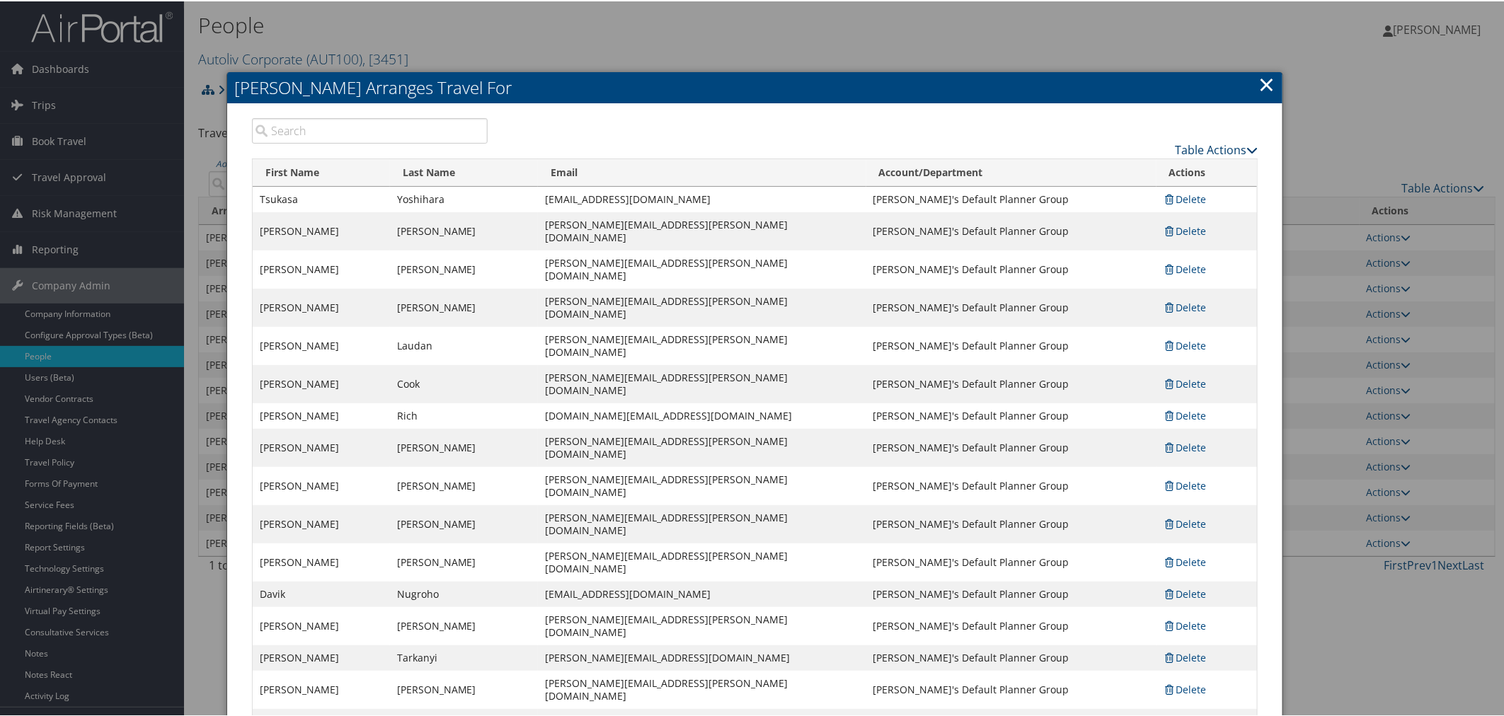
click at [1214, 149] on link "Table Actions" at bounding box center [1216, 149] width 83 height 16
click at [1150, 166] on link "Add A Traveler" at bounding box center [1160, 170] width 186 height 24
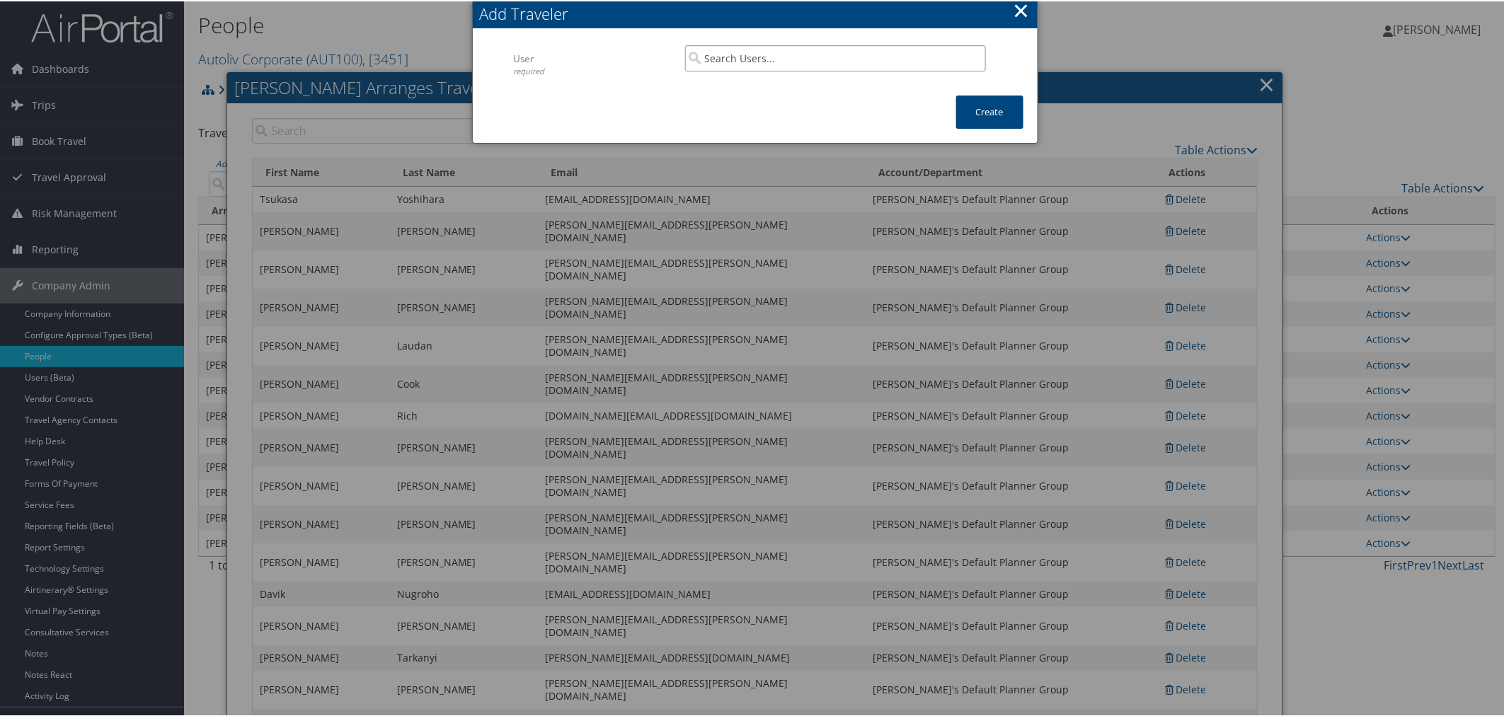
click at [699, 59] on input "search" at bounding box center [835, 57] width 301 height 26
paste input "brandon.nappo@autoliv.com"
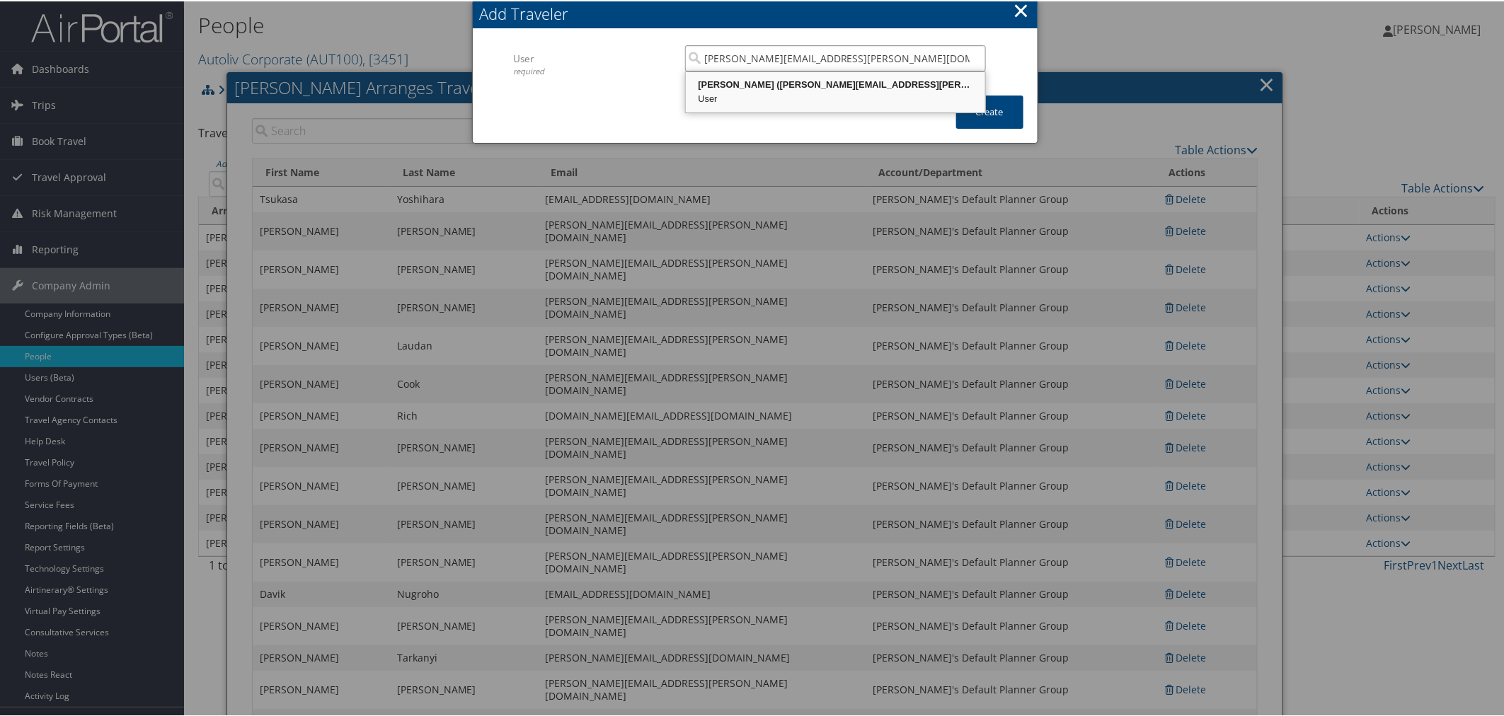
drag, startPoint x: 810, startPoint y: 82, endPoint x: 945, endPoint y: 84, distance: 135.2
click at [811, 82] on div "Brandon Nappo (brandon.nappo@autoliv.com)" at bounding box center [835, 83] width 295 height 14
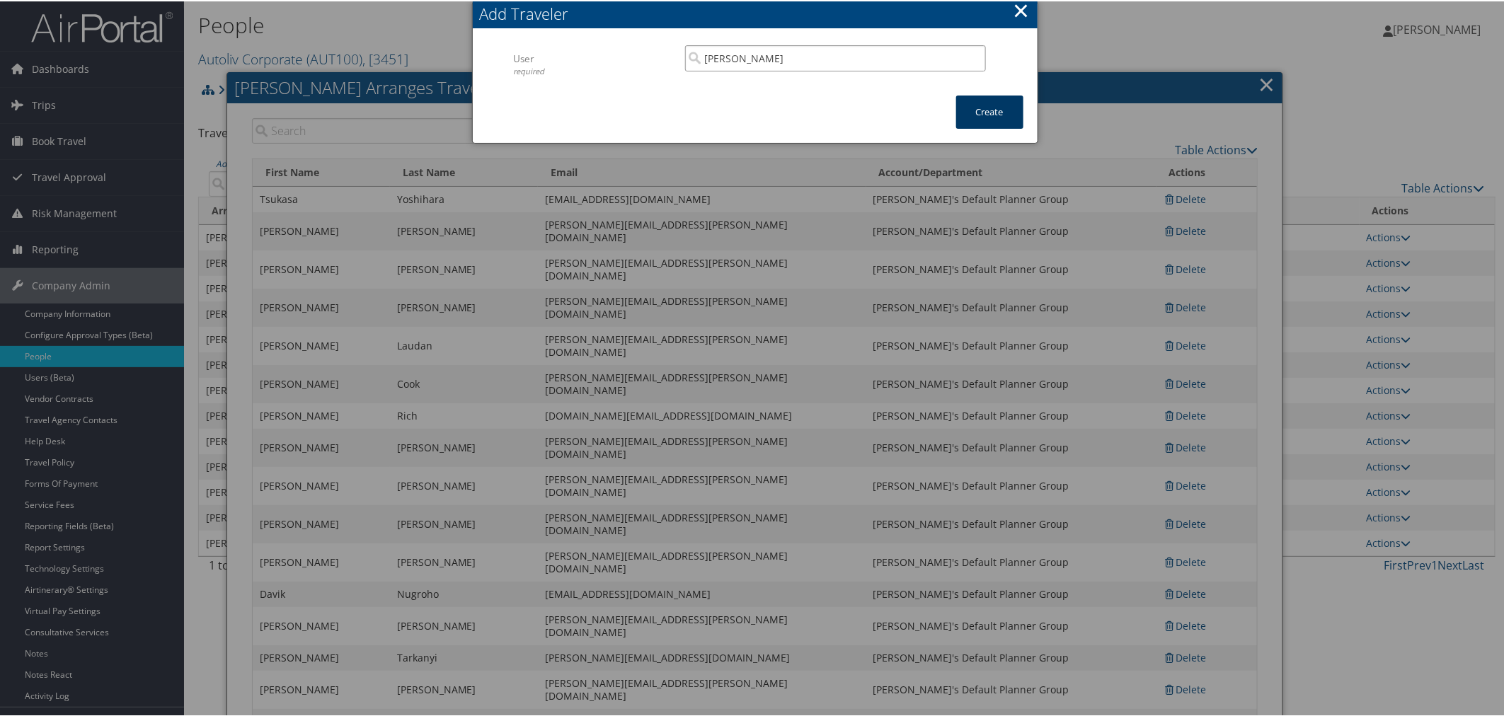
type input "Brandon Nappo"
click at [975, 104] on button "Create" at bounding box center [989, 110] width 67 height 33
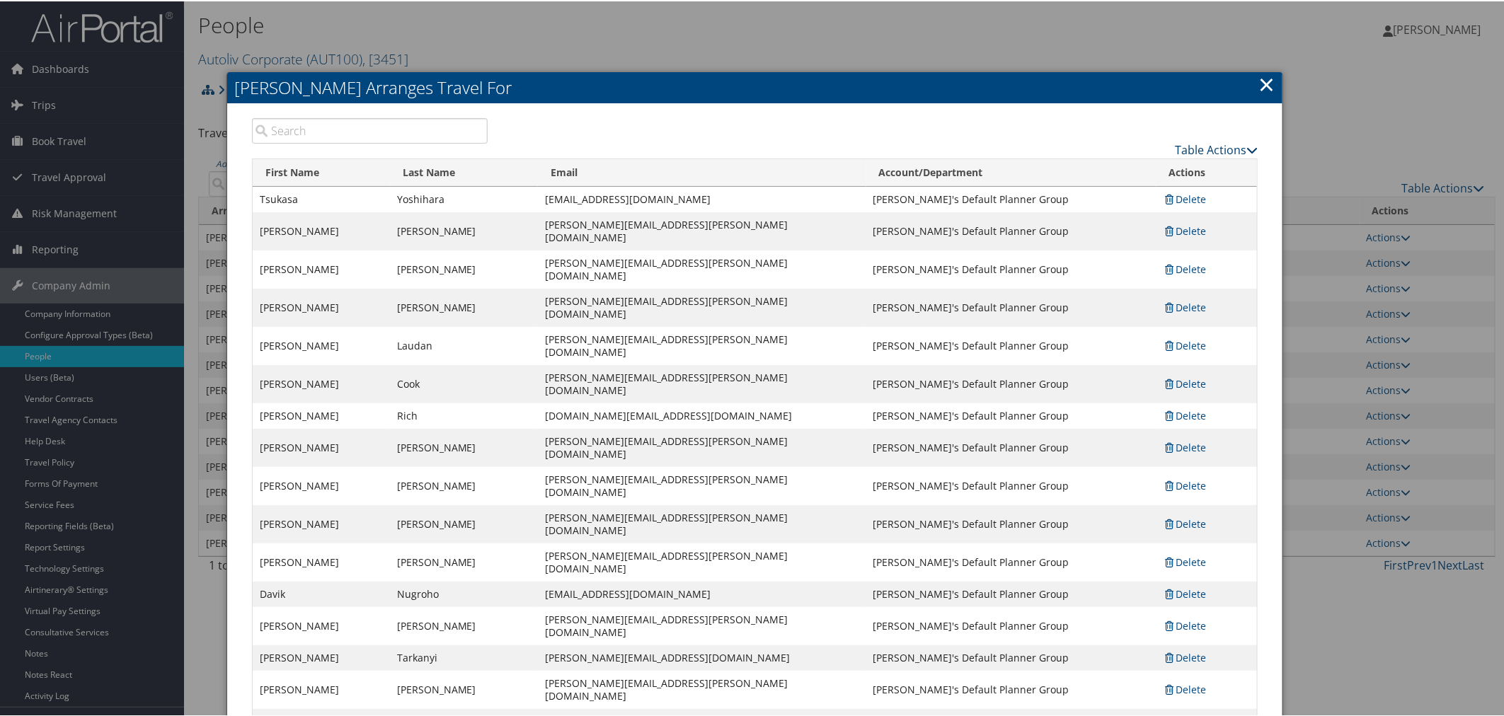
click at [1183, 144] on link "Table Actions" at bounding box center [1216, 149] width 83 height 16
click at [1094, 159] on link "Add A Traveler" at bounding box center [1160, 170] width 186 height 24
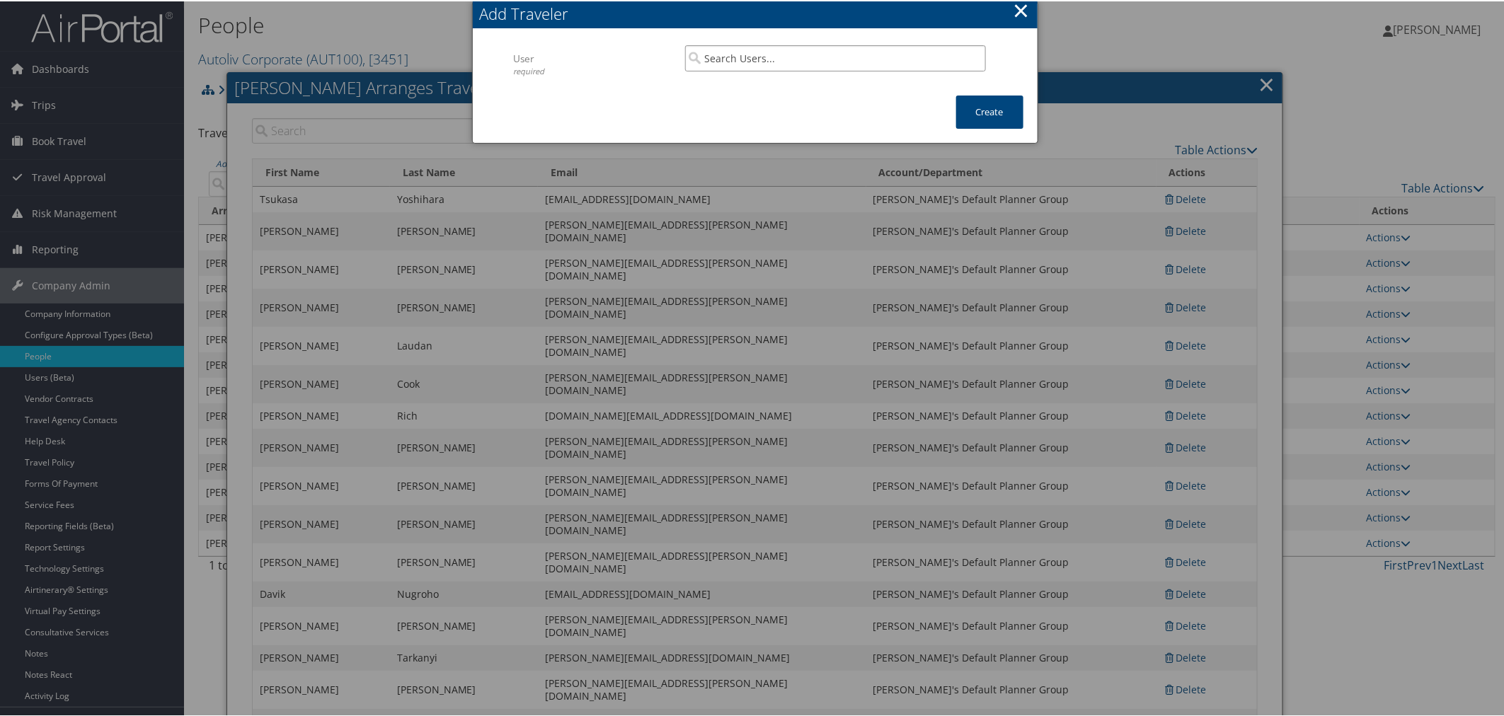
click at [704, 60] on input "search" at bounding box center [835, 57] width 301 height 26
paste input "takahide.fukuyama@autoliv.com"
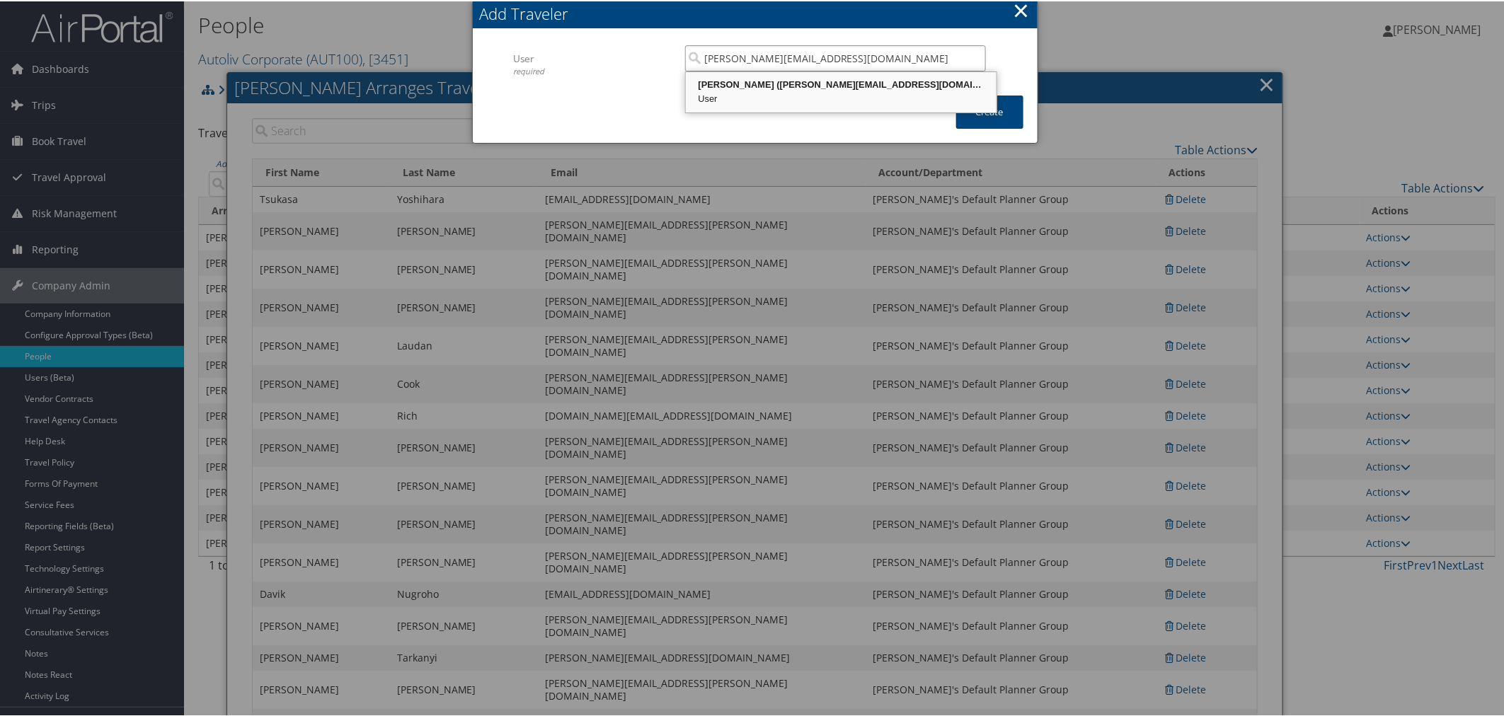
click at [794, 89] on div "Takahide Fukuyama (takahide.fukuyama@autoliv.com) User" at bounding box center [841, 91] width 307 height 36
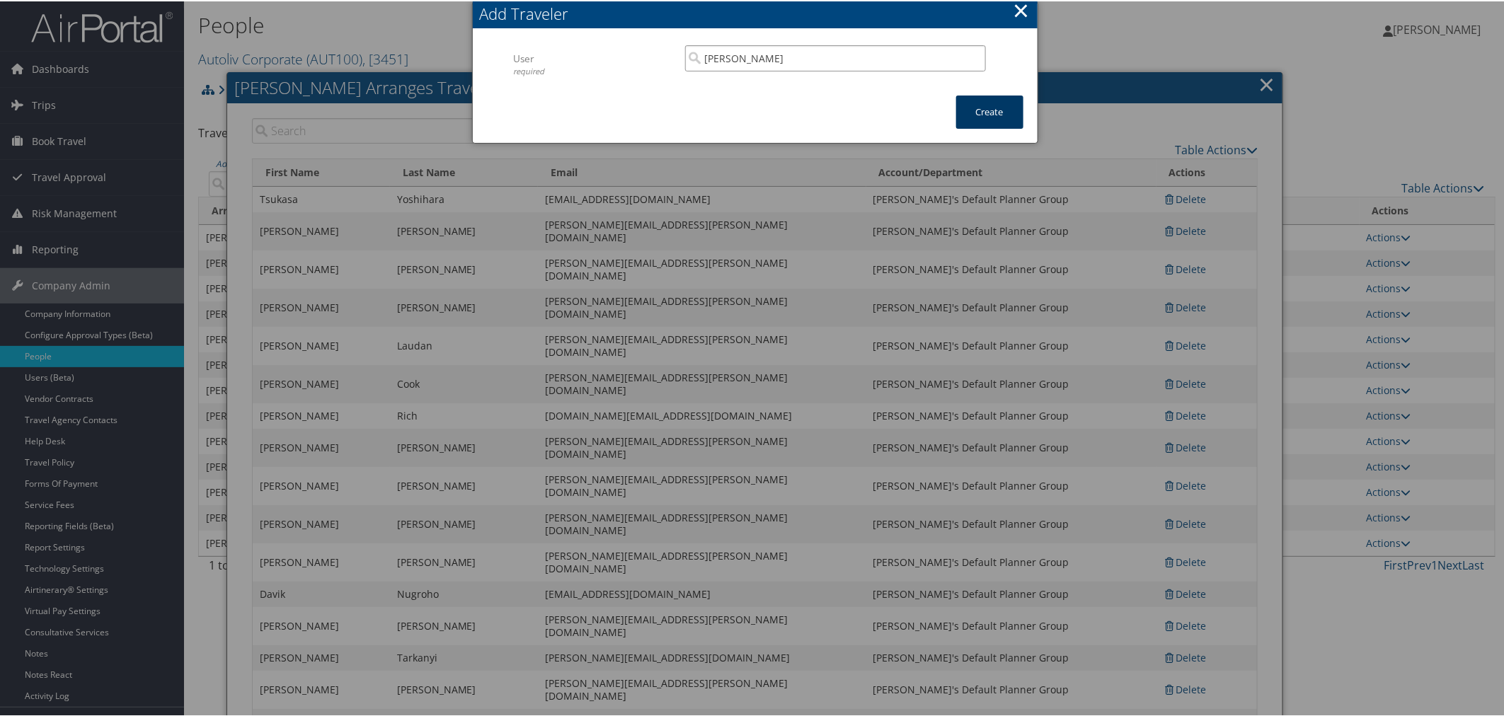
type input "Takahide Fukuyama"
drag, startPoint x: 971, startPoint y: 103, endPoint x: 753, endPoint y: 130, distance: 219.0
click at [970, 103] on button "Create" at bounding box center [989, 110] width 67 height 33
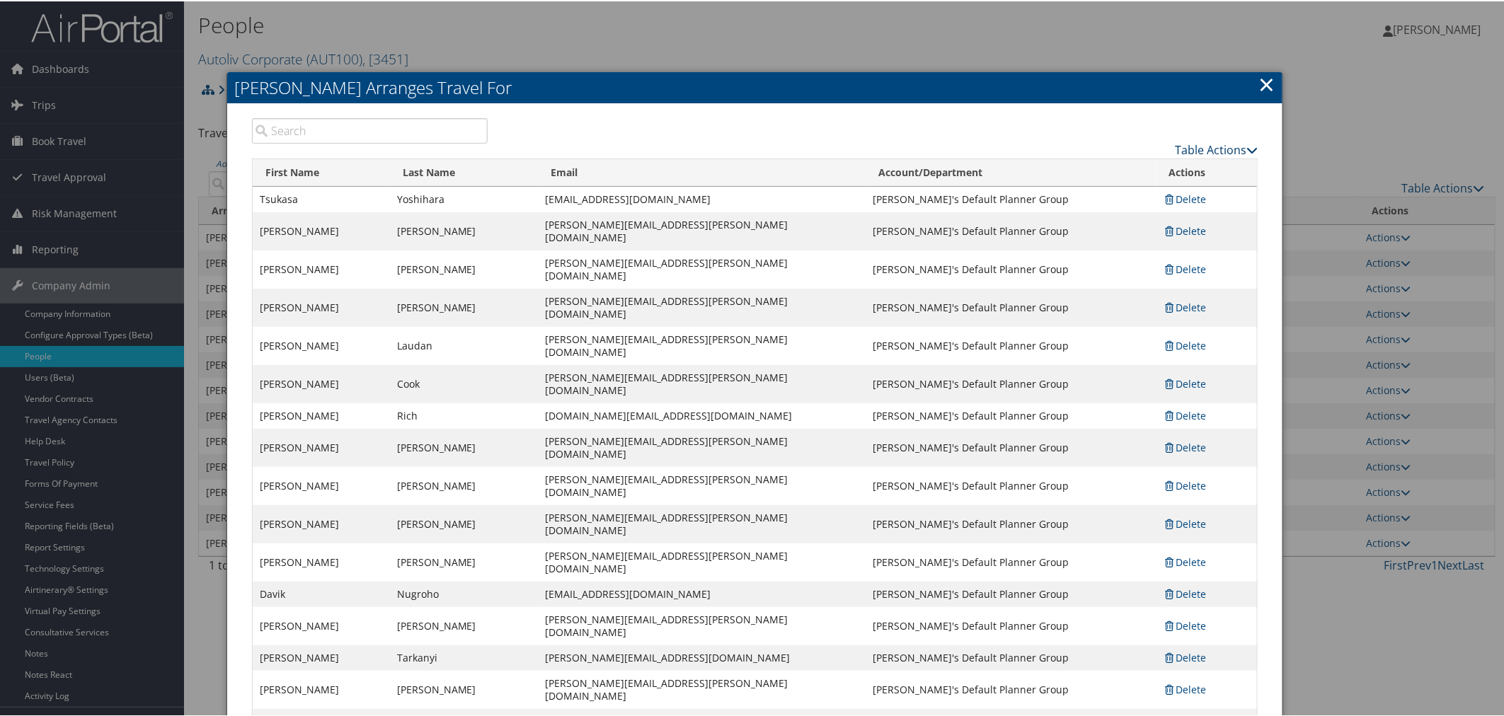
click at [1204, 145] on link "Table Actions" at bounding box center [1216, 149] width 83 height 16
drag, startPoint x: 1128, startPoint y: 171, endPoint x: 1083, endPoint y: 157, distance: 47.5
click at [1127, 171] on link "Add A Traveler" at bounding box center [1160, 170] width 186 height 24
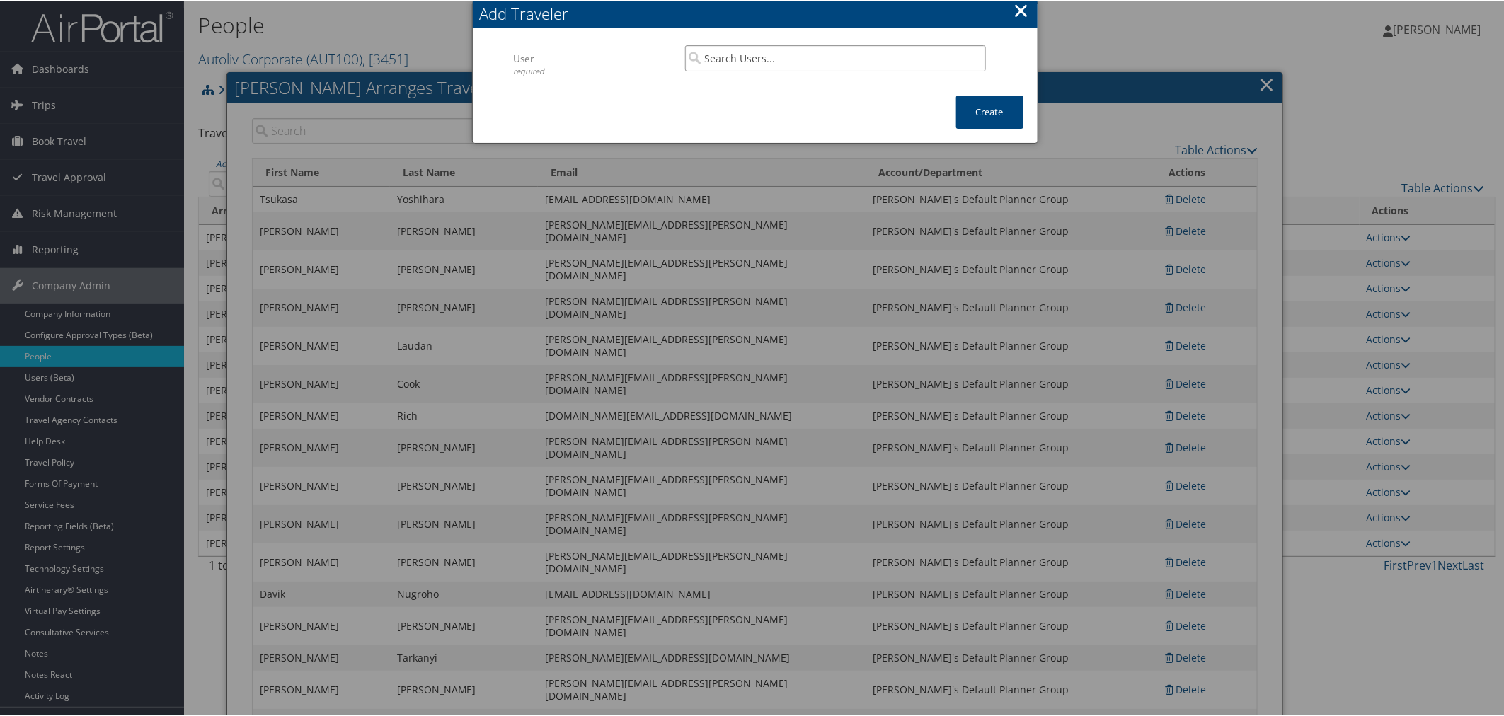
click at [760, 54] on input "search" at bounding box center [835, 57] width 301 height 26
click at [754, 55] on input "search" at bounding box center [835, 57] width 301 height 26
paste input "takahide.fukuyama@autoliv.com"
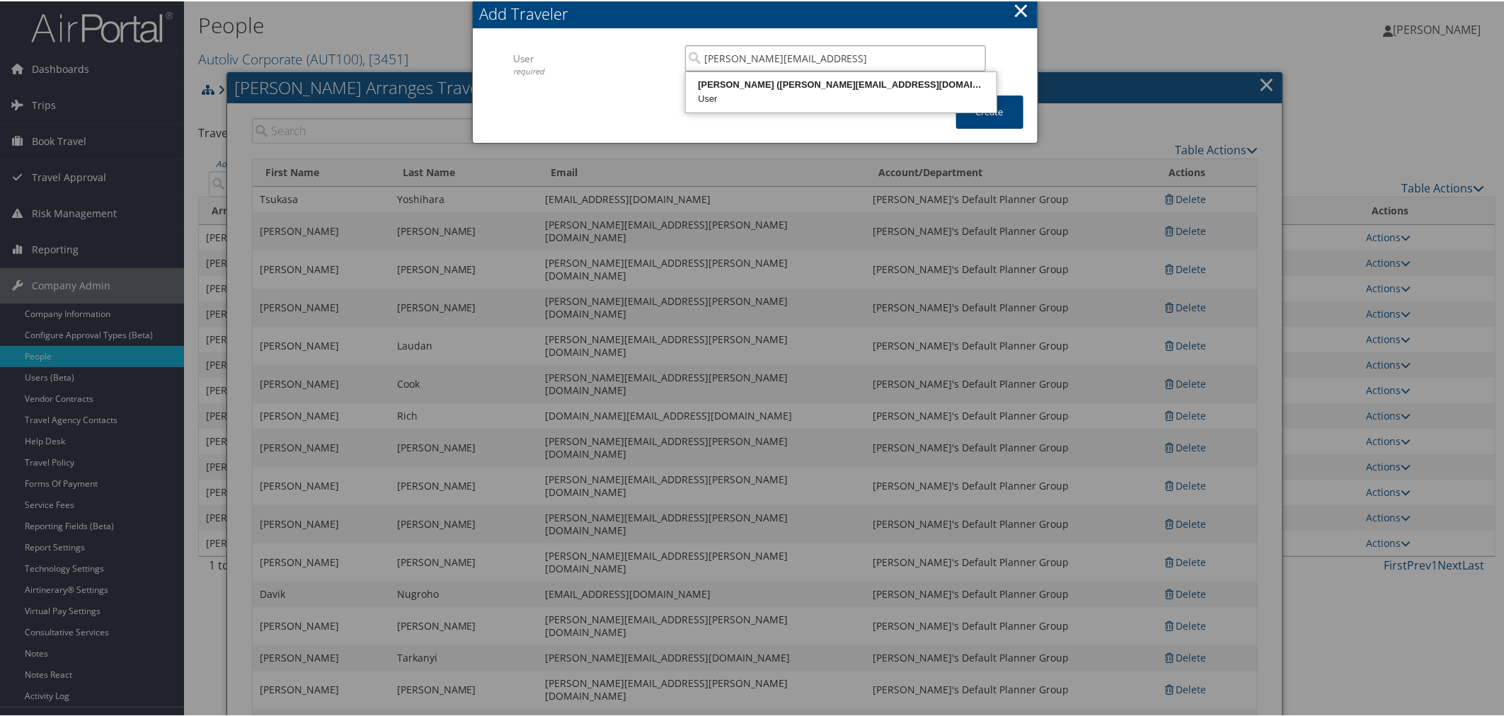
paste input "takahide.fukuyama@autoliv.com"
type input "takahide.fukuyama@autoliv.comvtakahide.fukuyama@autoliv.com"
click at [970, 55] on input "takahide.fukuyama@autoliv.comvtakahide.fukuyama@autoliv.com" at bounding box center [835, 57] width 301 height 26
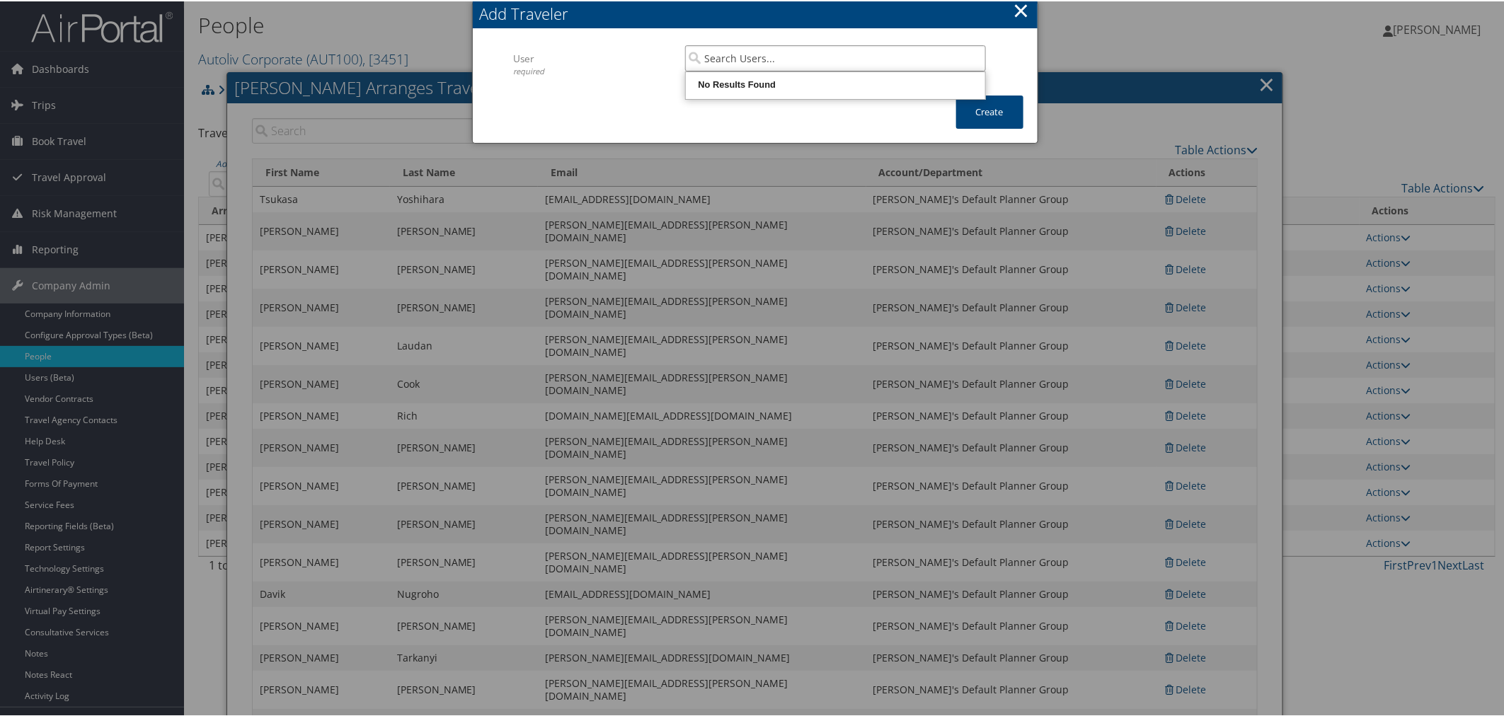
paste input "takahide.fukuyama@autoliv.com"
drag, startPoint x: 830, startPoint y: 62, endPoint x: 667, endPoint y: 64, distance: 163.6
click at [667, 64] on div "User required takahide.fukuyama@autoliv.com Multiple values The selected items …" at bounding box center [754, 69] width 483 height 50
paste input "Jon.Karibian"
click at [886, 88] on div "Jon Karibian (Jon.Karibian@autoliv.com)" at bounding box center [835, 83] width 295 height 14
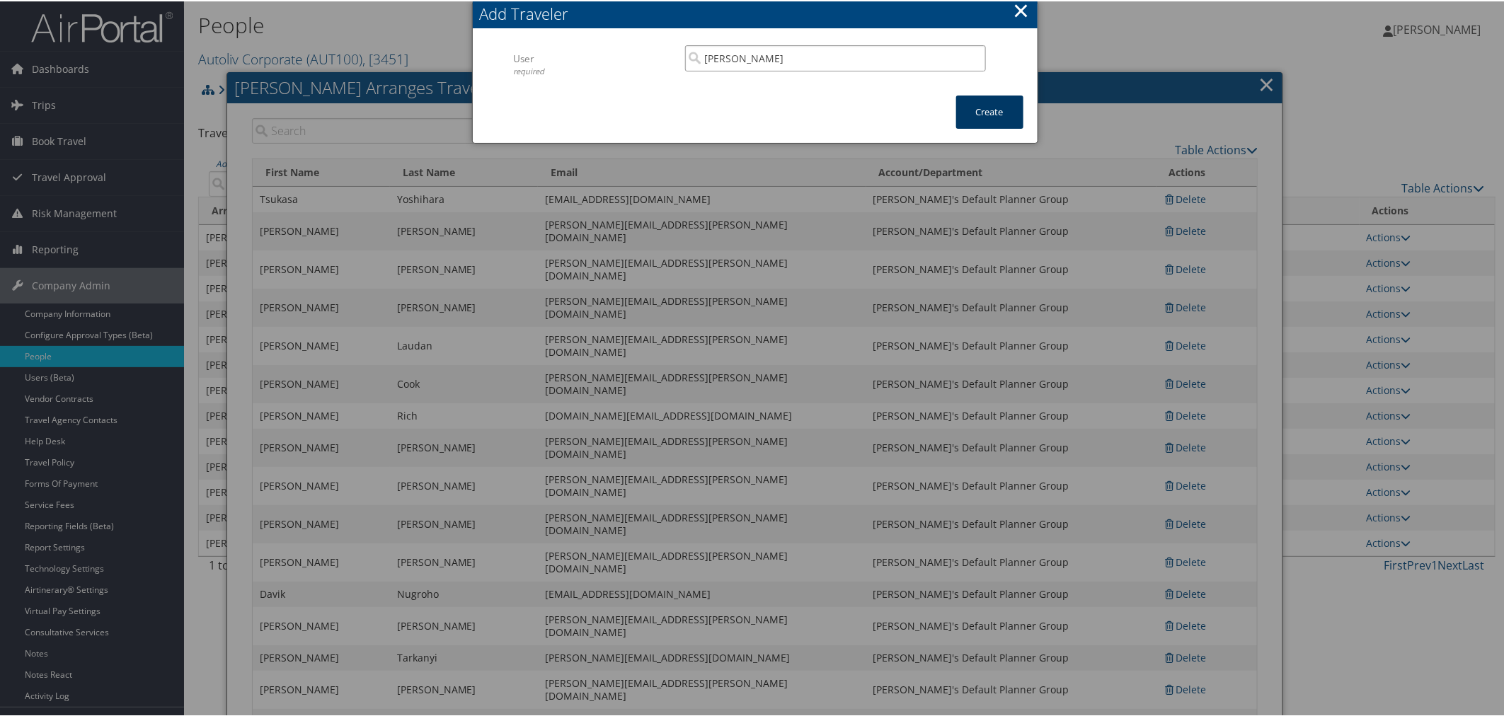
type input "Jon Karibian"
click at [960, 104] on button "Create" at bounding box center [989, 110] width 67 height 33
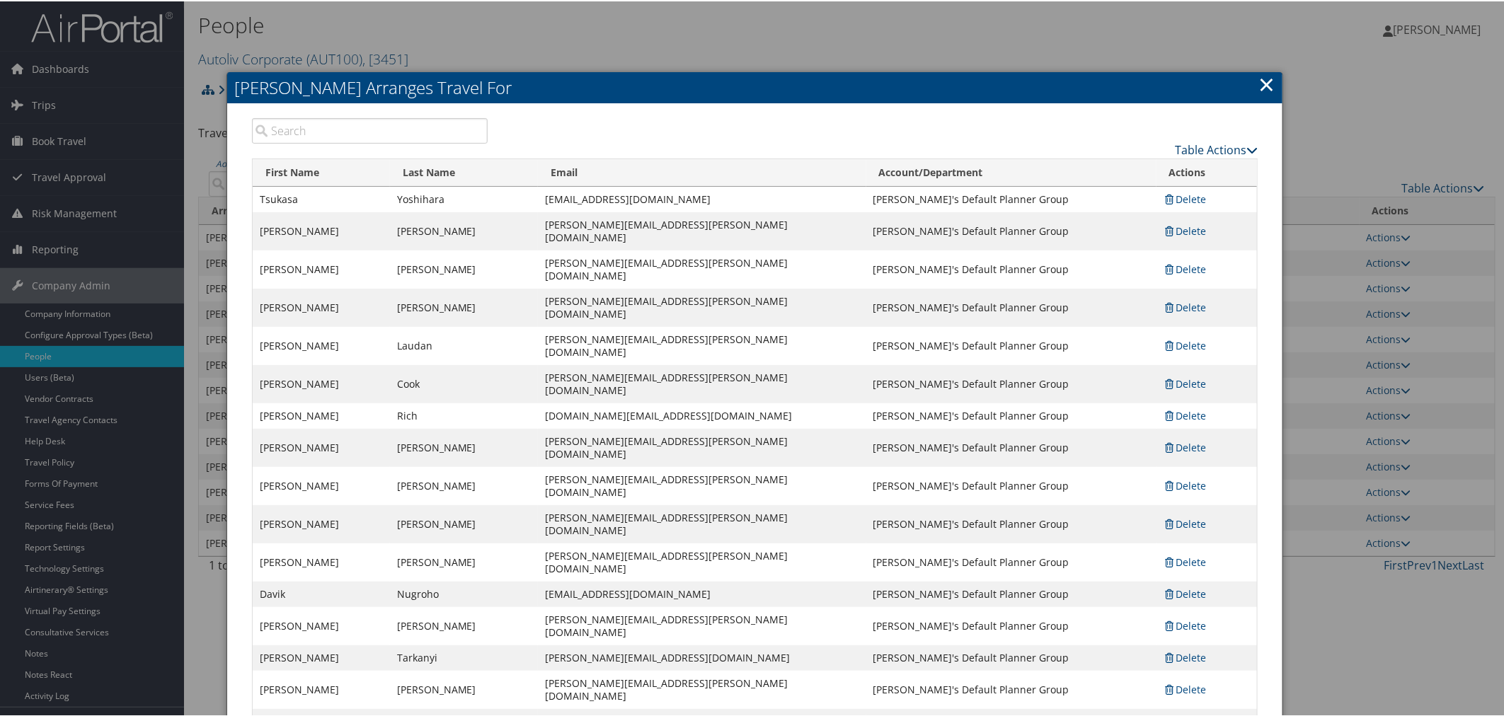
click at [1183, 144] on link "Table Actions" at bounding box center [1216, 149] width 83 height 16
drag, startPoint x: 1124, startPoint y: 170, endPoint x: 1112, endPoint y: 165, distance: 13.0
click at [1123, 170] on link "Add A Traveler" at bounding box center [1160, 170] width 186 height 24
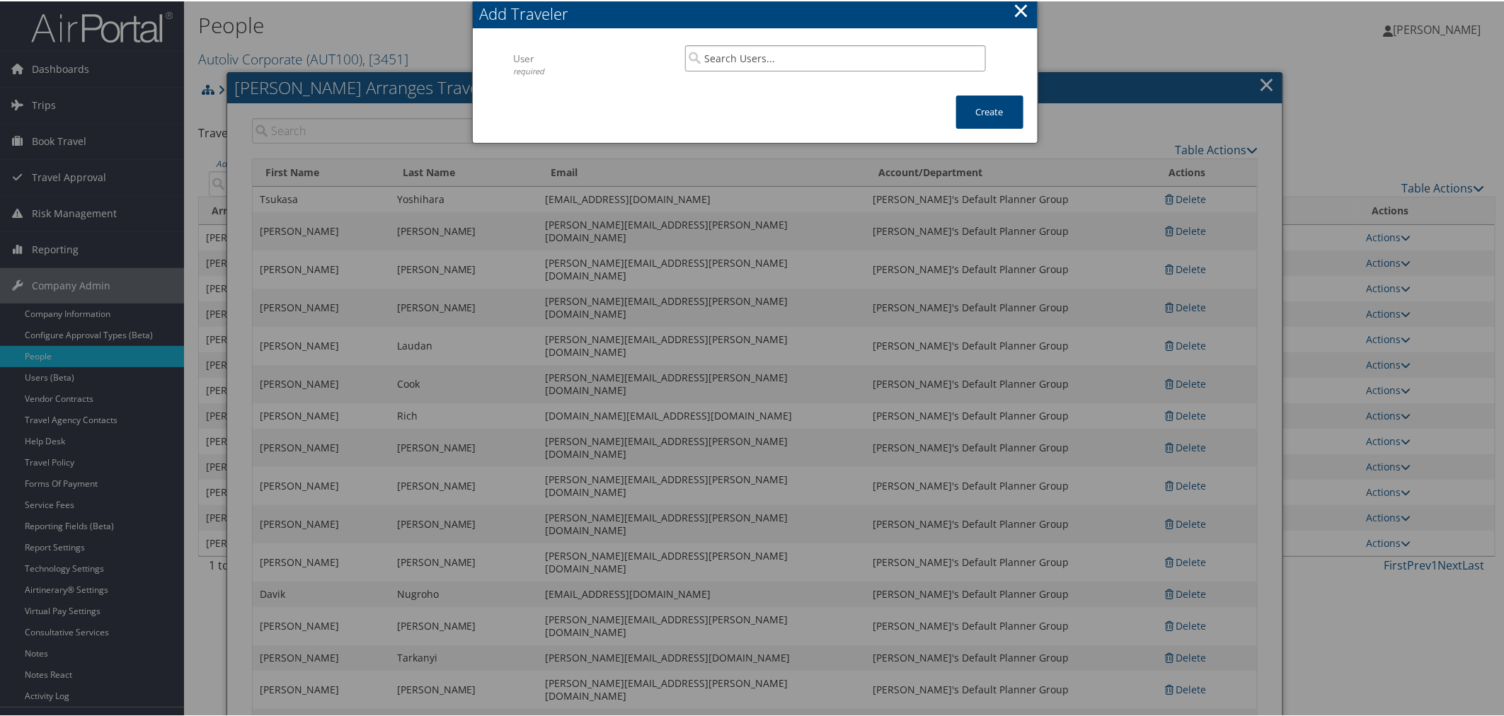
click at [709, 61] on input "search" at bounding box center [835, 57] width 301 height 26
paste input "yahirt.perez@autoliv.com"
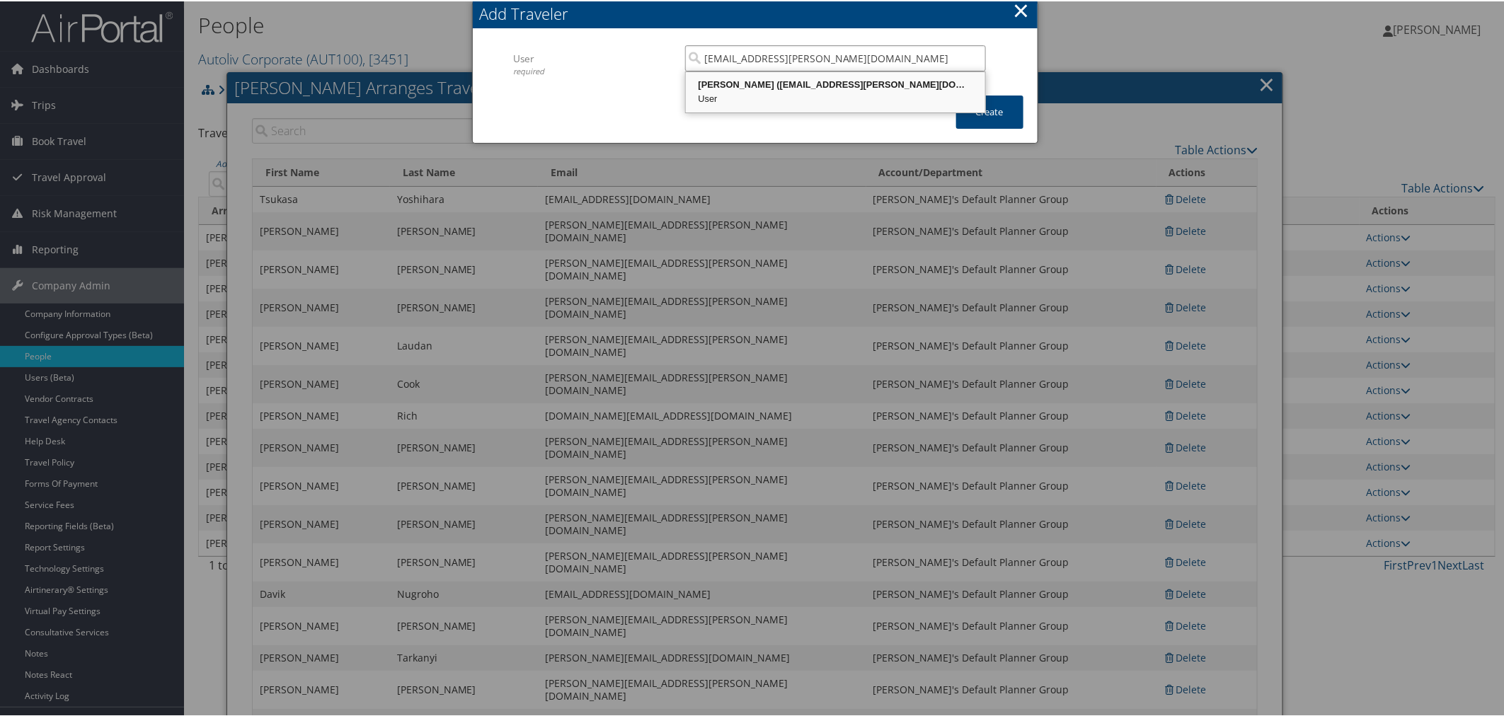
drag, startPoint x: 719, startPoint y: 87, endPoint x: 772, endPoint y: 87, distance: 52.4
click at [720, 87] on div "Yahirt Perez Gonzalez (yahirt.perez@autoliv.com)" at bounding box center [835, 83] width 295 height 14
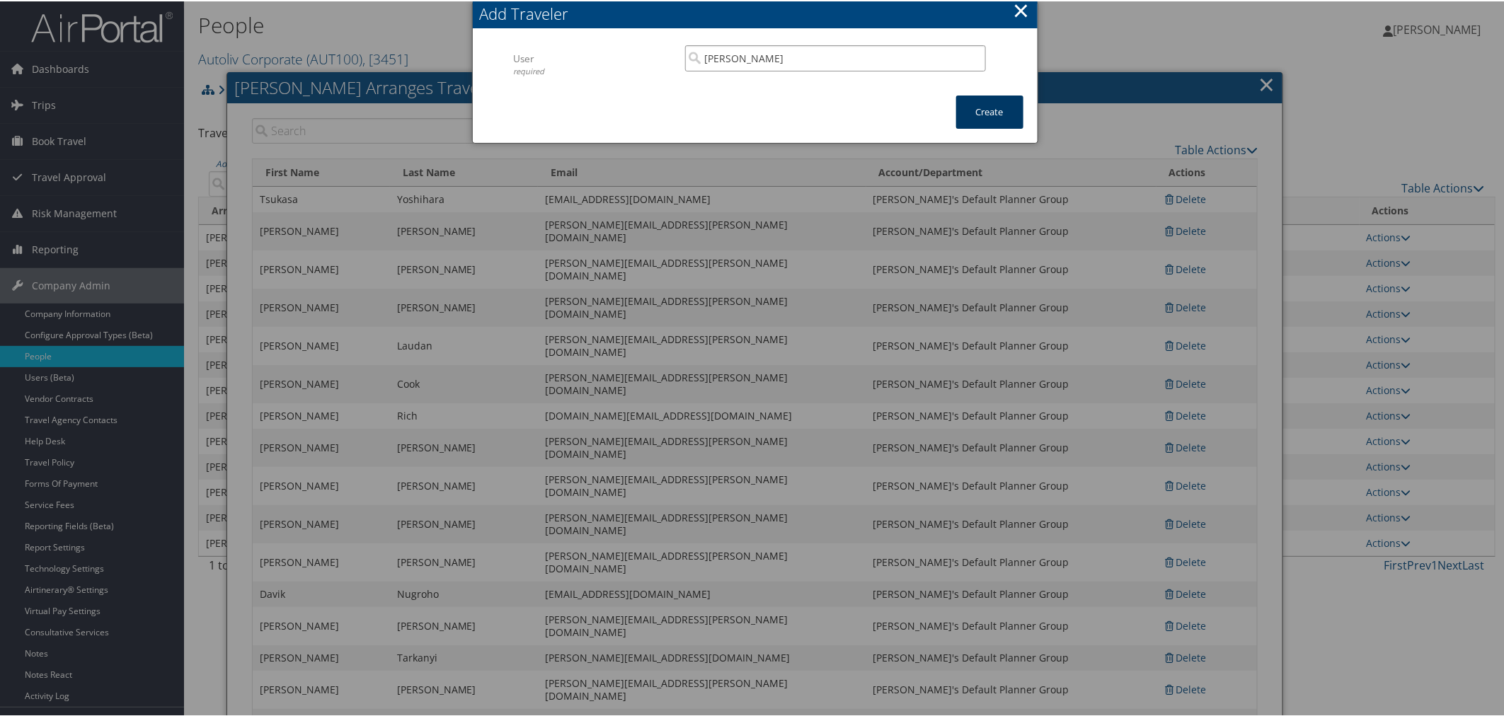
type input "Yahirt Perez Gonzalez"
click at [971, 99] on button "Create" at bounding box center [989, 110] width 67 height 33
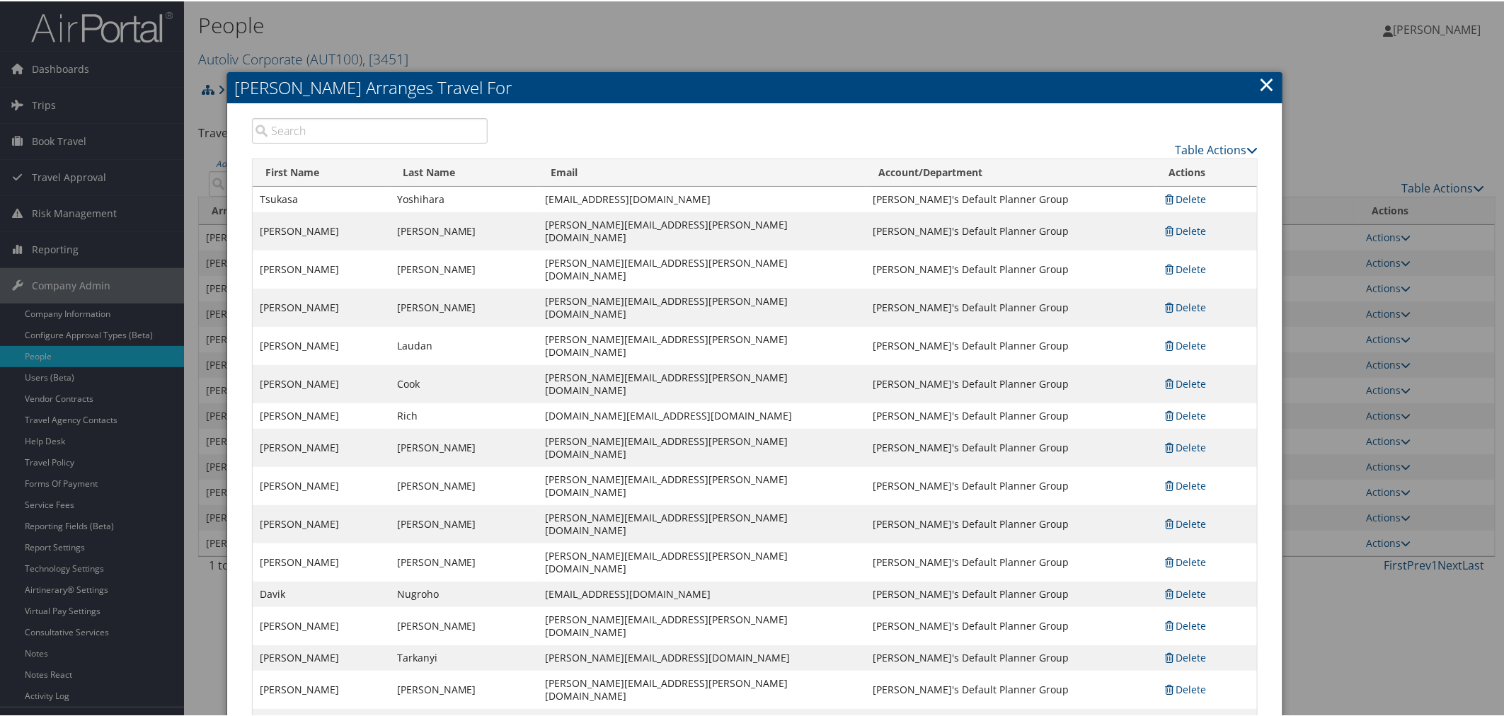
click at [1266, 79] on link "×" at bounding box center [1267, 83] width 16 height 28
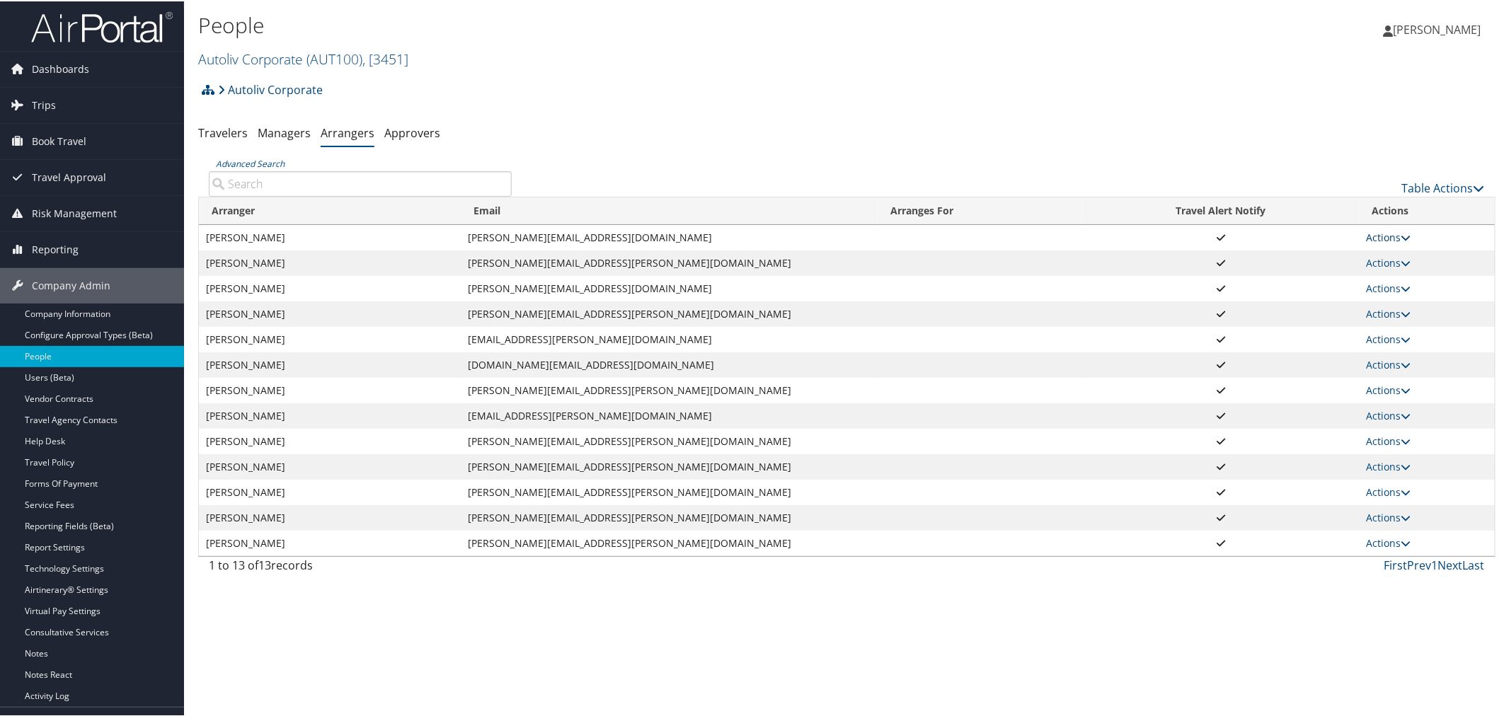
click at [1367, 235] on link "Actions" at bounding box center [1389, 235] width 45 height 13
click at [1378, 280] on link "View Group" at bounding box center [1402, 281] width 79 height 24
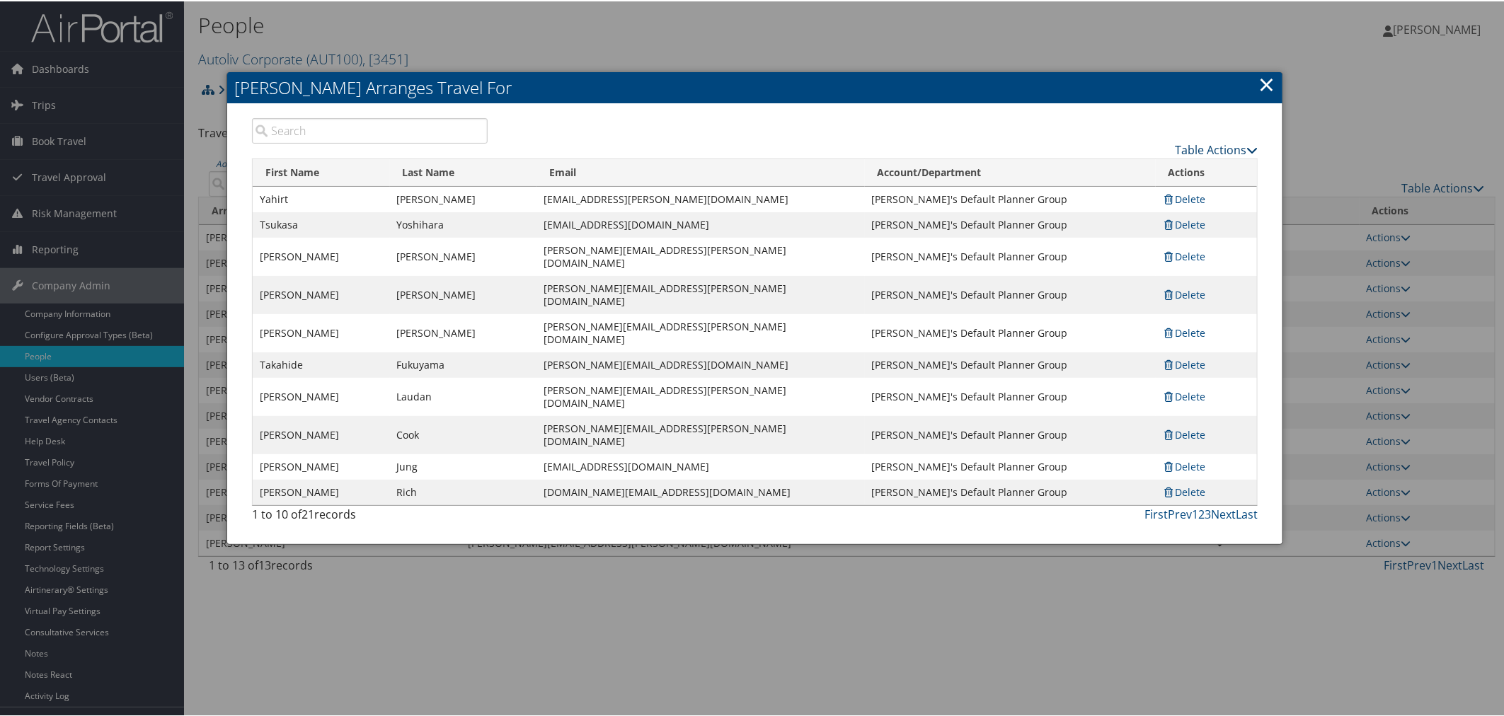
click at [1189, 142] on link "Table Actions" at bounding box center [1216, 149] width 83 height 16
click at [1102, 212] on link "Page Length" at bounding box center [1160, 218] width 186 height 24
click at [1075, 244] on link "100" at bounding box center [1160, 243] width 186 height 24
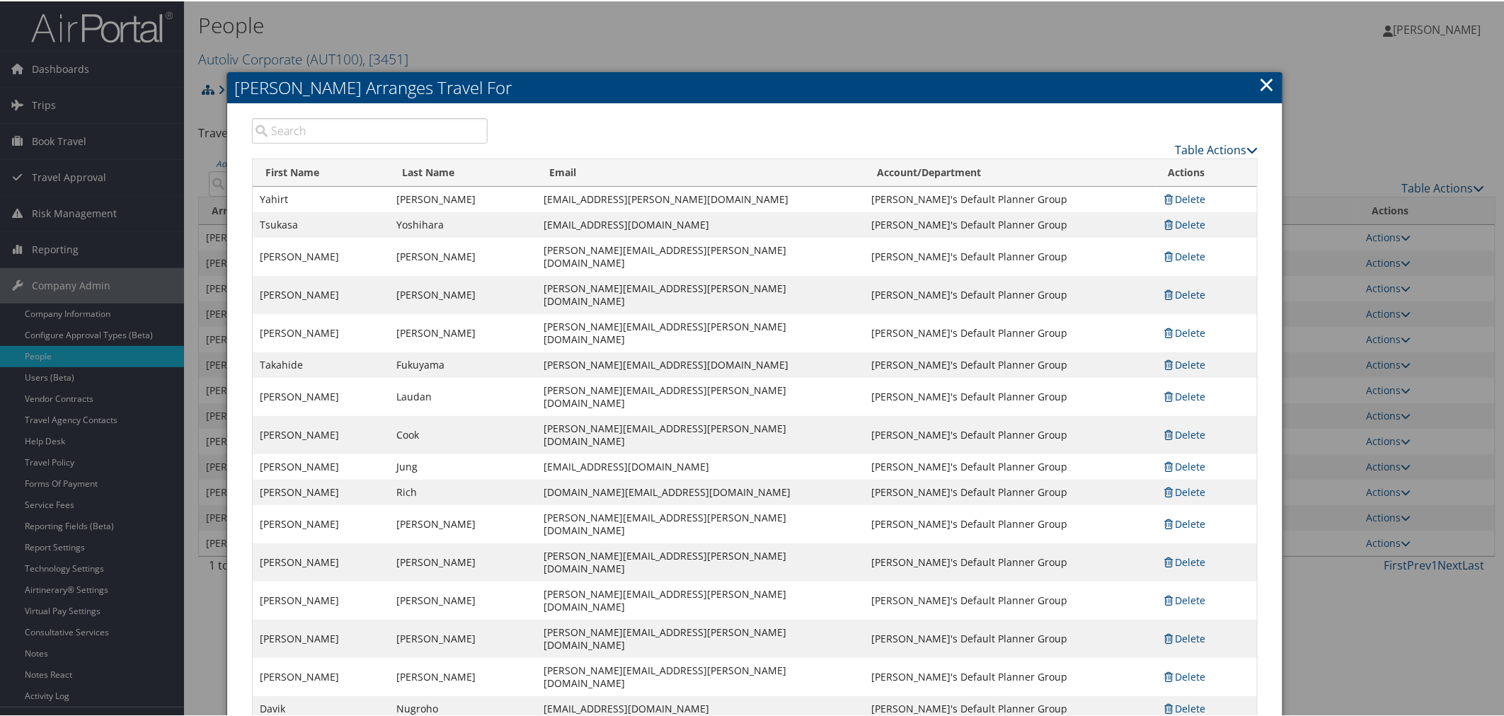
click at [1211, 146] on link "Table Actions" at bounding box center [1216, 149] width 83 height 16
click at [1123, 171] on link "Add A Traveler" at bounding box center [1160, 170] width 186 height 24
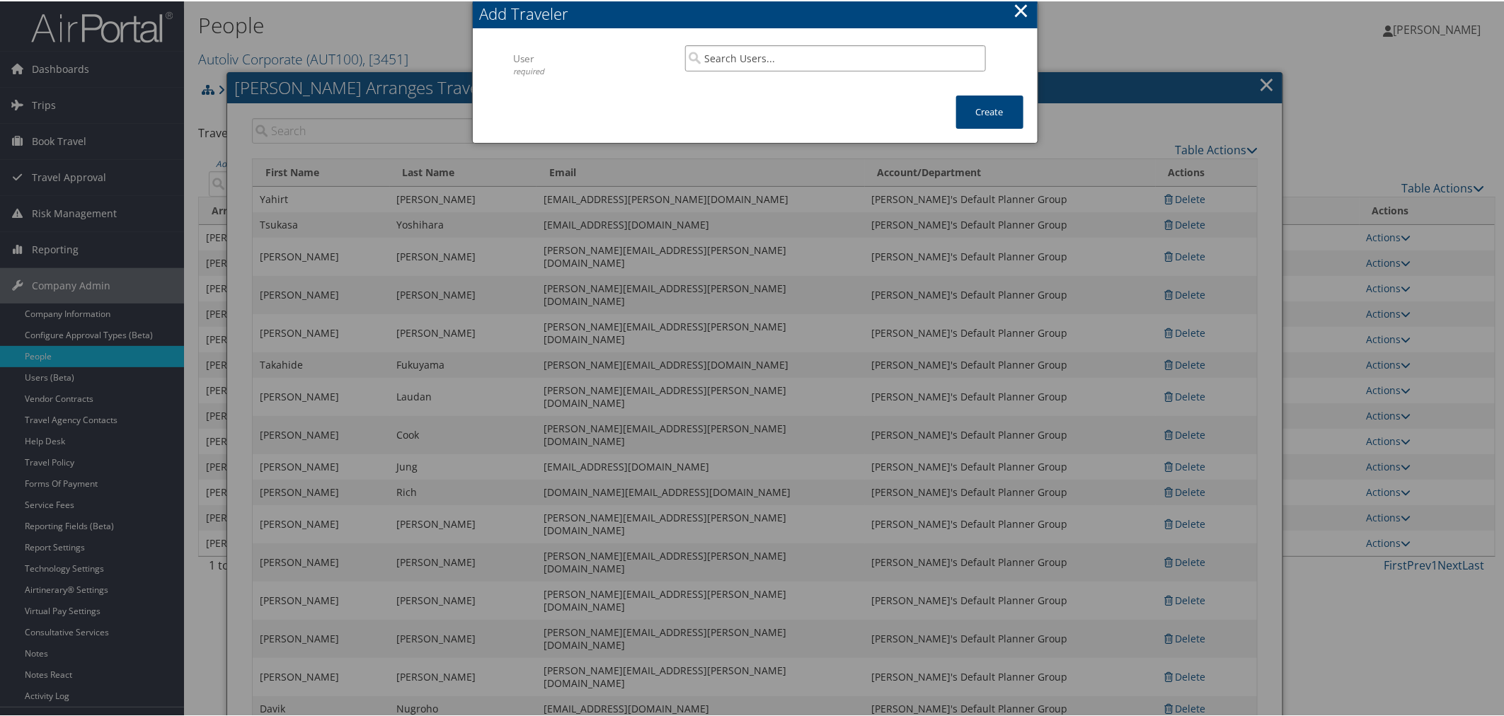
click at [750, 59] on input "search" at bounding box center [835, 57] width 301 height 26
paste input "steve.henney@autoliv.com"
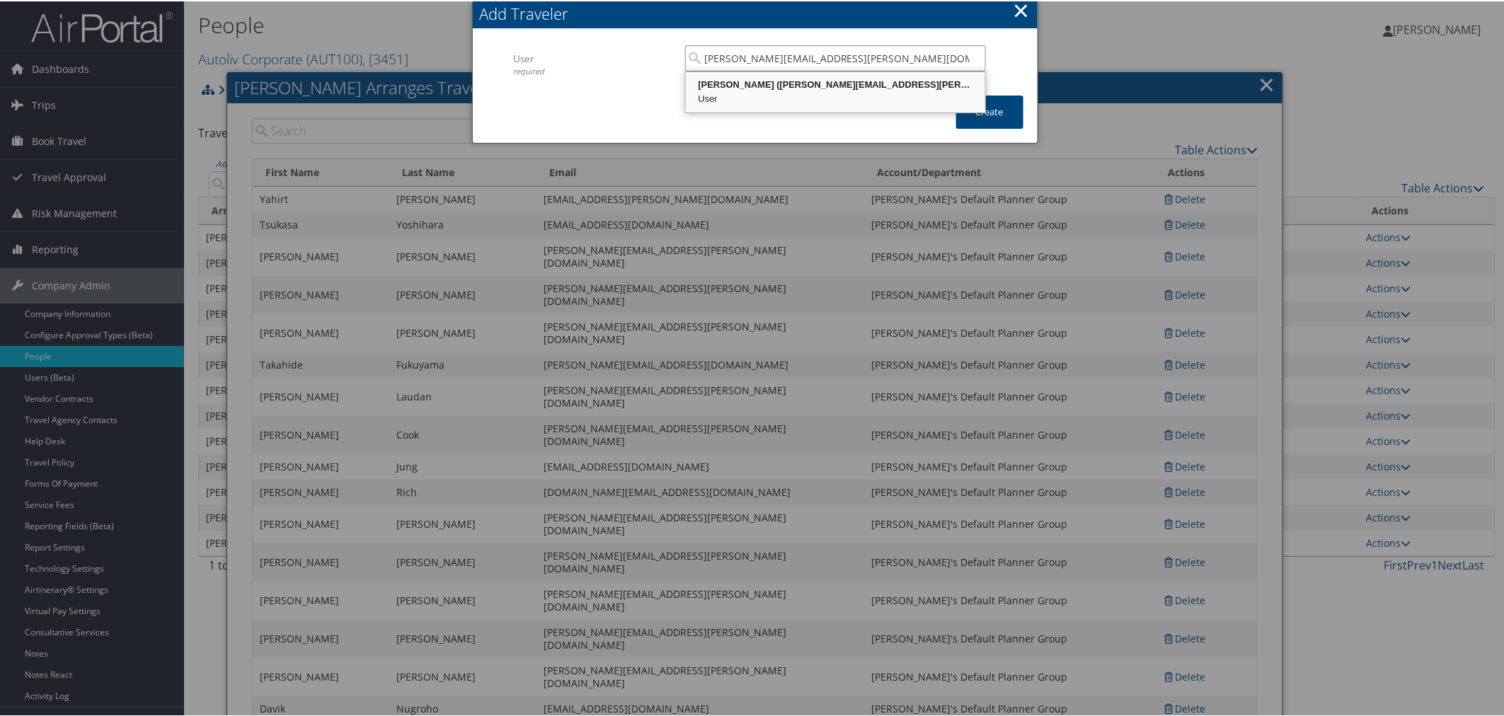
click at [798, 91] on div "User" at bounding box center [835, 98] width 295 height 14
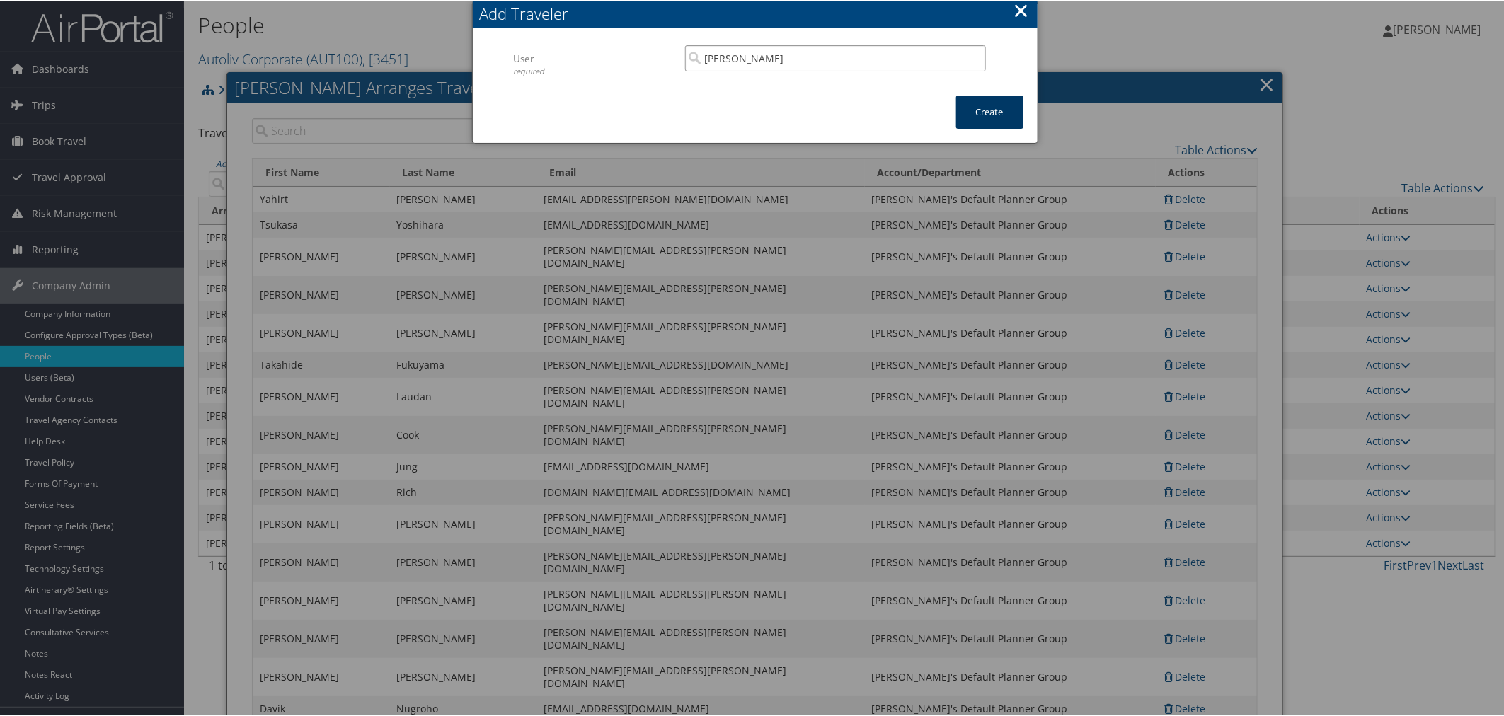
type input "Stephen Henney"
click at [975, 109] on button "Create" at bounding box center [989, 110] width 67 height 33
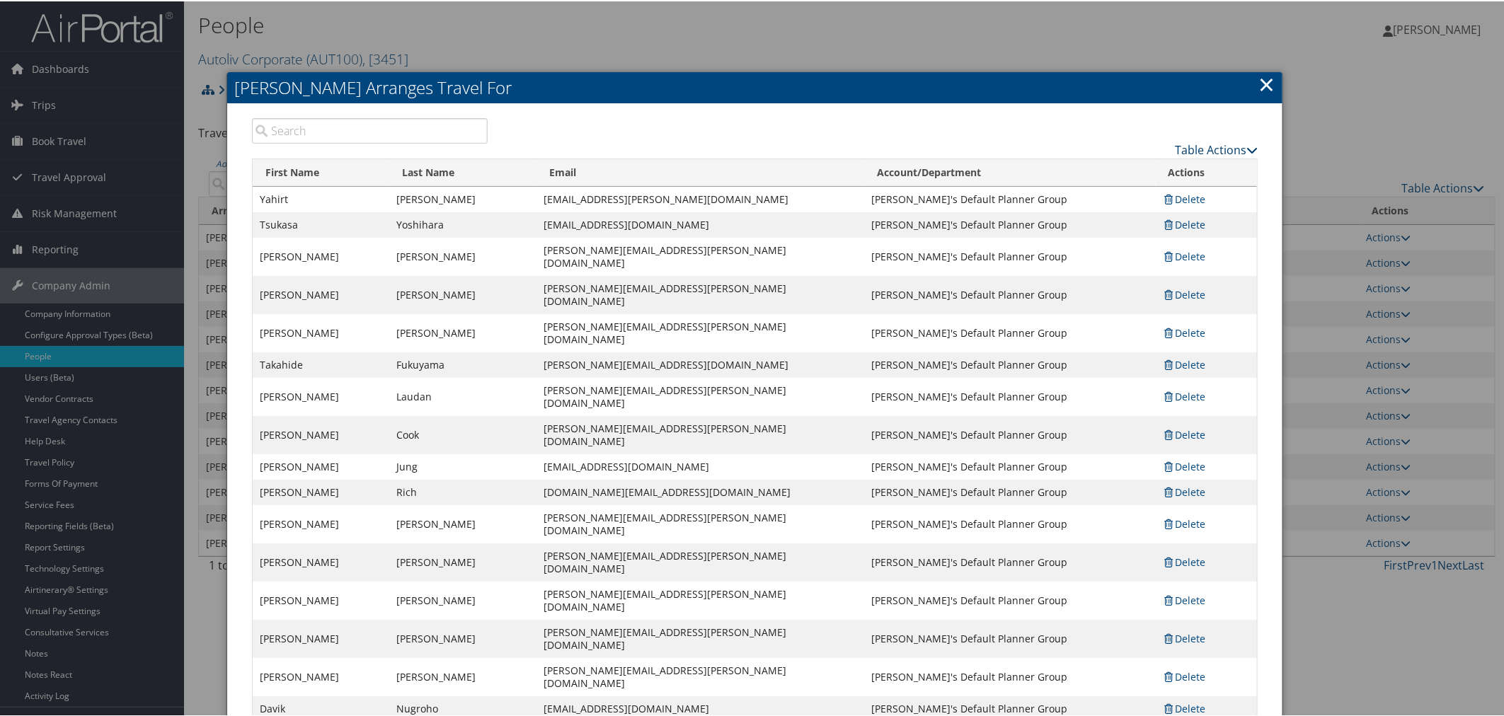
click at [1223, 144] on link "Table Actions" at bounding box center [1216, 149] width 83 height 16
click at [1128, 167] on link "Add A Traveler" at bounding box center [1160, 170] width 186 height 24
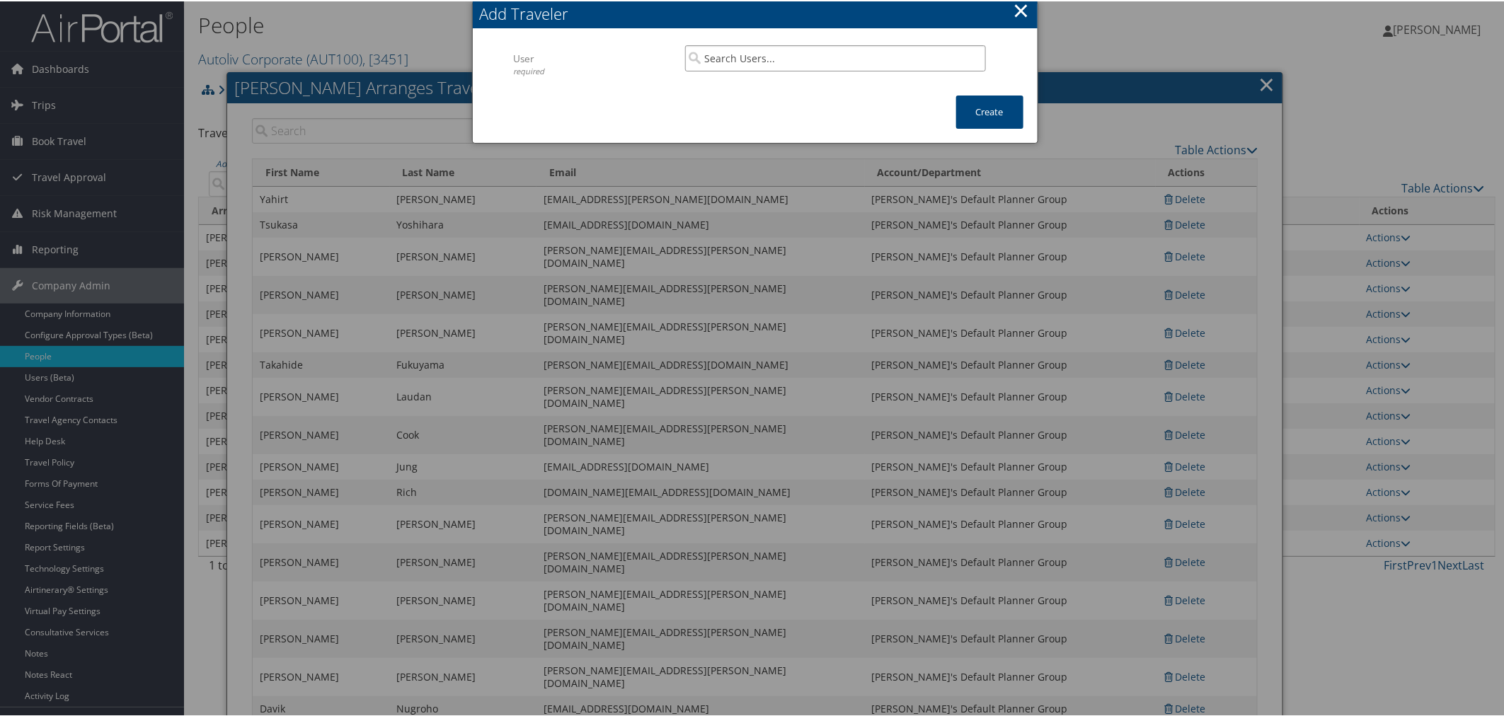
click at [735, 60] on input "search" at bounding box center [835, 57] width 301 height 26
paste input "veronica.sheredy@autoliv.com"
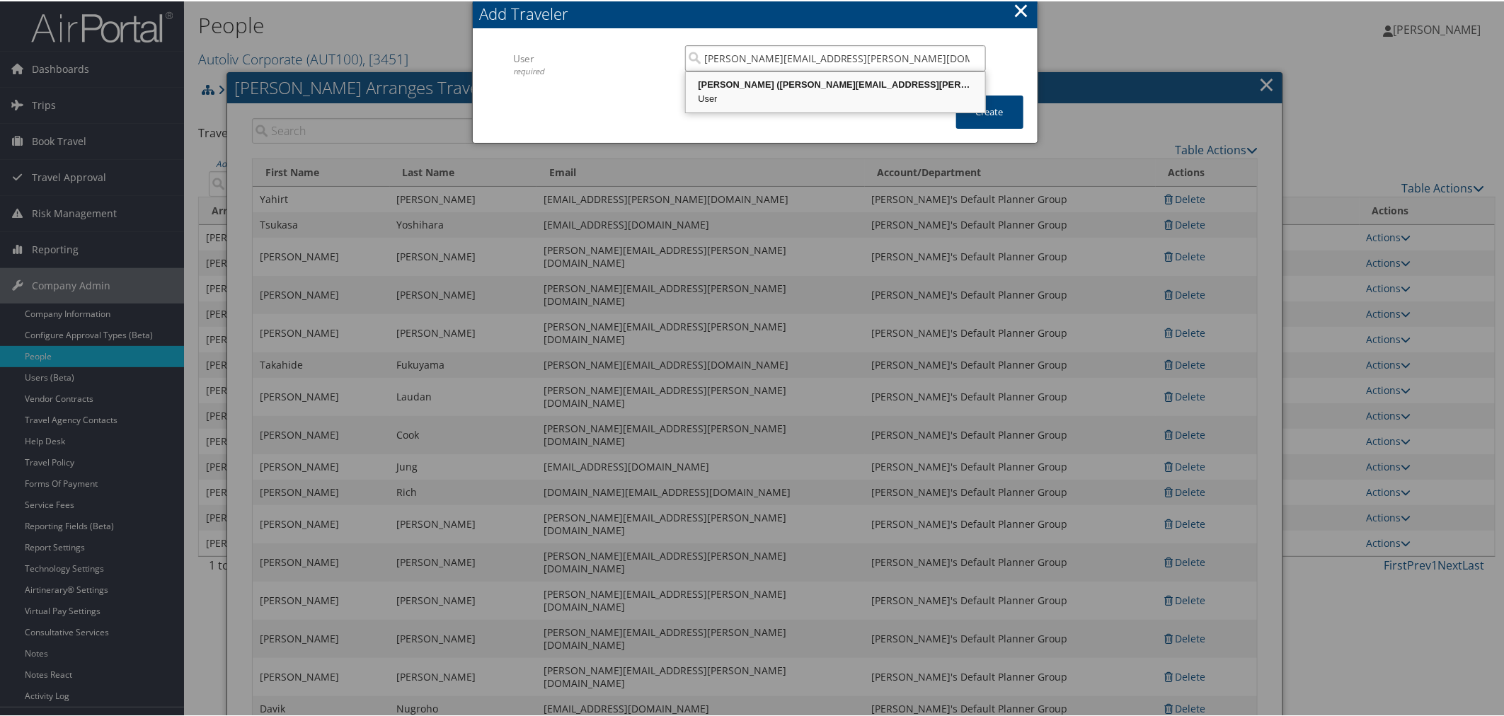
click at [752, 93] on div "User" at bounding box center [835, 98] width 295 height 14
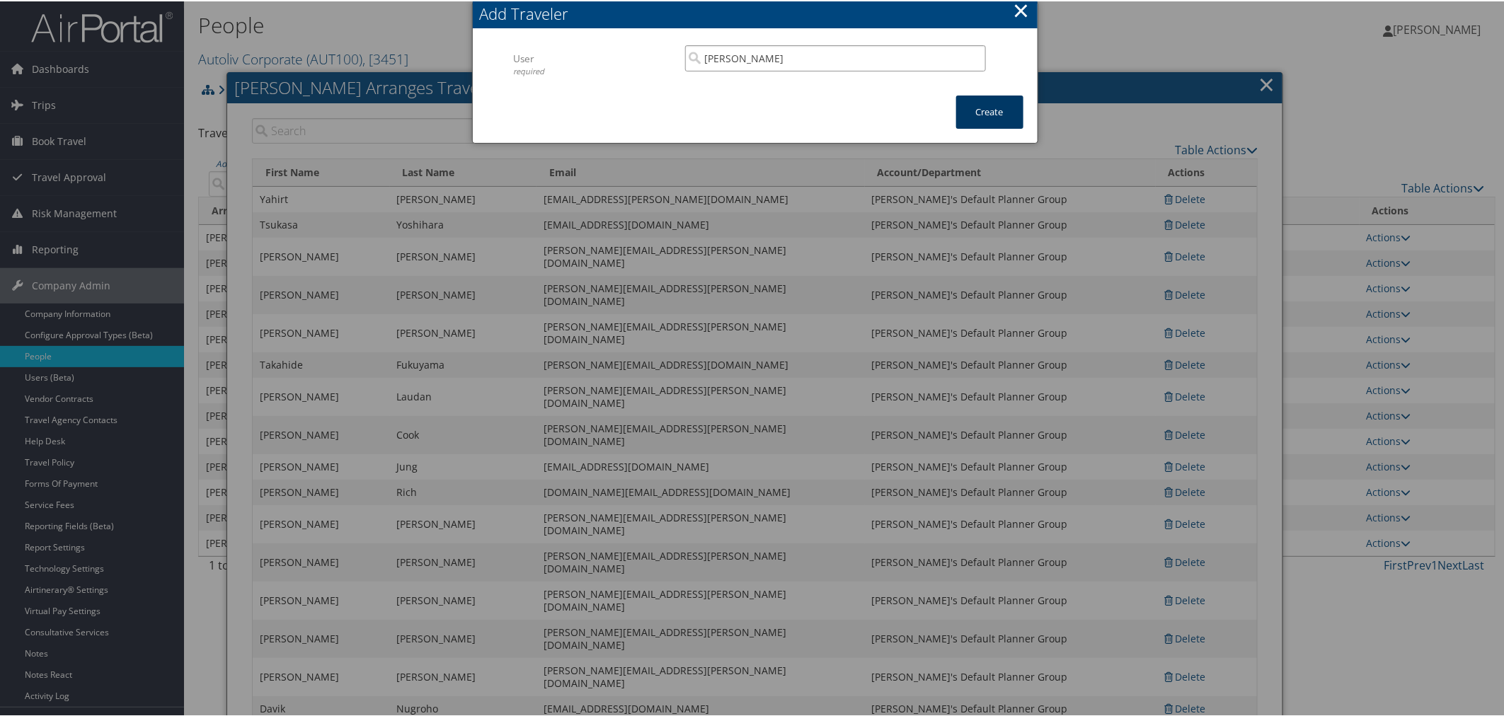
type input "Veronica Sheredy"
click at [979, 106] on button "Create" at bounding box center [989, 110] width 67 height 33
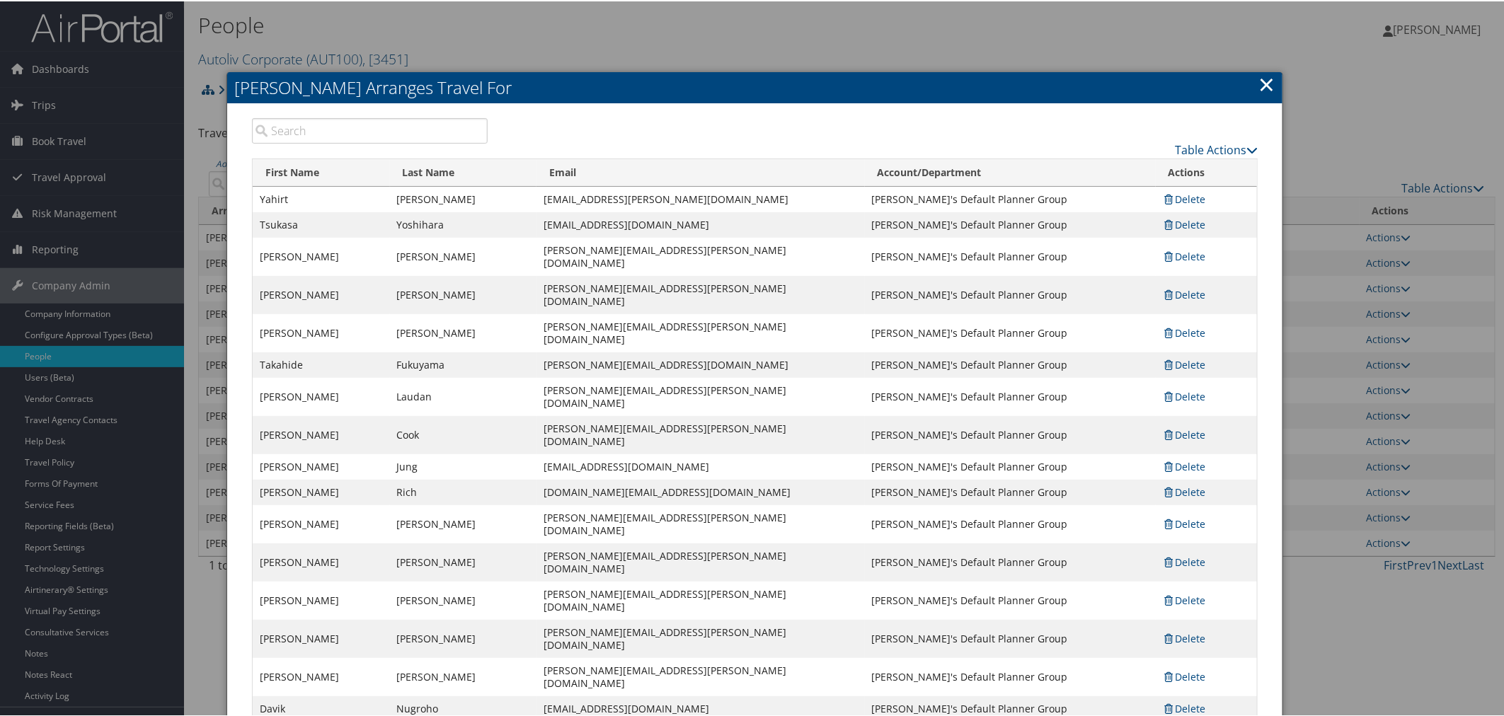
click at [1259, 81] on link "×" at bounding box center [1267, 83] width 16 height 28
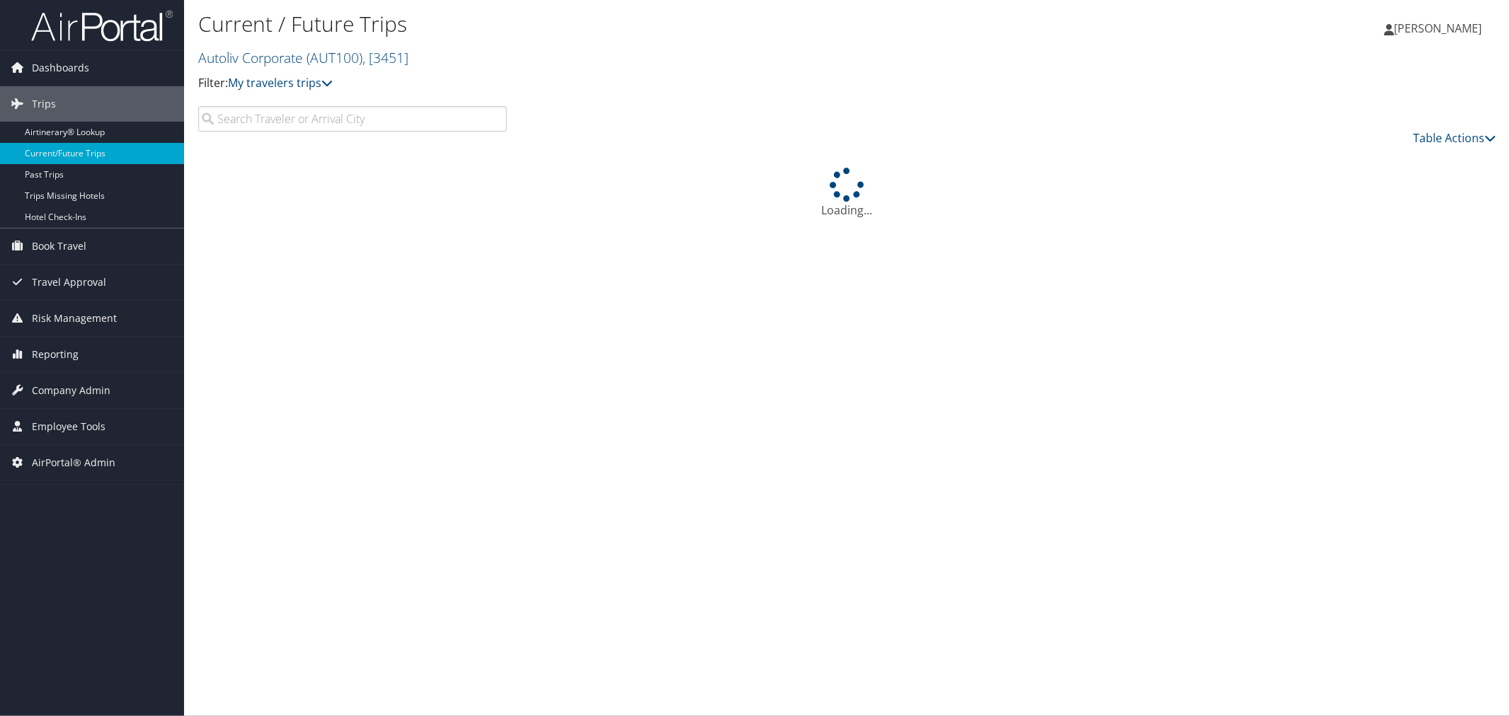
click at [246, 119] on input "search" at bounding box center [352, 118] width 309 height 25
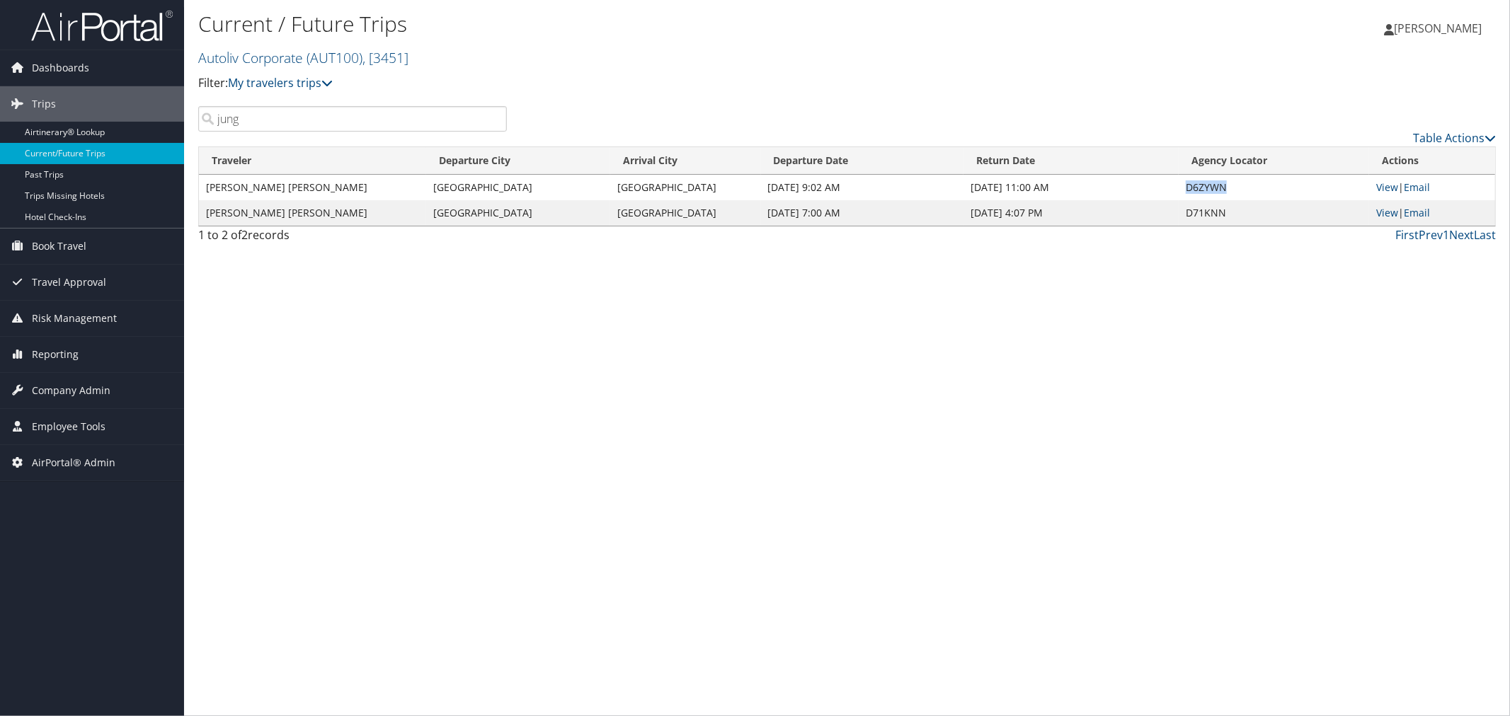
drag, startPoint x: 1232, startPoint y: 192, endPoint x: 1187, endPoint y: 191, distance: 44.6
click at [1187, 191] on td "D6ZYWN" at bounding box center [1274, 187] width 190 height 25
copy td "D6ZYWN"
drag, startPoint x: 244, startPoint y: 120, endPoint x: 195, endPoint y: 122, distance: 48.9
click at [195, 122] on div "jung" at bounding box center [353, 118] width 330 height 25
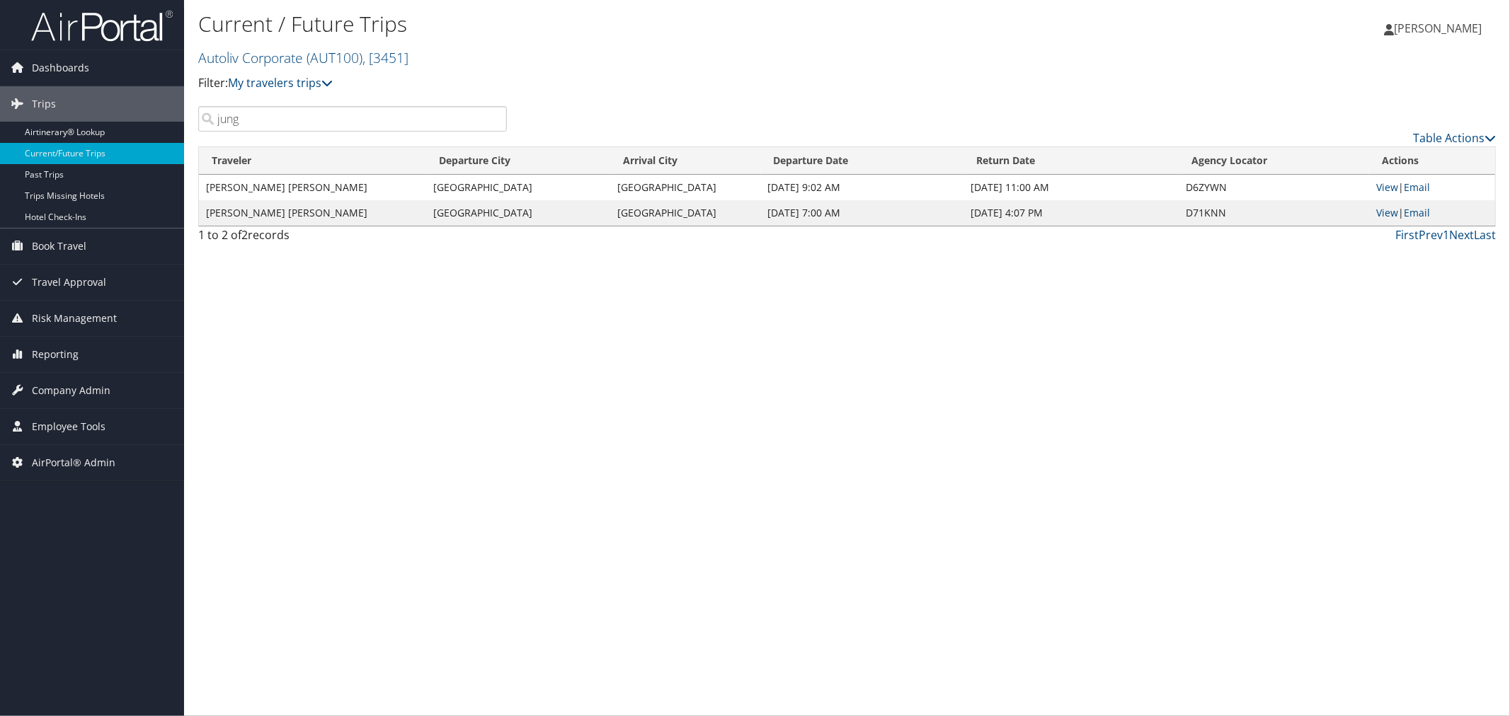
paste input "[PERSON_NAME]"
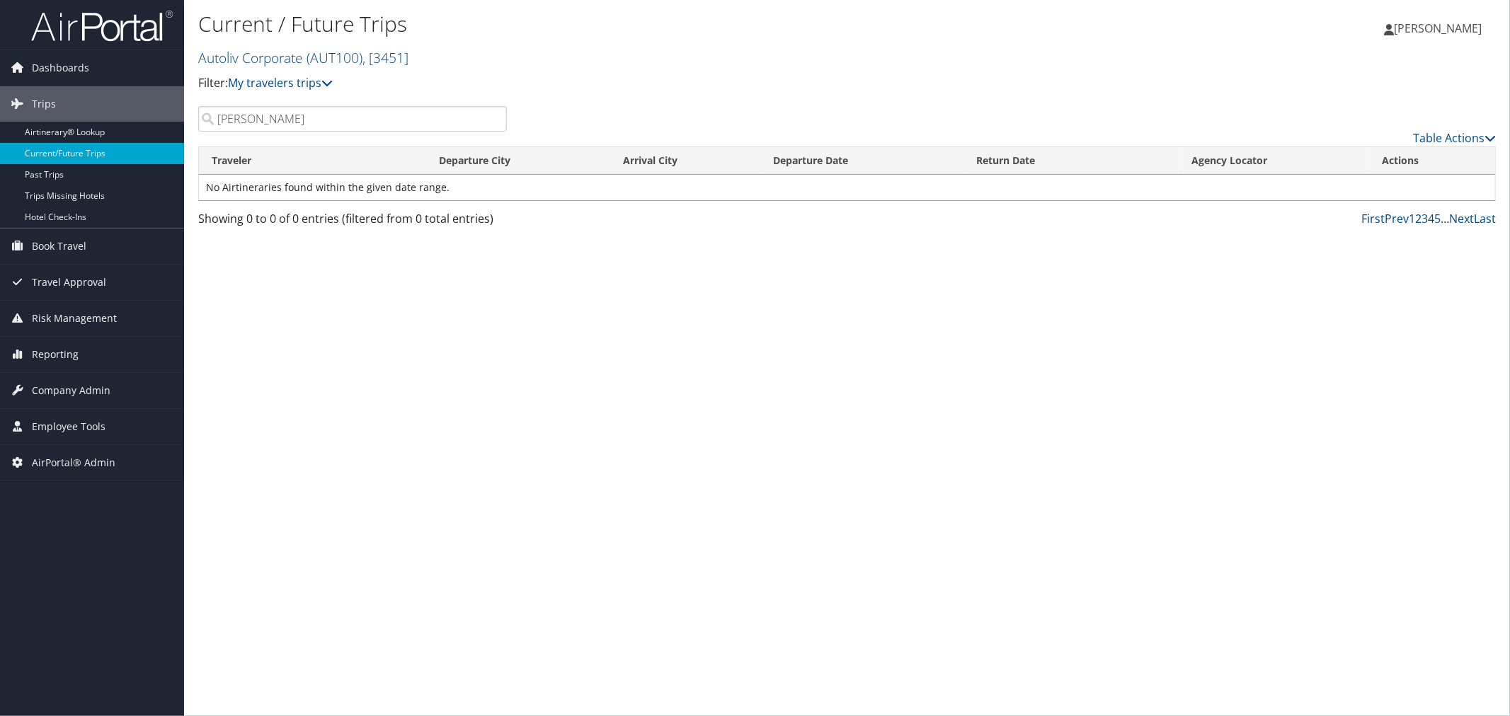
drag, startPoint x: 256, startPoint y: 116, endPoint x: 188, endPoint y: 118, distance: 68.7
click at [188, 118] on div "[PERSON_NAME]" at bounding box center [353, 118] width 330 height 25
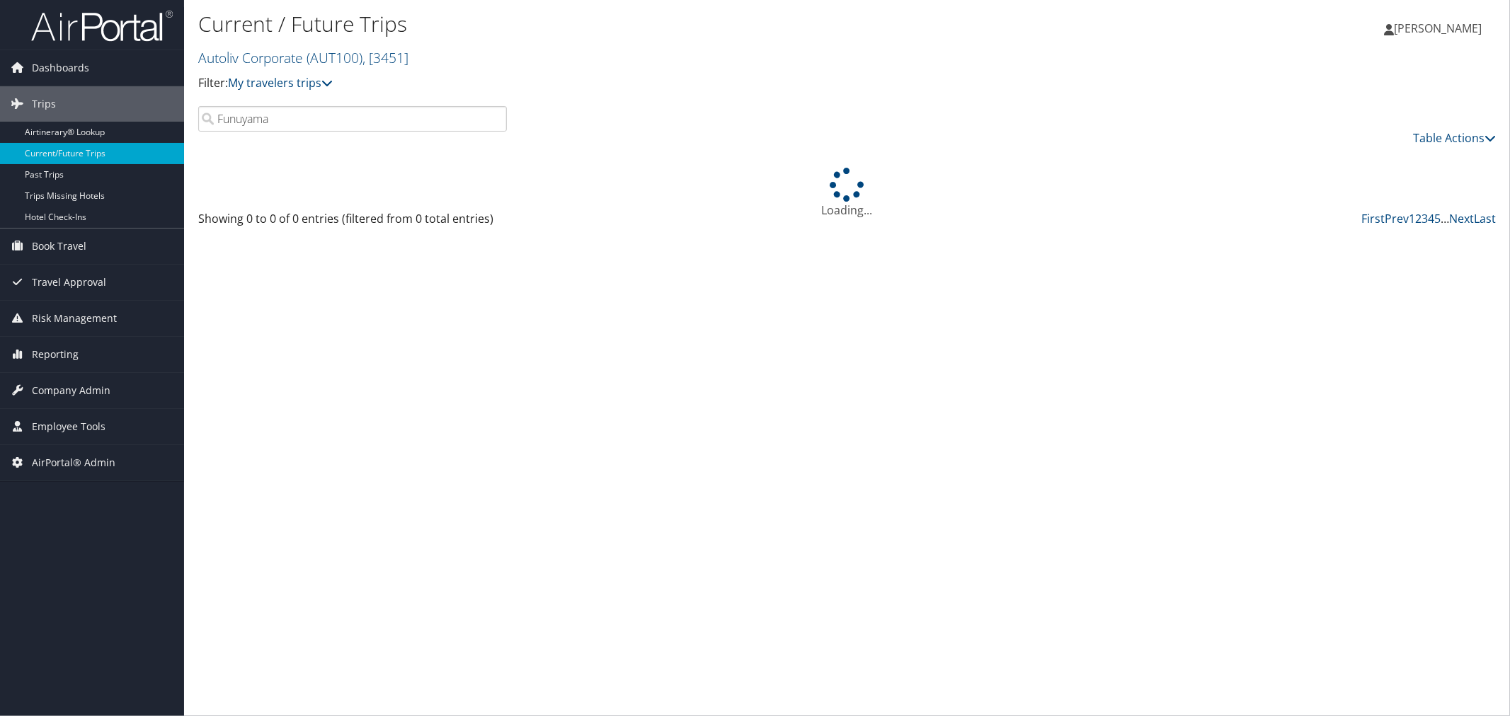
click at [237, 120] on input "Funuyama" at bounding box center [352, 118] width 309 height 25
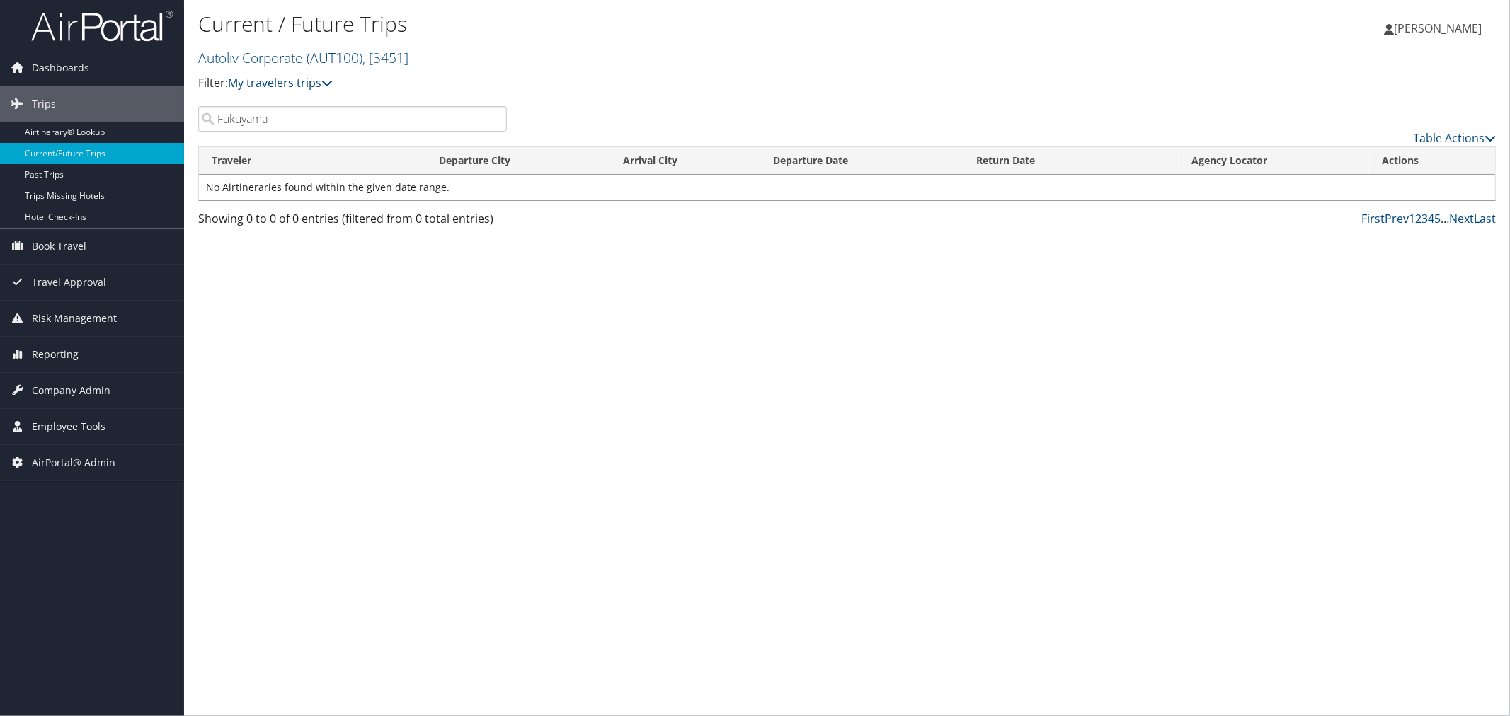
drag, startPoint x: 280, startPoint y: 125, endPoint x: 211, endPoint y: 124, distance: 69.4
click at [211, 124] on input "Fukuyama" at bounding box center [352, 118] width 309 height 25
paste input "[PERSON_NAME]"
drag, startPoint x: 264, startPoint y: 114, endPoint x: 210, endPoint y: 116, distance: 53.8
click at [210, 116] on input "[PERSON_NAME]" at bounding box center [352, 118] width 309 height 25
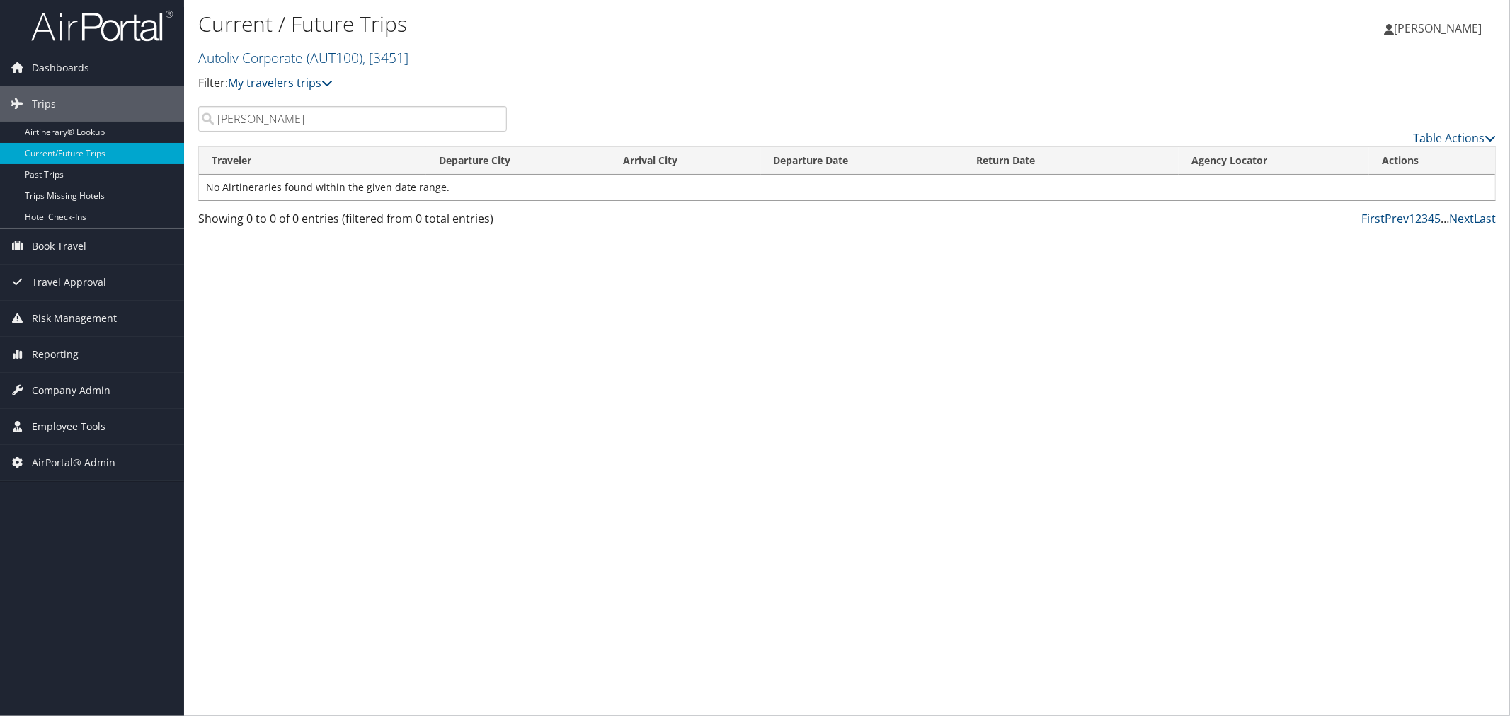
paste input "[PERSON_NAME]"
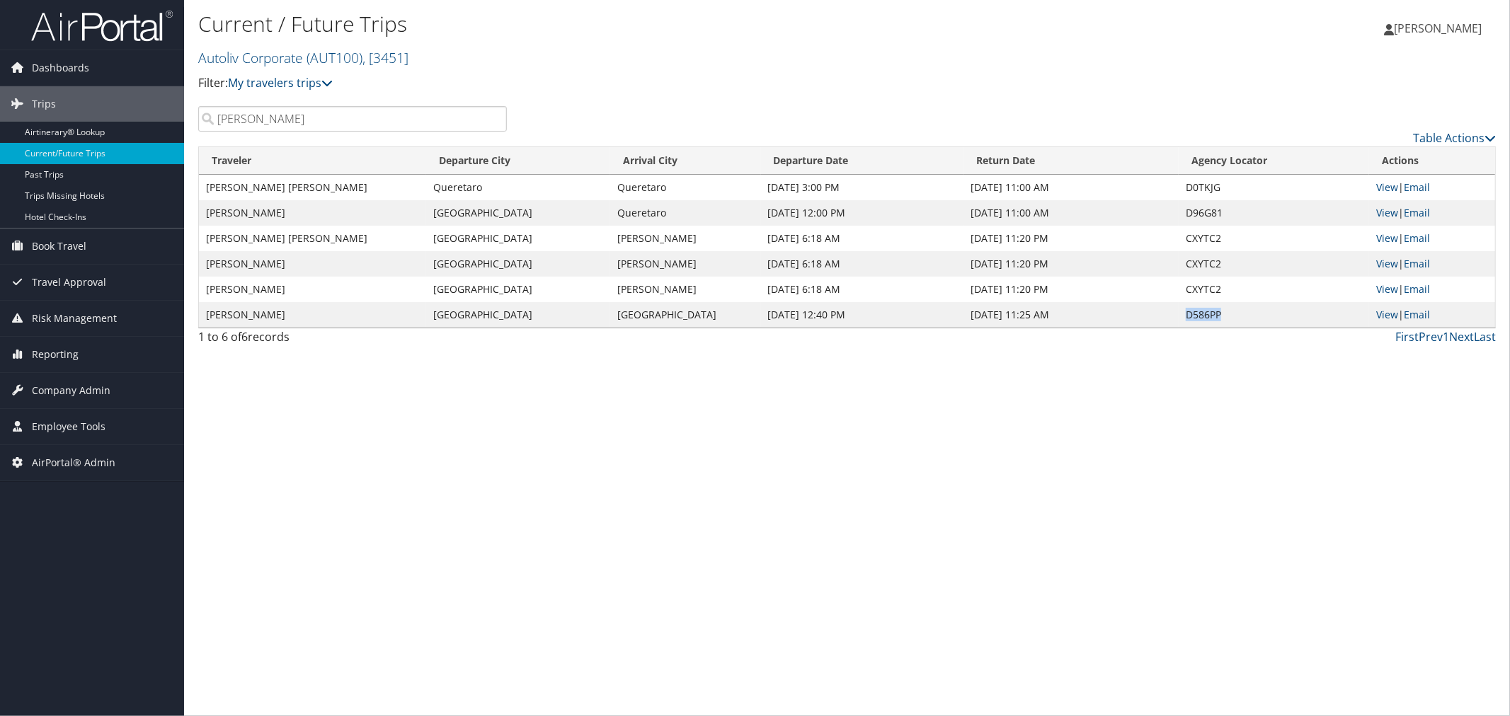
drag, startPoint x: 1222, startPoint y: 313, endPoint x: 1188, endPoint y: 314, distance: 34.0
click at [1188, 314] on td "D586PP" at bounding box center [1274, 314] width 190 height 25
copy td "D586PP"
drag, startPoint x: 257, startPoint y: 119, endPoint x: 204, endPoint y: 118, distance: 53.1
click at [204, 118] on input "[PERSON_NAME]" at bounding box center [352, 118] width 309 height 25
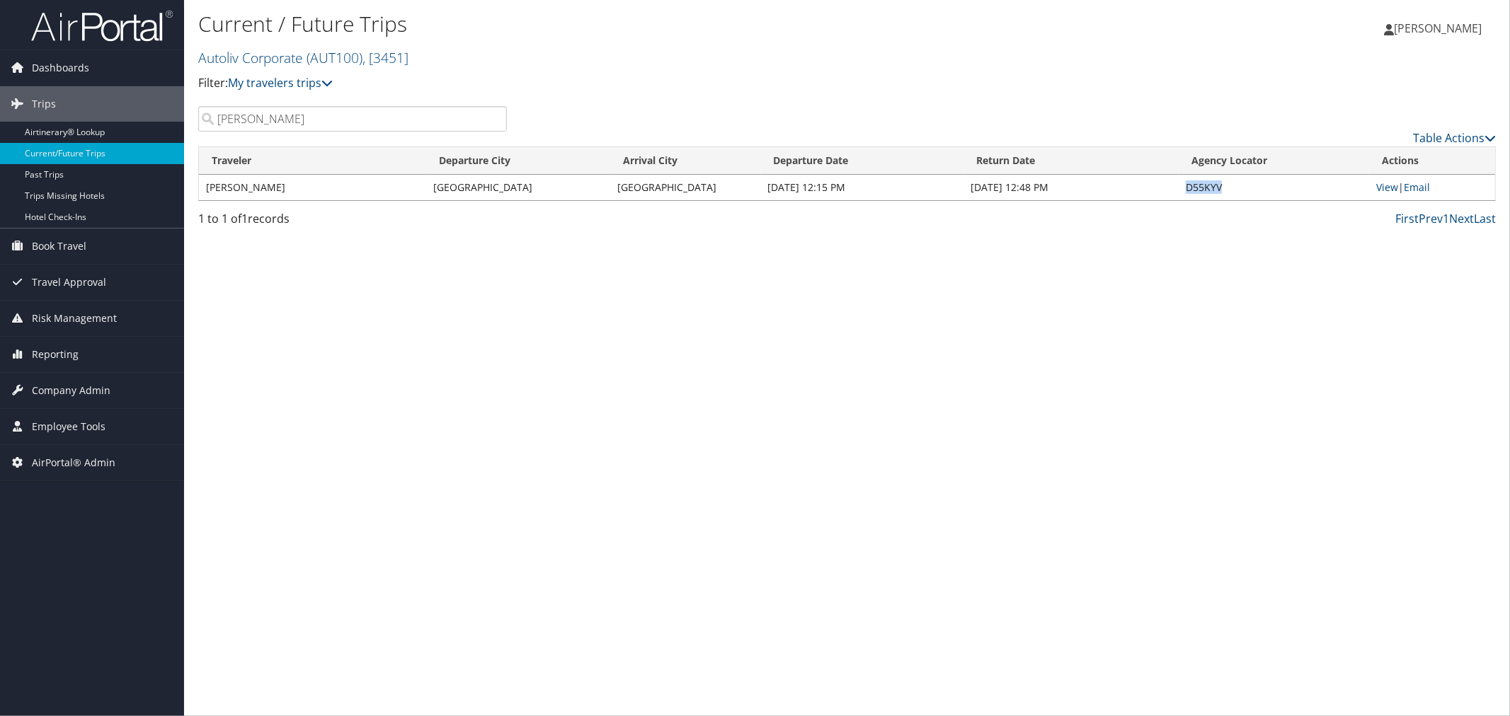
drag, startPoint x: 1232, startPoint y: 186, endPoint x: 1186, endPoint y: 187, distance: 46.0
click at [1186, 187] on td "D55KYV" at bounding box center [1274, 187] width 190 height 25
copy td "D55KYV"
drag, startPoint x: 270, startPoint y: 117, endPoint x: 202, endPoint y: 121, distance: 68.1
click at [202, 121] on input "[PERSON_NAME]" at bounding box center [352, 118] width 309 height 25
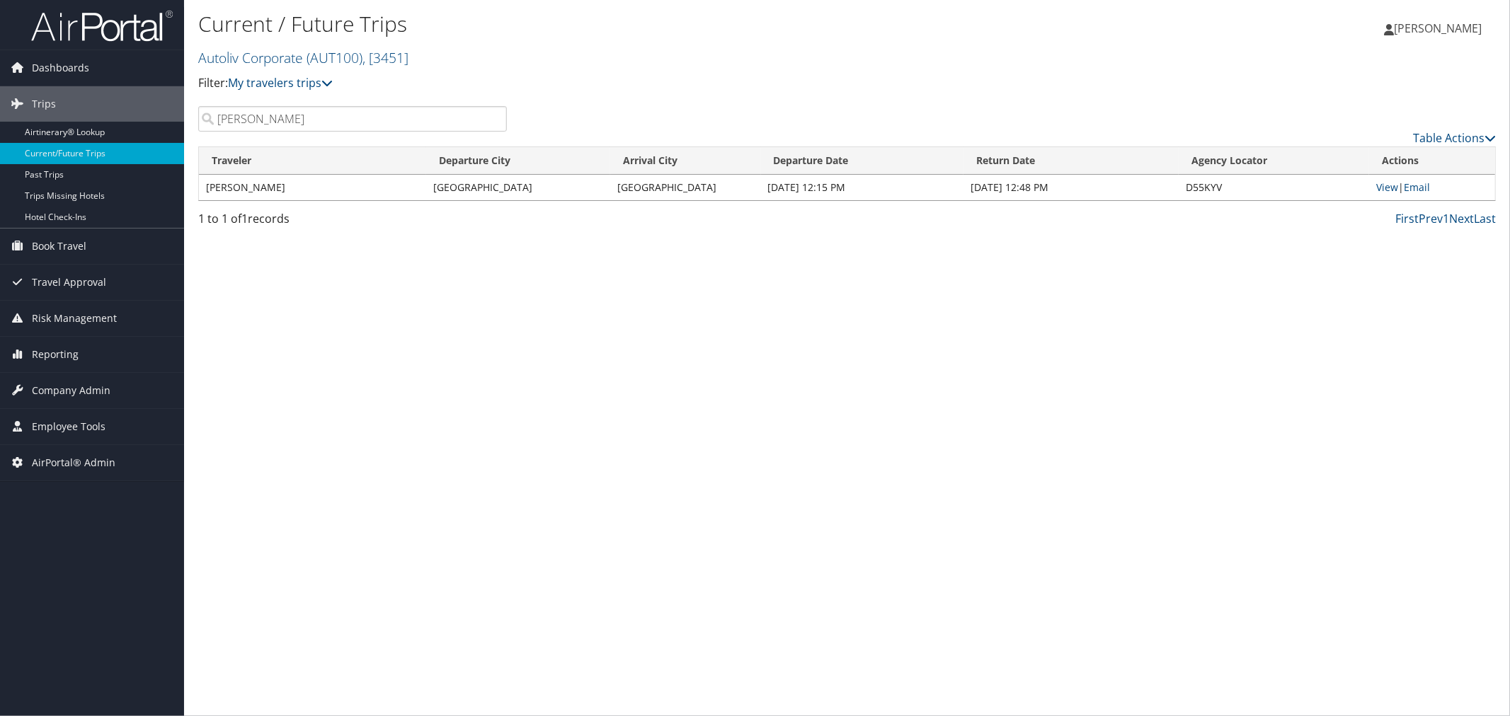
paste input "Yoshihara"
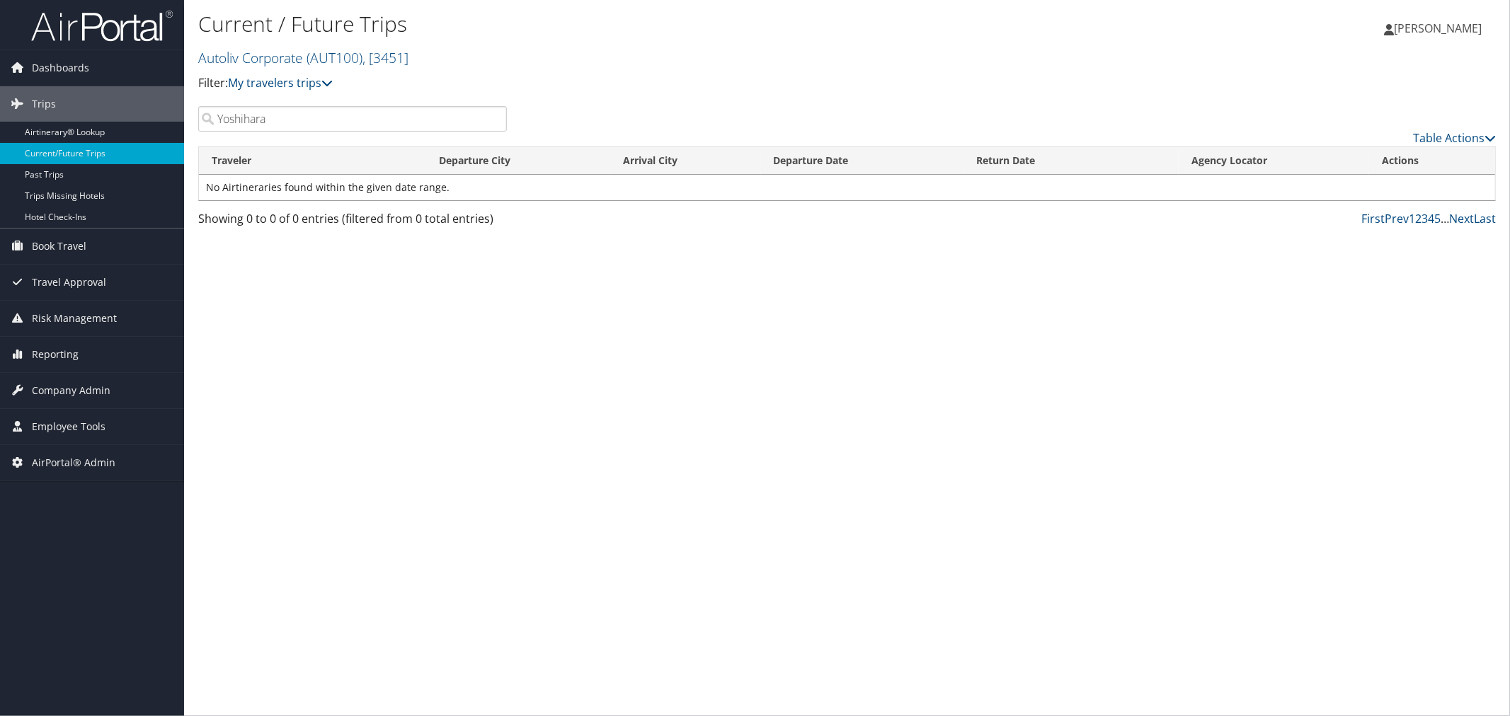
drag, startPoint x: 282, startPoint y: 116, endPoint x: 211, endPoint y: 118, distance: 70.8
click at [211, 118] on input "Yoshihara" at bounding box center [352, 118] width 309 height 25
paste input "[PERSON_NAME]"
drag, startPoint x: 276, startPoint y: 120, endPoint x: 203, endPoint y: 123, distance: 73.0
click at [203, 123] on input "[PERSON_NAME]" at bounding box center [352, 118] width 309 height 25
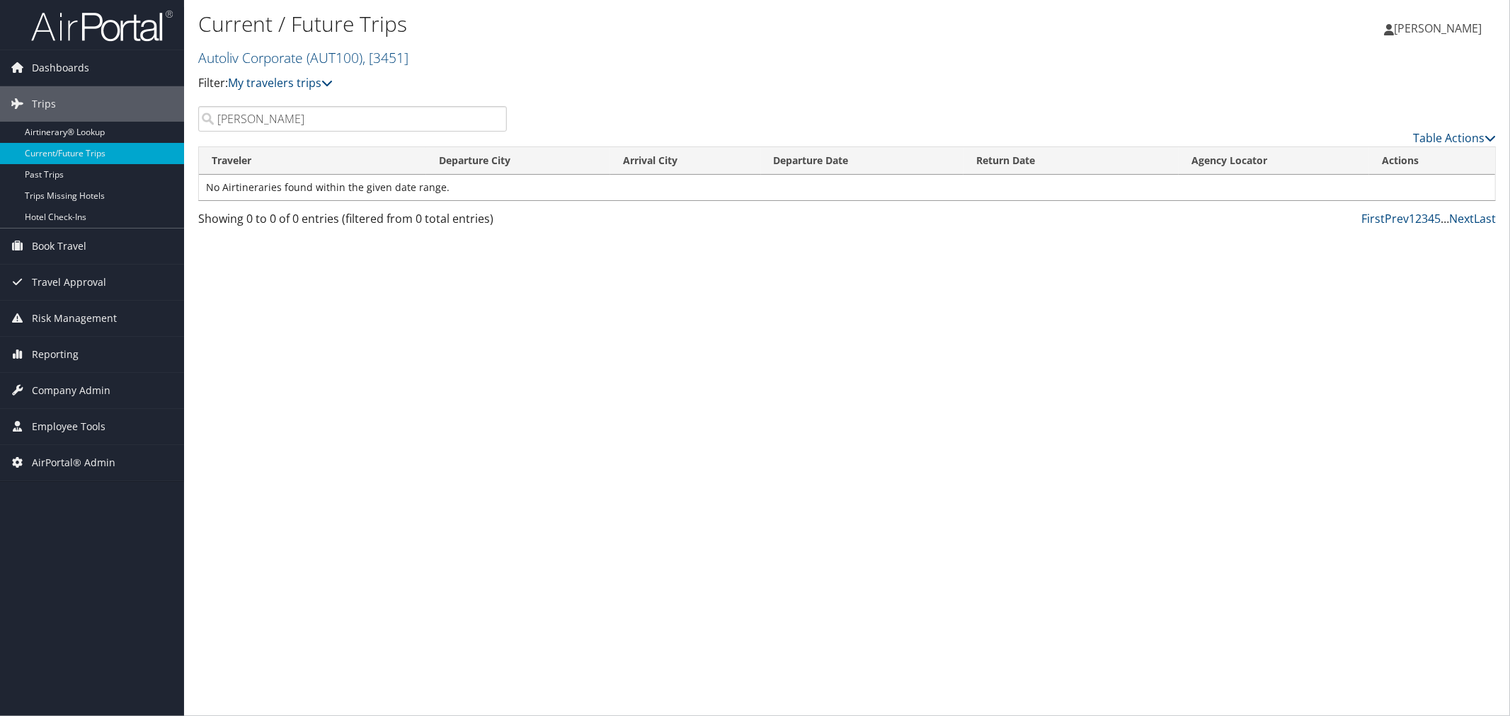
paste input "[PERSON_NAME]"
drag, startPoint x: 292, startPoint y: 118, endPoint x: 210, endPoint y: 121, distance: 81.5
click at [211, 121] on input "[PERSON_NAME]" at bounding box center [352, 118] width 309 height 25
paste input "Laudan"
drag, startPoint x: 270, startPoint y: 117, endPoint x: 206, endPoint y: 118, distance: 64.4
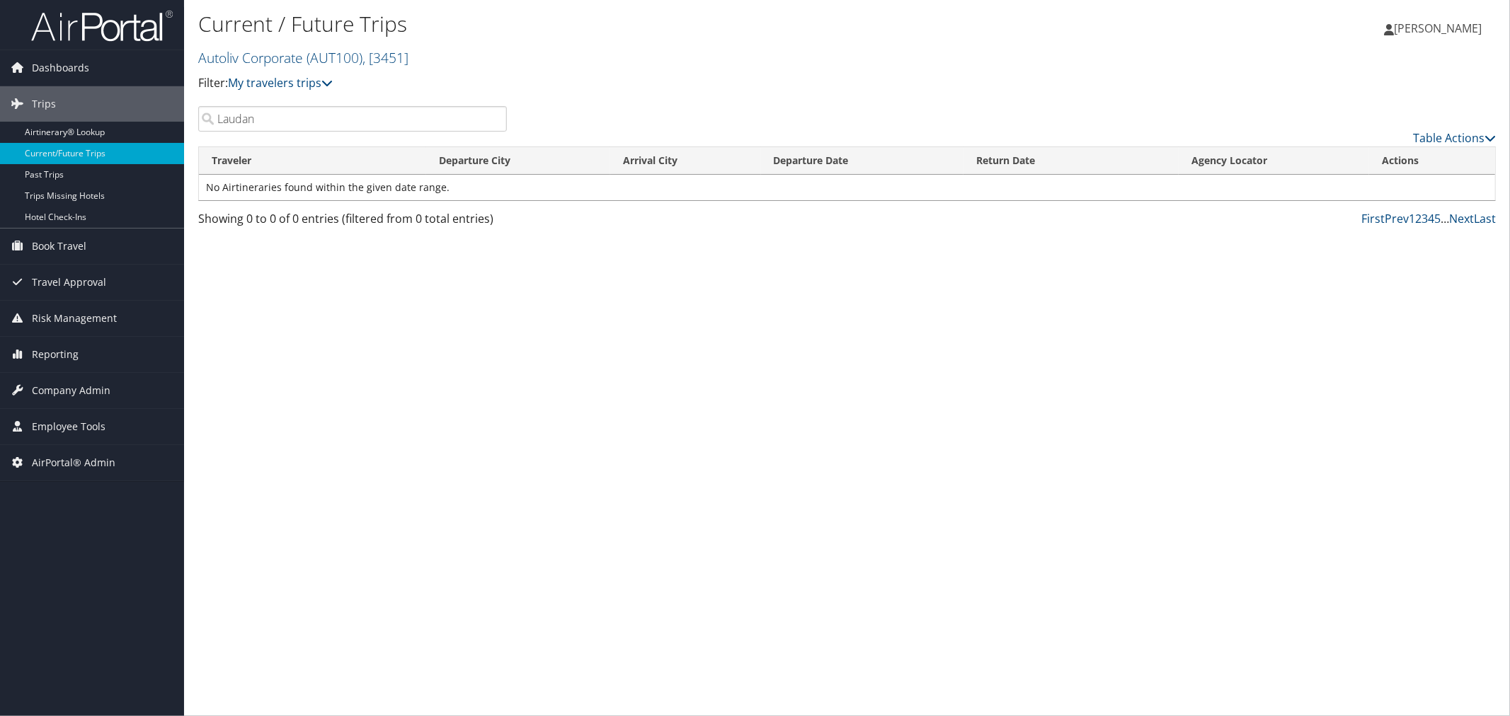
click at [206, 118] on input "Laudan" at bounding box center [352, 118] width 309 height 25
paste input "[PERSON_NAME]"
type input "[PERSON_NAME]"
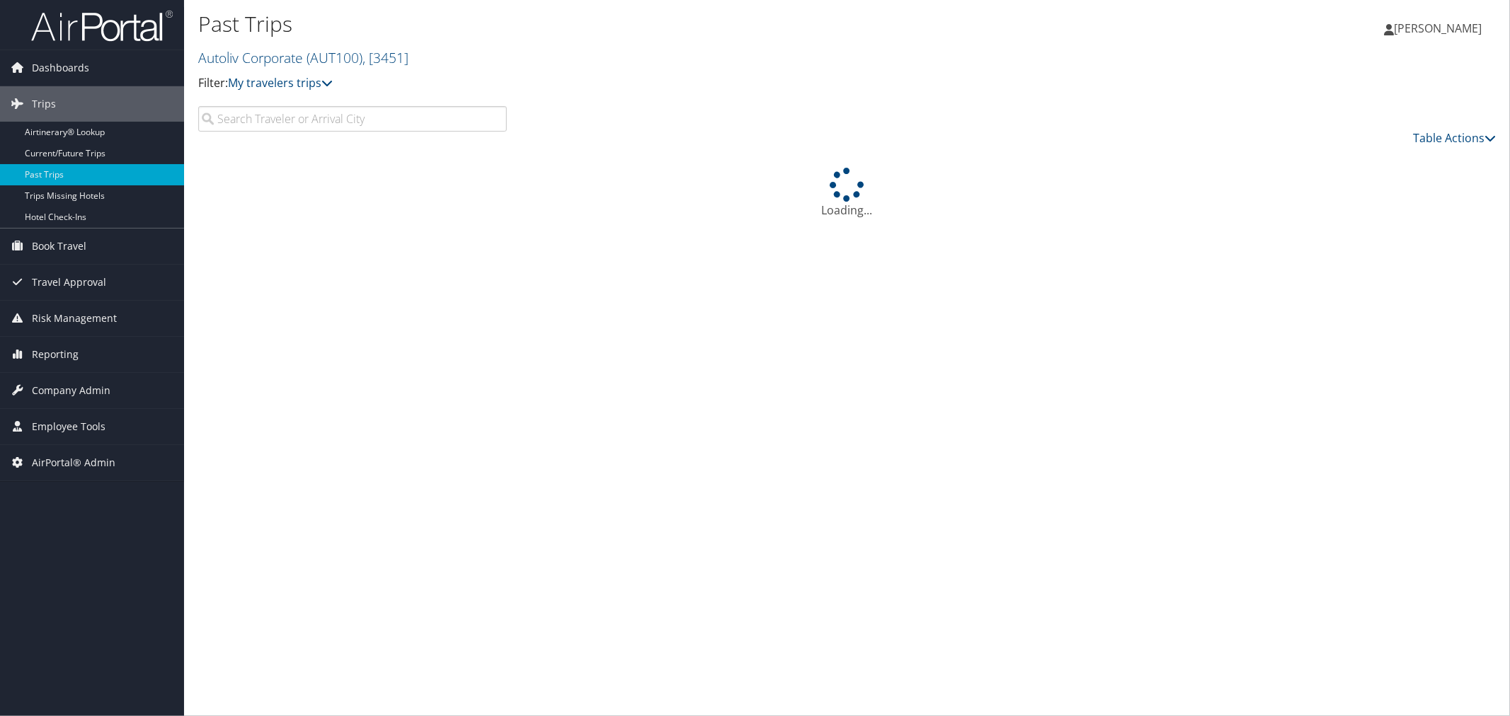
click at [250, 120] on input "search" at bounding box center [352, 118] width 309 height 25
paste input "[PERSON_NAME]"
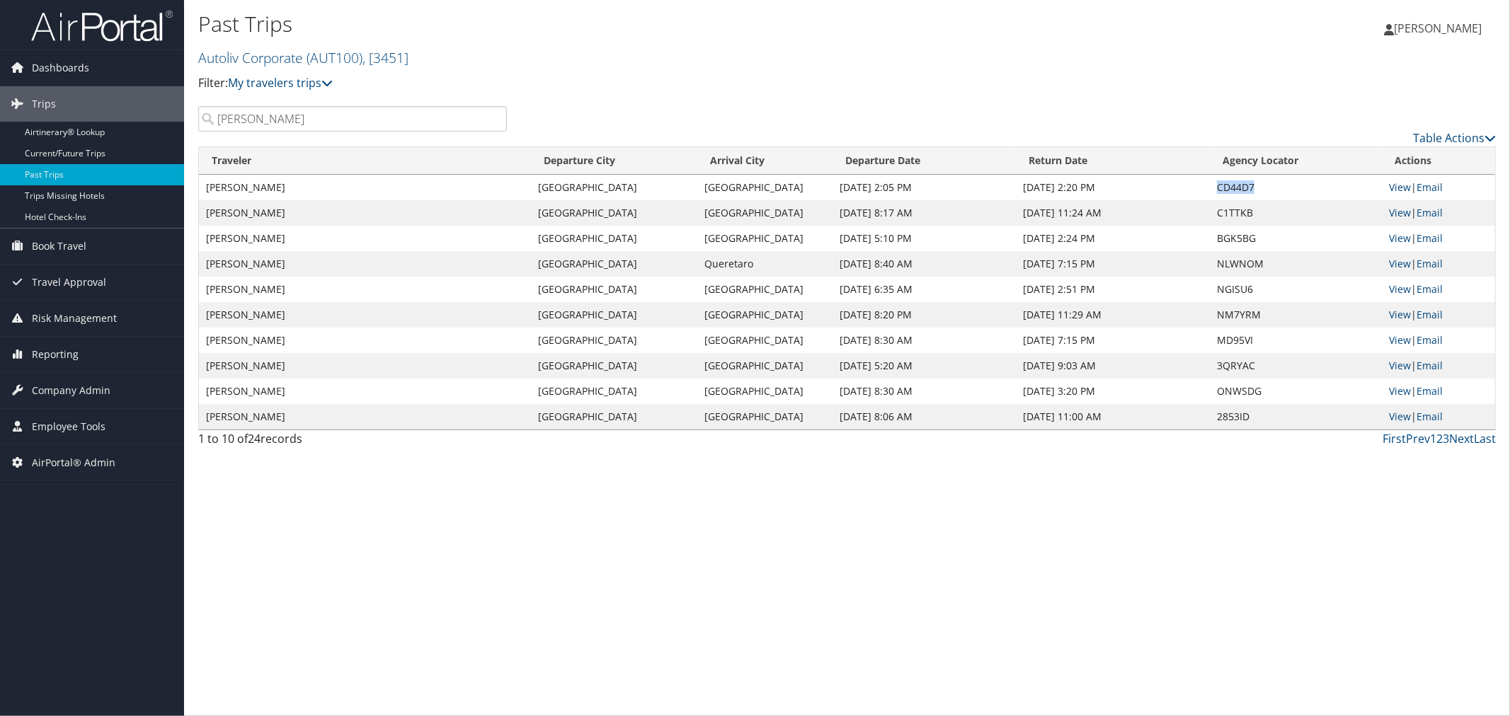
drag, startPoint x: 1250, startPoint y: 183, endPoint x: 1216, endPoint y: 184, distance: 34.0
click at [1216, 184] on td "CD44D7" at bounding box center [1296, 187] width 172 height 25
copy td "CD44D7"
click at [257, 110] on input "[PERSON_NAME]" at bounding box center [352, 118] width 309 height 25
click at [258, 113] on input "[PERSON_NAME]" at bounding box center [352, 118] width 309 height 25
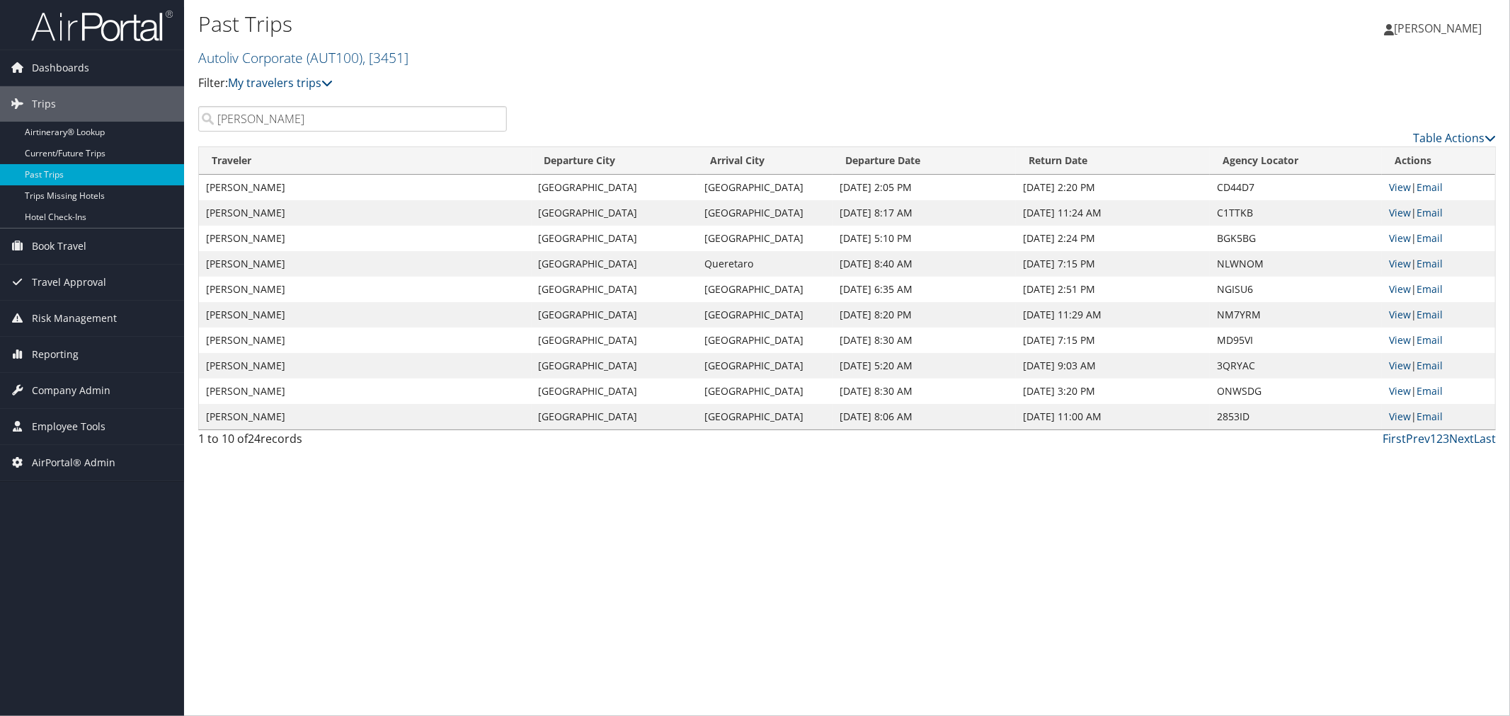
paste input "Fukuyama"
drag, startPoint x: 257, startPoint y: 117, endPoint x: 193, endPoint y: 117, distance: 64.4
click at [193, 117] on div "Fukuyama" at bounding box center [353, 118] width 330 height 25
drag, startPoint x: 1257, startPoint y: 185, endPoint x: 1219, endPoint y: 185, distance: 38.2
click at [1219, 185] on td "CDBWFN" at bounding box center [1296, 187] width 172 height 25
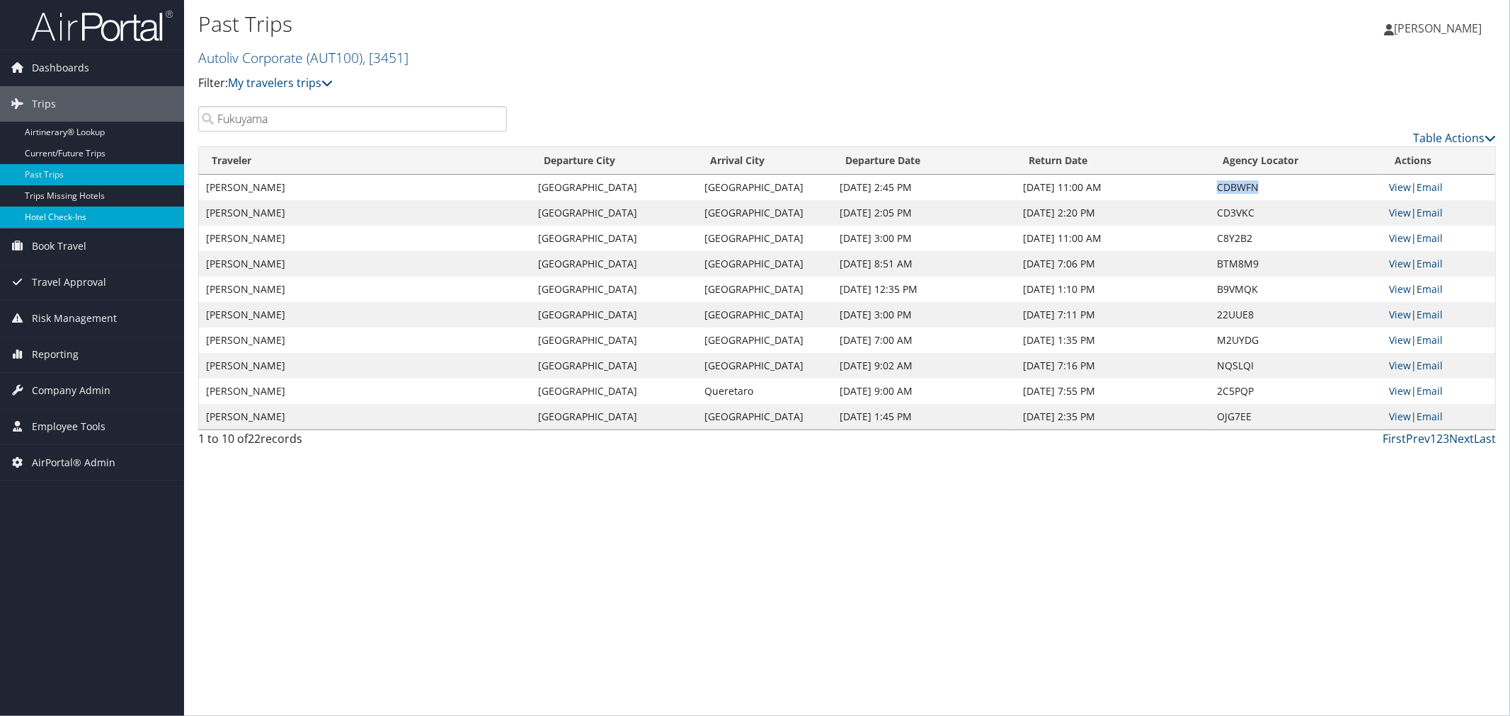
copy td "CDBWFN"
drag, startPoint x: 258, startPoint y: 119, endPoint x: 210, endPoint y: 119, distance: 47.4
click at [210, 119] on input "Fukuyama" at bounding box center [352, 118] width 309 height 25
paste input "[PERSON_NAME]"
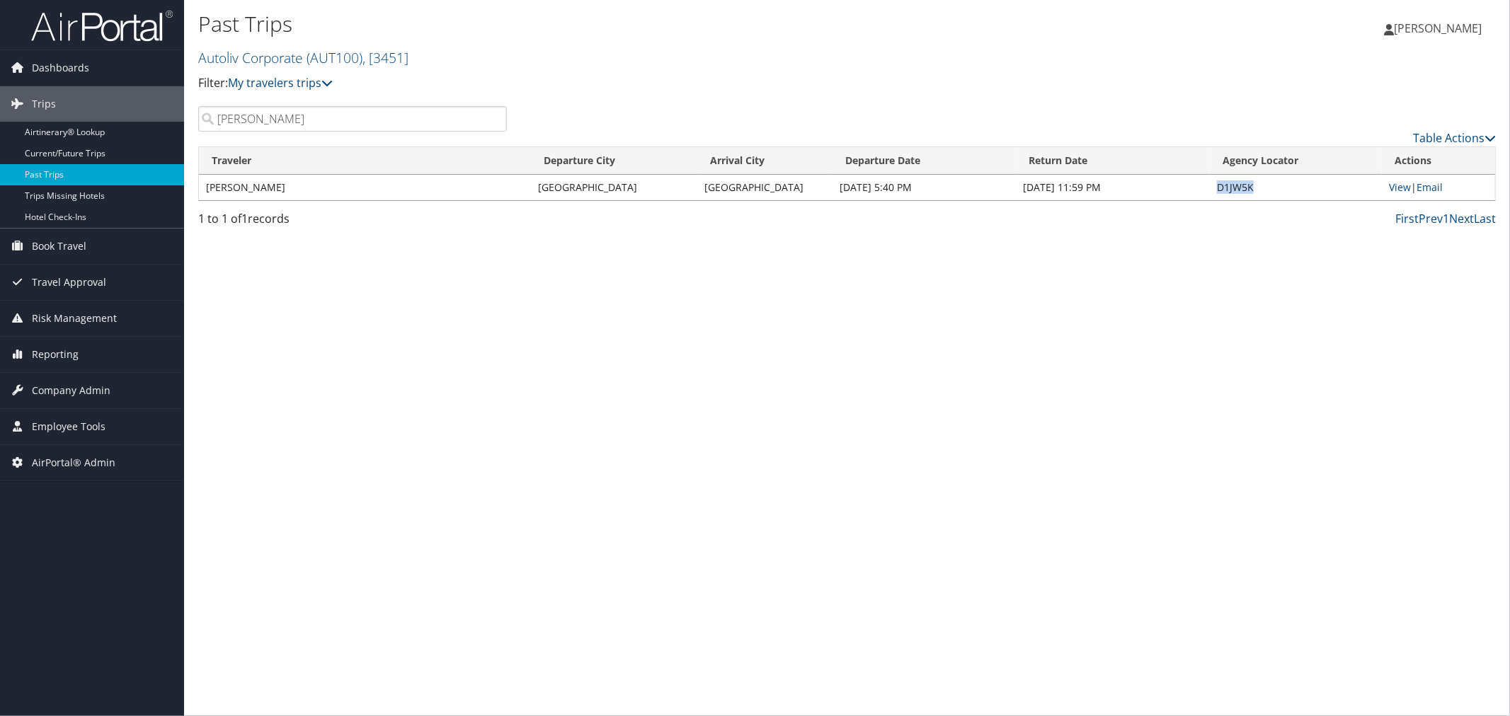
drag, startPoint x: 1262, startPoint y: 188, endPoint x: 1220, endPoint y: 188, distance: 41.8
click at [1220, 188] on td "D1JW5K" at bounding box center [1296, 187] width 172 height 25
copy td "D1JW5K"
drag, startPoint x: 277, startPoint y: 108, endPoint x: 210, endPoint y: 114, distance: 66.8
click at [210, 114] on input "Karibian" at bounding box center [352, 118] width 309 height 25
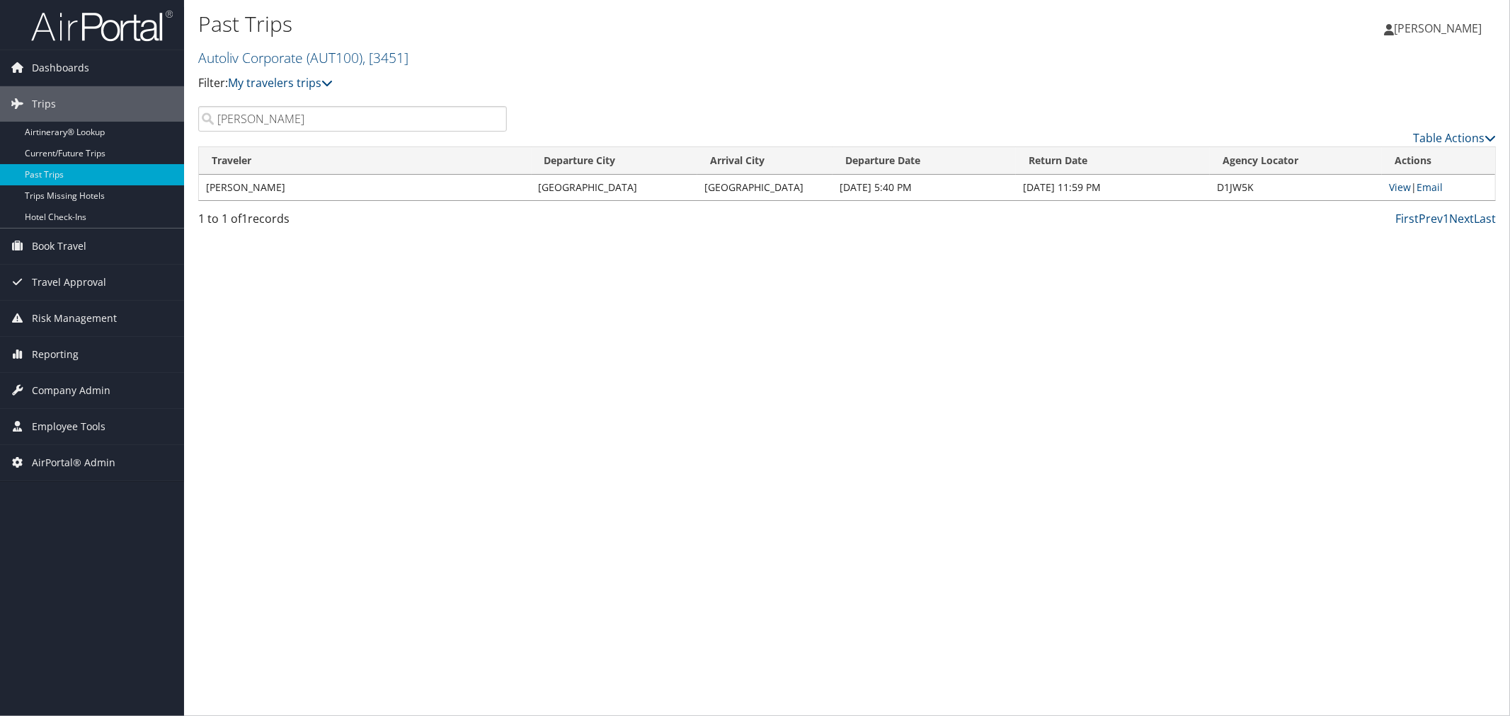
paste input "Perez"
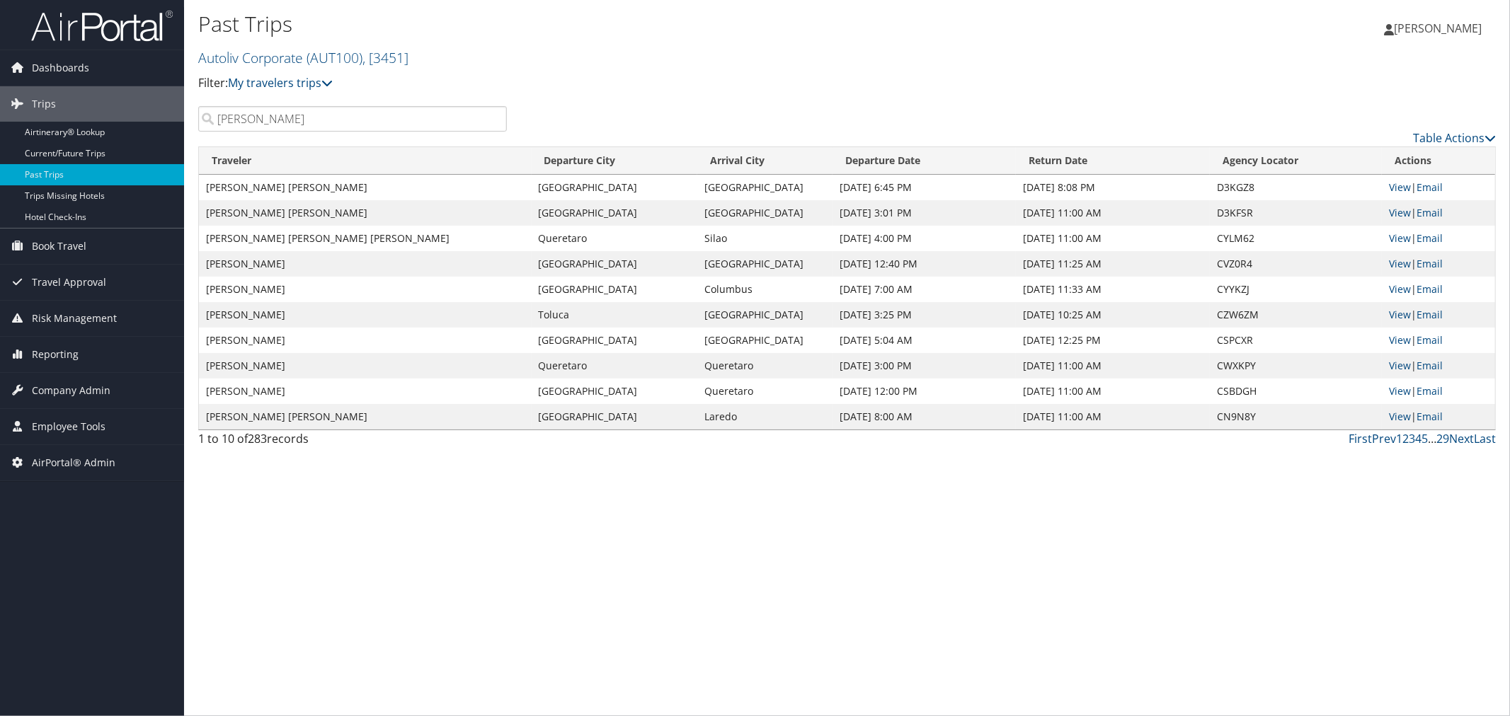
drag, startPoint x: 217, startPoint y: 121, endPoint x: 192, endPoint y: 121, distance: 24.8
click at [192, 121] on div "Perez" at bounding box center [353, 118] width 330 height 25
paste input "Yoshihara"
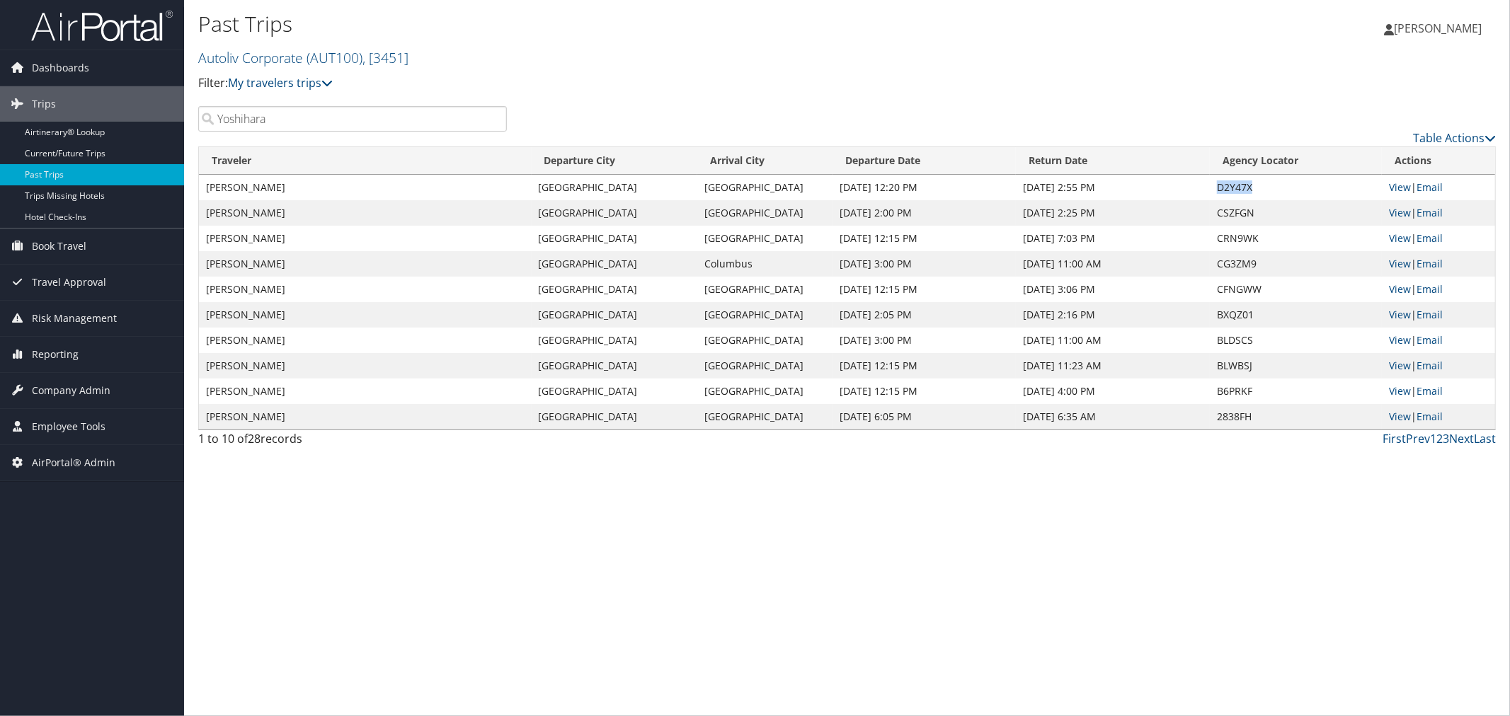
drag, startPoint x: 1269, startPoint y: 185, endPoint x: 1218, endPoint y: 185, distance: 51.7
click at [1218, 185] on td "D2Y47X" at bounding box center [1296, 187] width 172 height 25
copy td "D2Y47X"
drag, startPoint x: 278, startPoint y: 118, endPoint x: 220, endPoint y: 101, distance: 59.8
click at [199, 120] on input "Yoshihara" at bounding box center [352, 118] width 309 height 25
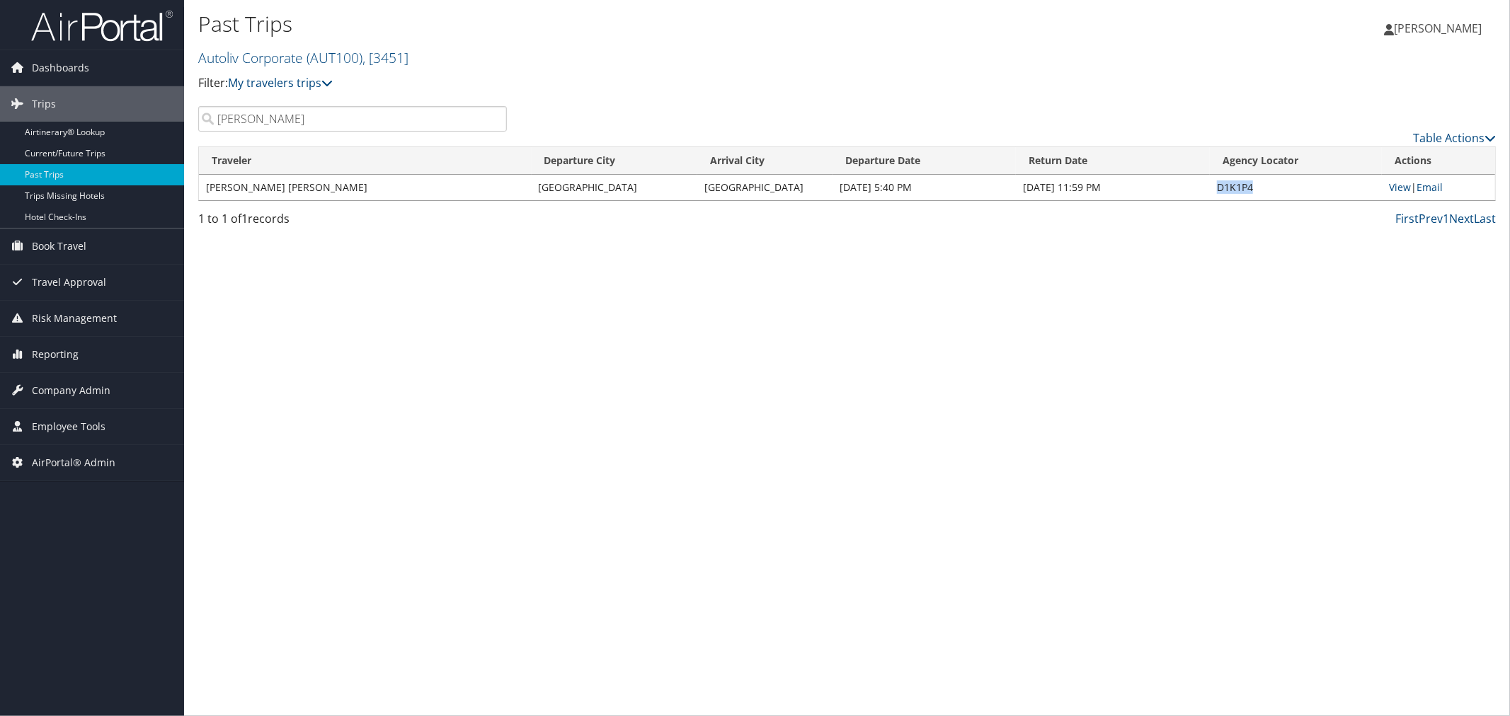
drag, startPoint x: 1254, startPoint y: 187, endPoint x: 1216, endPoint y: 190, distance: 38.3
click at [1218, 185] on td "D1K1P4" at bounding box center [1296, 187] width 172 height 25
copy td "D1K1P4"
drag, startPoint x: 270, startPoint y: 116, endPoint x: 214, endPoint y: 119, distance: 56.0
click at [214, 119] on input "henney" at bounding box center [352, 118] width 309 height 25
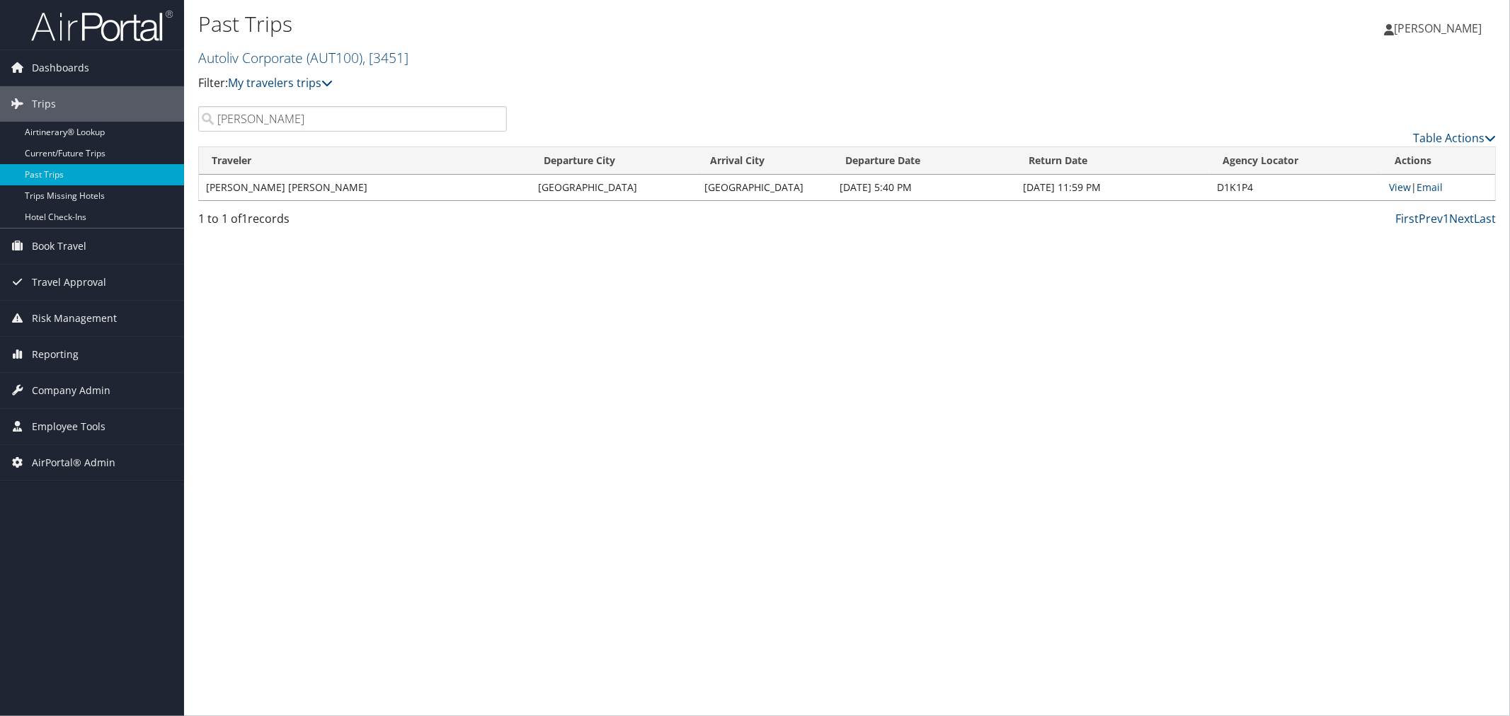
paste input "Boughner"
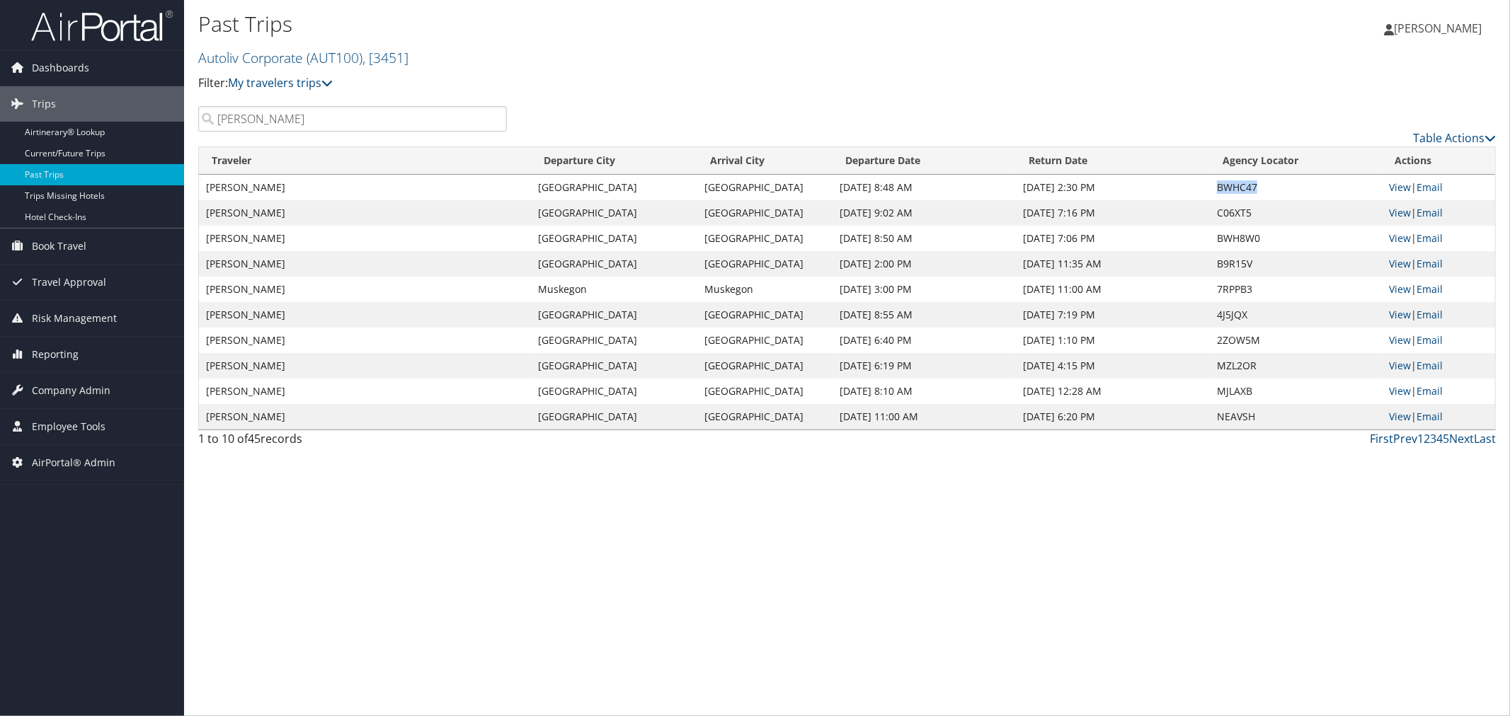
drag, startPoint x: 1282, startPoint y: 181, endPoint x: 1219, endPoint y: 188, distance: 63.5
click at [1219, 188] on td "BWHC47" at bounding box center [1296, 187] width 172 height 25
copy td "BWHC47"
drag, startPoint x: 278, startPoint y: 121, endPoint x: 218, endPoint y: 120, distance: 60.2
click at [218, 120] on input "Boughner" at bounding box center [352, 118] width 309 height 25
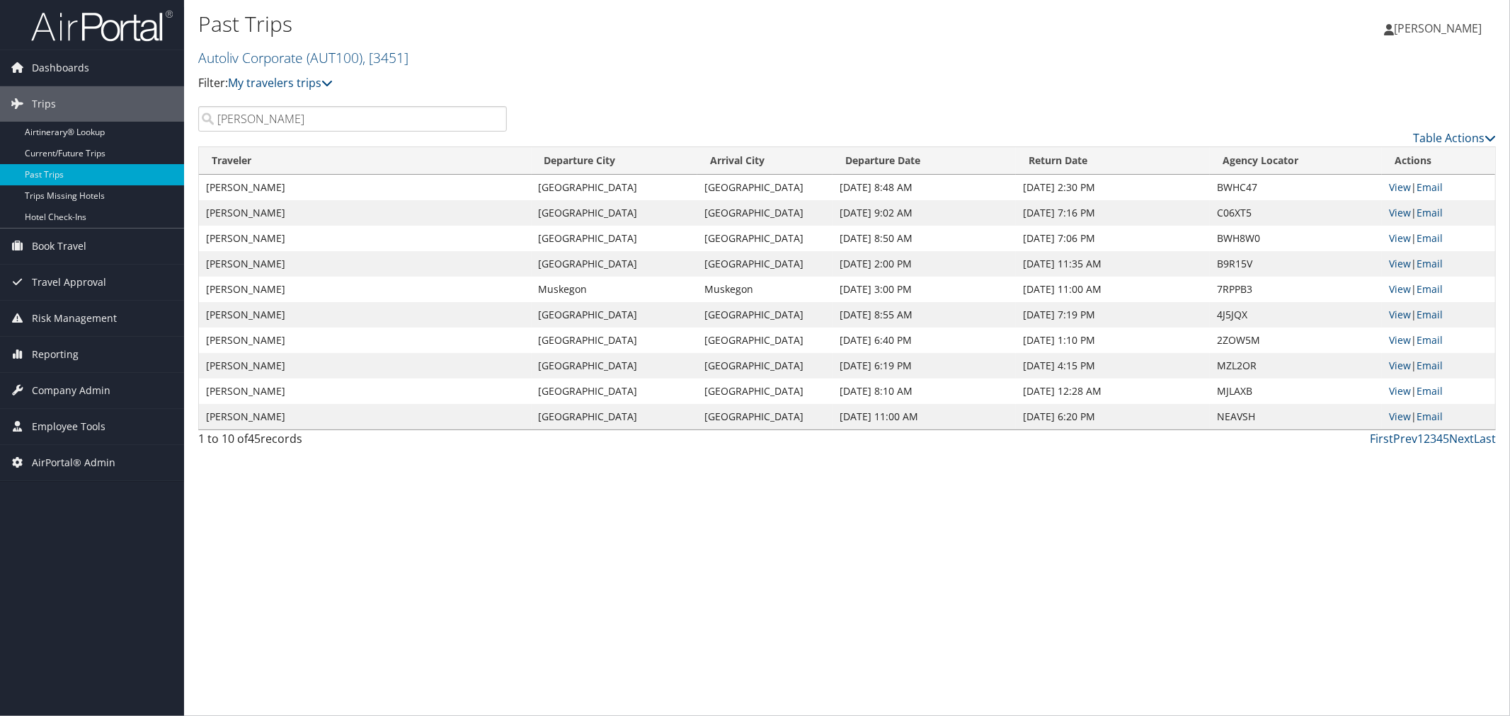
paste input "Greenhalgh"
drag, startPoint x: 1254, startPoint y: 185, endPoint x: 1219, endPoint y: 187, distance: 34.8
click at [1219, 187] on td "CJR470" at bounding box center [1296, 187] width 172 height 25
copy td "CJR470"
drag, startPoint x: 280, startPoint y: 121, endPoint x: 215, endPoint y: 120, distance: 65.1
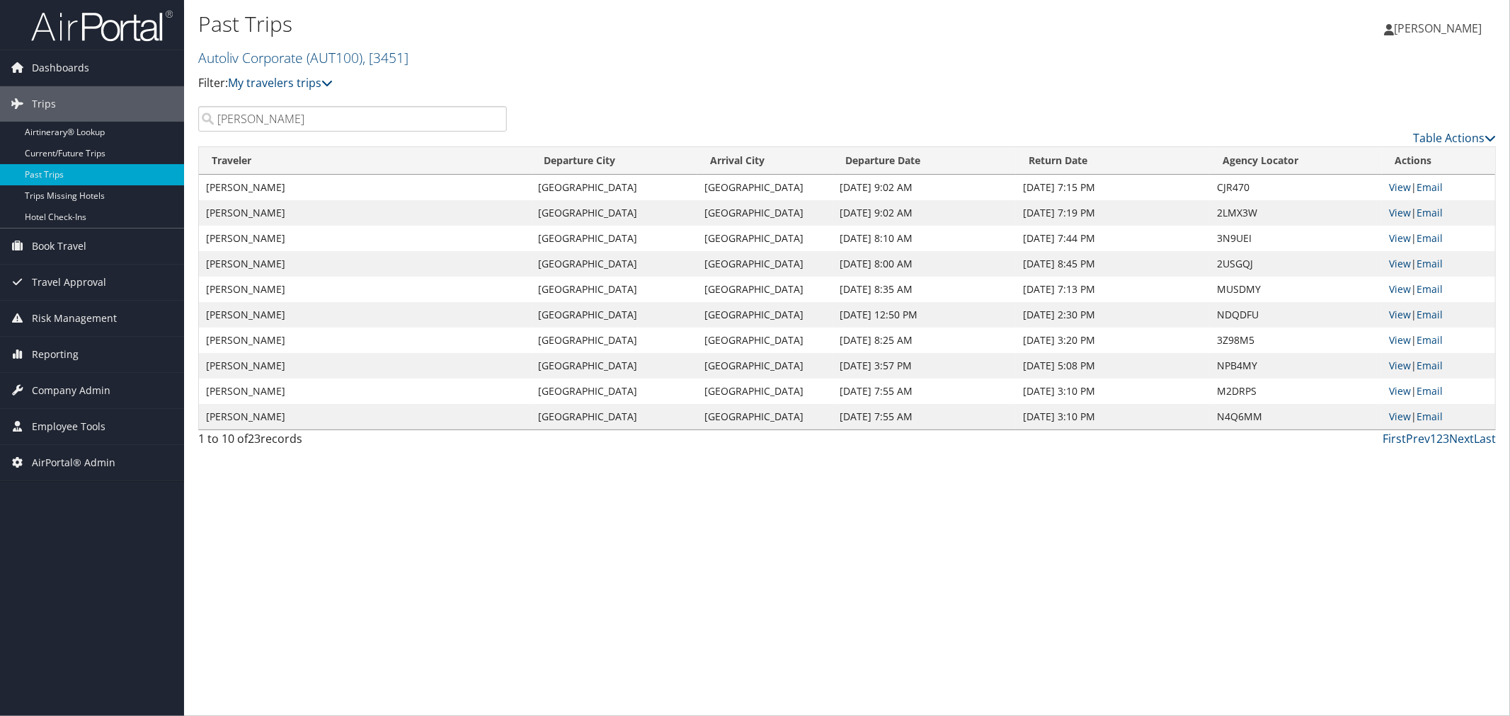
click at [215, 120] on input "Greenhalgh" at bounding box center [352, 118] width 309 height 25
paste input "Laudan"
click at [1222, 185] on td "C9PL2T" at bounding box center [1296, 187] width 172 height 25
copy td "C9PL2T"
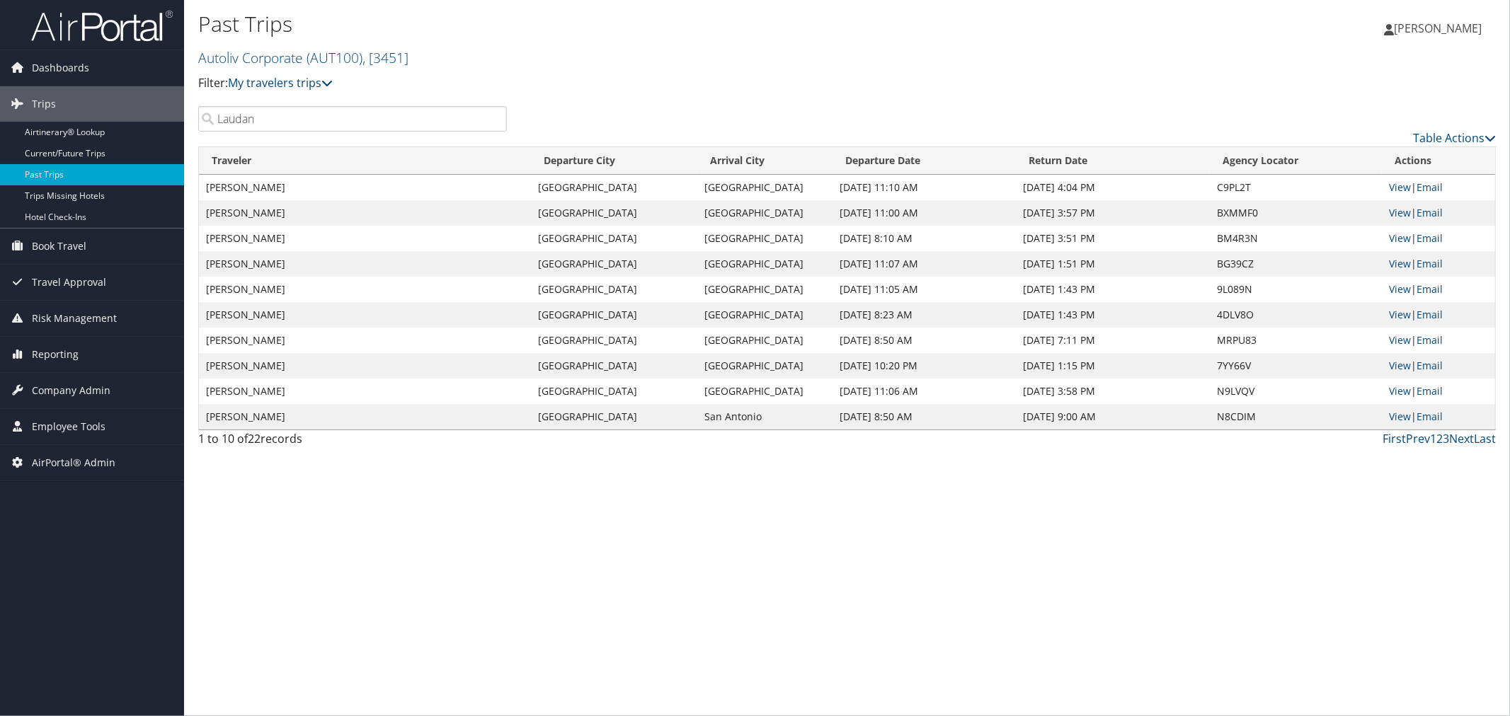
drag, startPoint x: 273, startPoint y: 120, endPoint x: 209, endPoint y: 120, distance: 63.7
click at [209, 120] on input "Laudan" at bounding box center [352, 118] width 309 height 25
drag, startPoint x: 1262, startPoint y: 185, endPoint x: 1219, endPoint y: 190, distance: 43.5
click at [1219, 190] on td "CL20XM" at bounding box center [1296, 187] width 172 height 25
copy td "CL20XM"
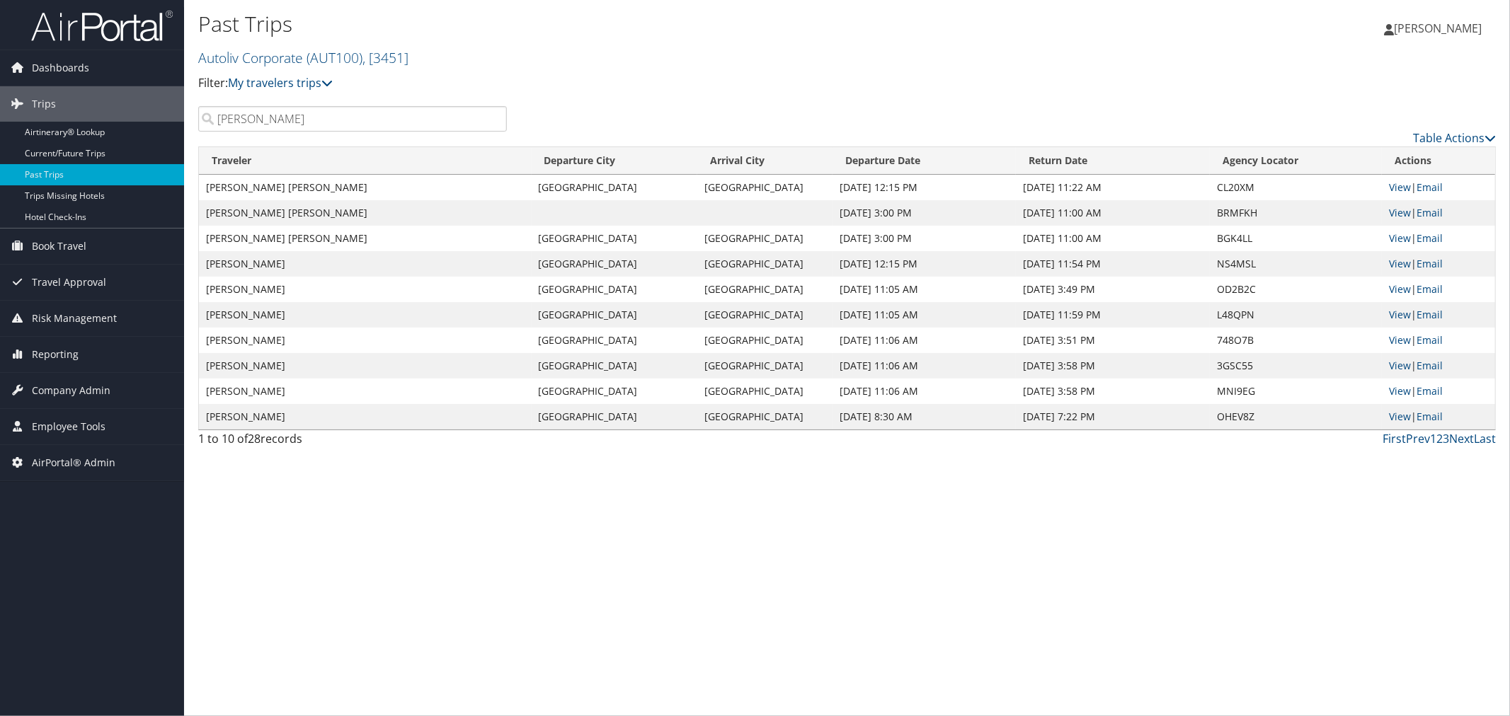
drag, startPoint x: 296, startPoint y: 125, endPoint x: 207, endPoint y: 125, distance: 89.2
click at [207, 125] on input "Sheredy" at bounding box center [352, 118] width 309 height 25
paste input "Nugroho"
type input "Nugroho"
drag, startPoint x: 1259, startPoint y: 188, endPoint x: 1219, endPoint y: 188, distance: 39.6
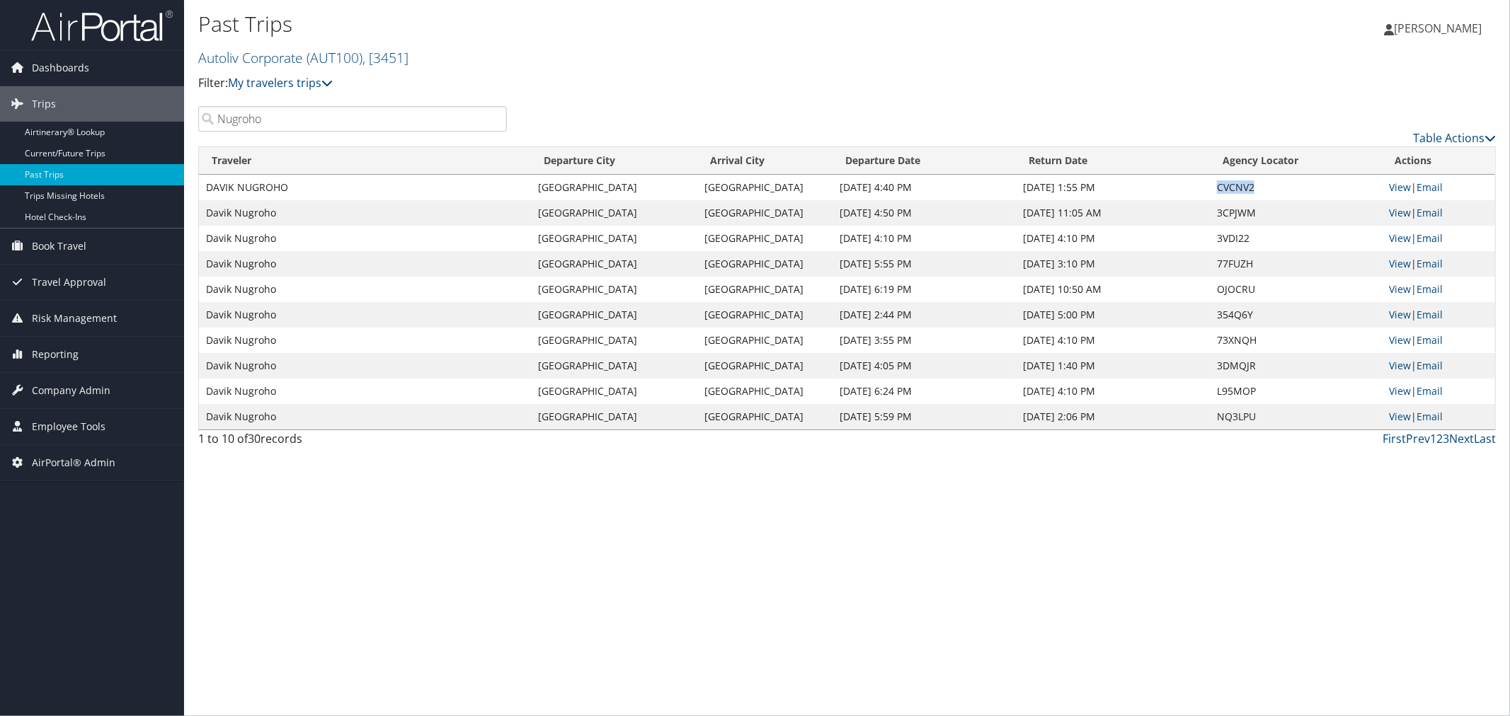
click at [1219, 188] on td "CVCNV2" at bounding box center [1296, 187] width 172 height 25
copy td "CVCNV2"
click at [103, 459] on span "AirPortal® Admin" at bounding box center [74, 462] width 84 height 35
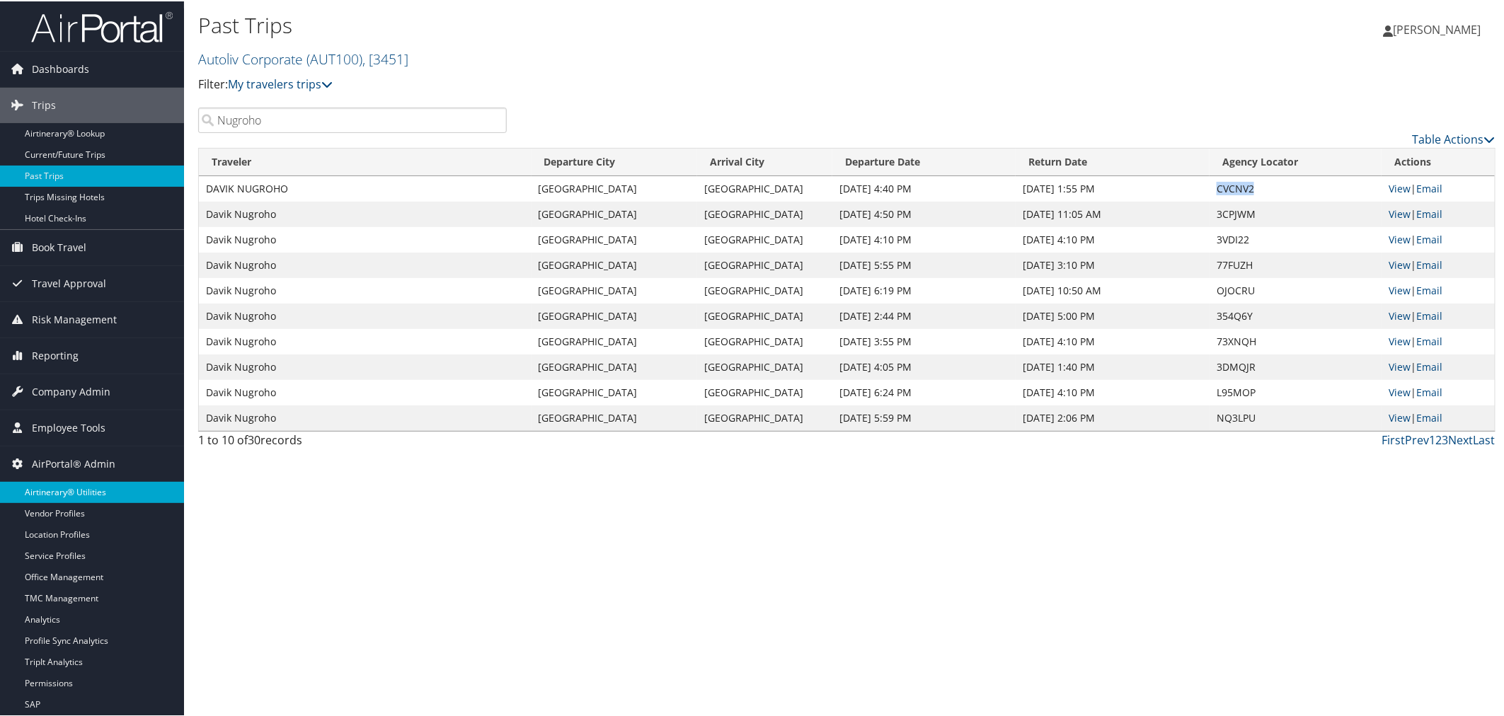
click at [86, 489] on link "Airtinerary® Utilities" at bounding box center [92, 491] width 184 height 21
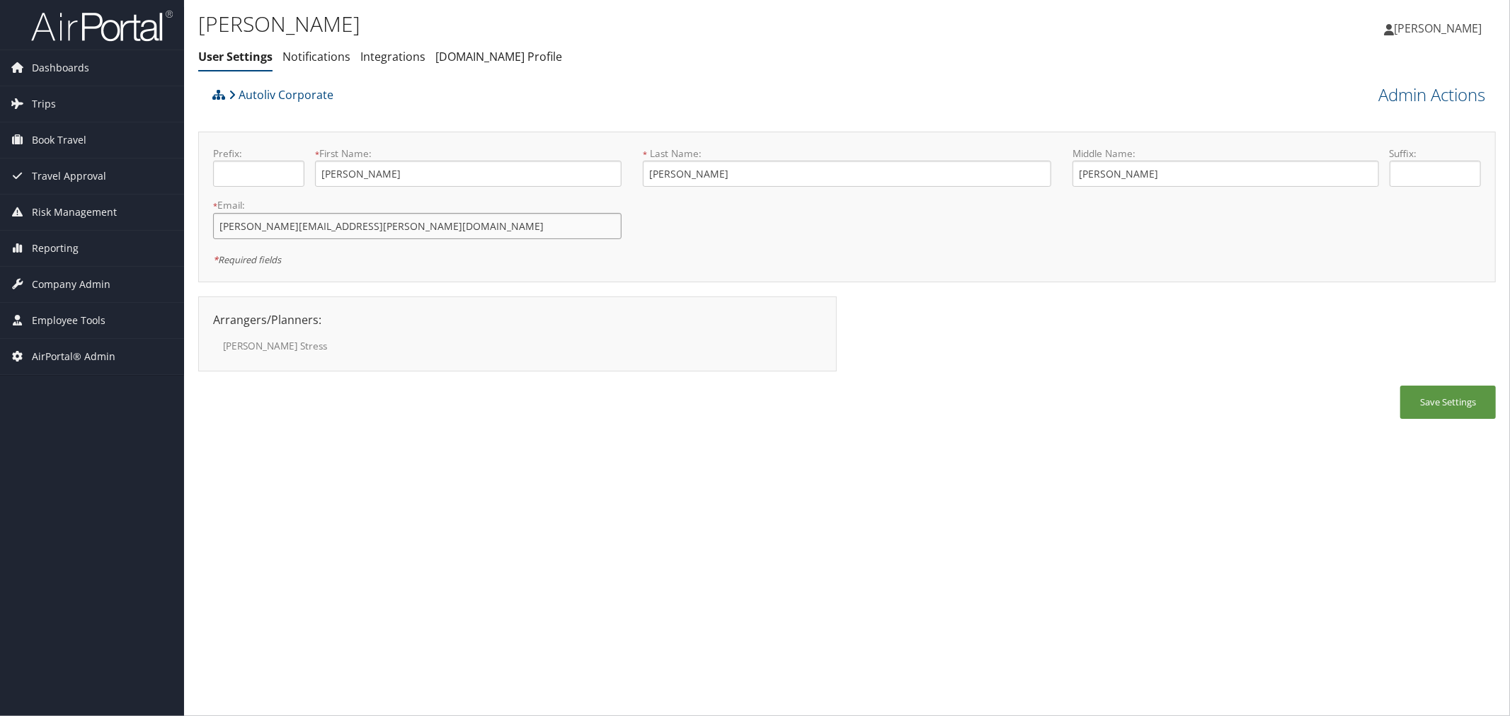
drag, startPoint x: 307, startPoint y: 229, endPoint x: 210, endPoint y: 229, distance: 97.7
click at [211, 229] on div "* Email: [PERSON_NAME][EMAIL_ADDRESS][PERSON_NAME][DOMAIN_NAME] This field is r…" at bounding box center [417, 224] width 430 height 52
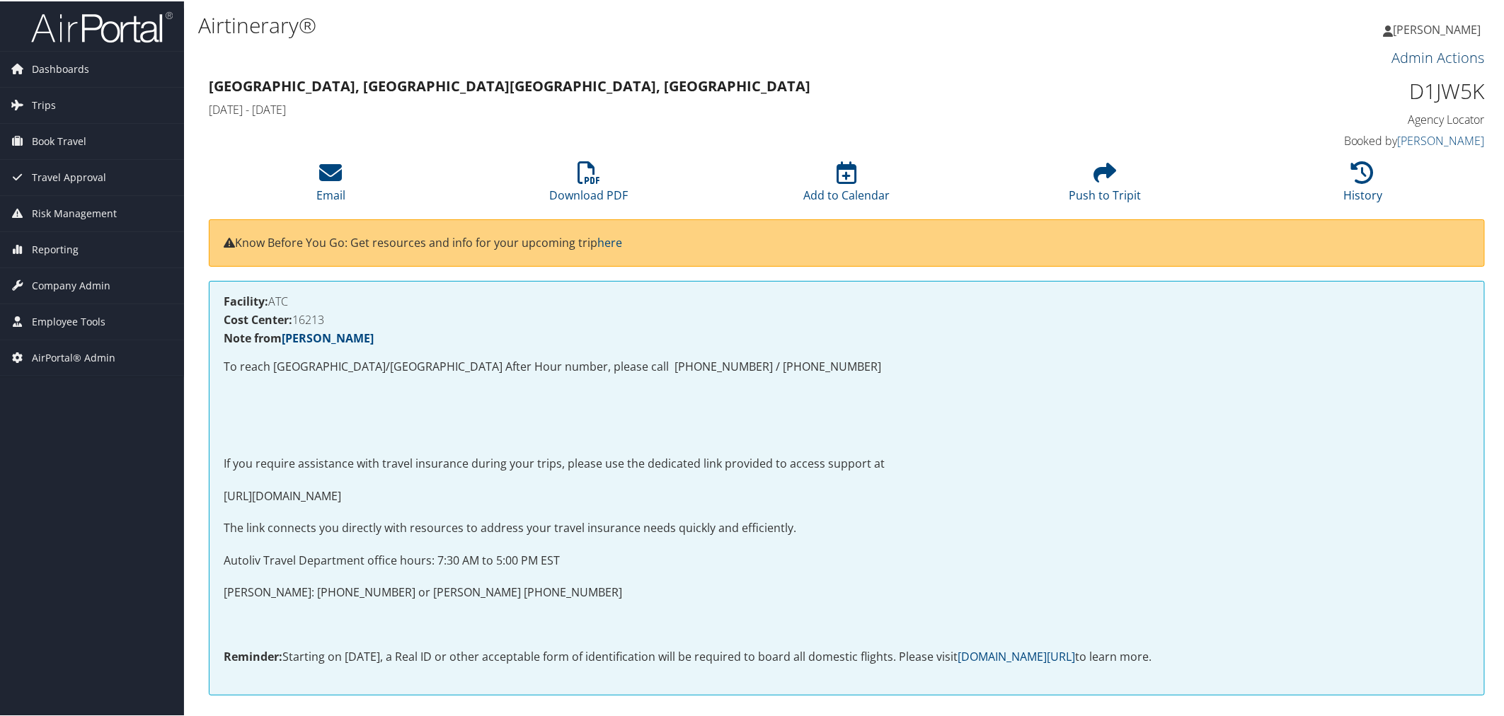
click at [1400, 57] on link "Admin Actions" at bounding box center [1438, 56] width 93 height 19
click at [1382, 74] on link "Repair Airtinerary®" at bounding box center [1423, 80] width 115 height 24
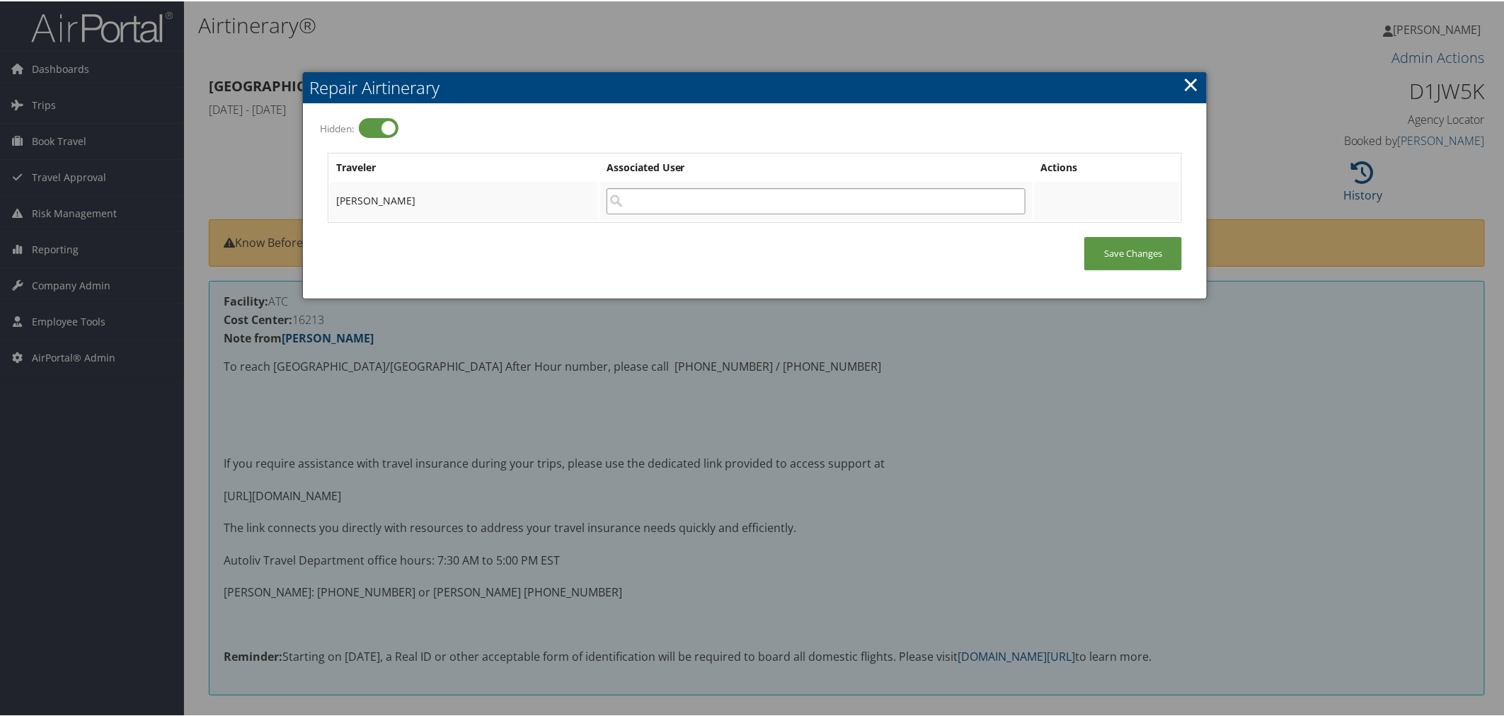
click at [641, 197] on input "search" at bounding box center [816, 200] width 419 height 26
paste input "[PERSON_NAME][EMAIL_ADDRESS][PERSON_NAME][DOMAIN_NAME]"
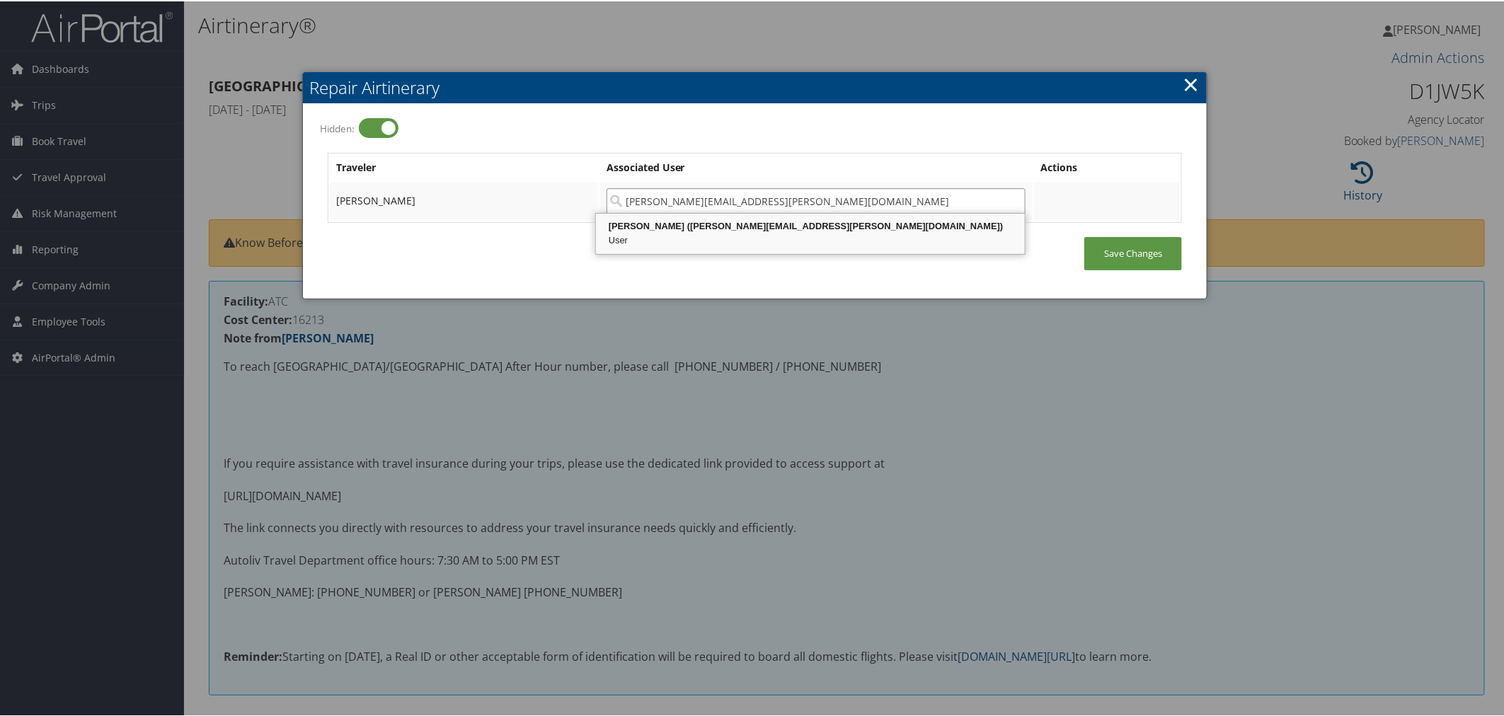
click at [639, 224] on div "[PERSON_NAME] ([PERSON_NAME][EMAIL_ADDRESS][PERSON_NAME][DOMAIN_NAME])" at bounding box center [810, 225] width 425 height 14
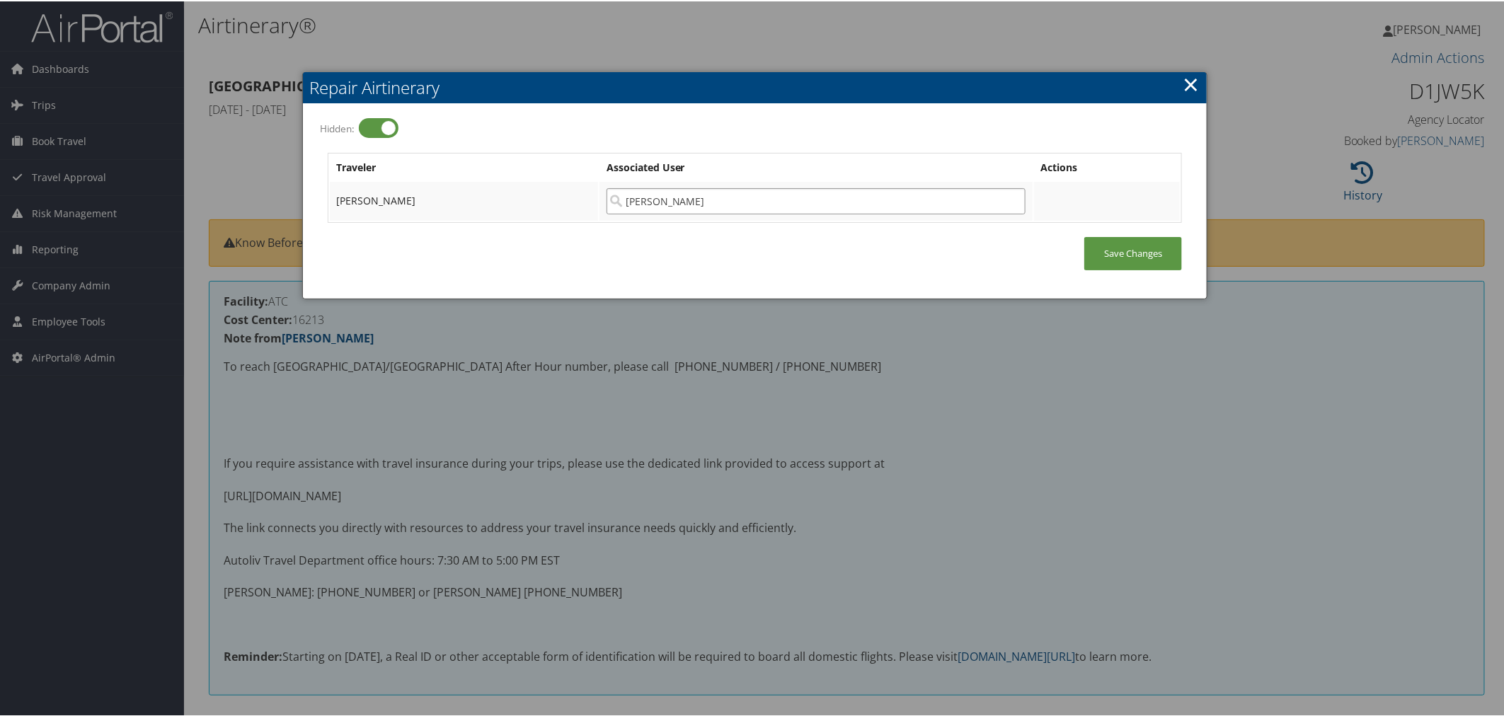
type input "[PERSON_NAME]"
click at [361, 128] on label at bounding box center [379, 127] width 40 height 20
click at [333, 128] on input "Hidden:" at bounding box center [328, 127] width 9 height 9
checkbox input "false"
click at [1093, 245] on link "Save Changes" at bounding box center [1134, 252] width 98 height 33
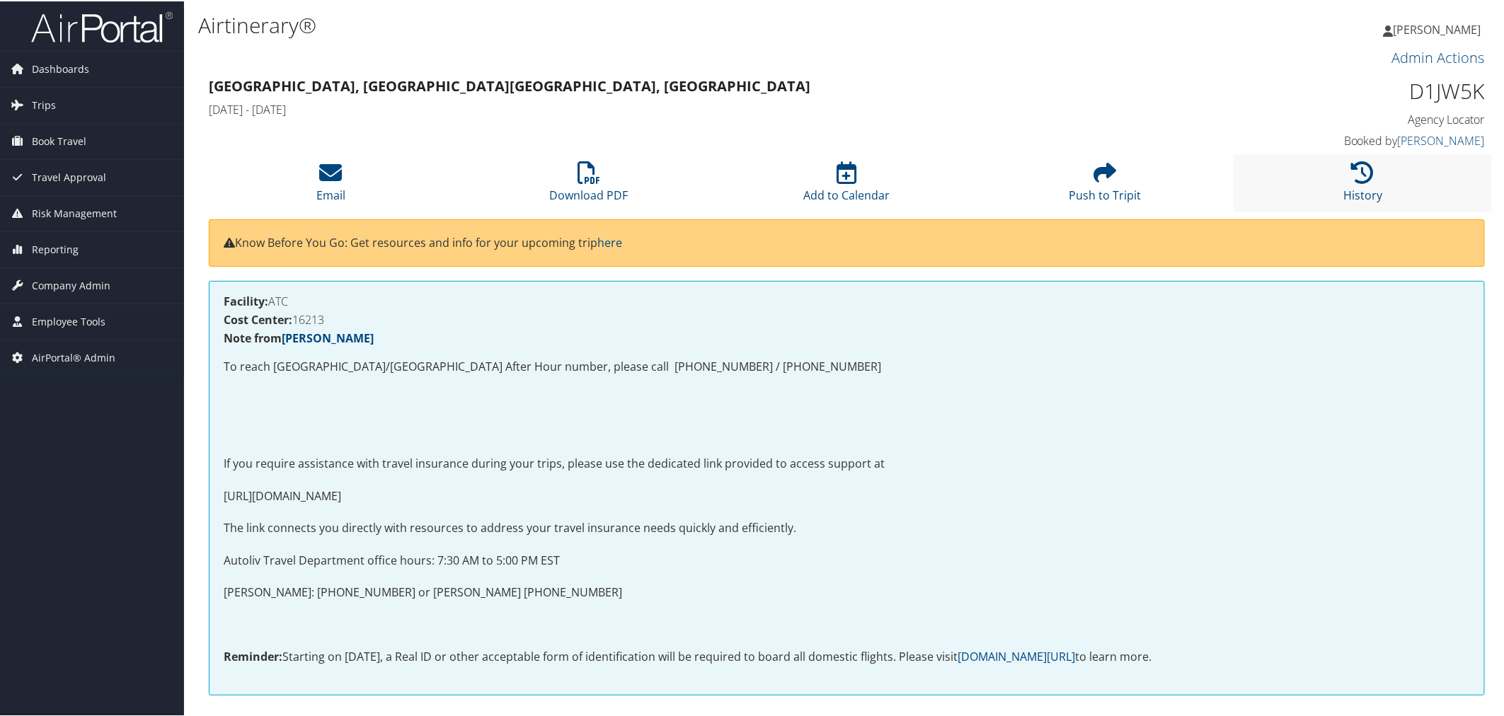
click at [1326, 192] on li "History" at bounding box center [1363, 181] width 258 height 57
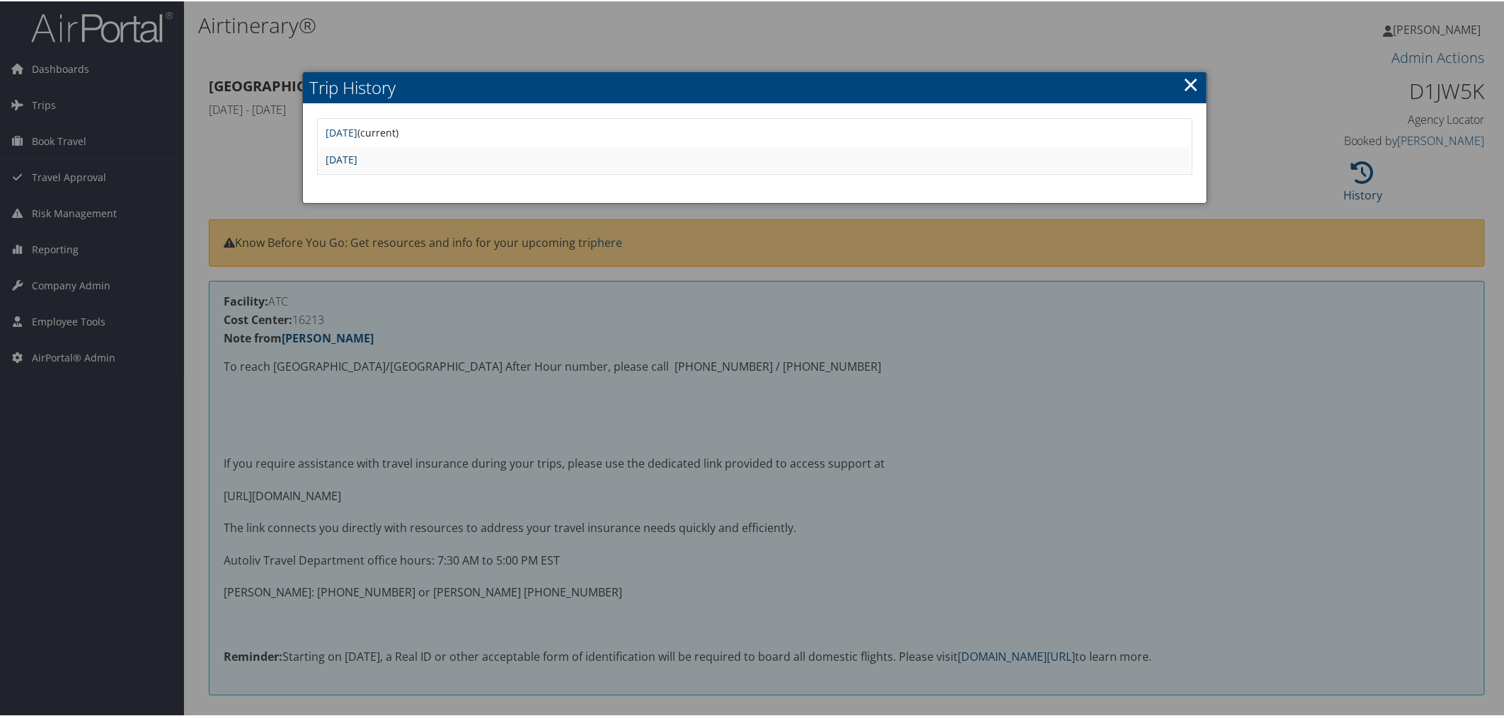
click at [358, 154] on link "[DATE]" at bounding box center [342, 157] width 32 height 13
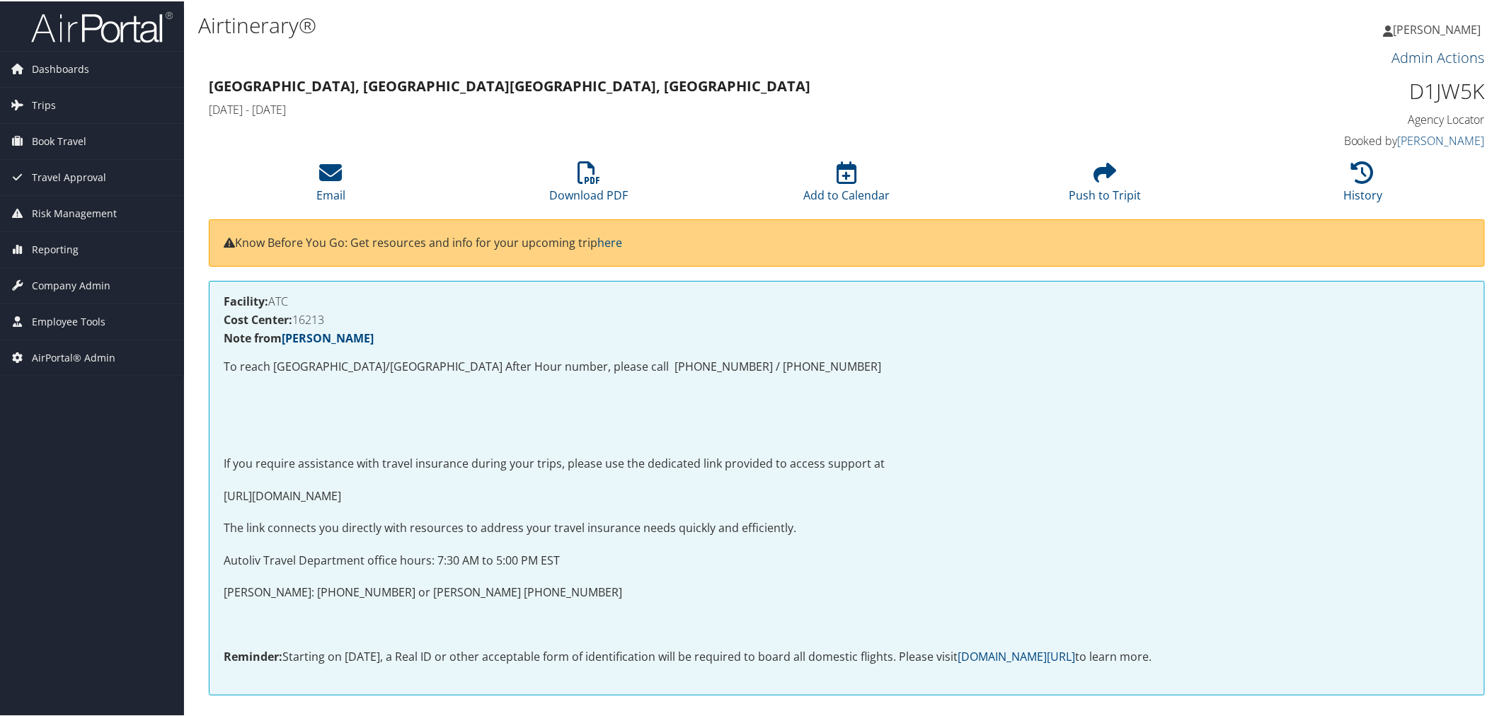
click at [1392, 62] on link "Admin Actions" at bounding box center [1438, 56] width 93 height 19
click at [1383, 78] on link "Repair Airtinerary®" at bounding box center [1423, 80] width 115 height 24
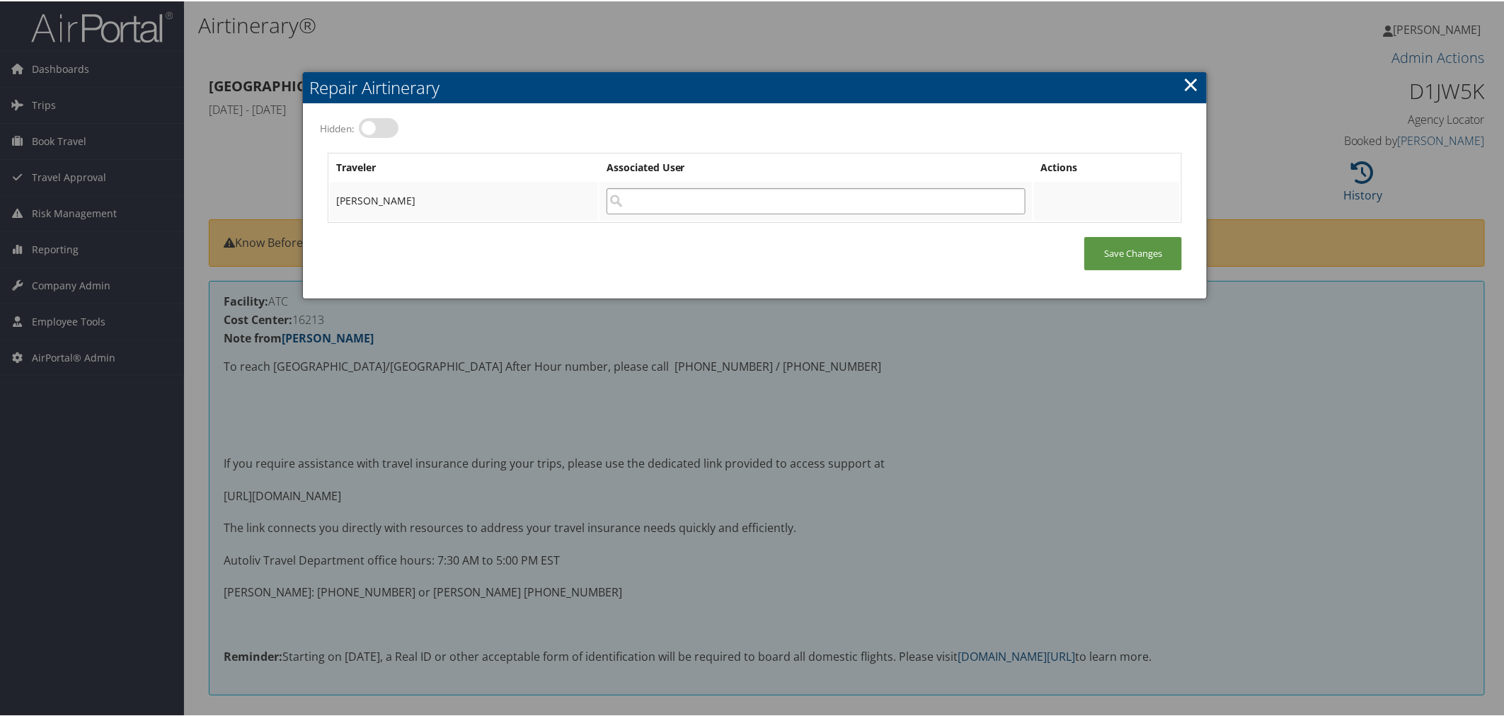
click at [677, 195] on input "search" at bounding box center [816, 200] width 419 height 26
paste input "Jon.Karibian@autoliv.com"
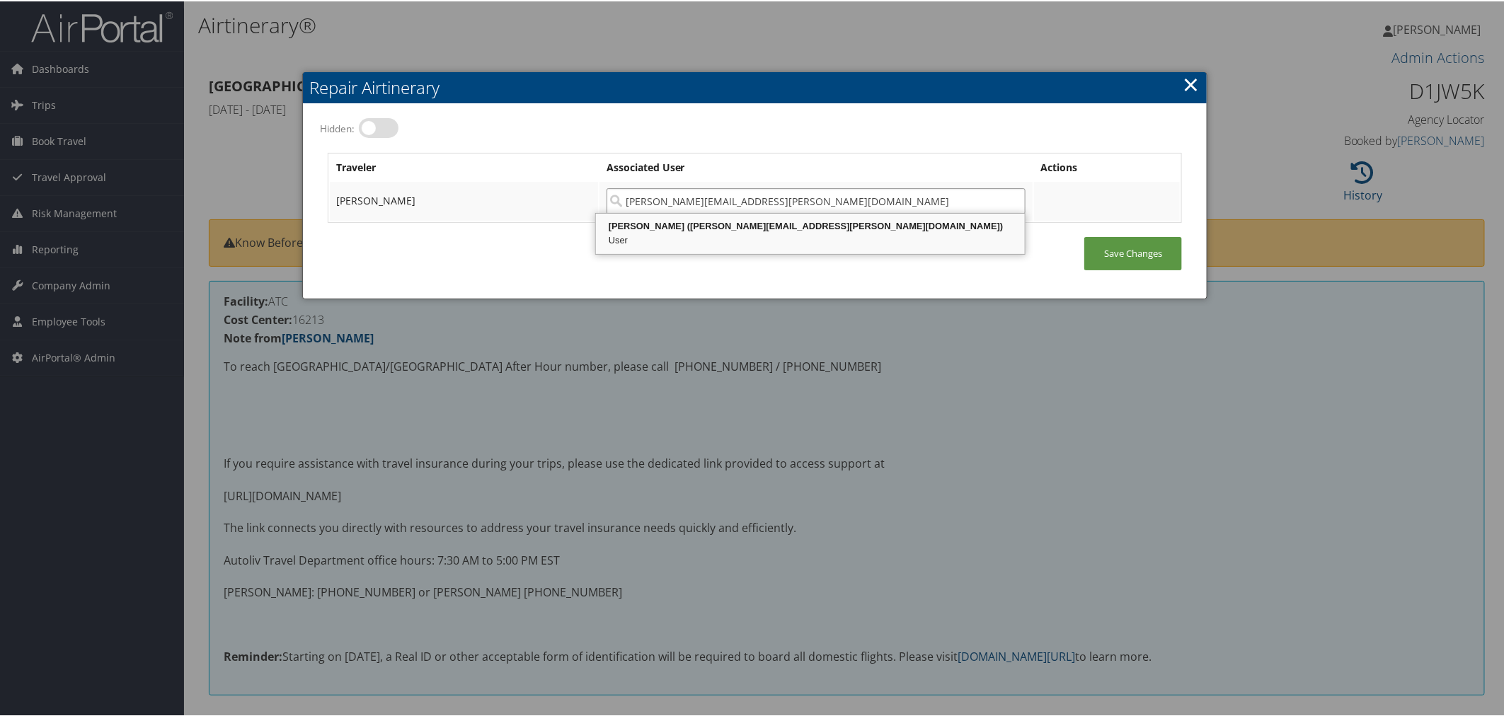
drag, startPoint x: 760, startPoint y: 232, endPoint x: 1020, endPoint y: 243, distance: 260.7
click at [762, 232] on div "User" at bounding box center [810, 239] width 425 height 14
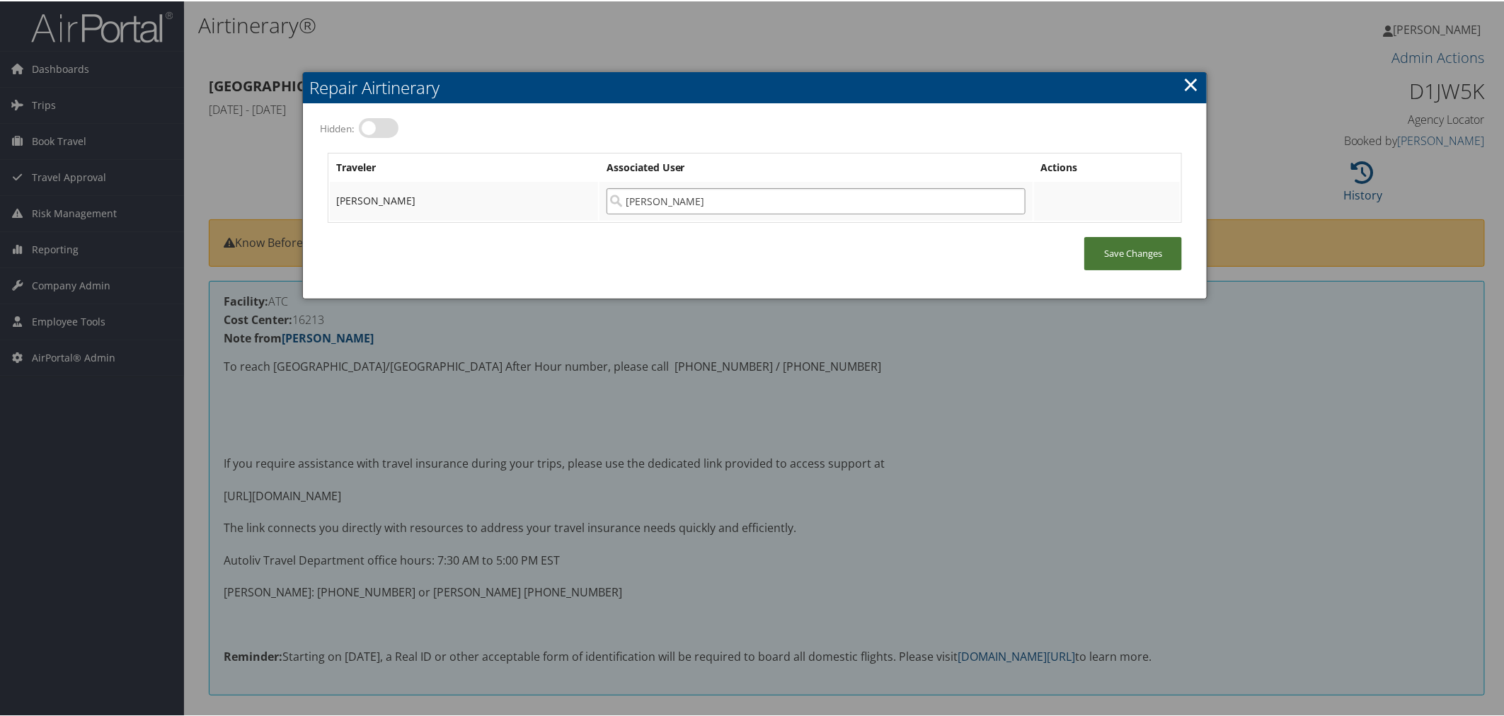
type input "Jon Karibian"
click at [1138, 251] on link "Save Changes" at bounding box center [1134, 252] width 98 height 33
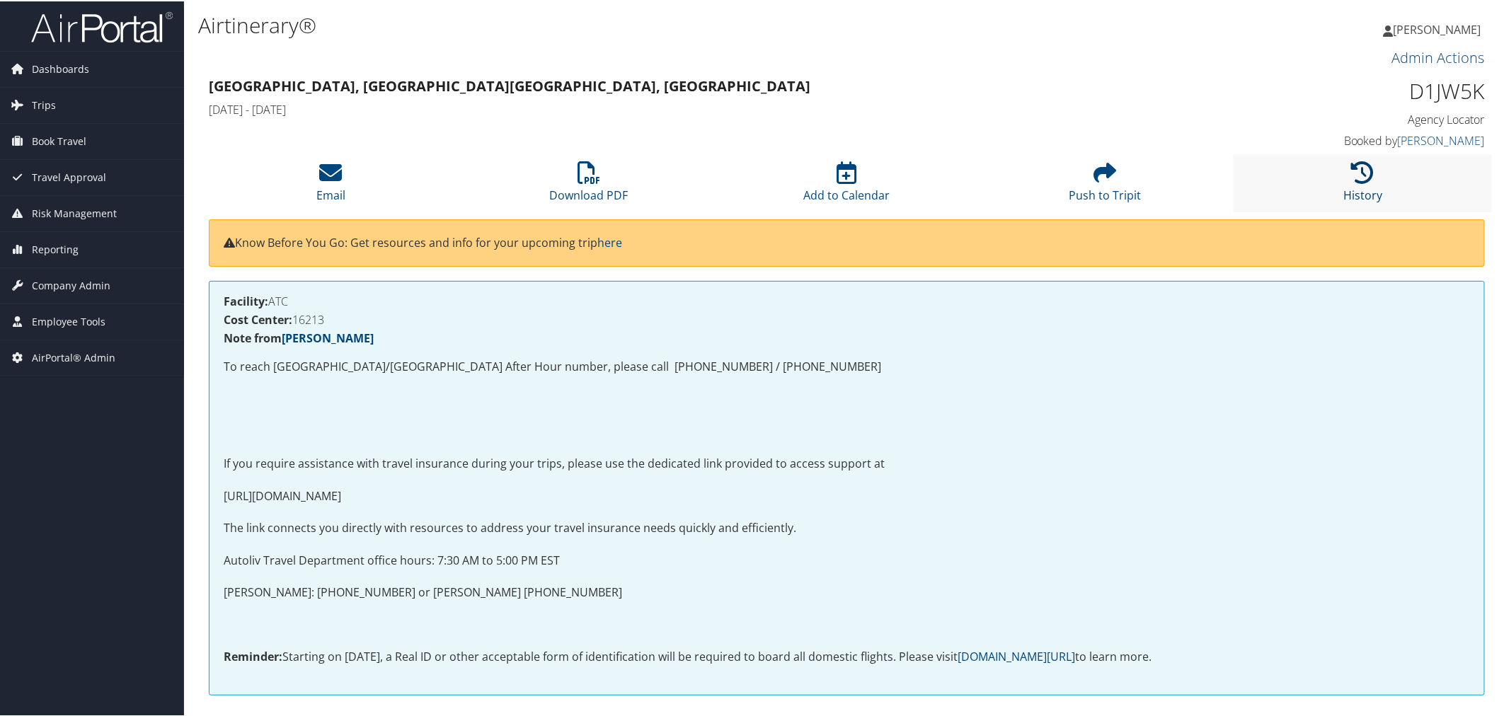
click at [1366, 173] on icon at bounding box center [1363, 171] width 23 height 23
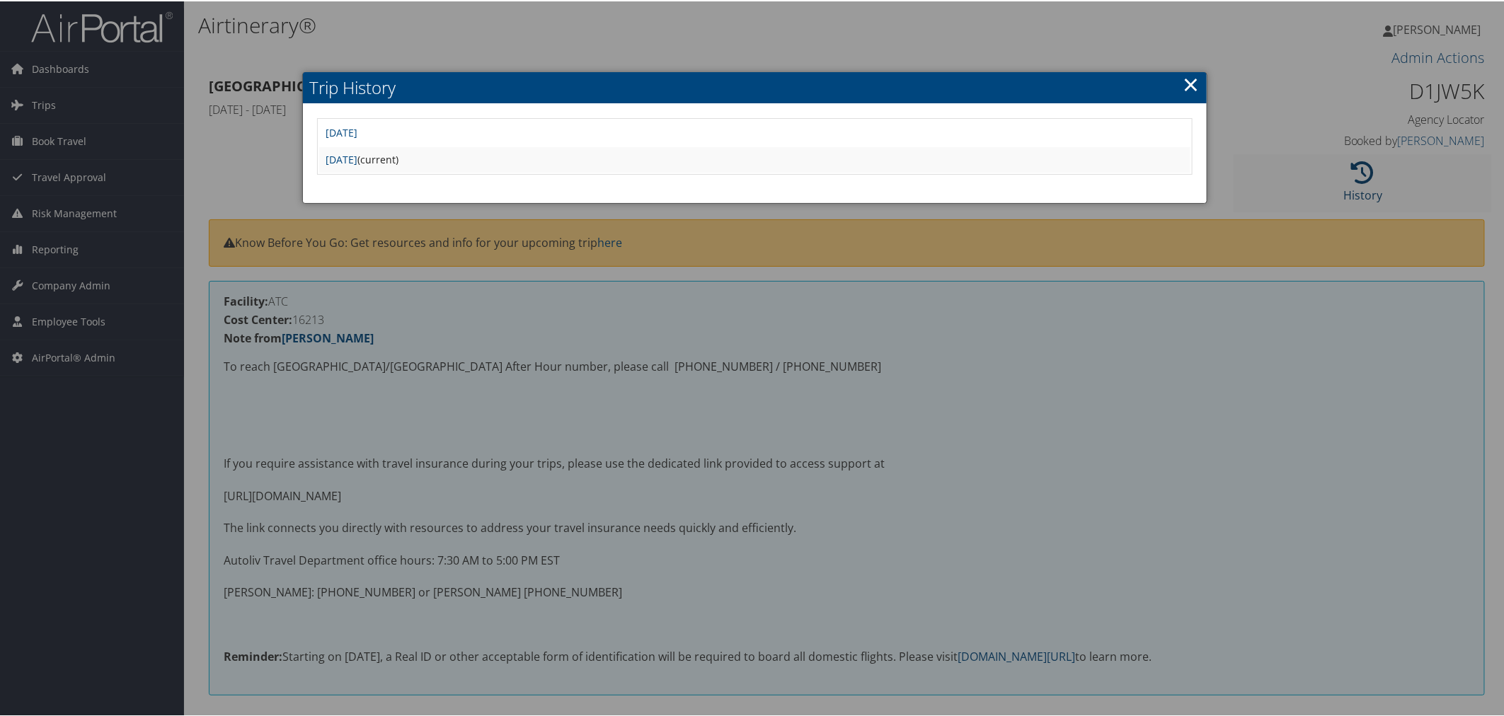
click at [1366, 173] on div at bounding box center [755, 358] width 1510 height 716
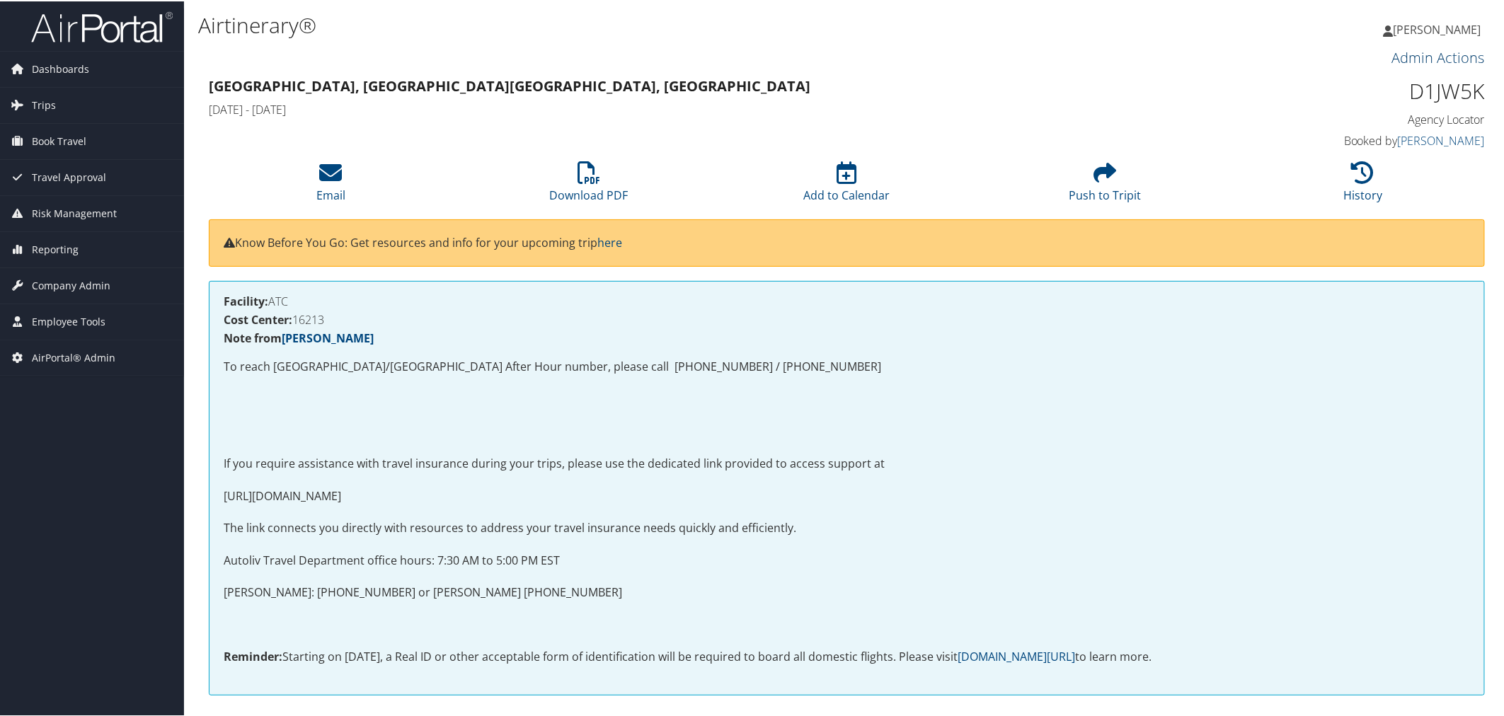
click at [1423, 55] on link "Admin Actions" at bounding box center [1438, 56] width 93 height 19
click at [1388, 82] on link "Repair Airtinerary®" at bounding box center [1423, 80] width 115 height 24
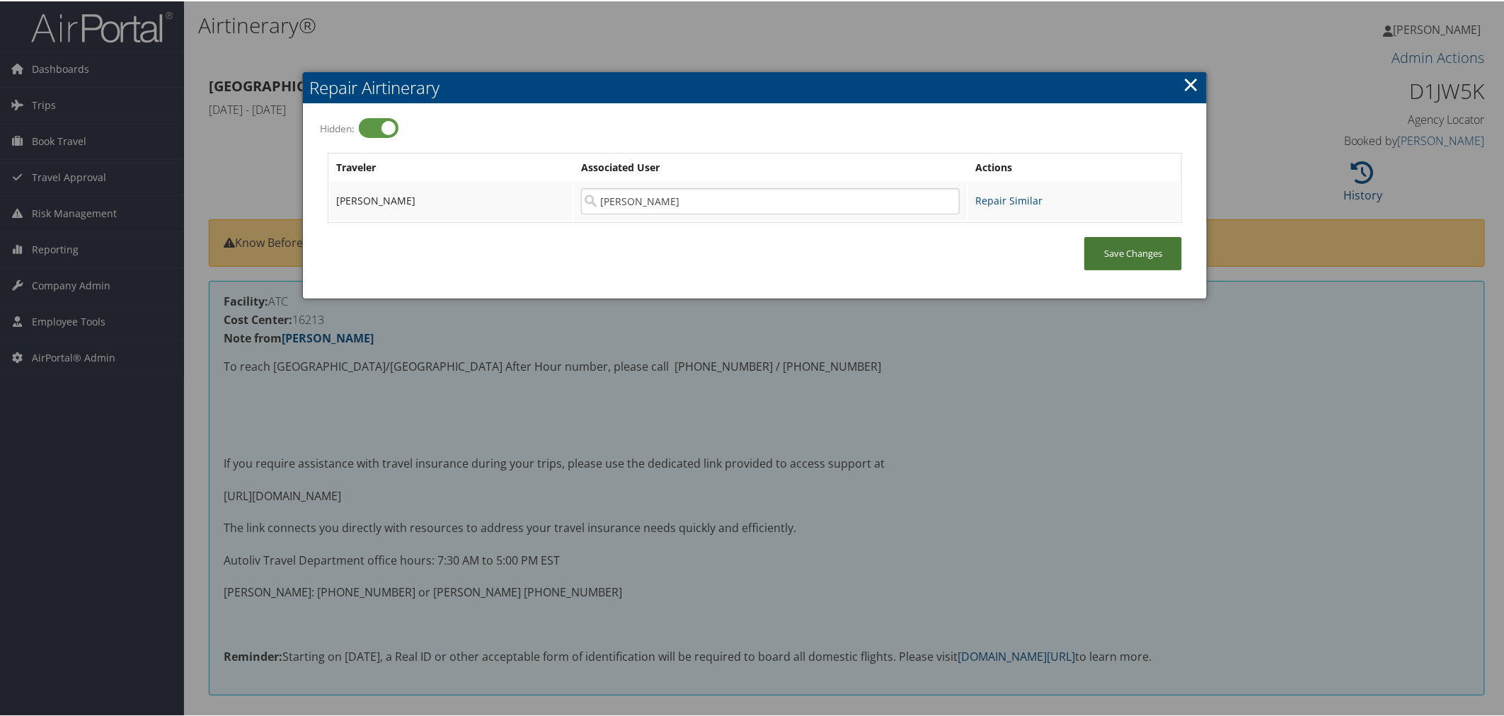
click at [1118, 252] on link "Save Changes" at bounding box center [1134, 252] width 98 height 33
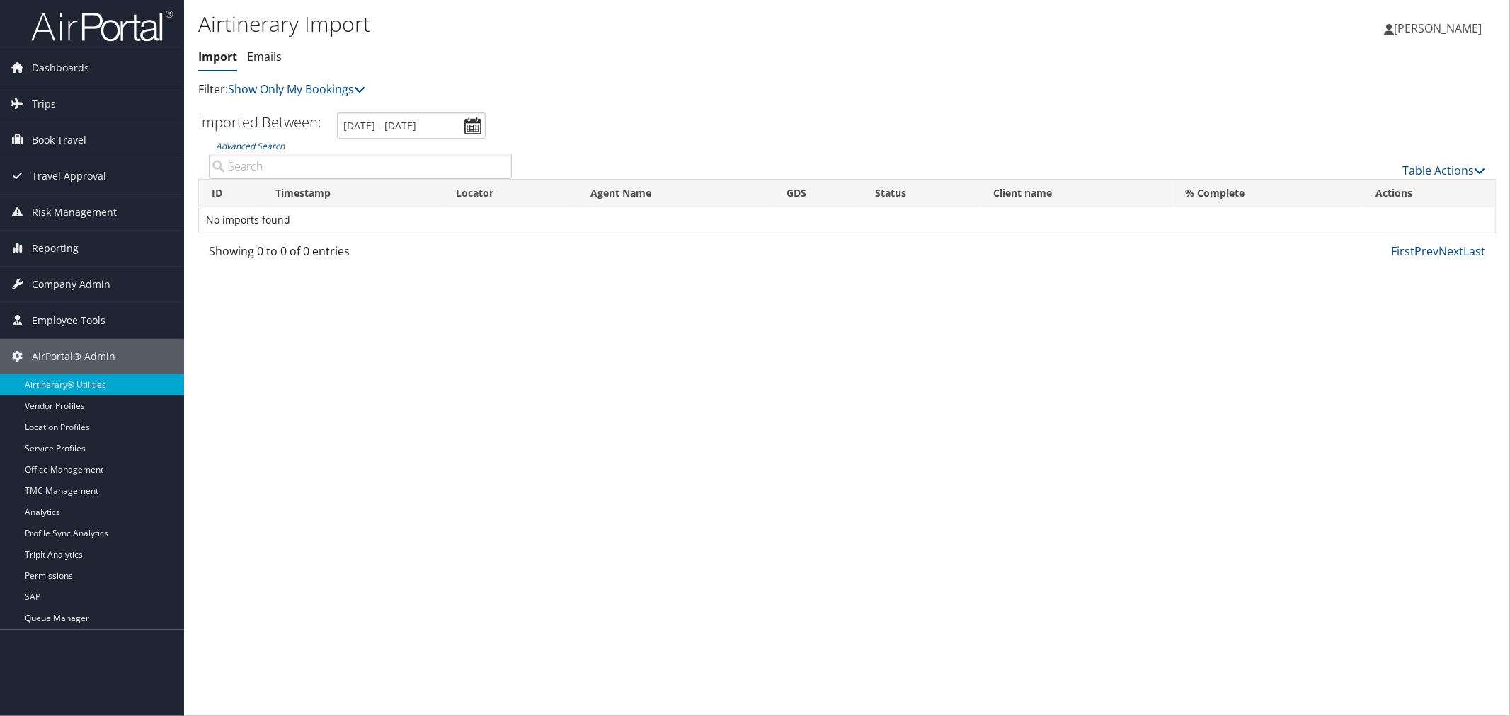
click at [295, 163] on input "Advanced Search" at bounding box center [360, 166] width 303 height 25
paste input "D98LHW"
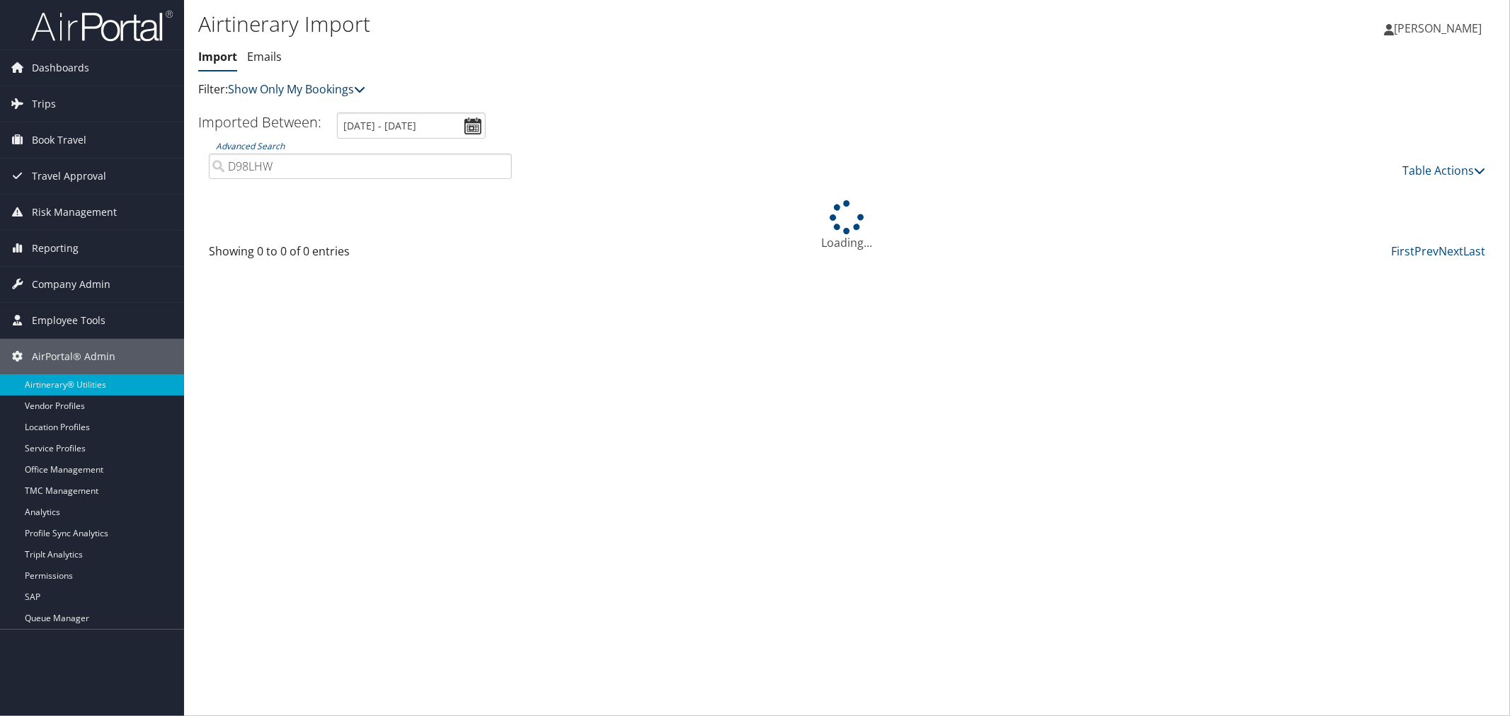
type input "D98LHW"
click at [320, 85] on link "Show Only My Bookings" at bounding box center [296, 89] width 137 height 16
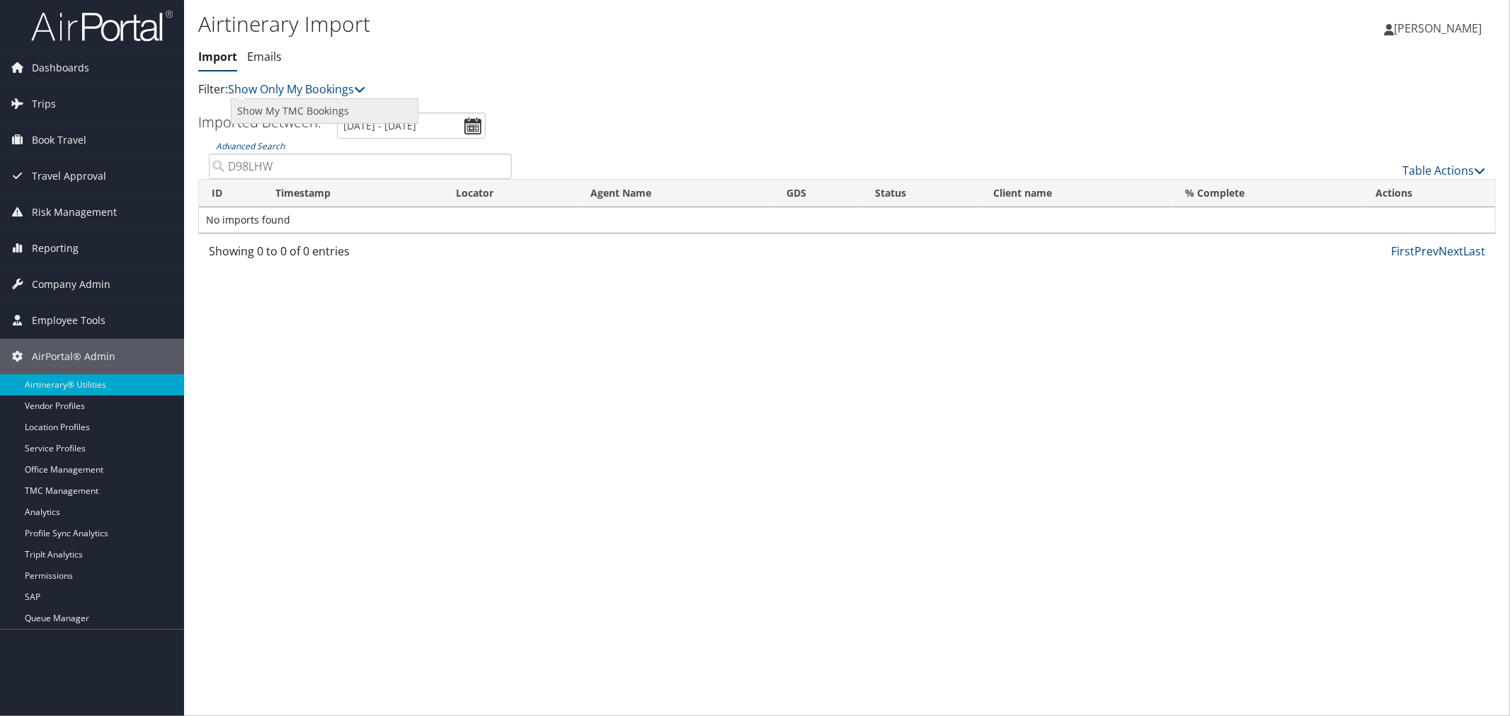
click at [323, 110] on link "Show My TMC Bookings" at bounding box center [324, 111] width 186 height 24
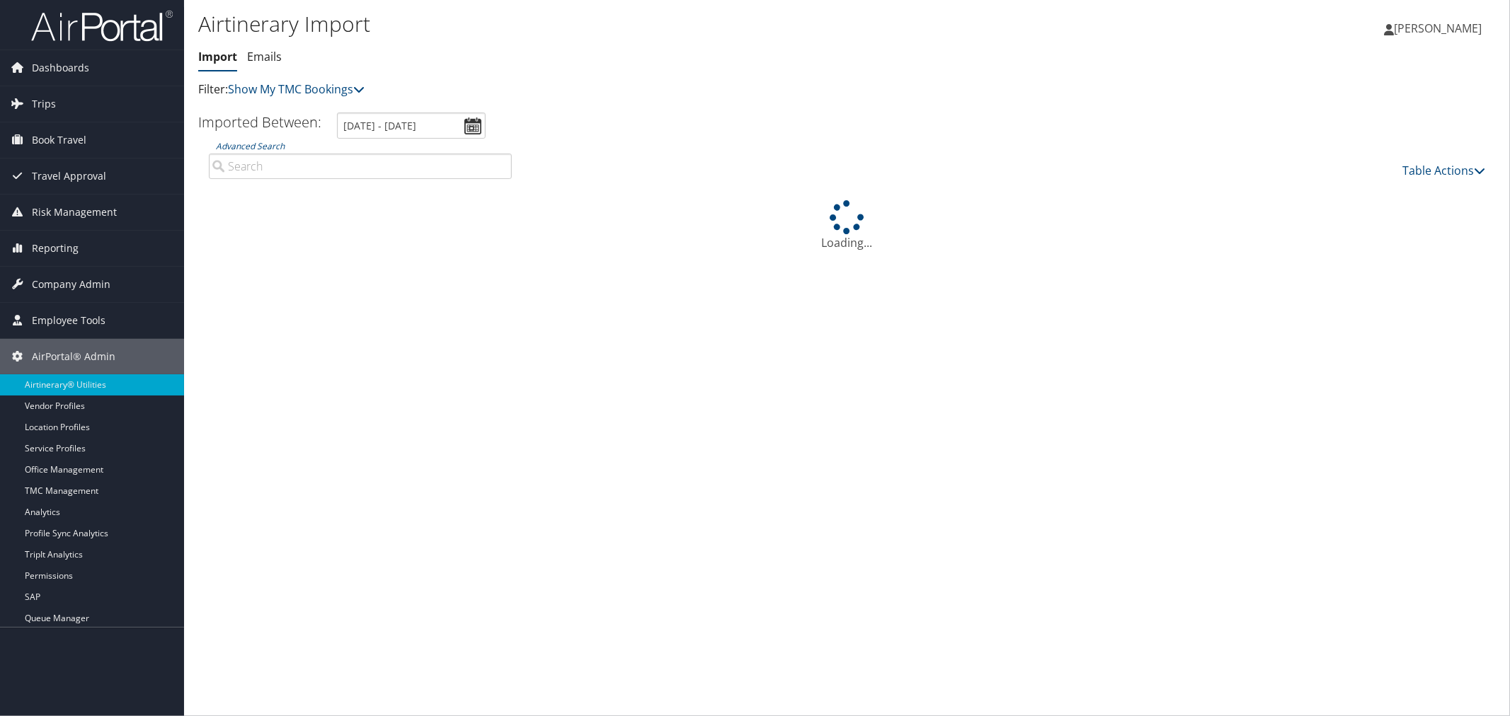
click at [283, 166] on input "Advanced Search" at bounding box center [360, 166] width 303 height 25
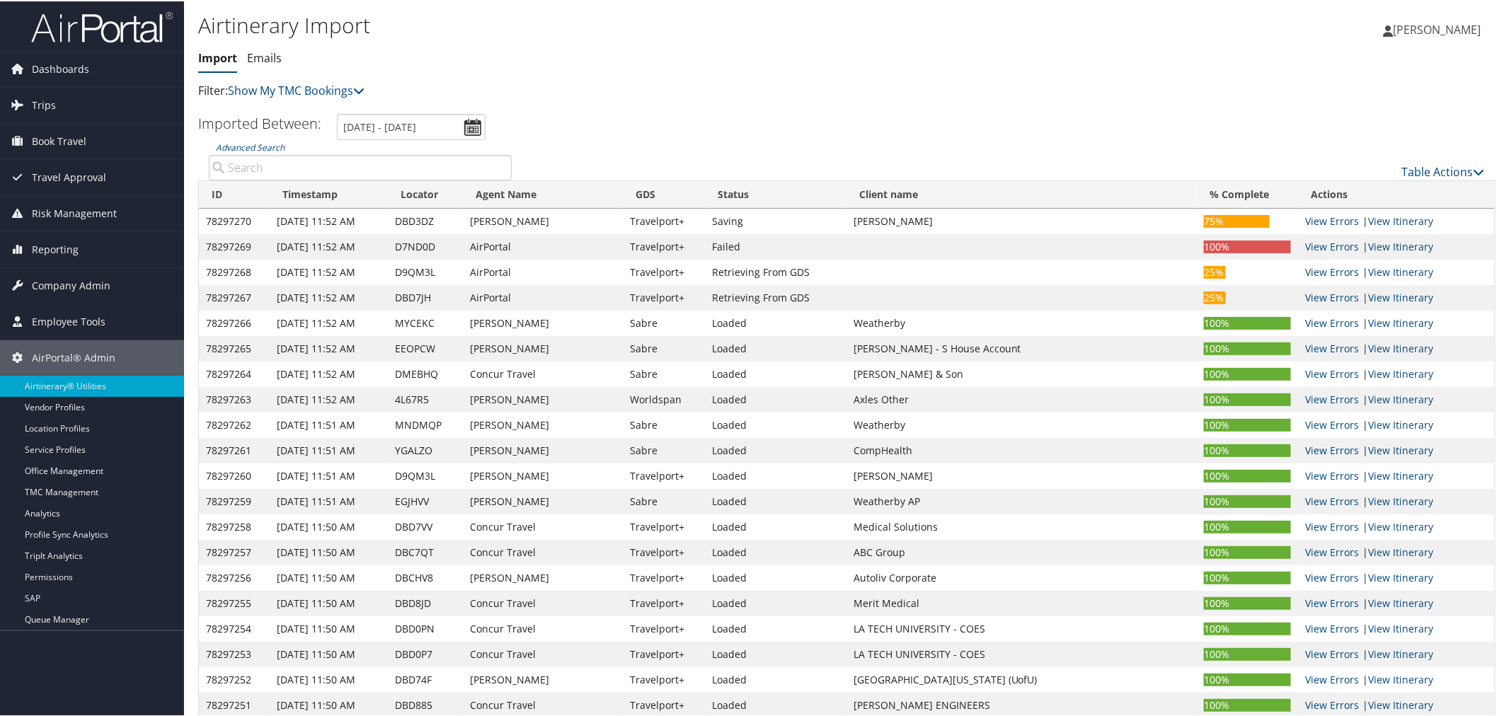
paste input "D98LHW"
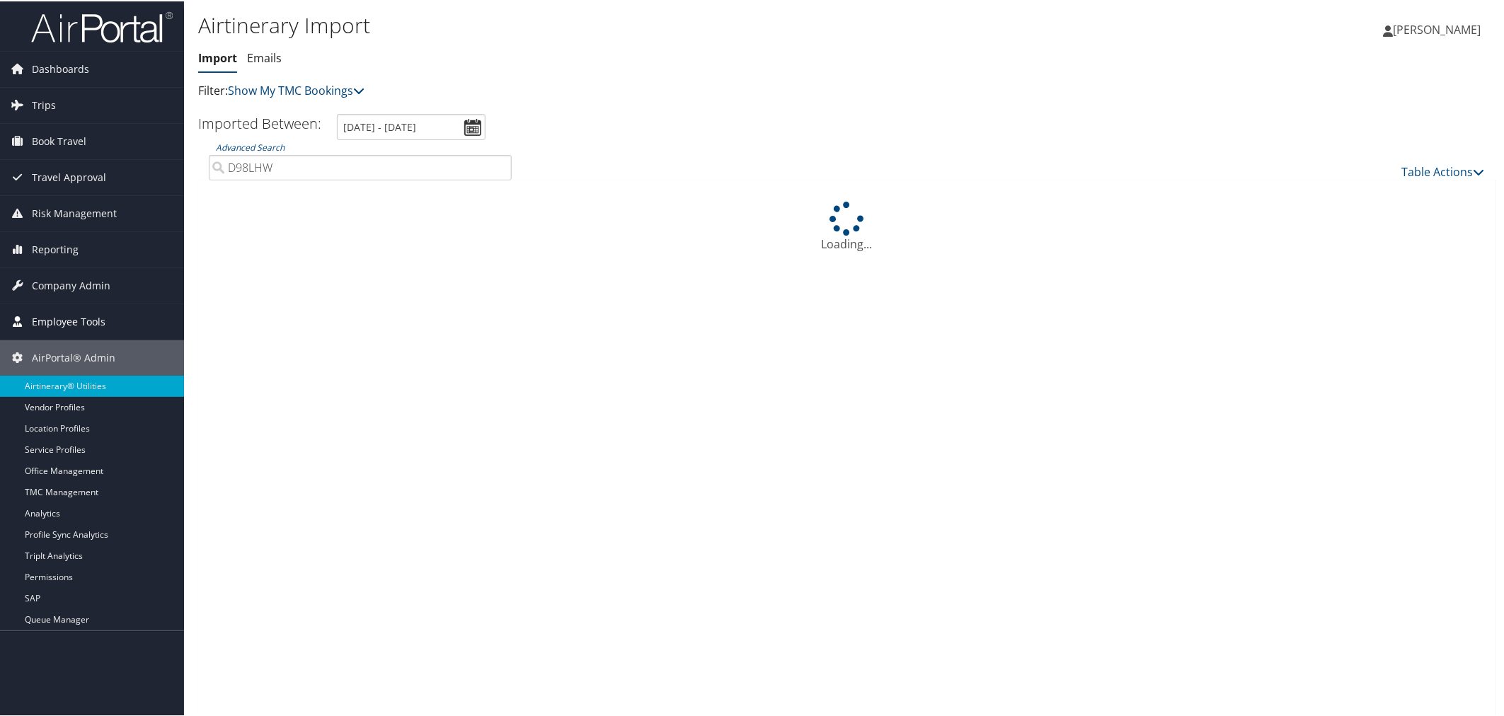
type input "D98LHW"
click at [270, 164] on input "Advanced Search" at bounding box center [360, 166] width 303 height 25
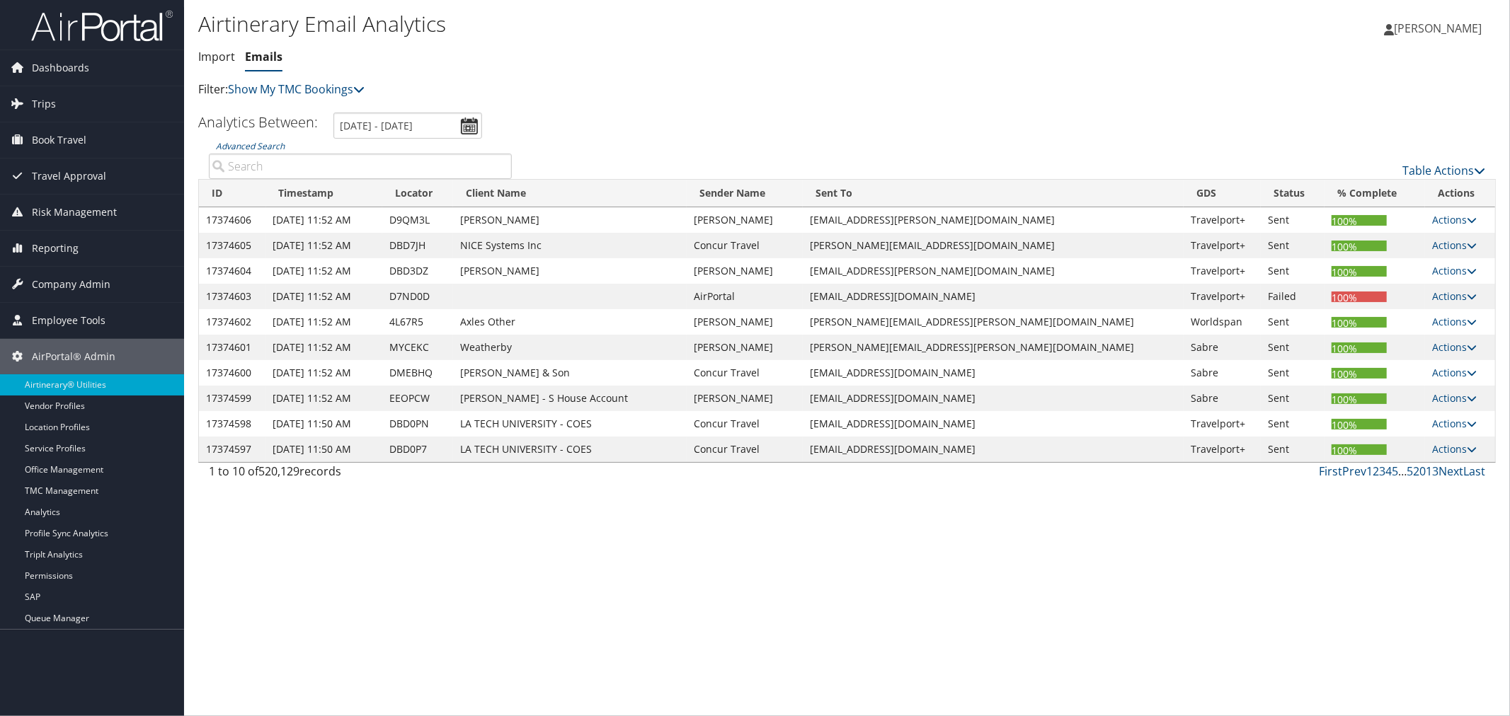
paste input "D98LHW"
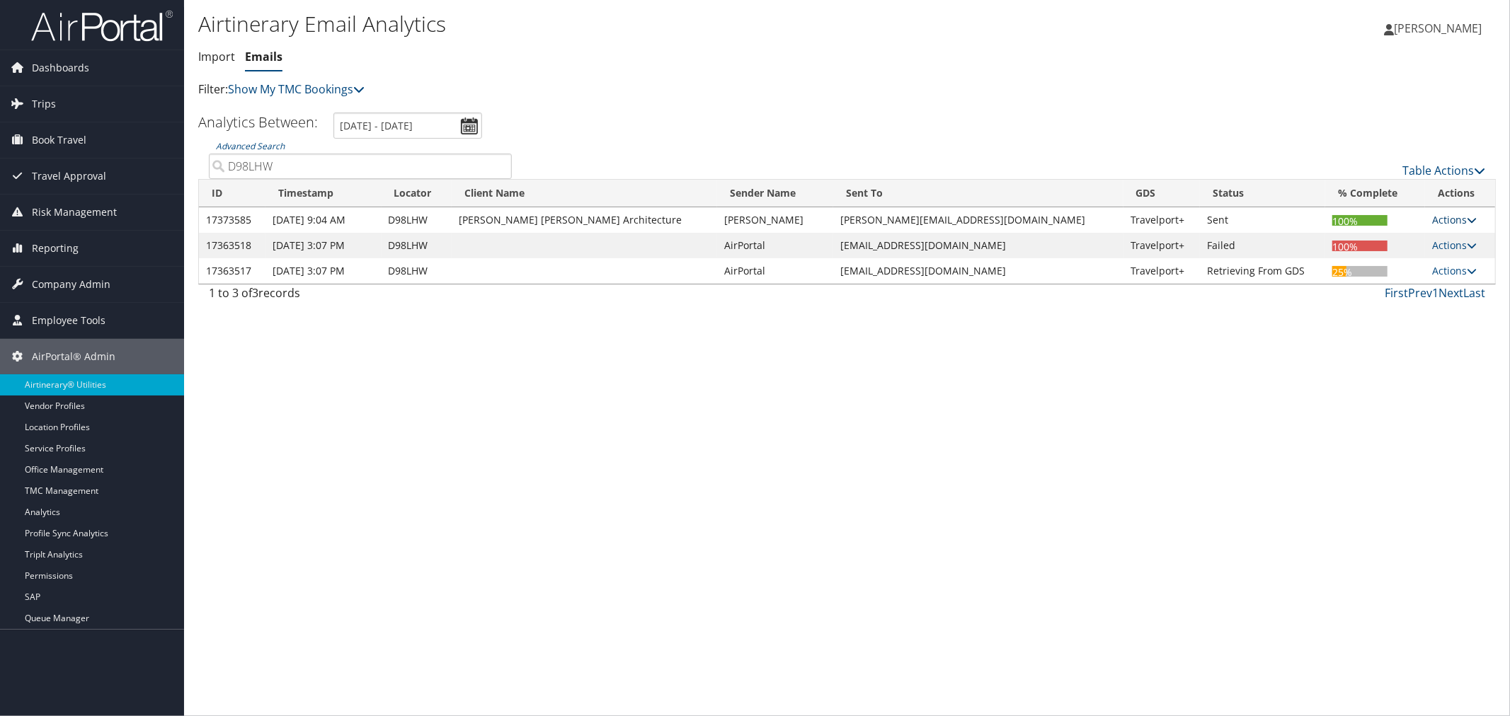
type input "D98LHW"
click at [1449, 222] on link "Actions" at bounding box center [1454, 219] width 45 height 13
click at [1424, 261] on link "View Itinerary" at bounding box center [1426, 265] width 89 height 24
click at [1454, 245] on link "Actions" at bounding box center [1454, 245] width 45 height 13
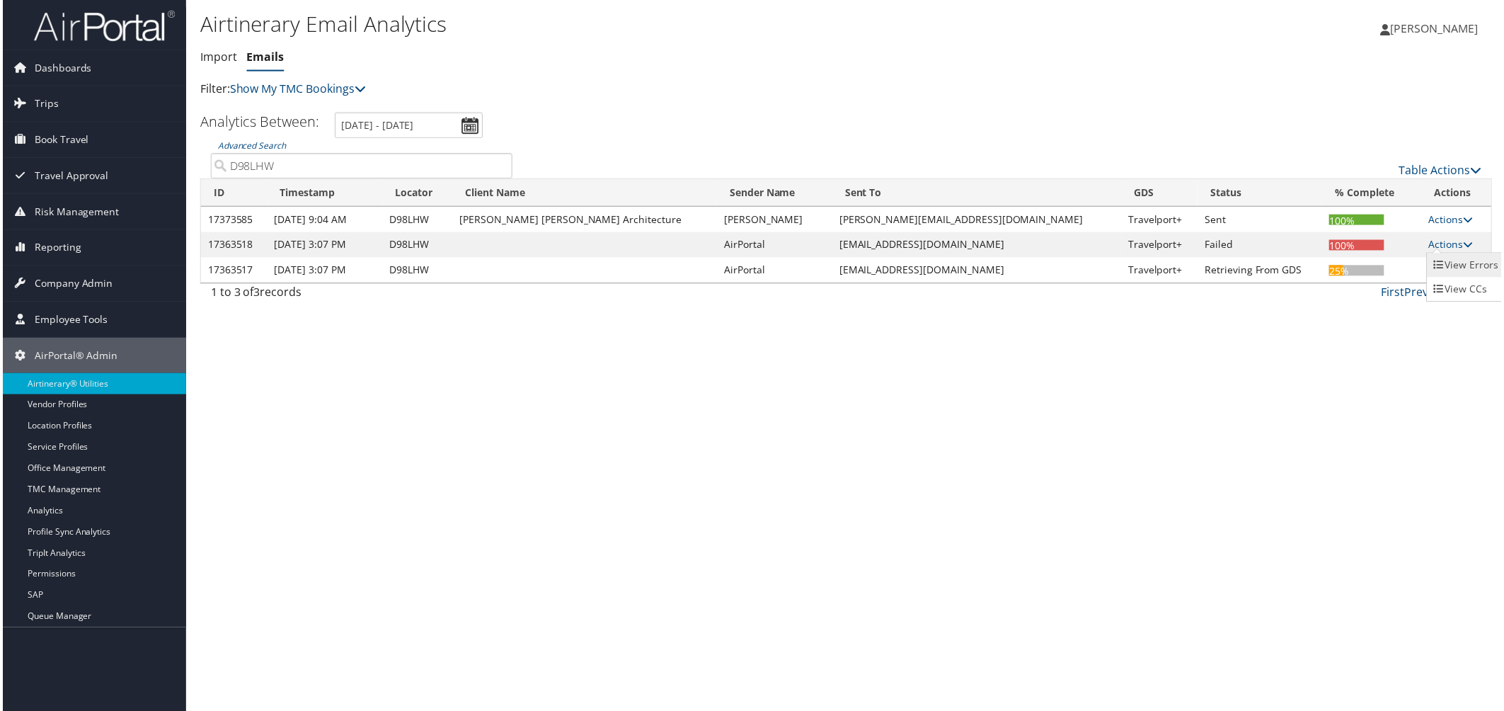
click at [1457, 272] on link "View Errors" at bounding box center [1470, 266] width 78 height 24
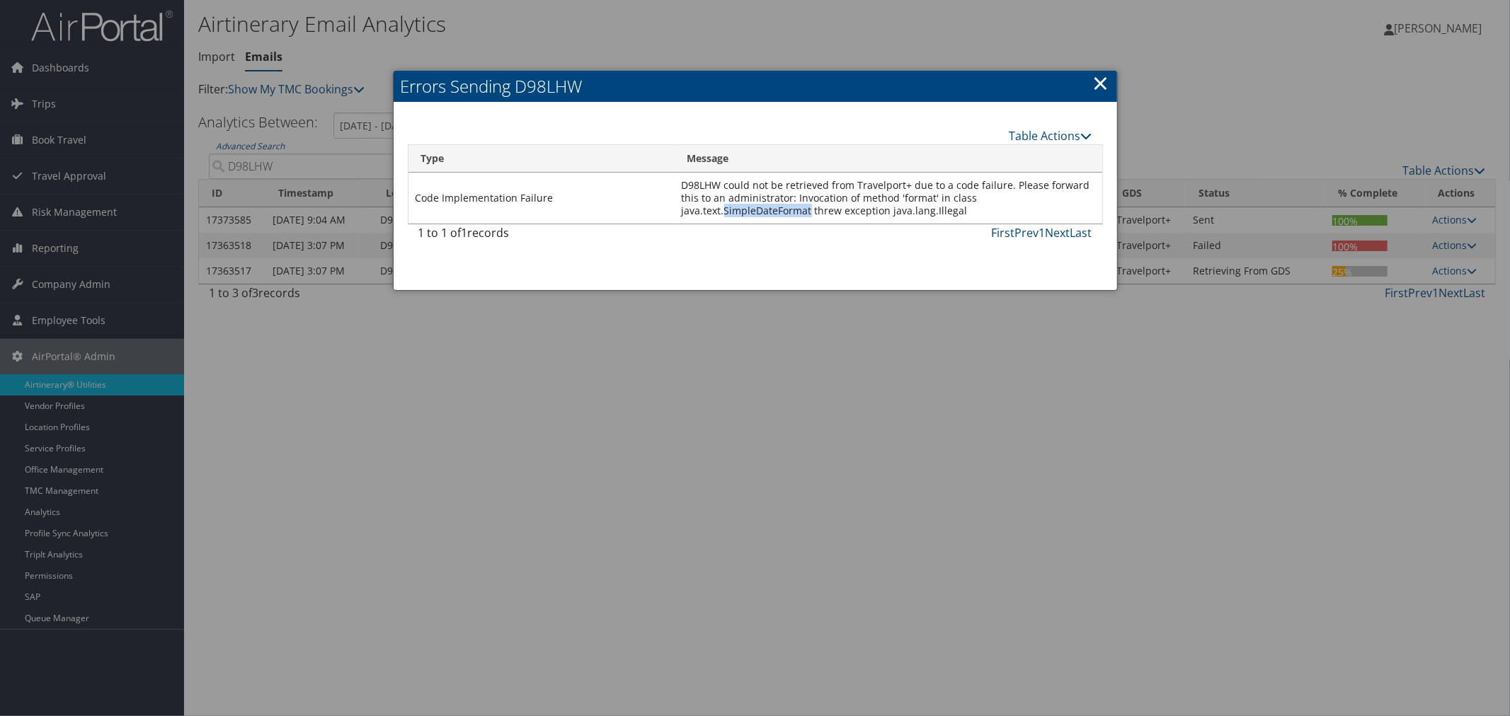
drag, startPoint x: 810, startPoint y: 207, endPoint x: 726, endPoint y: 208, distance: 83.5
click at [724, 207] on td "D98LHW could not be retrieved from Travelport+ due to a code failure. Please fo…" at bounding box center [889, 198] width 428 height 51
copy td "SimpleDateFormat"
drag, startPoint x: 723, startPoint y: 182, endPoint x: 678, endPoint y: 182, distance: 45.3
click at [678, 182] on td "D98LHW could not be retrieved from Travelport+ due to a code failure. Please fo…" at bounding box center [889, 198] width 428 height 51
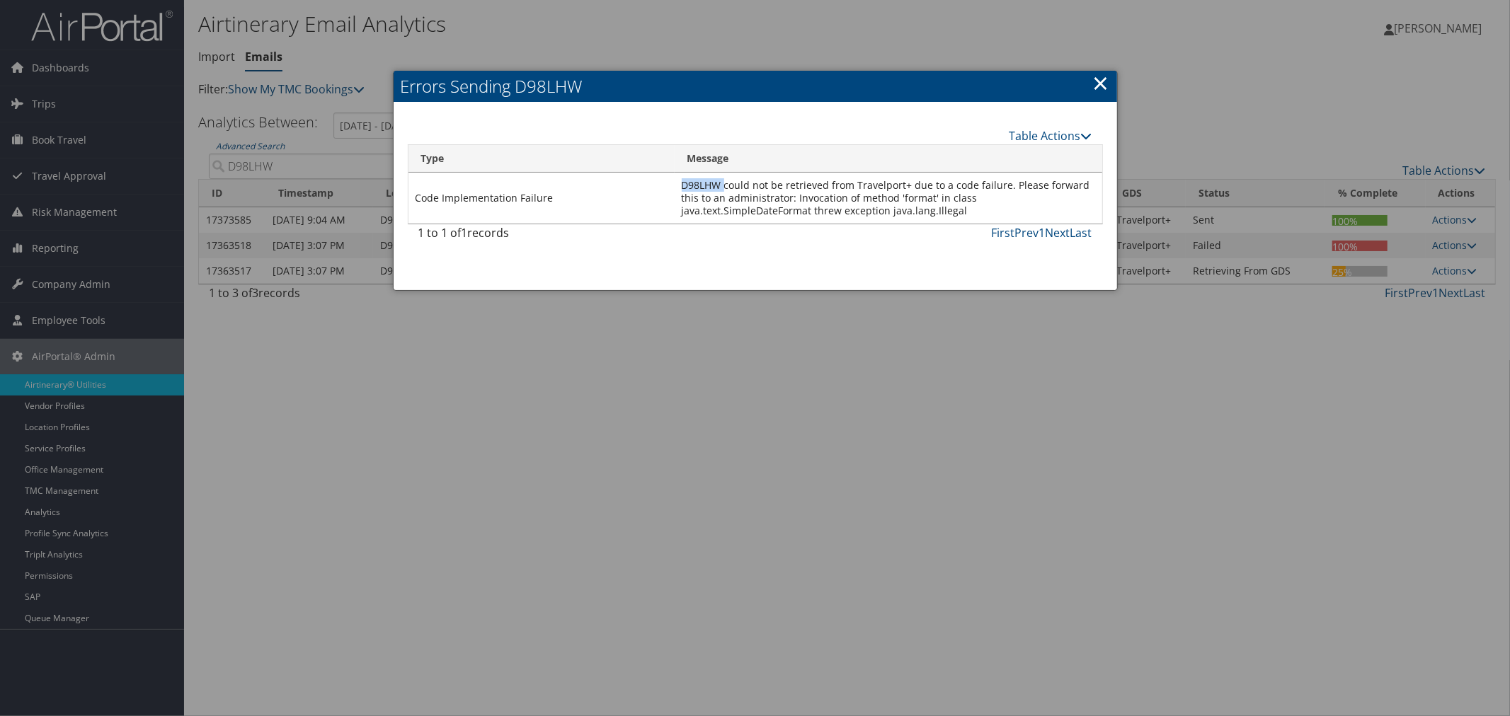
copy td "D98LHW"
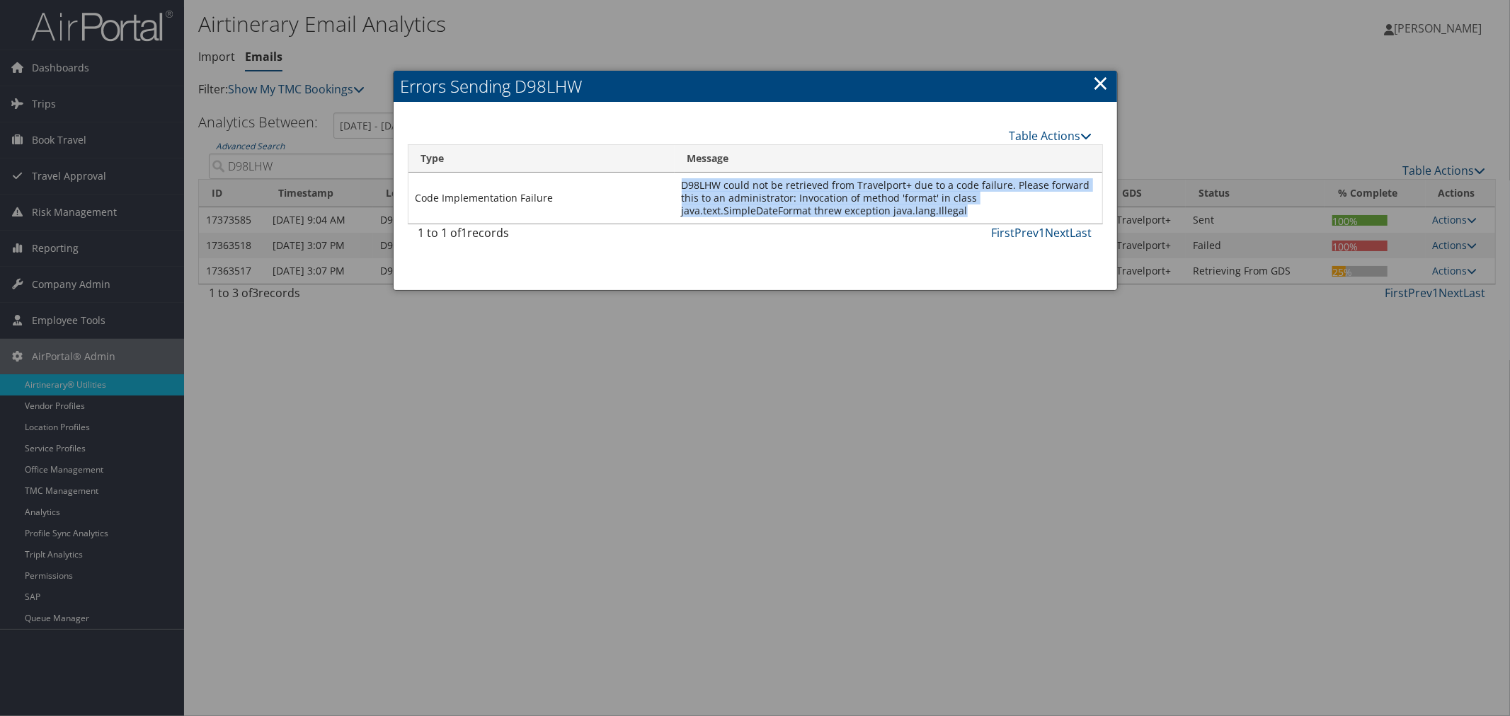
drag, startPoint x: 958, startPoint y: 211, endPoint x: 673, endPoint y: 185, distance: 286.4
click at [673, 185] on tr "Code Implementation Failure D98LHW could not be retrieved from Travelport+ due …" at bounding box center [755, 198] width 694 height 51
copy tr "D98LHW could not be retrieved from Travelport+ due to a code failure. Please fo…"
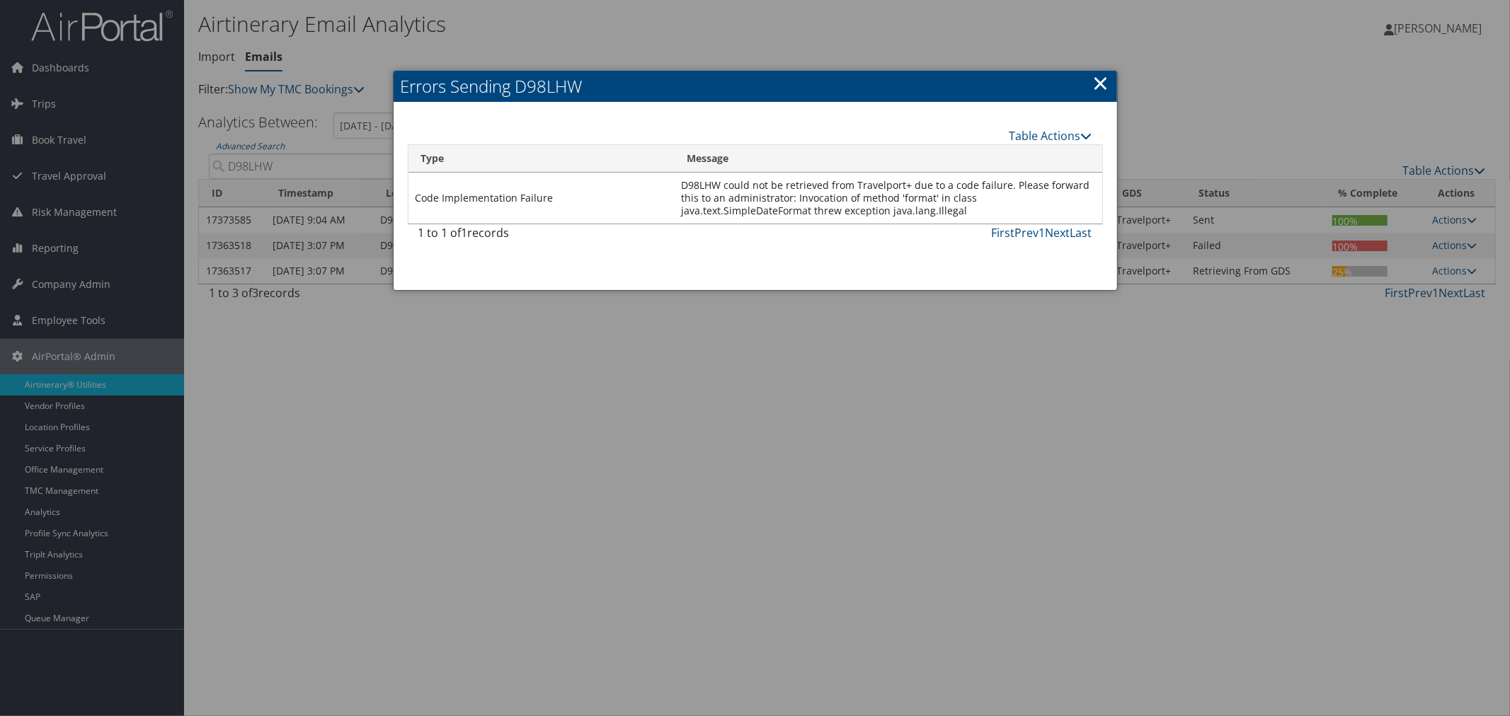
click at [530, 469] on div at bounding box center [755, 358] width 1510 height 716
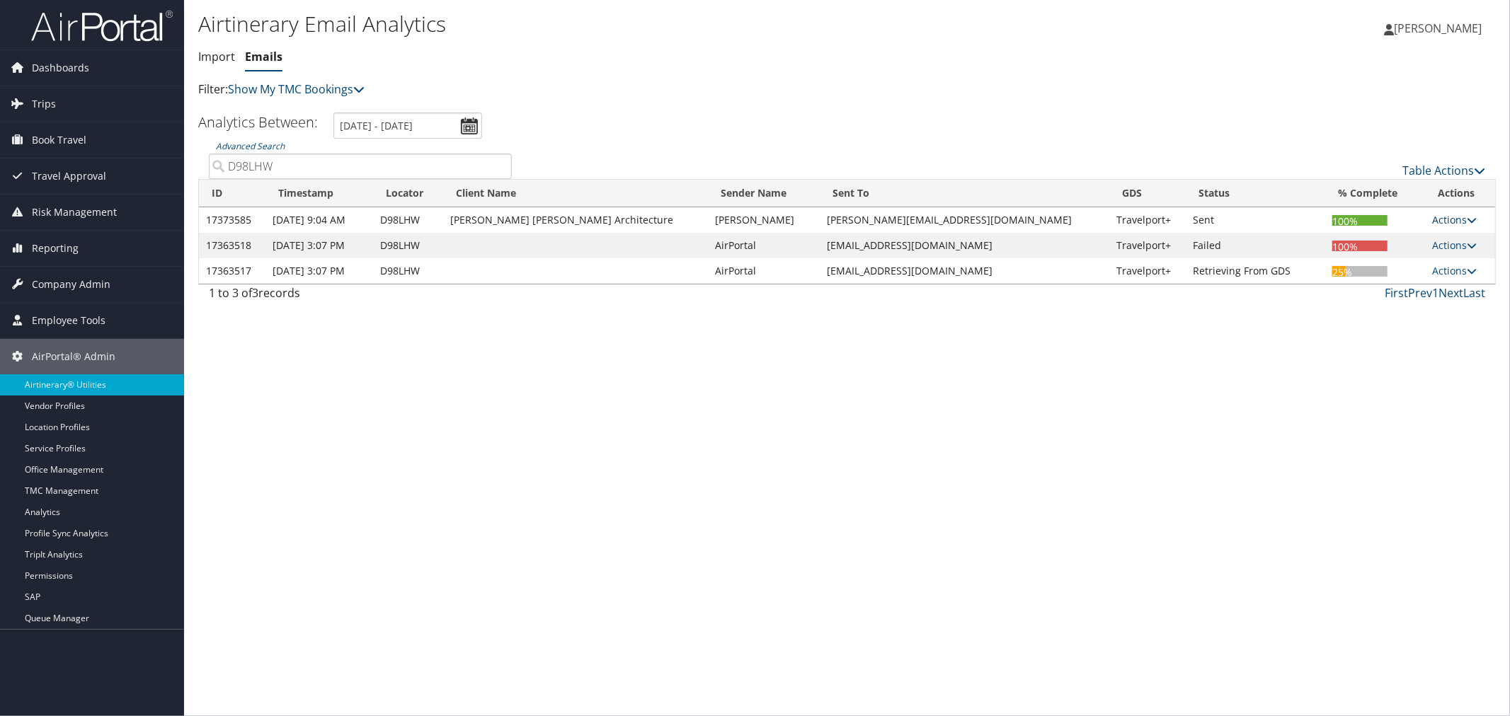
click at [1448, 217] on link "Actions" at bounding box center [1455, 219] width 45 height 13
click at [1430, 278] on link "View CCs" at bounding box center [1421, 289] width 89 height 24
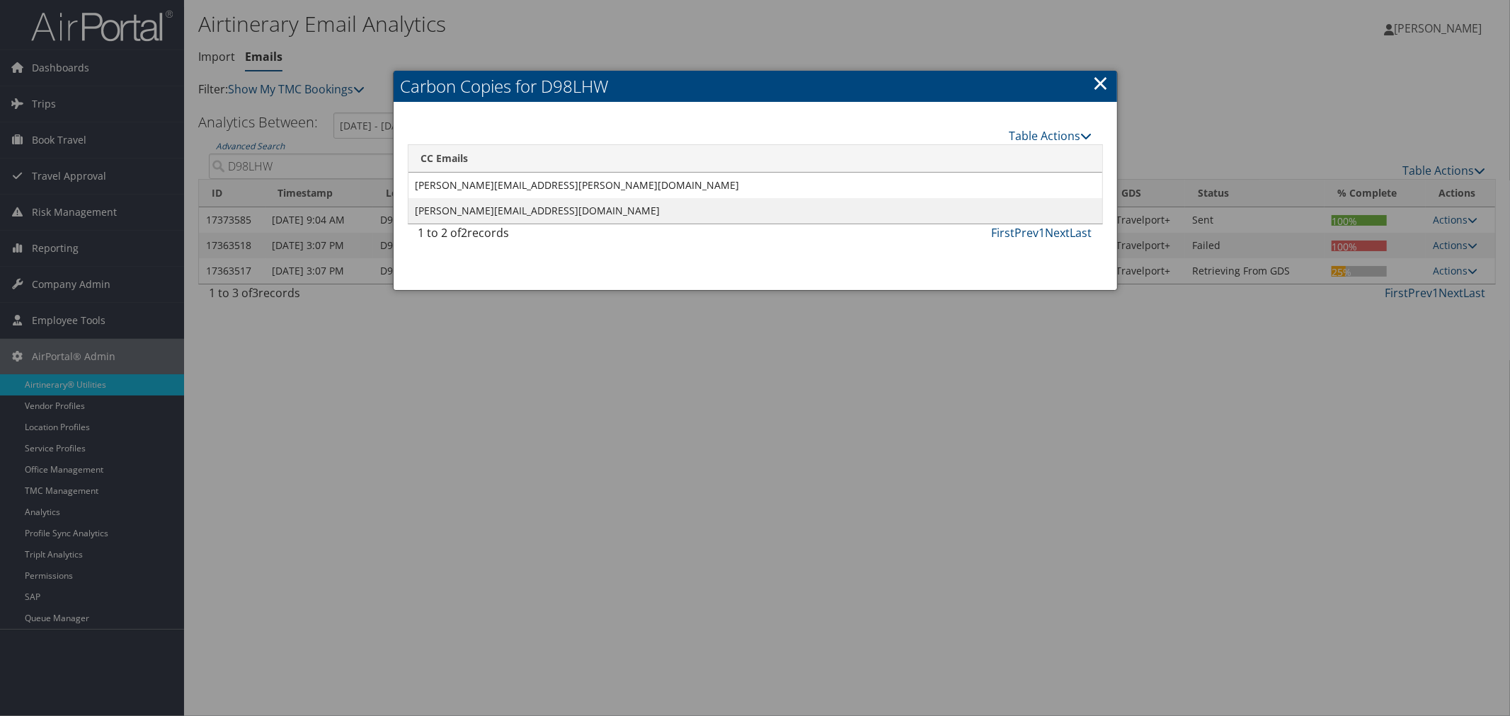
click at [1102, 79] on link "×" at bounding box center [1101, 83] width 16 height 28
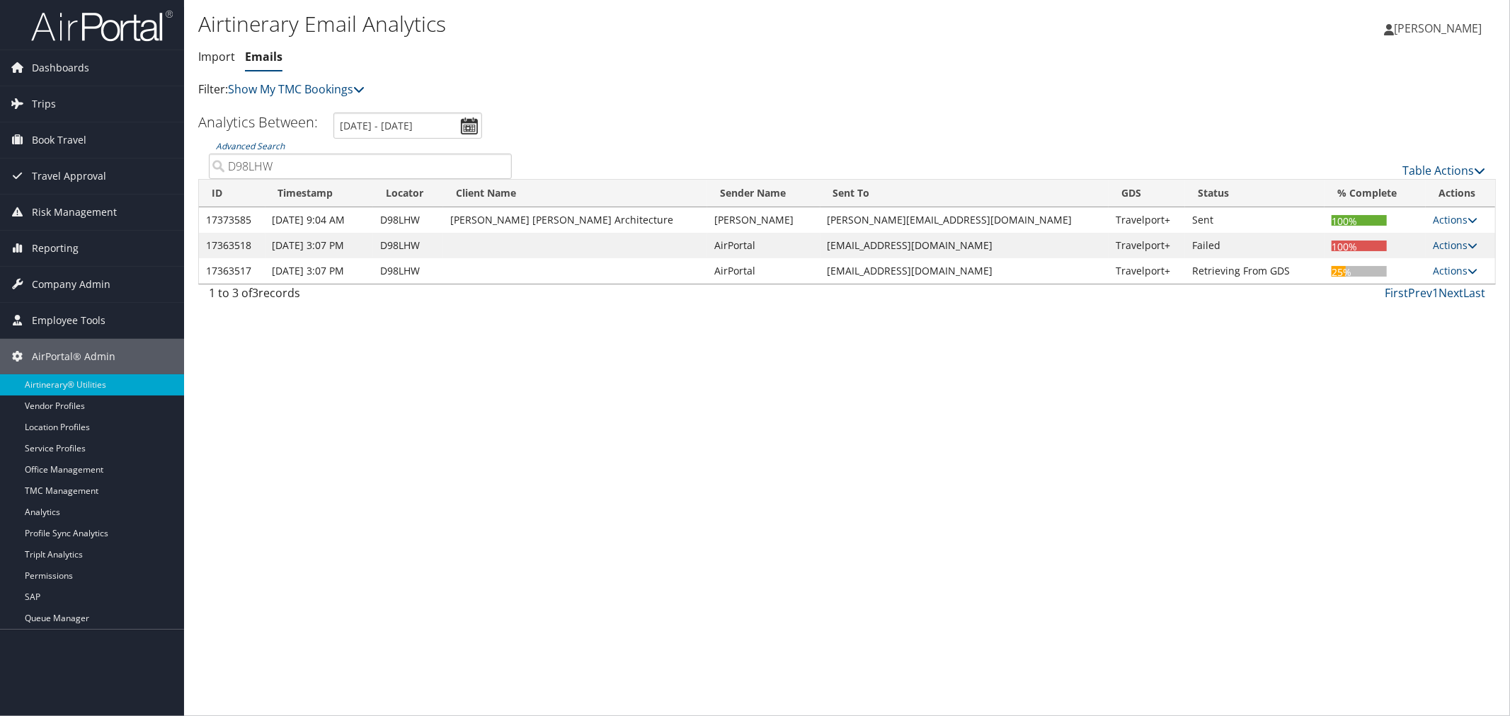
click at [1455, 28] on span "[PERSON_NAME]" at bounding box center [1438, 29] width 88 height 16
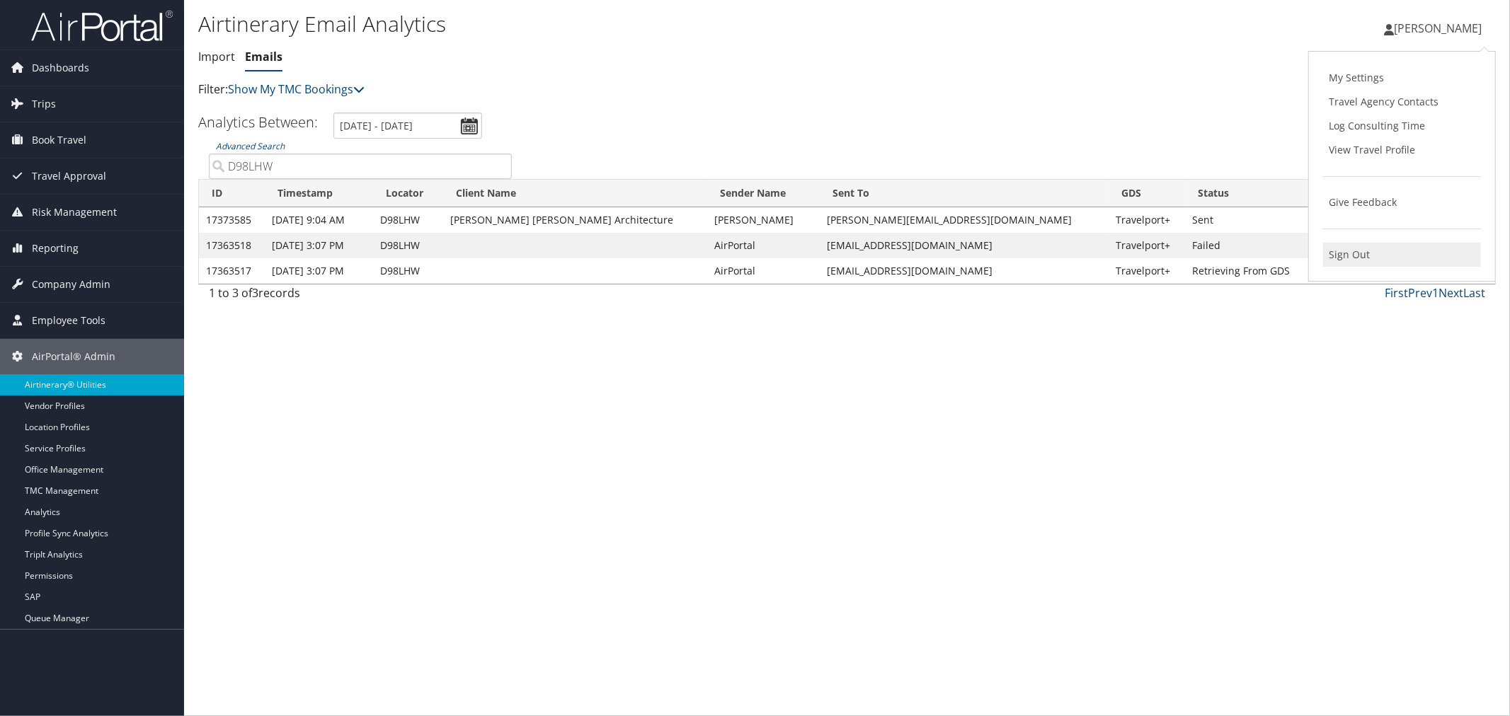
click at [1367, 256] on link "Sign Out" at bounding box center [1402, 255] width 158 height 24
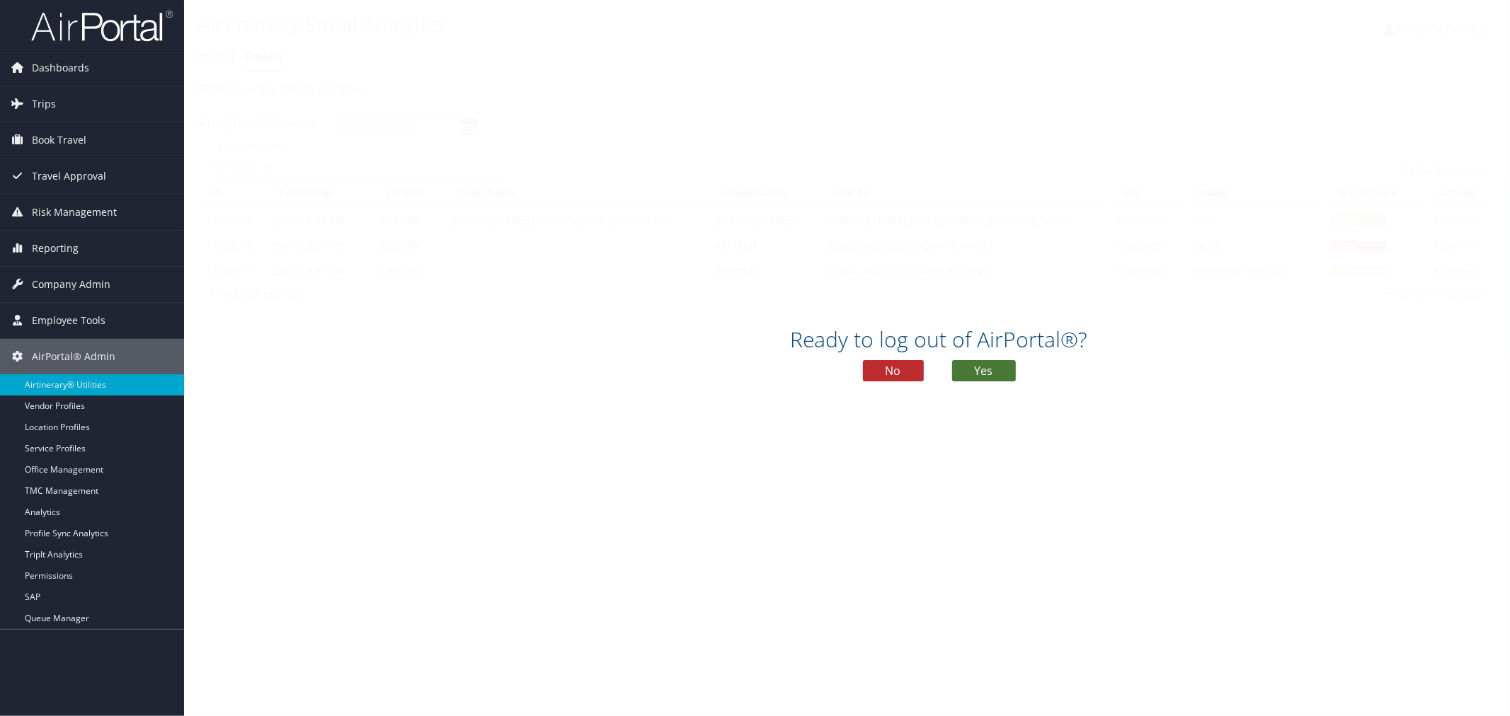
click at [981, 372] on button "Yes" at bounding box center [984, 370] width 64 height 21
